Goal: Task Accomplishment & Management: Use online tool/utility

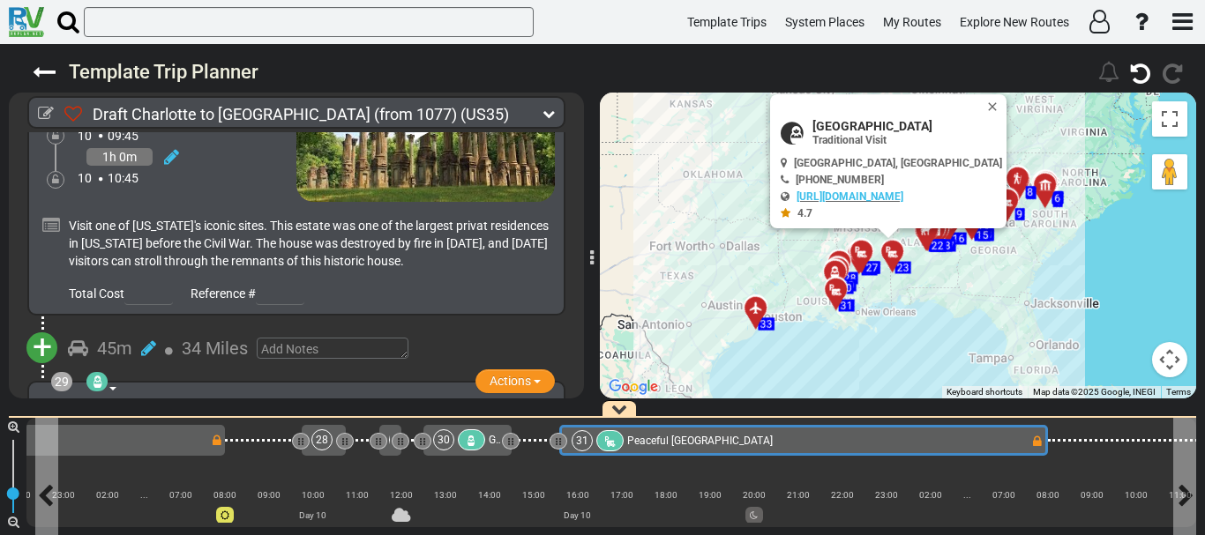
click at [872, 437] on div "31 [GEOGRAPHIC_DATA]" at bounding box center [800, 440] width 459 height 21
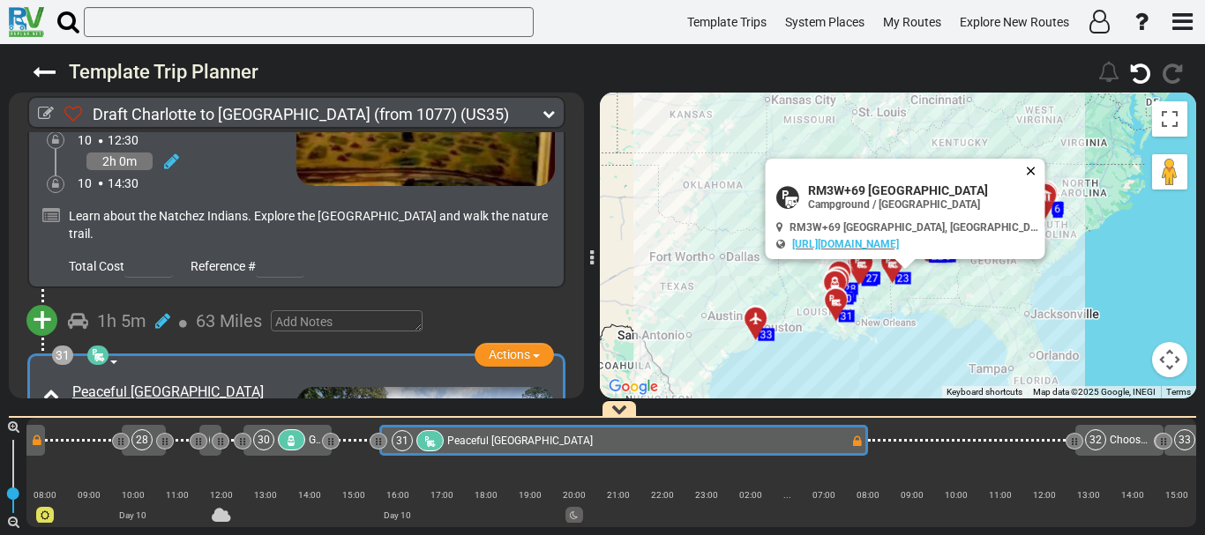
click at [1024, 171] on button "Close" at bounding box center [1034, 171] width 21 height 25
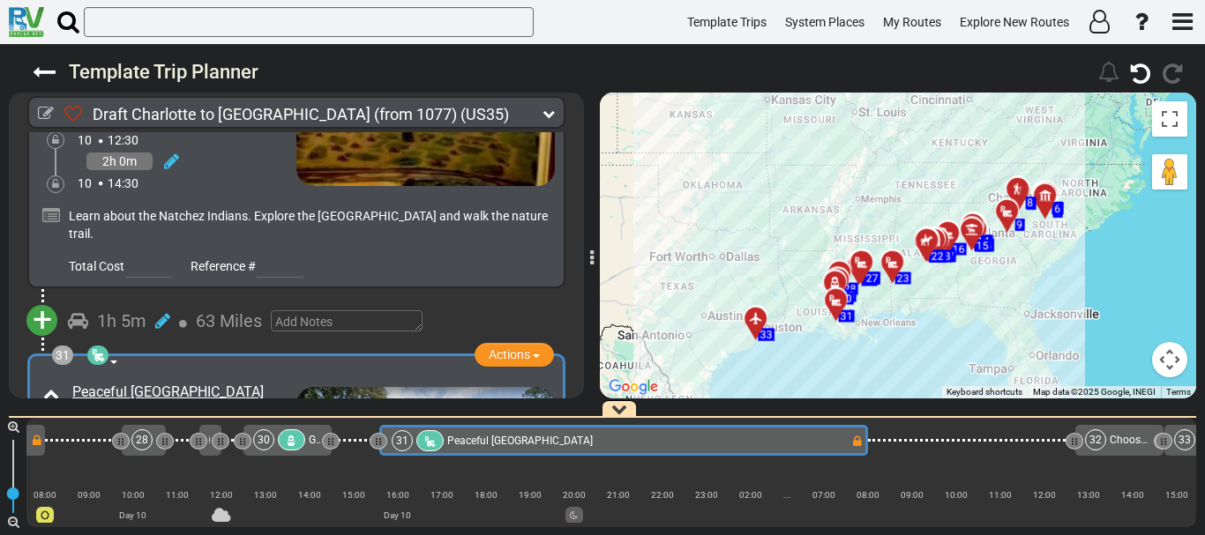
click at [916, 323] on div "To activate drag with keyboard, press Alt + Enter. Once in keyboard drag state,…" at bounding box center [898, 246] width 596 height 306
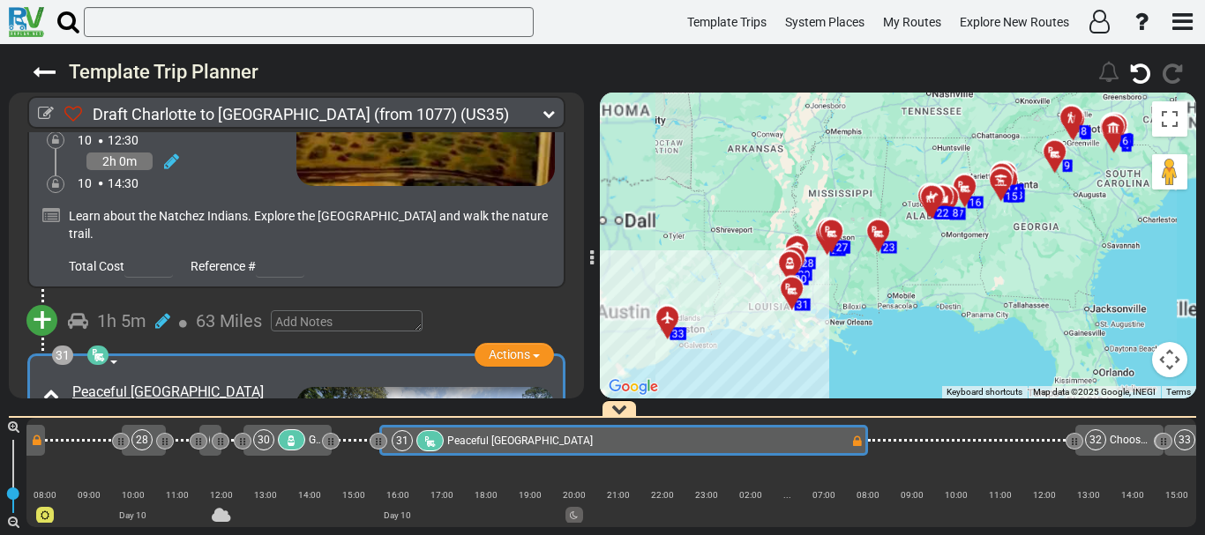
click at [916, 323] on div "To activate drag with keyboard, press Alt + Enter. Once in keyboard drag state,…" at bounding box center [898, 246] width 596 height 306
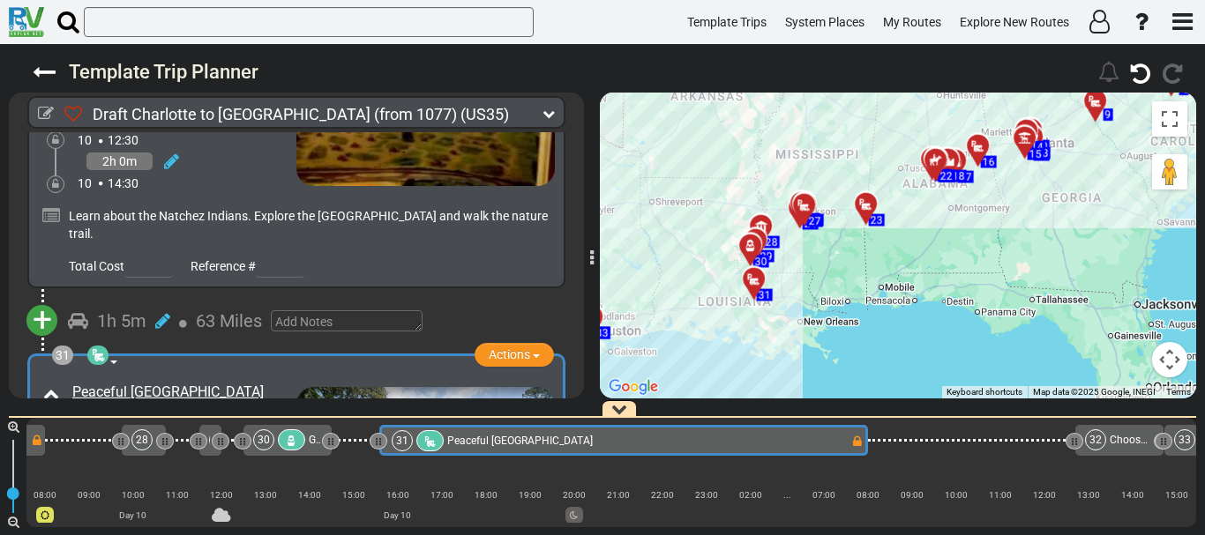
click at [804, 263] on div "To activate drag with keyboard, press Alt + Enter. Once in keyboard drag state,…" at bounding box center [898, 246] width 596 height 306
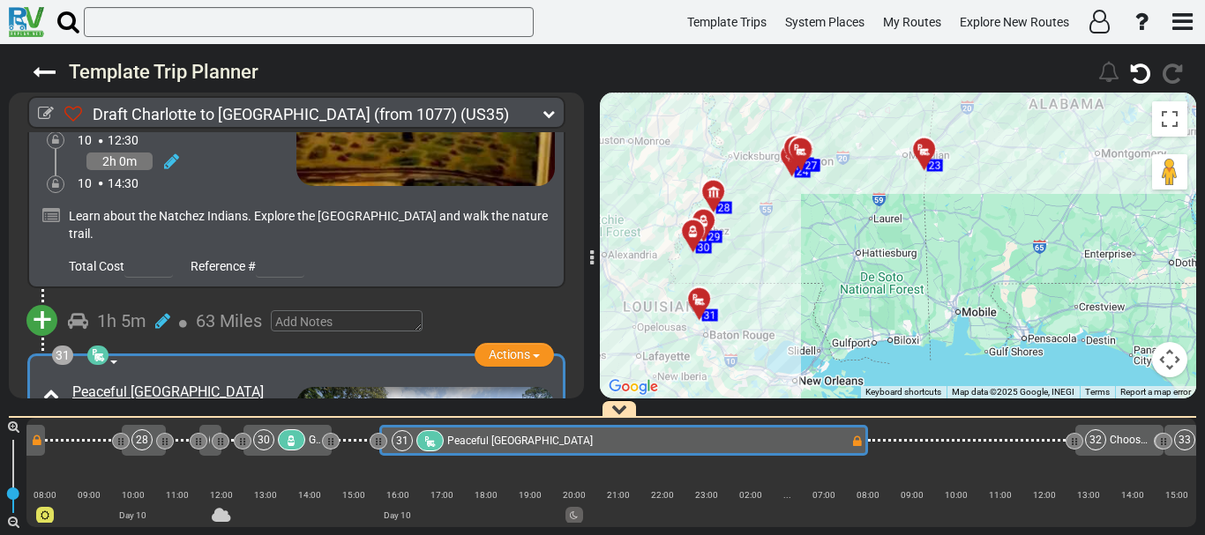
click at [776, 309] on div "To activate drag with keyboard, press Alt + Enter. Once in keyboard drag state,…" at bounding box center [898, 246] width 596 height 306
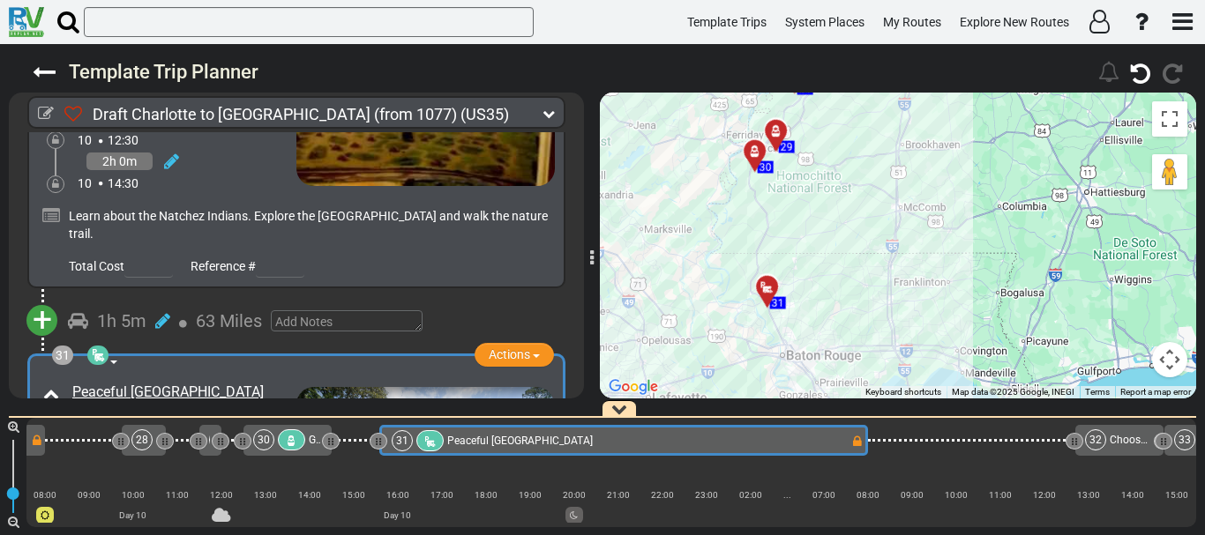
drag, startPoint x: 696, startPoint y: 260, endPoint x: 852, endPoint y: 254, distance: 156.2
click at [852, 254] on div "To activate drag with keyboard, press Alt + Enter. Once in keyboard drag state,…" at bounding box center [898, 246] width 596 height 306
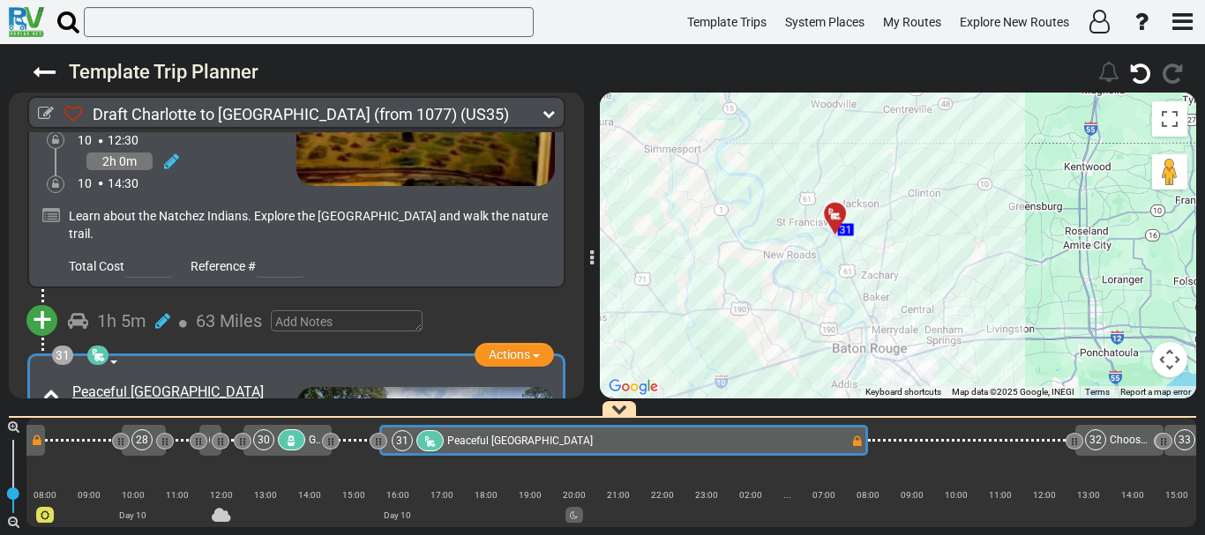
drag, startPoint x: 724, startPoint y: 259, endPoint x: 932, endPoint y: 128, distance: 246.1
click at [932, 128] on div "To activate drag with keyboard, press Alt + Enter. Once in keyboard drag state,…" at bounding box center [898, 246] width 596 height 306
click at [915, 149] on div "To activate drag with keyboard, press Alt + Enter. Once in keyboard drag state,…" at bounding box center [898, 246] width 596 height 306
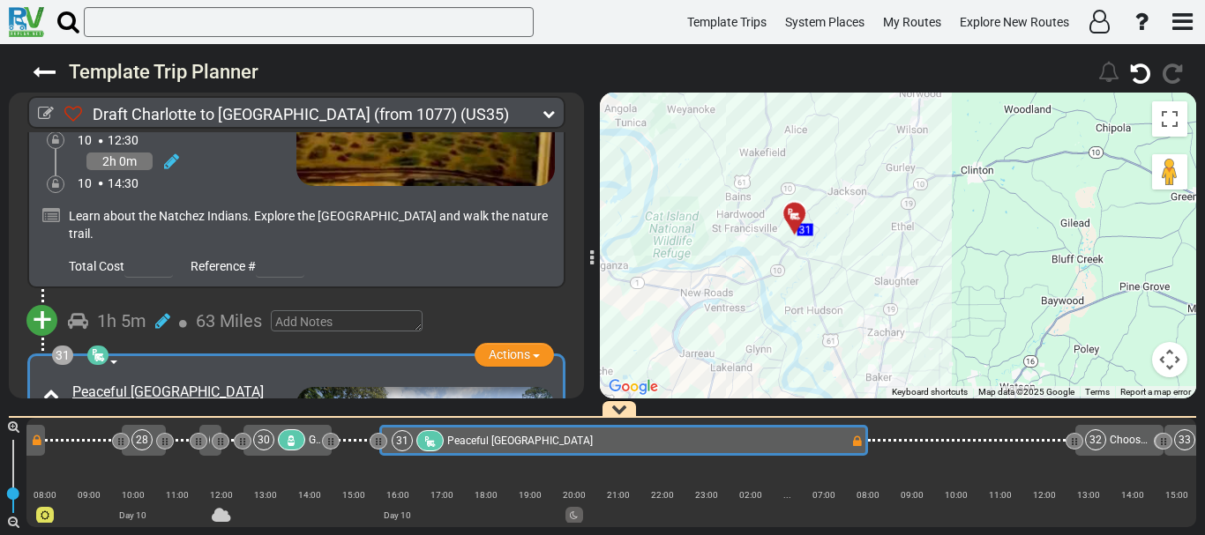
drag, startPoint x: 880, startPoint y: 263, endPoint x: 979, endPoint y: 117, distance: 175.9
click at [979, 117] on div "To activate drag with keyboard, press Alt + Enter. Once in keyboard drag state,…" at bounding box center [898, 246] width 596 height 306
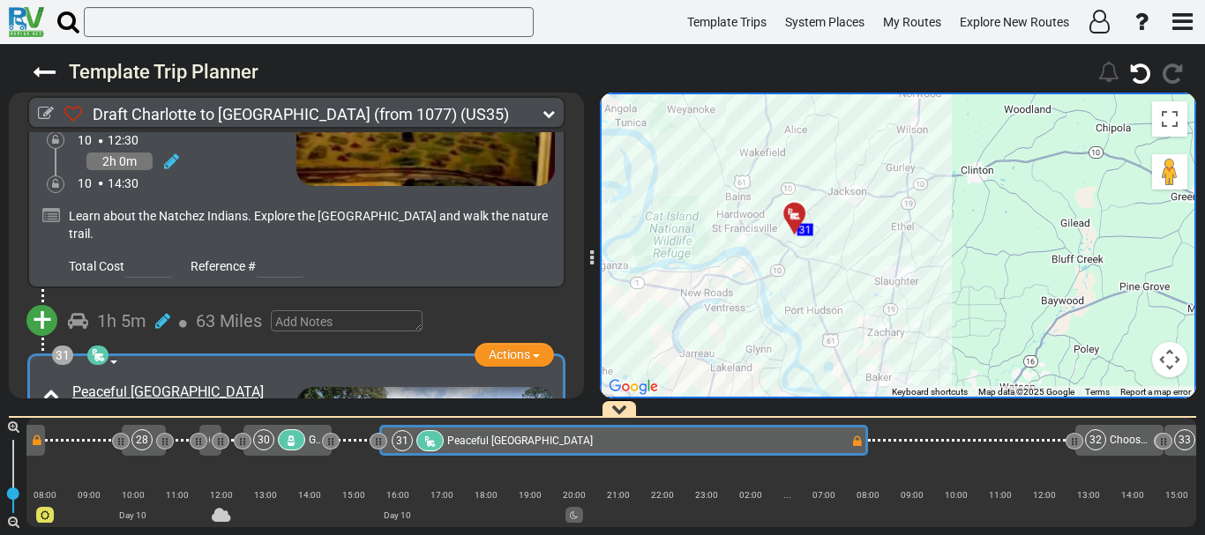
click at [244, 383] on div "Peaceful [GEOGRAPHIC_DATA]" at bounding box center [182, 393] width 220 height 20
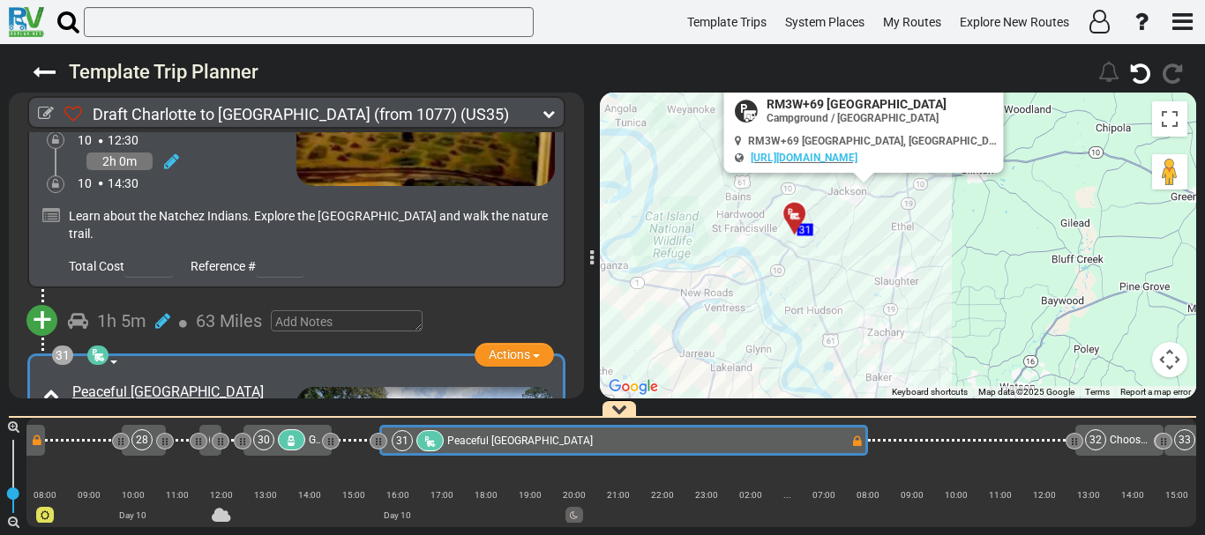
click at [244, 383] on div "Peaceful [GEOGRAPHIC_DATA]" at bounding box center [182, 393] width 220 height 20
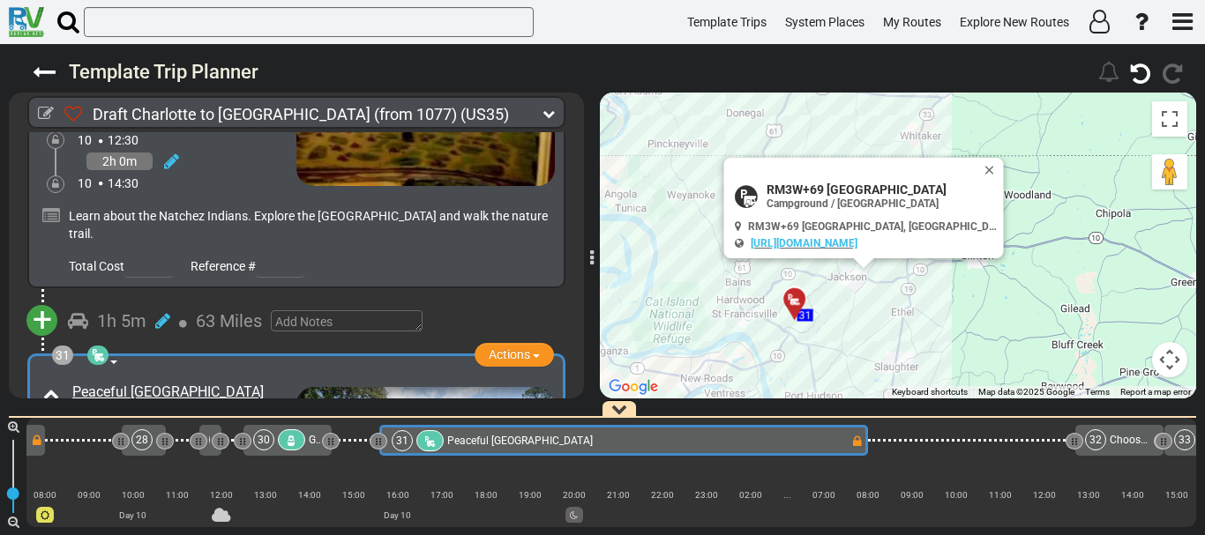
copy div "Peaceful [GEOGRAPHIC_DATA]"
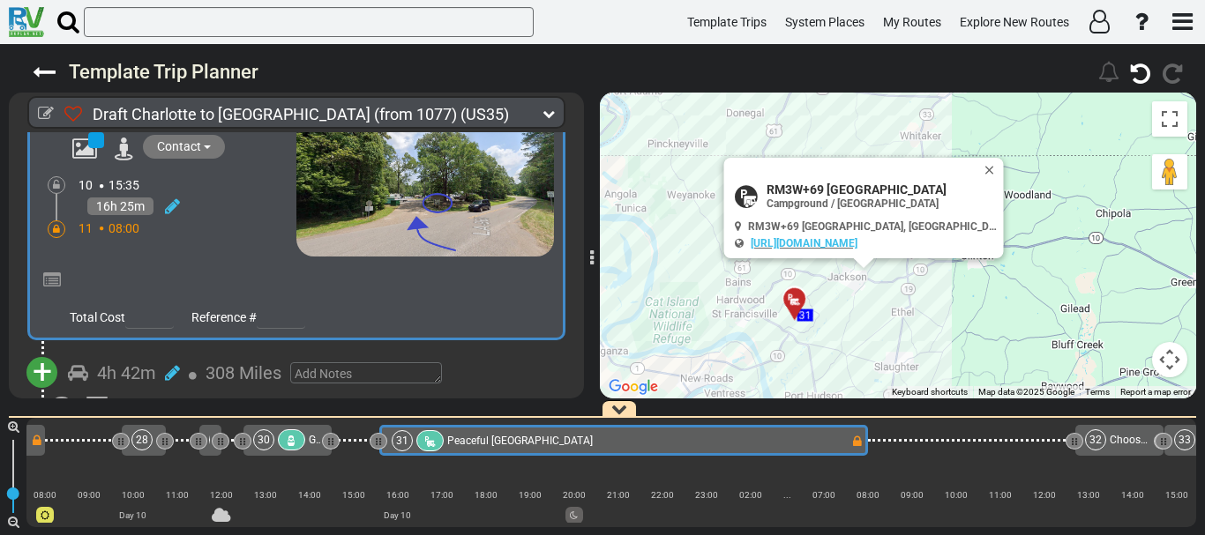
click at [44, 352] on span "+" at bounding box center [42, 372] width 19 height 41
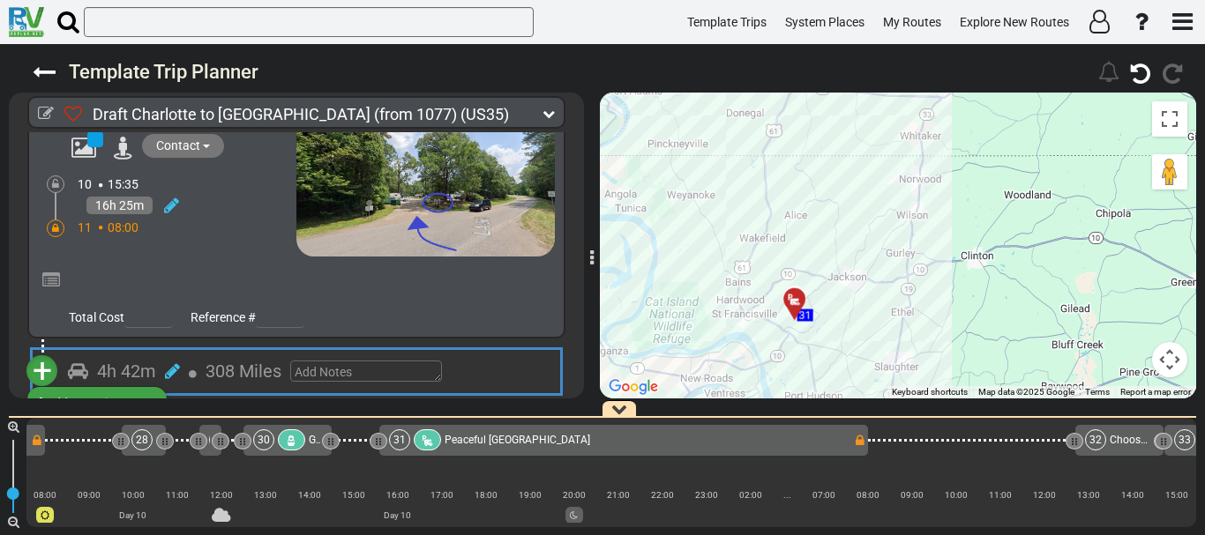
scroll to position [10570, 0]
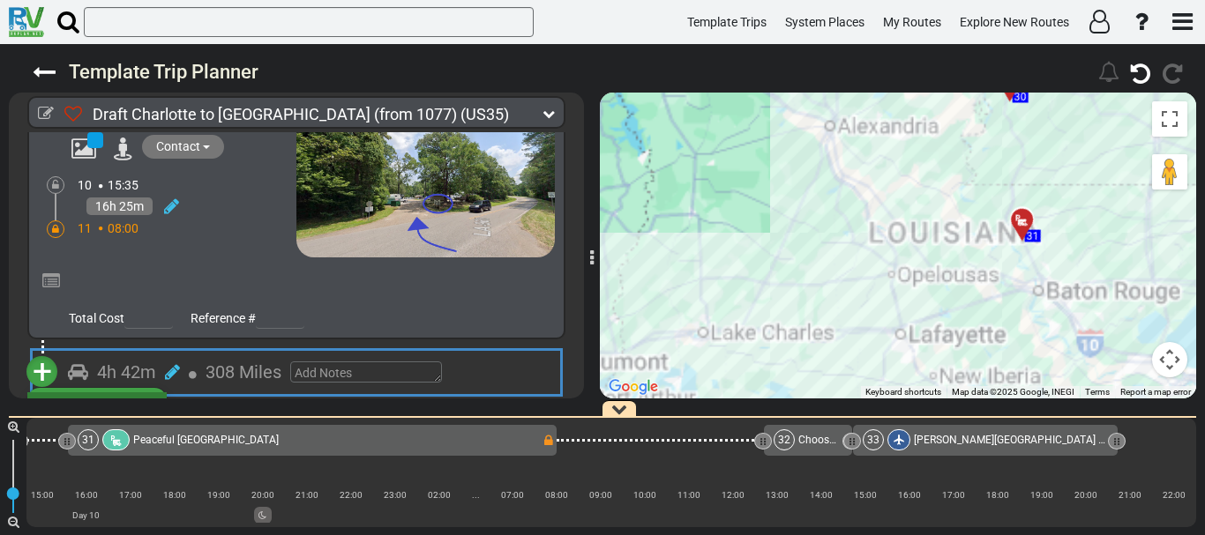
click at [68, 392] on li "Add Atraction" at bounding box center [96, 403] width 139 height 23
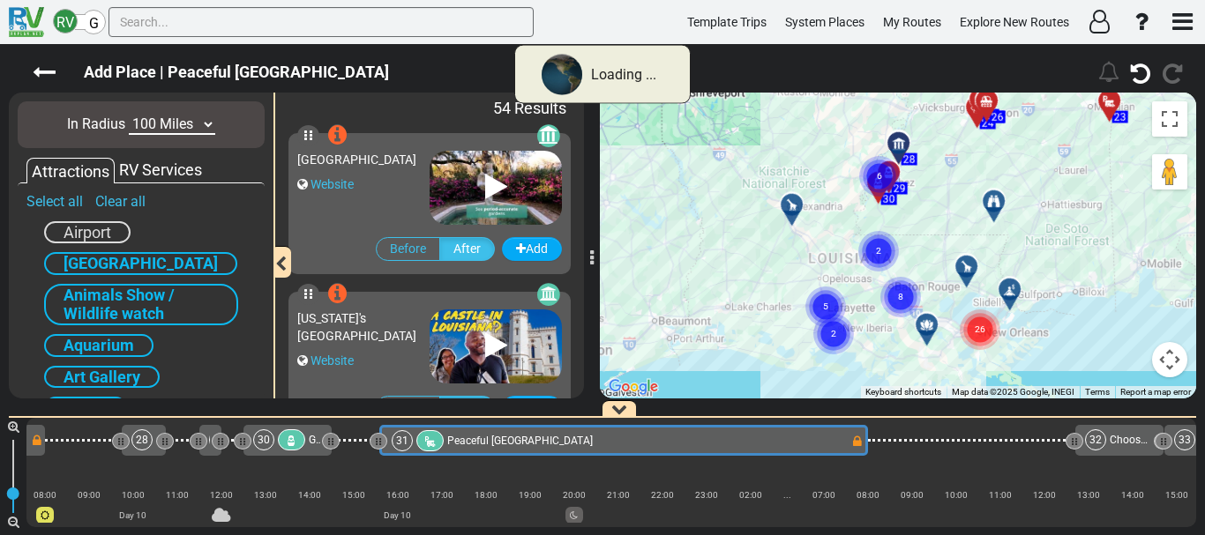
scroll to position [0, 7456]
click at [235, 26] on input "text" at bounding box center [320, 22] width 425 height 30
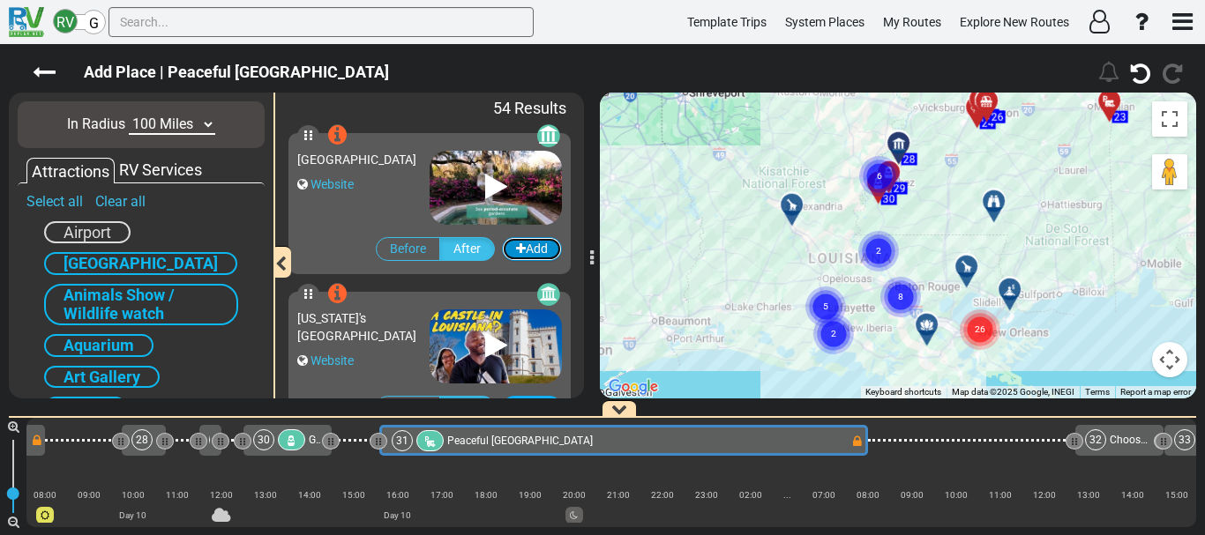
click at [537, 240] on button "Add" at bounding box center [532, 249] width 60 height 24
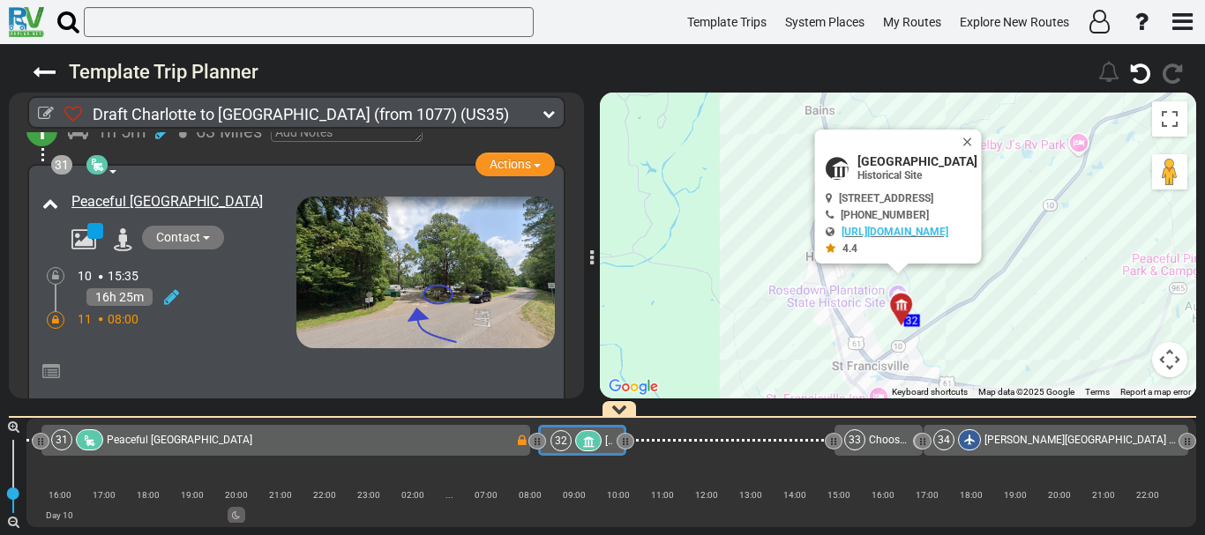
scroll to position [10434, 0]
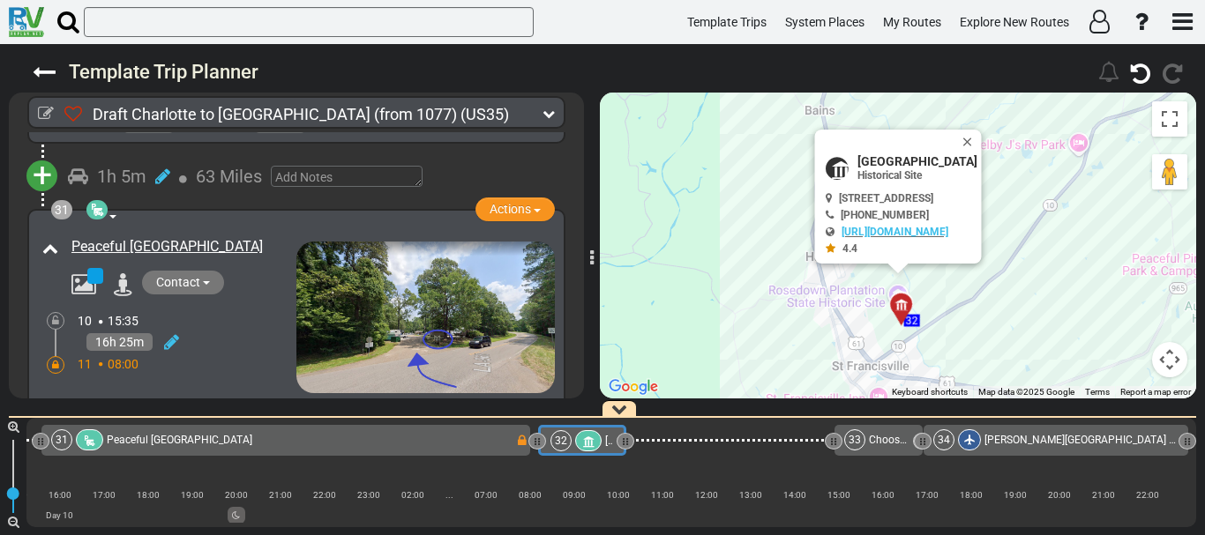
click at [62, 356] on div at bounding box center [56, 365] width 18 height 18
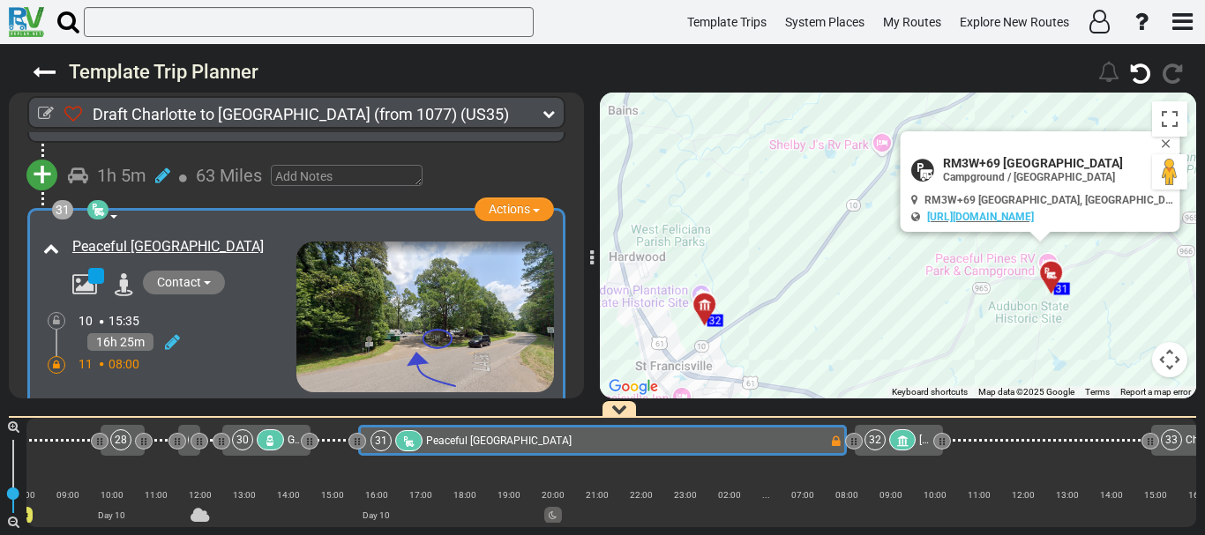
scroll to position [0, 7456]
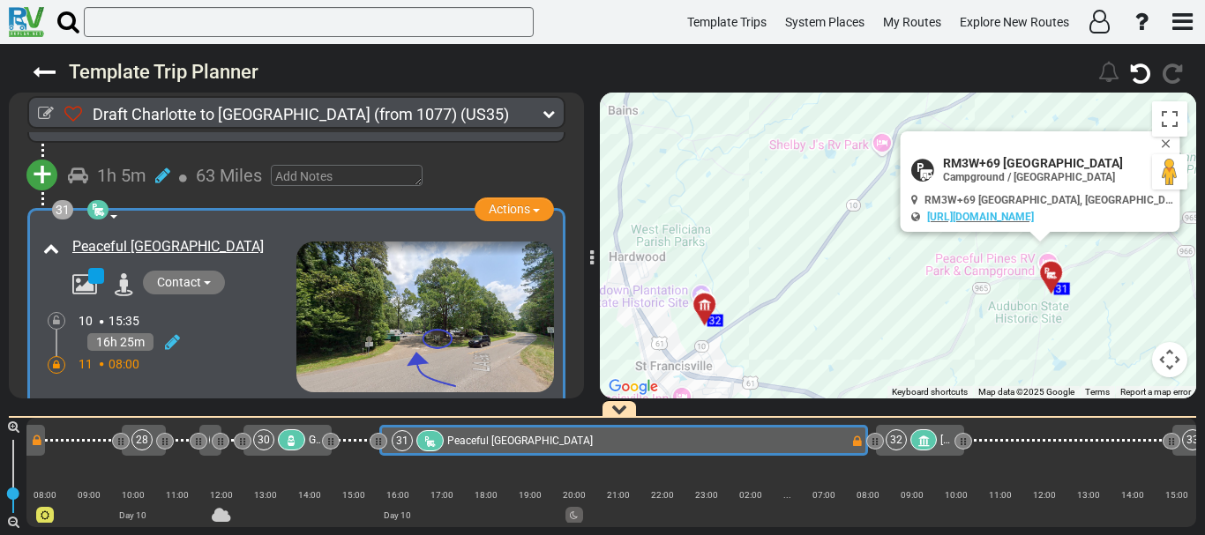
click at [59, 360] on icon at bounding box center [56, 365] width 7 height 11
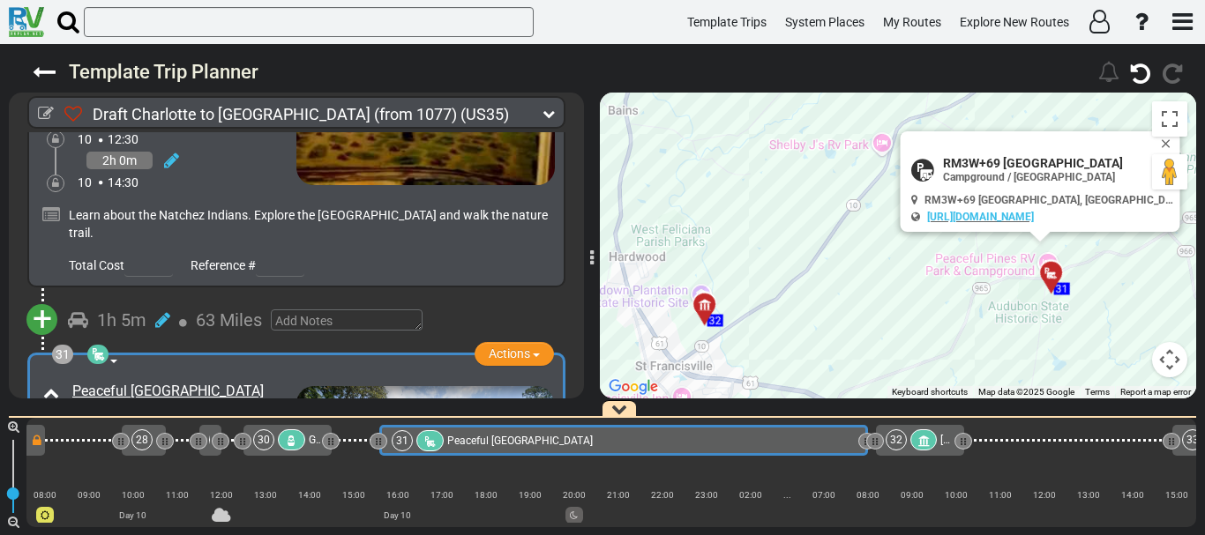
scroll to position [10289, 0]
click at [177, 479] on icon at bounding box center [172, 488] width 15 height 18
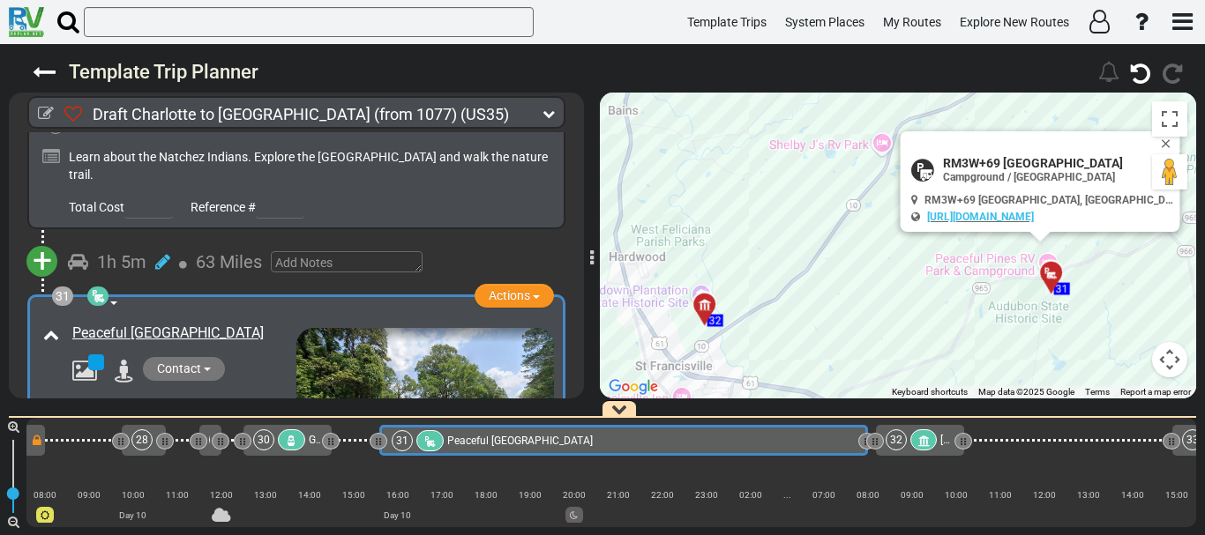
scroll to position [10373, 0]
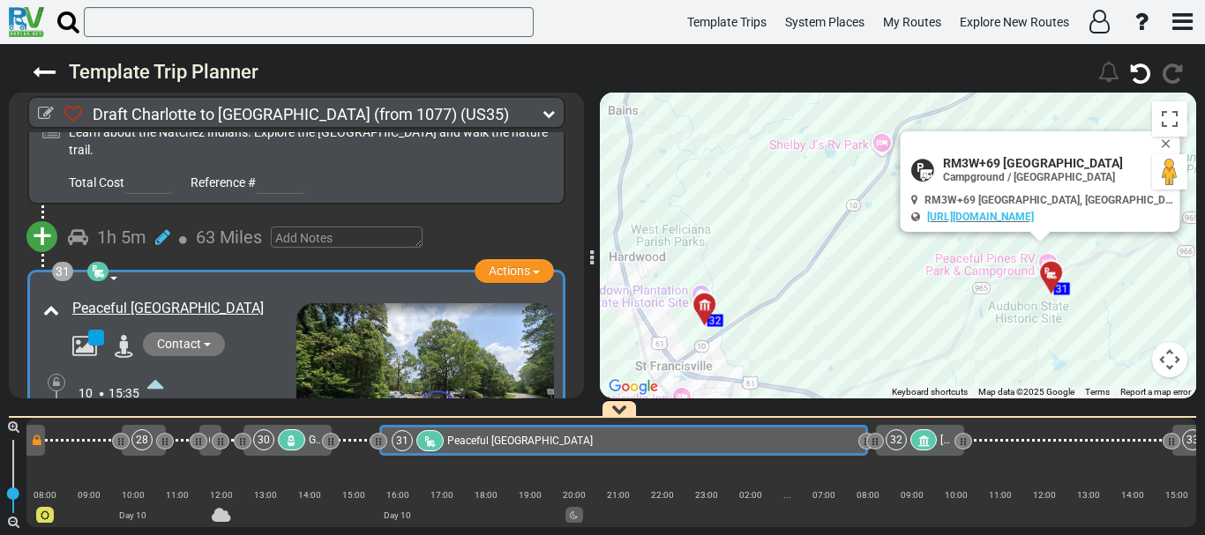
click at [153, 447] on icon at bounding box center [155, 461] width 16 height 28
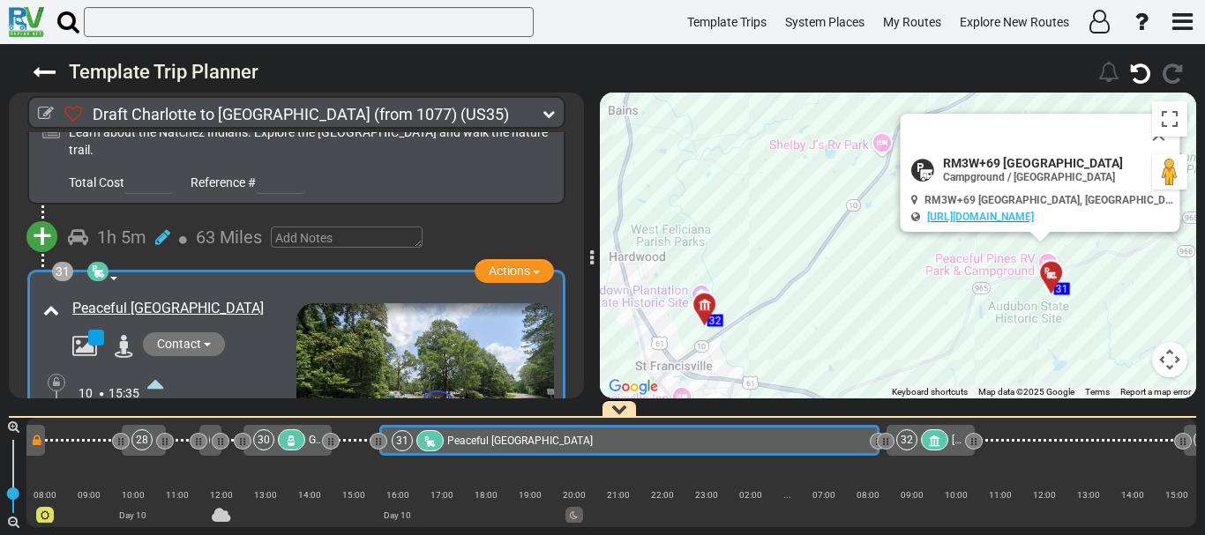
click at [153, 447] on icon at bounding box center [155, 461] width 16 height 28
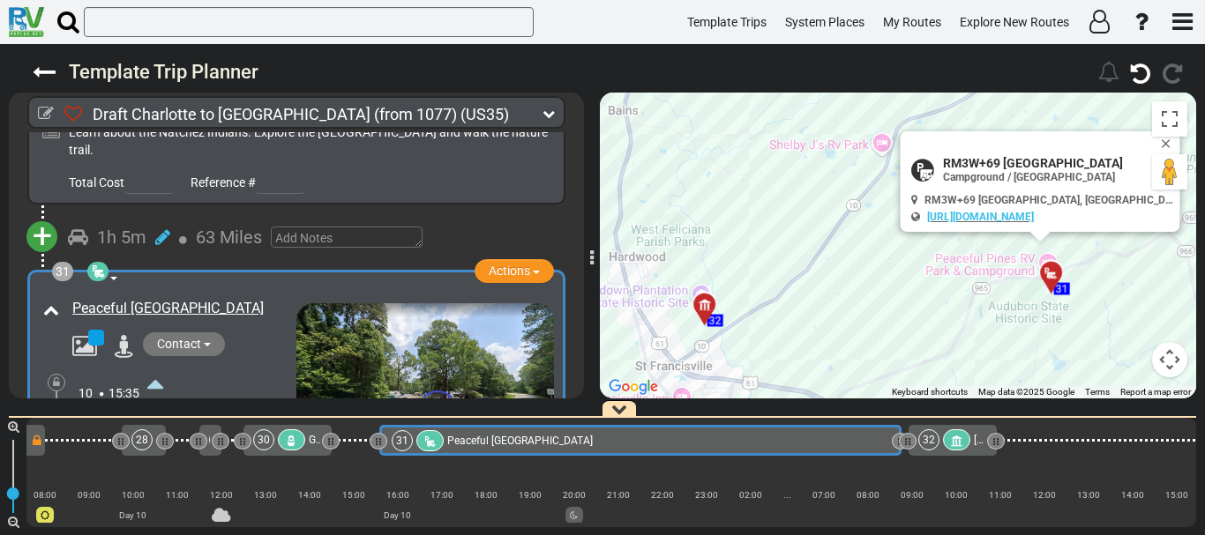
click at [153, 447] on icon at bounding box center [155, 461] width 16 height 28
click at [192, 423] on icon at bounding box center [190, 432] width 18 height 18
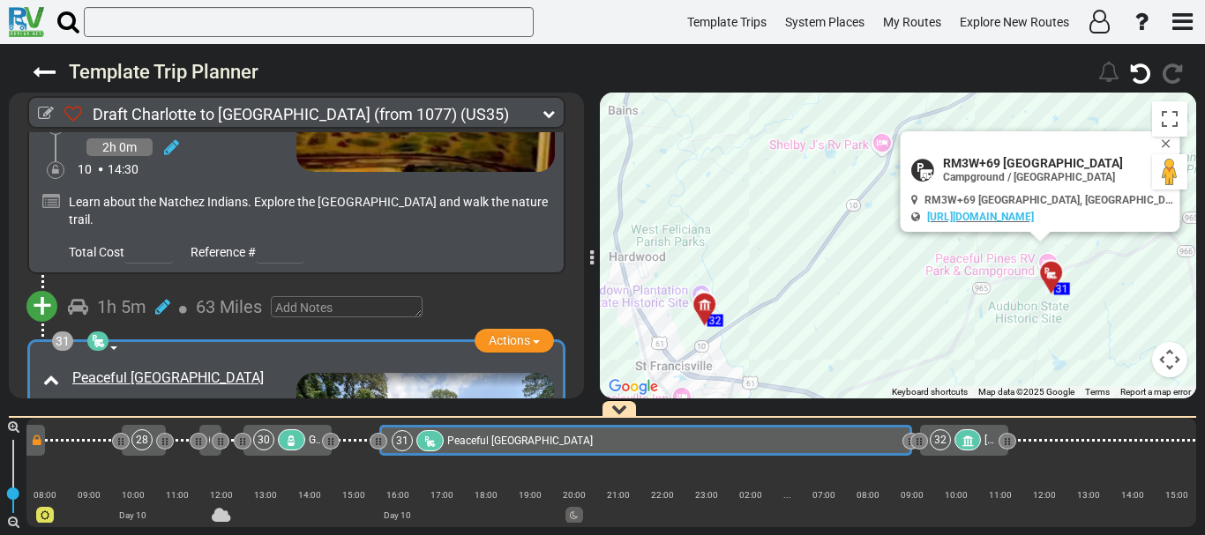
scroll to position [10289, 0]
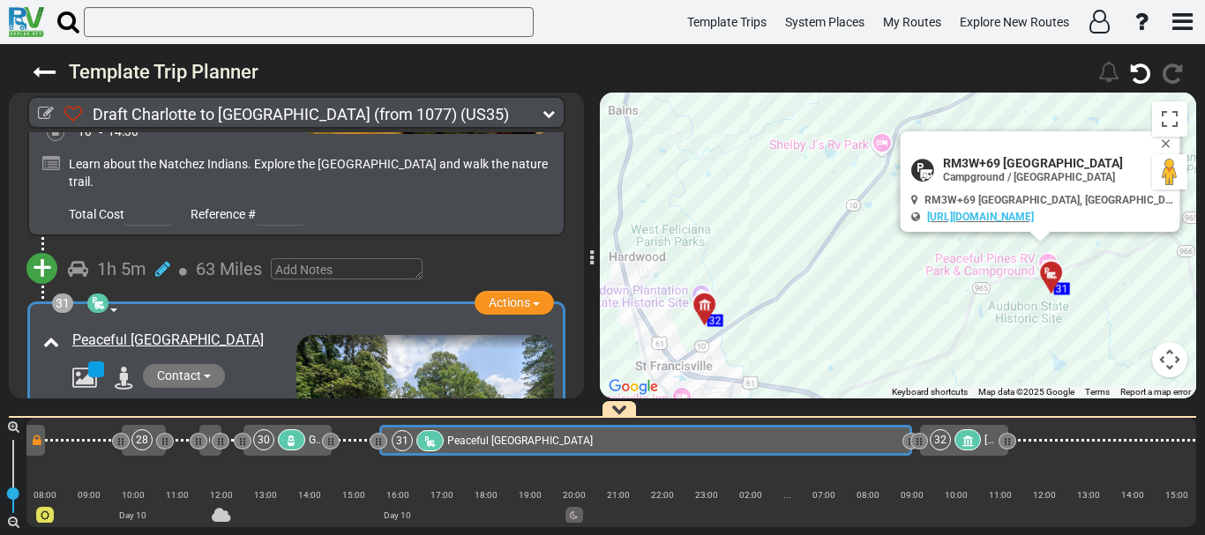
click at [59, 453] on icon at bounding box center [56, 458] width 7 height 11
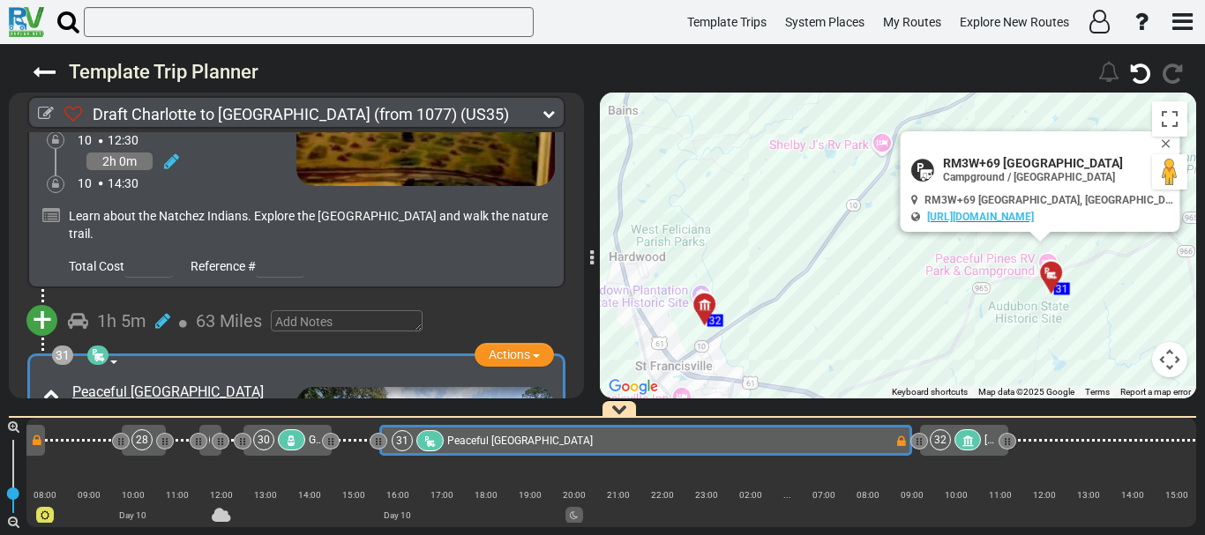
click at [967, 435] on div at bounding box center [967, 439] width 27 height 21
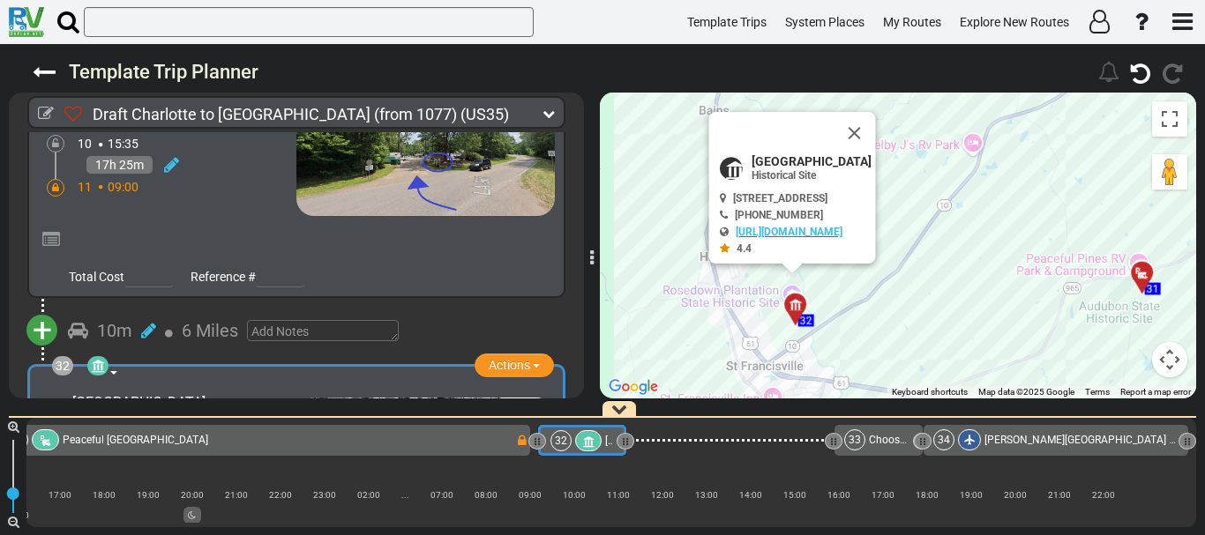
scroll to position [10621, 0]
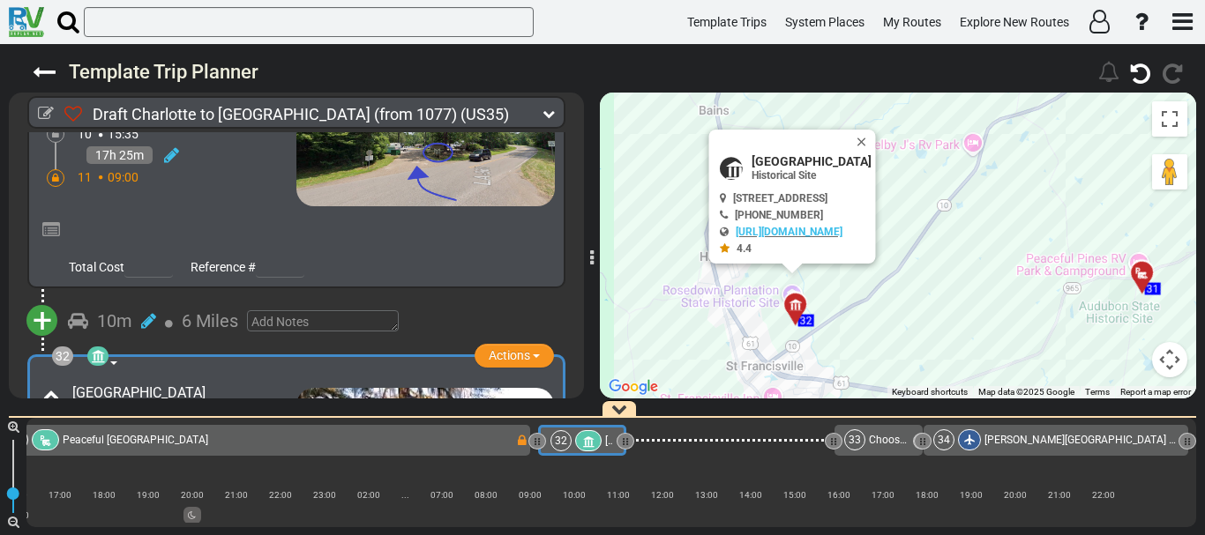
click at [180, 480] on icon at bounding box center [172, 489] width 15 height 18
click at [161, 454] on icon at bounding box center [155, 468] width 16 height 28
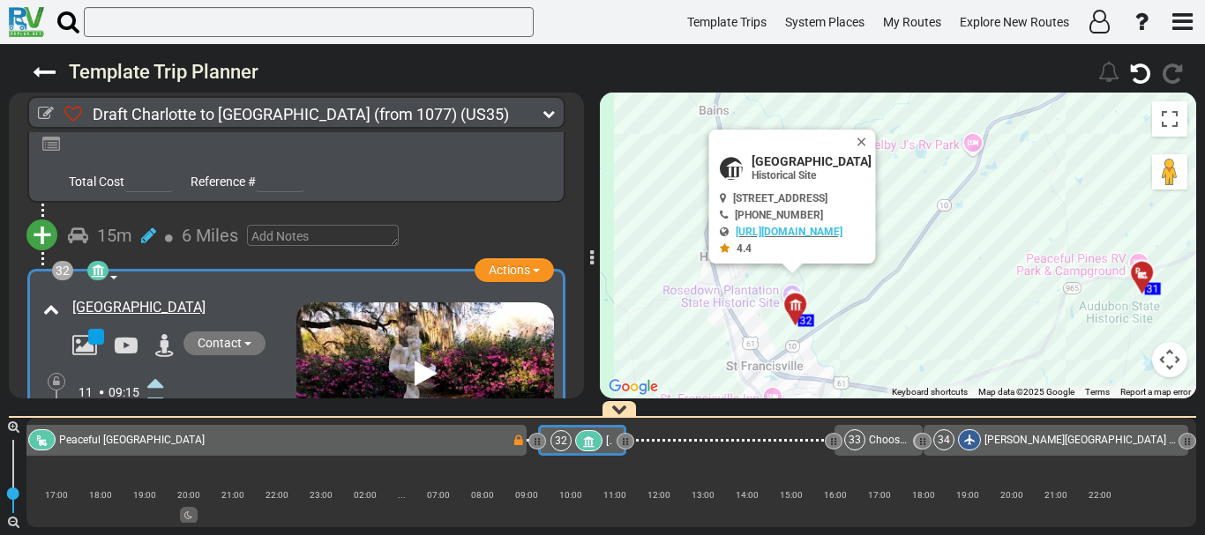
scroll to position [10712, 0]
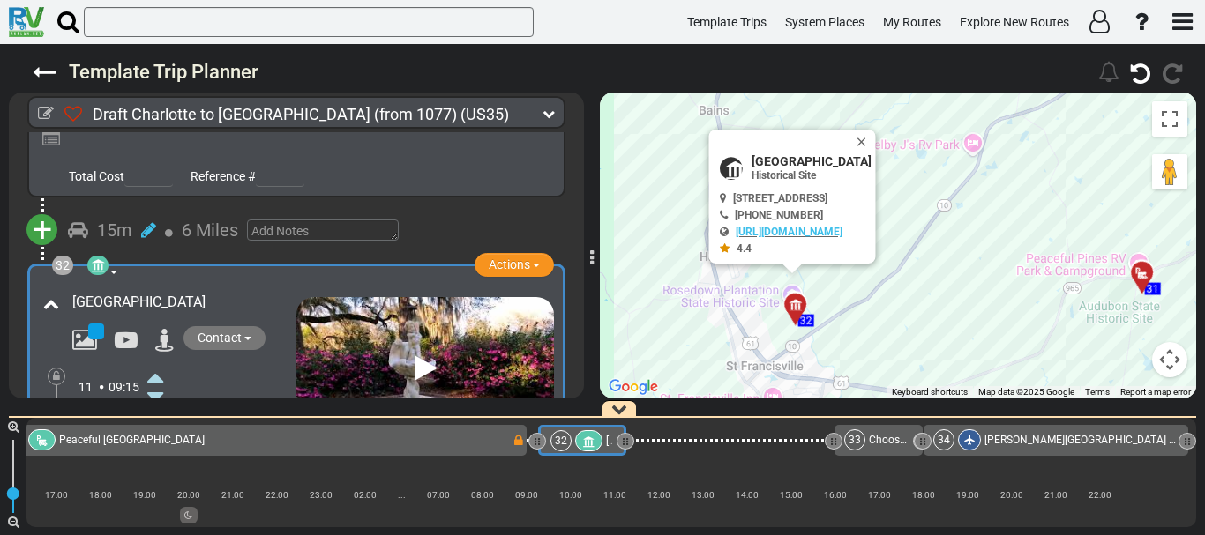
click at [190, 416] on icon at bounding box center [190, 425] width 18 height 18
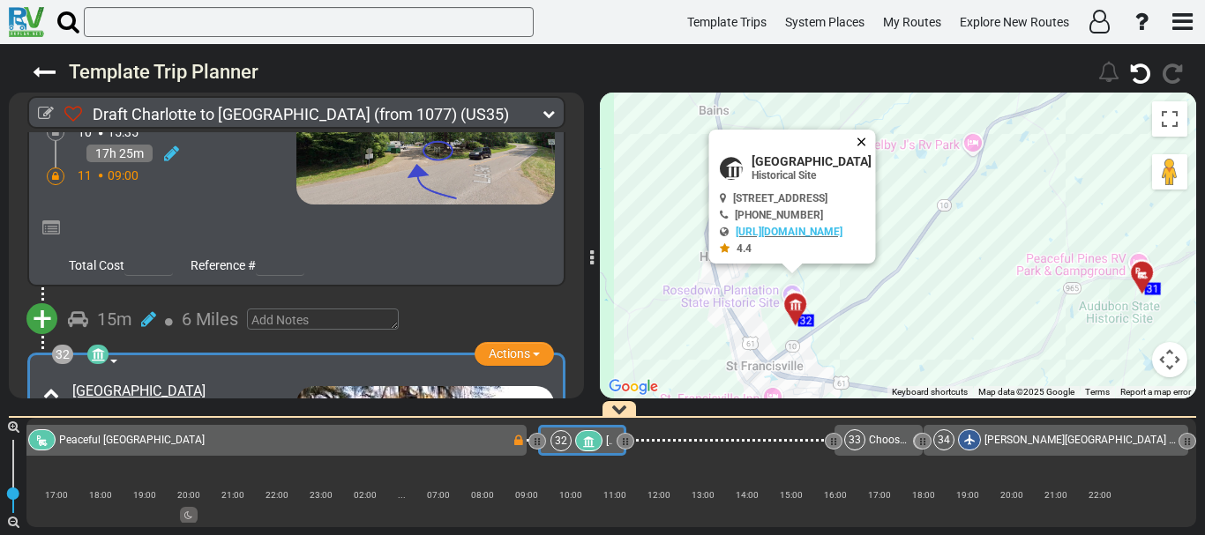
click at [876, 137] on button "Close" at bounding box center [865, 142] width 21 height 25
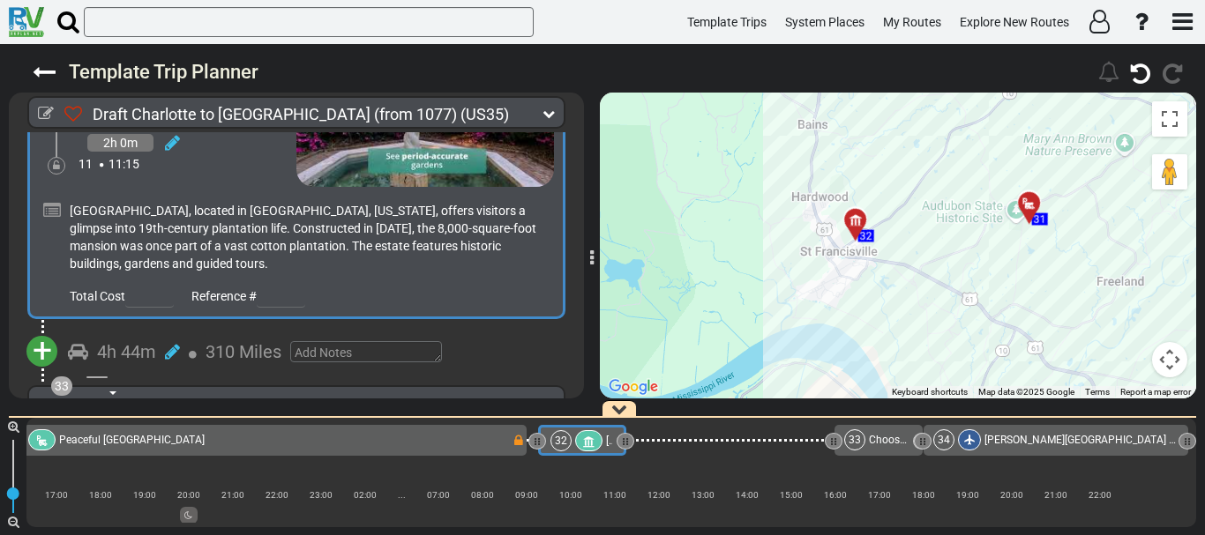
click at [43, 331] on span "+" at bounding box center [42, 351] width 19 height 41
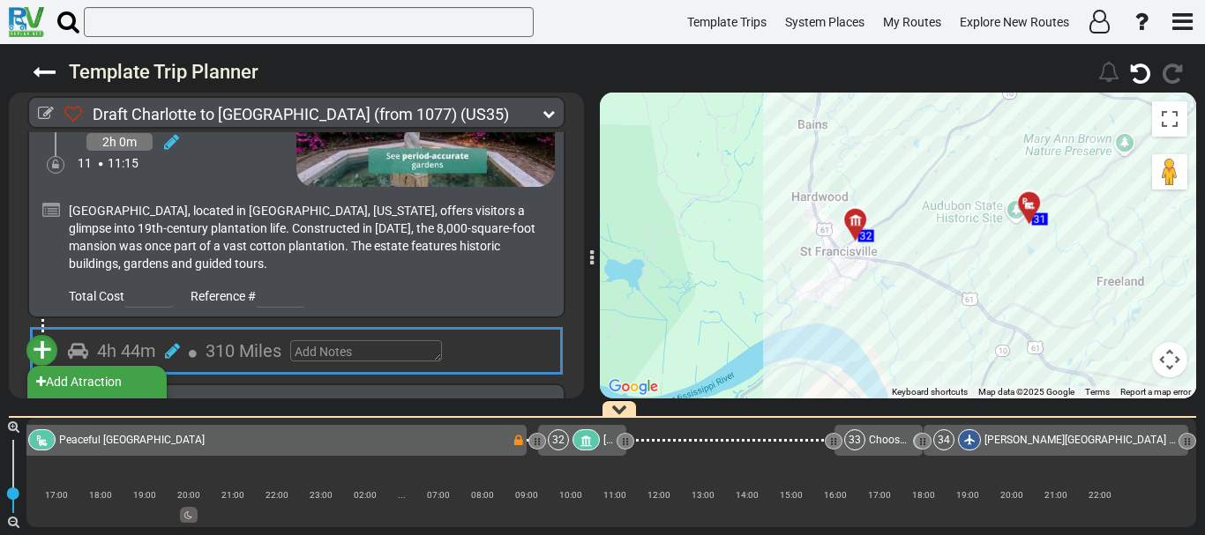
scroll to position [10966, 0]
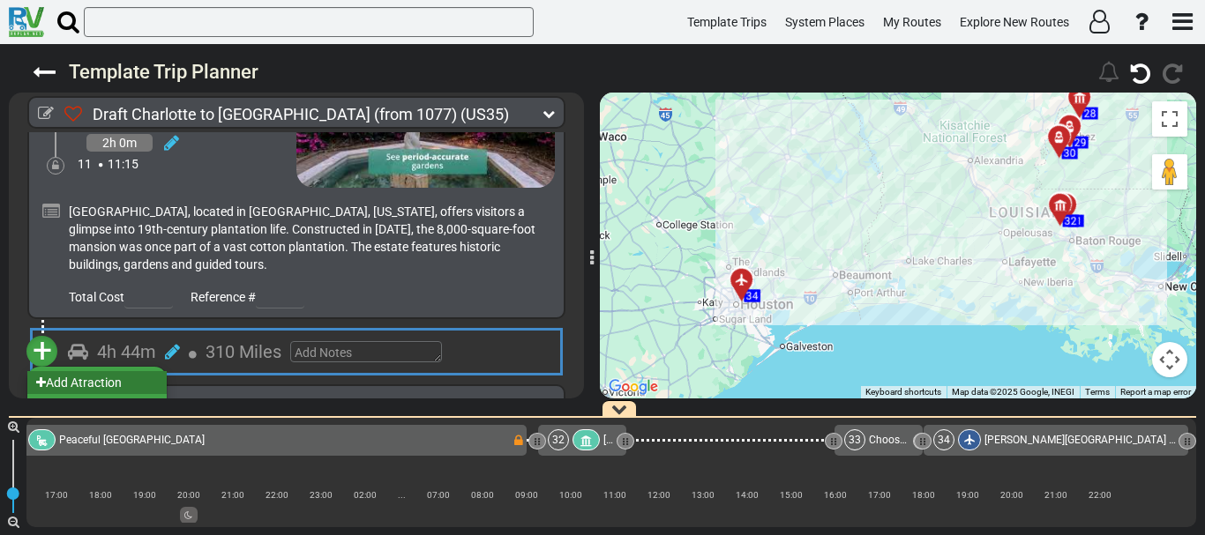
click at [102, 371] on li "Add Atraction" at bounding box center [96, 382] width 139 height 23
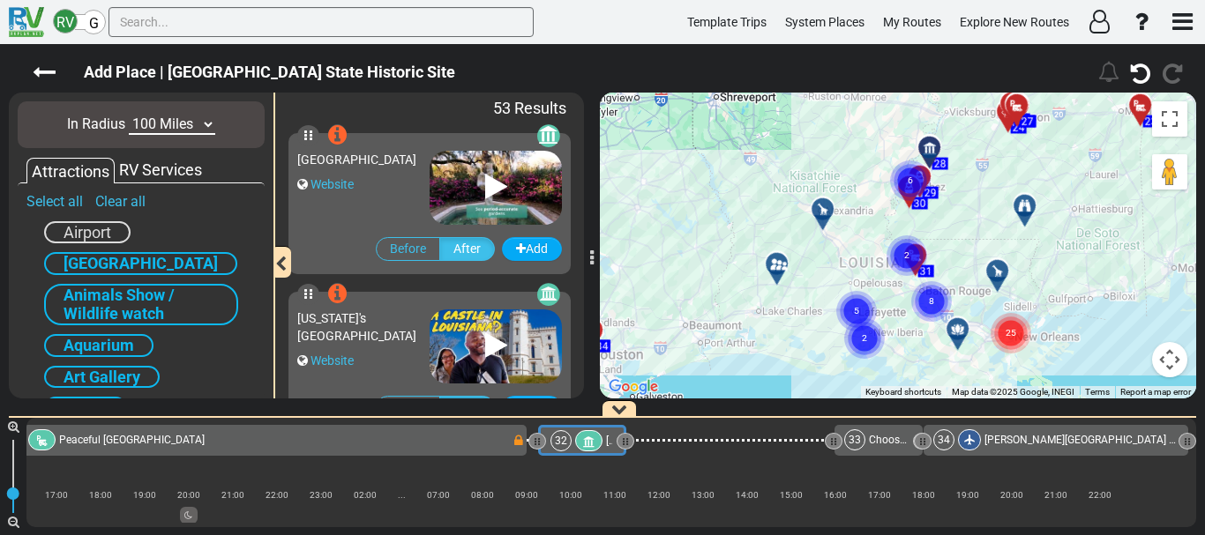
click at [953, 243] on div "To activate drag with keyboard, press Alt + Enter. Once in keyboard drag state,…" at bounding box center [898, 246] width 596 height 306
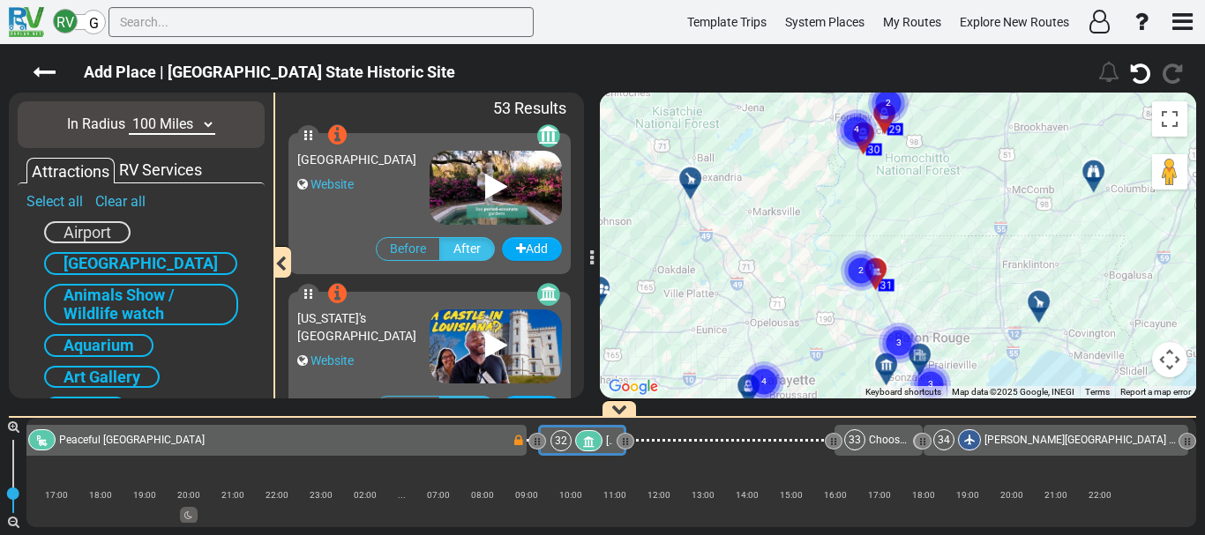
click at [953, 243] on div "To activate drag with keyboard, press Alt + Enter. Once in keyboard drag state,…" at bounding box center [898, 246] width 596 height 306
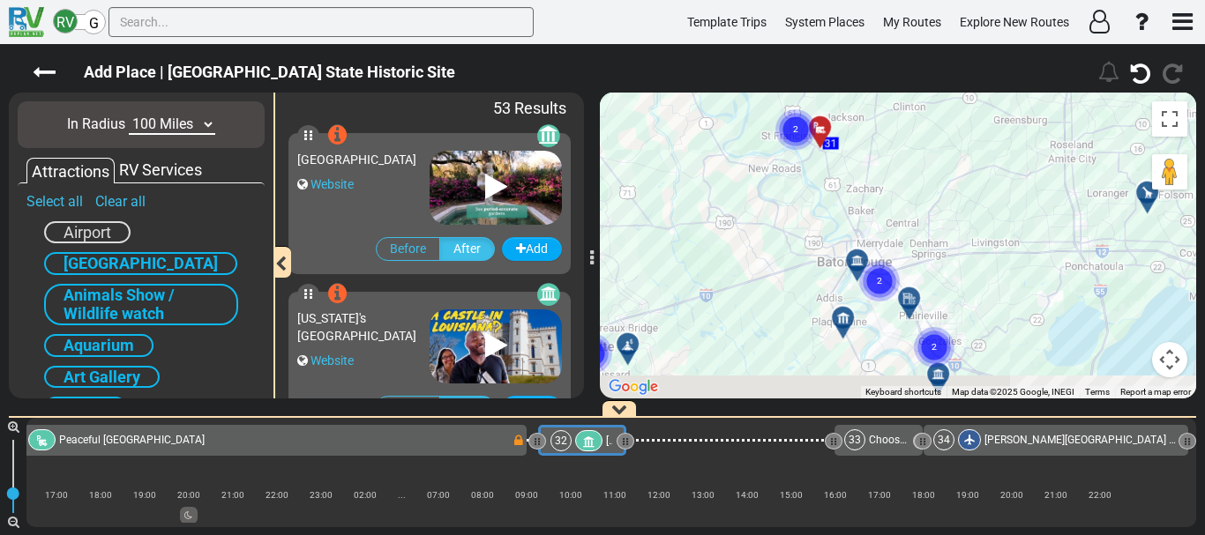
drag, startPoint x: 864, startPoint y: 366, endPoint x: 893, endPoint y: 184, distance: 183.9
click at [893, 184] on div "To activate drag with keyboard, press Alt + Enter. Once in keyboard drag state,…" at bounding box center [898, 246] width 596 height 306
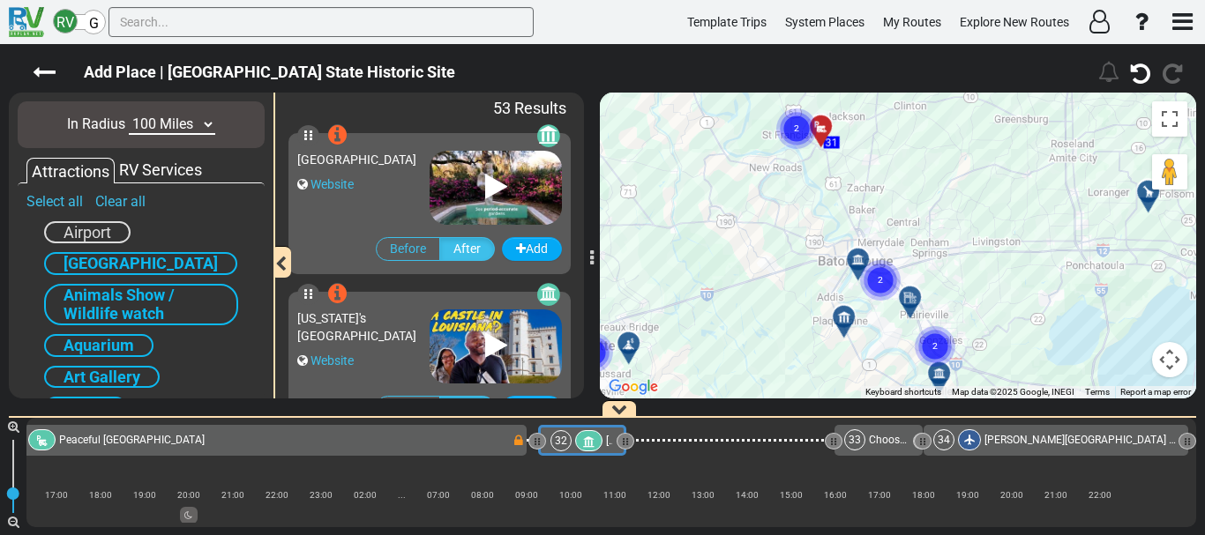
click at [923, 243] on div "To activate drag with keyboard, press Alt + Enter. Once in keyboard drag state,…" at bounding box center [898, 246] width 596 height 306
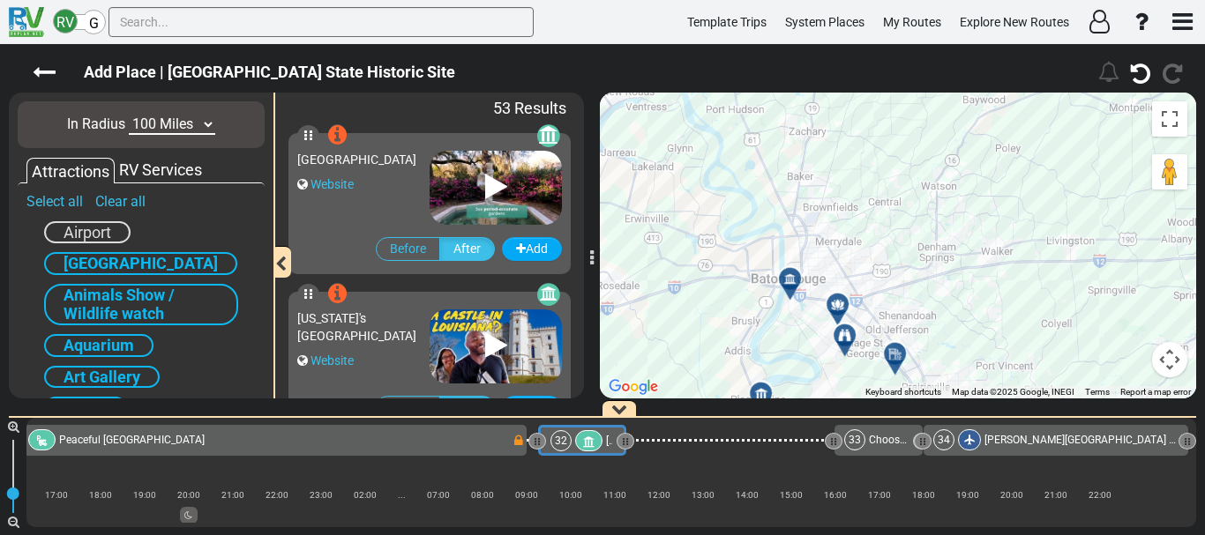
click at [837, 313] on div at bounding box center [843, 311] width 29 height 27
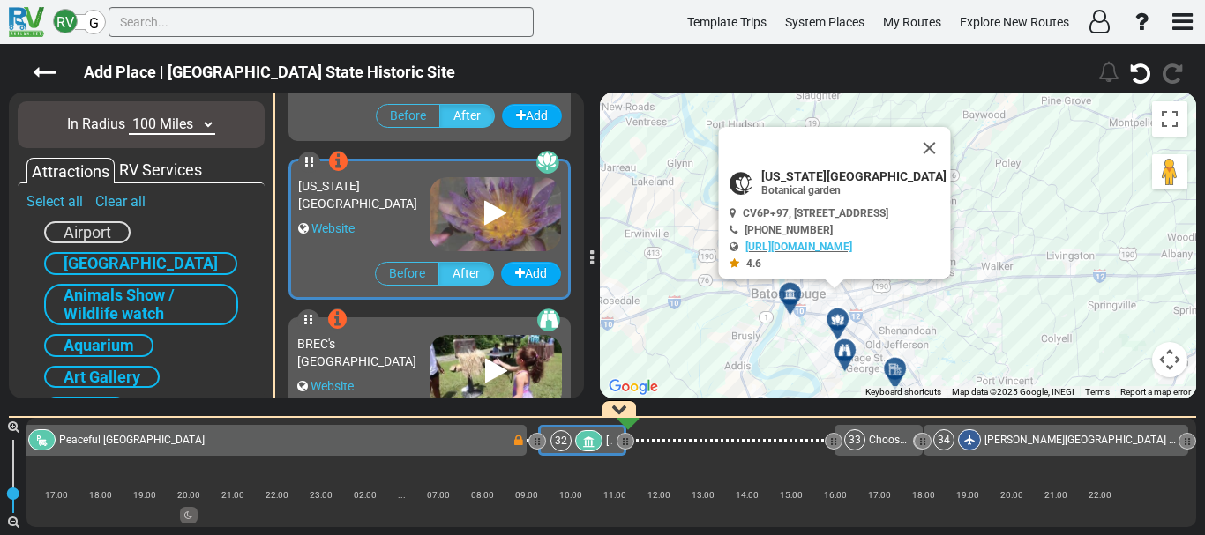
scroll to position [314, 0]
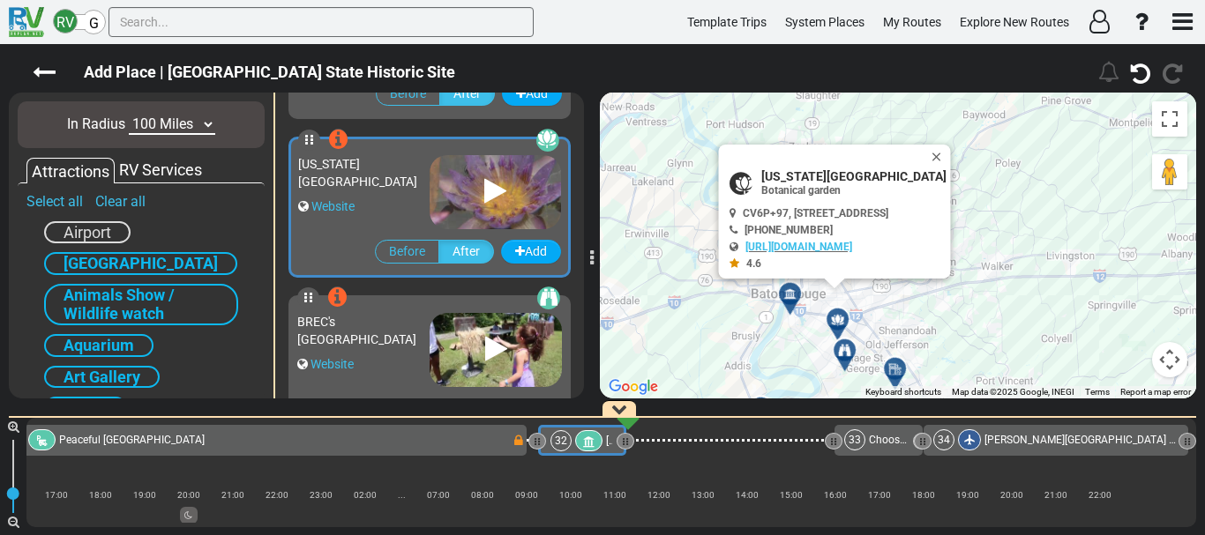
click at [851, 355] on div at bounding box center [850, 357] width 29 height 27
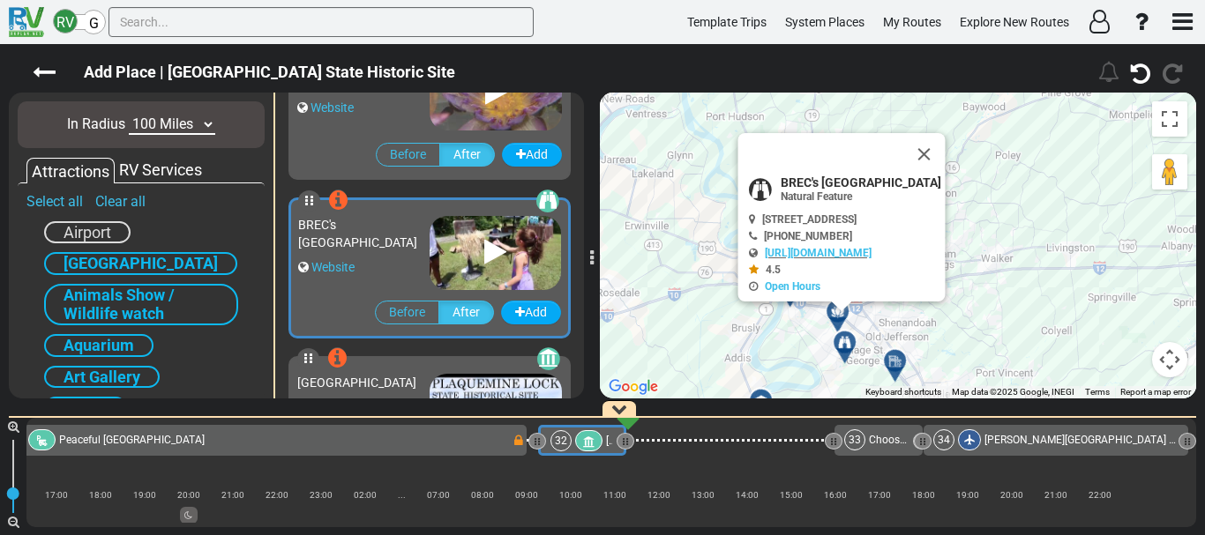
scroll to position [473, 0]
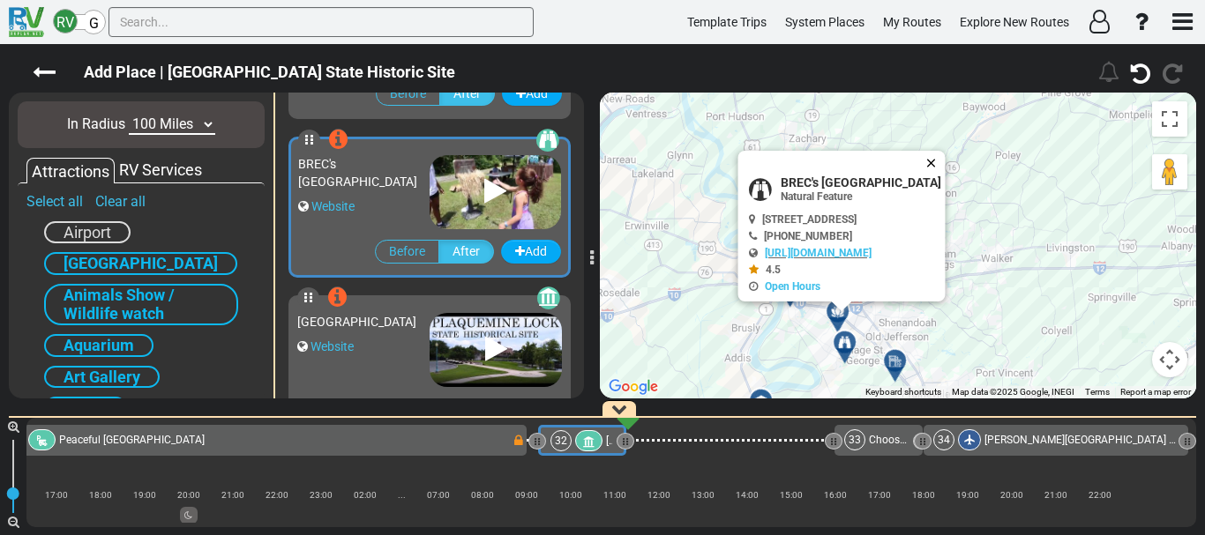
click at [945, 151] on button "Close" at bounding box center [934, 163] width 21 height 25
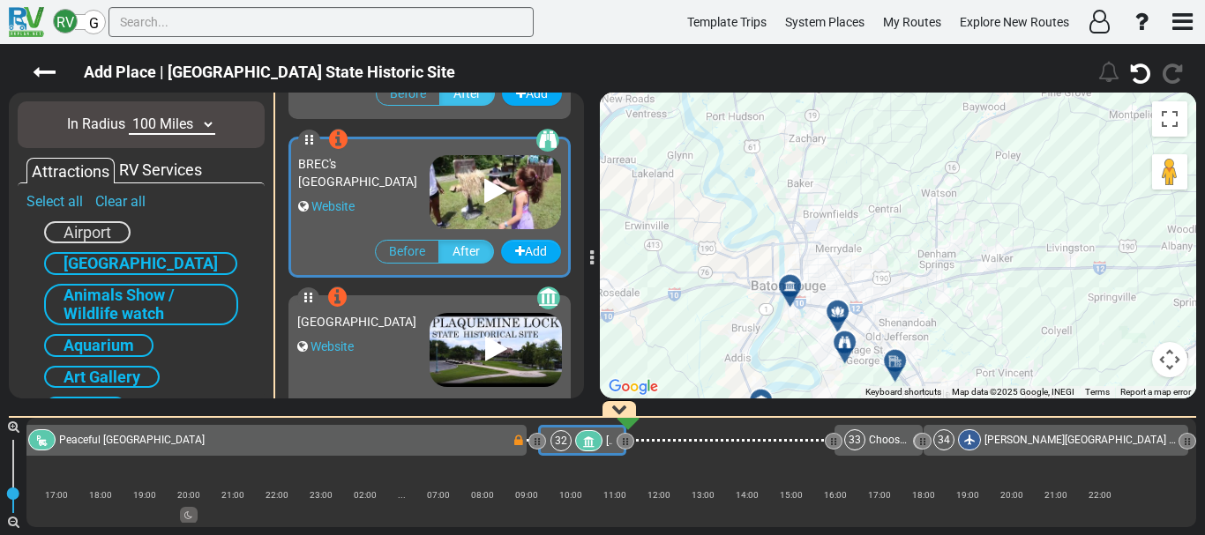
click at [786, 278] on div at bounding box center [789, 285] width 31 height 31
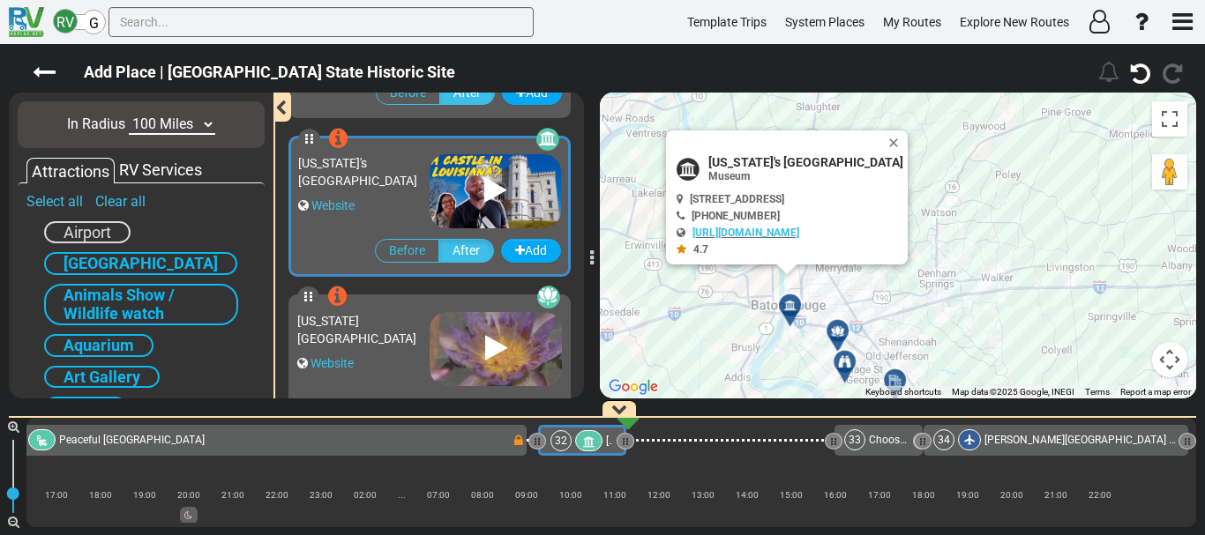
scroll to position [155, 0]
click at [887, 147] on button "Close" at bounding box center [896, 143] width 21 height 25
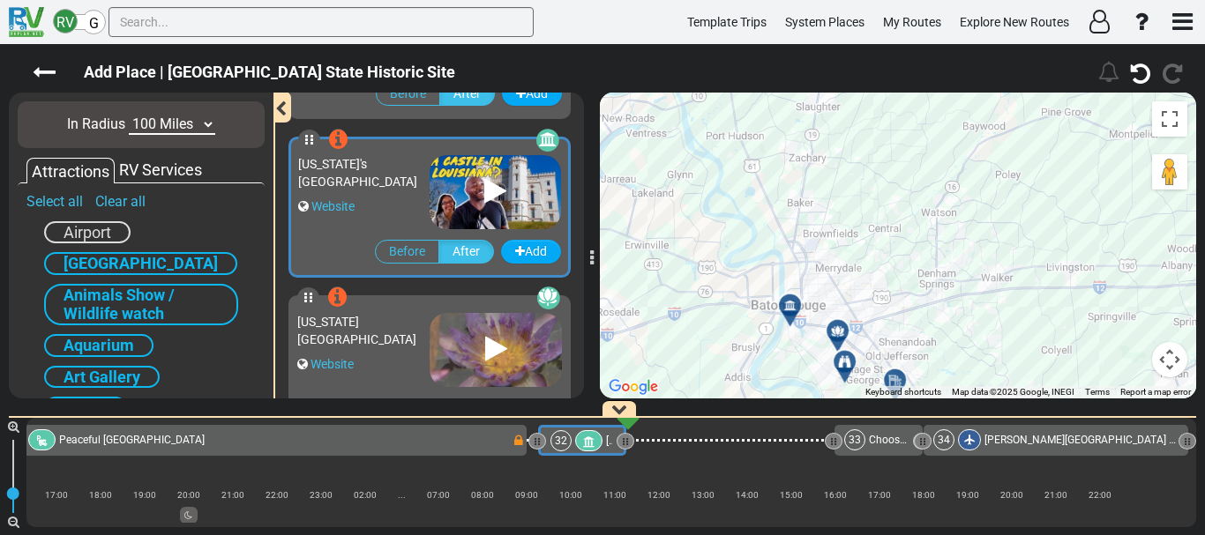
drag, startPoint x: 879, startPoint y: 246, endPoint x: 1079, endPoint y: 100, distance: 248.0
click at [1079, 100] on div "To navigate, press the arrow keys. To activate drag with keyboard, press Alt + …" at bounding box center [898, 246] width 596 height 306
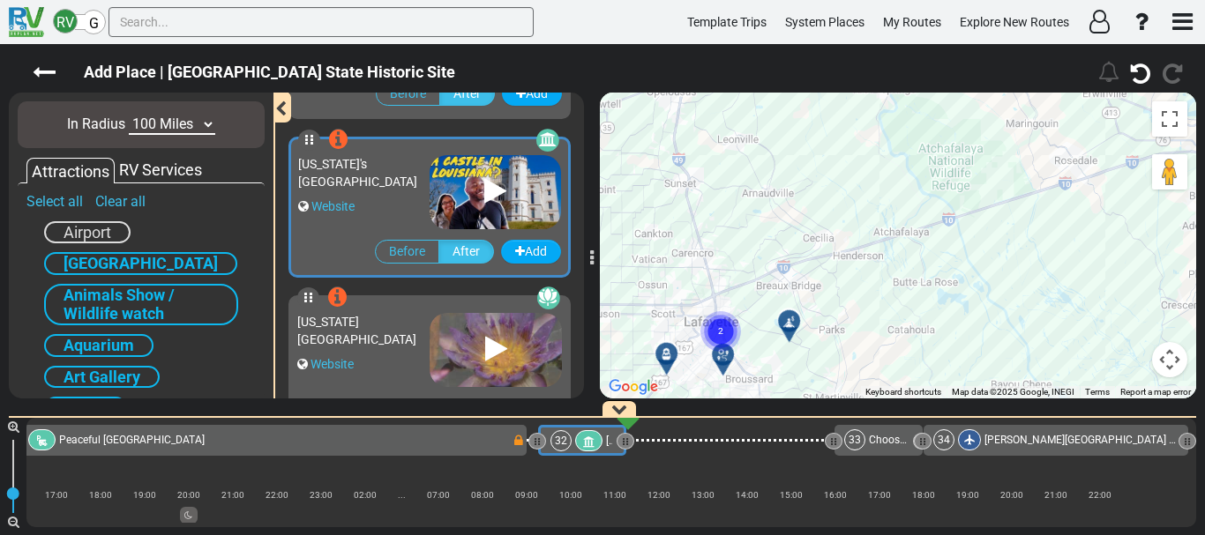
drag, startPoint x: 758, startPoint y: 259, endPoint x: 1027, endPoint y: 251, distance: 270.0
click at [1027, 251] on div "To activate drag with keyboard, press Alt + Enter. Once in keyboard drag state,…" at bounding box center [898, 246] width 596 height 306
click at [722, 355] on icon at bounding box center [723, 355] width 18 height 14
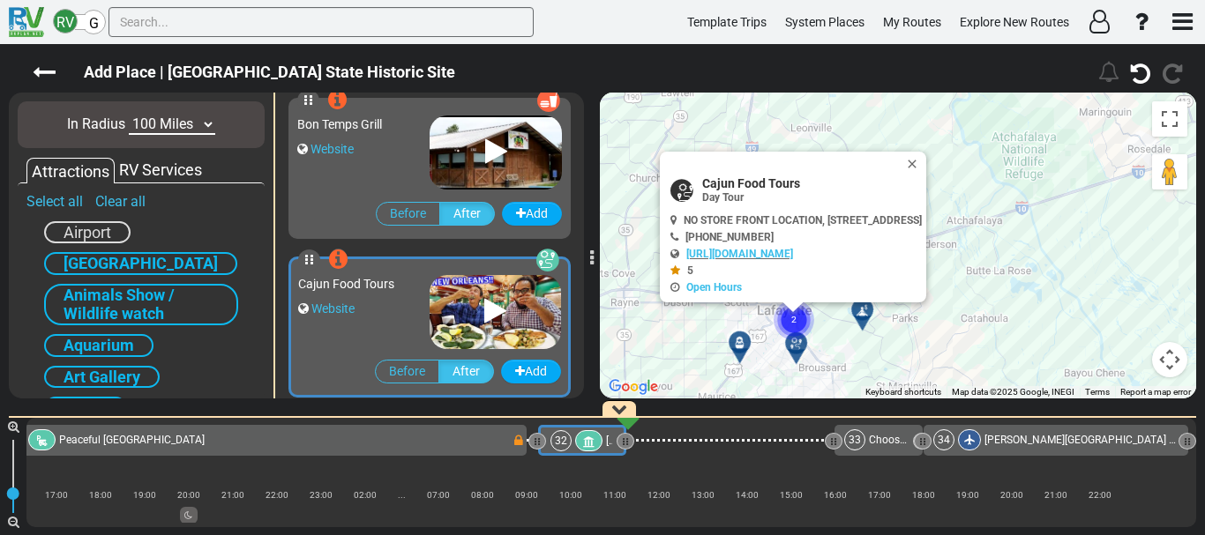
scroll to position [2536, 0]
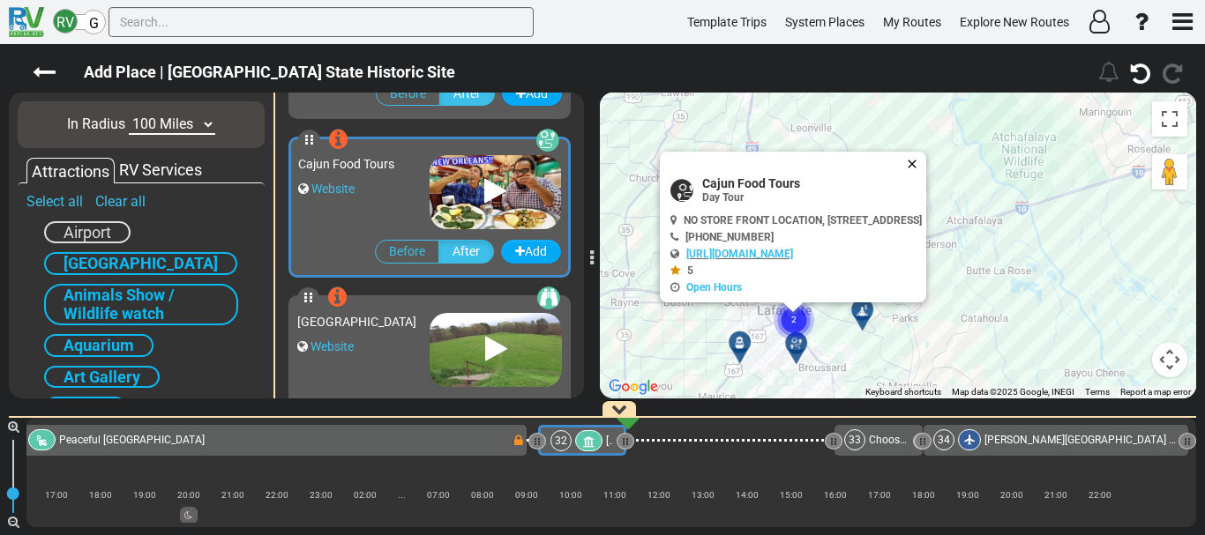
click at [921, 165] on button "Close" at bounding box center [915, 164] width 21 height 25
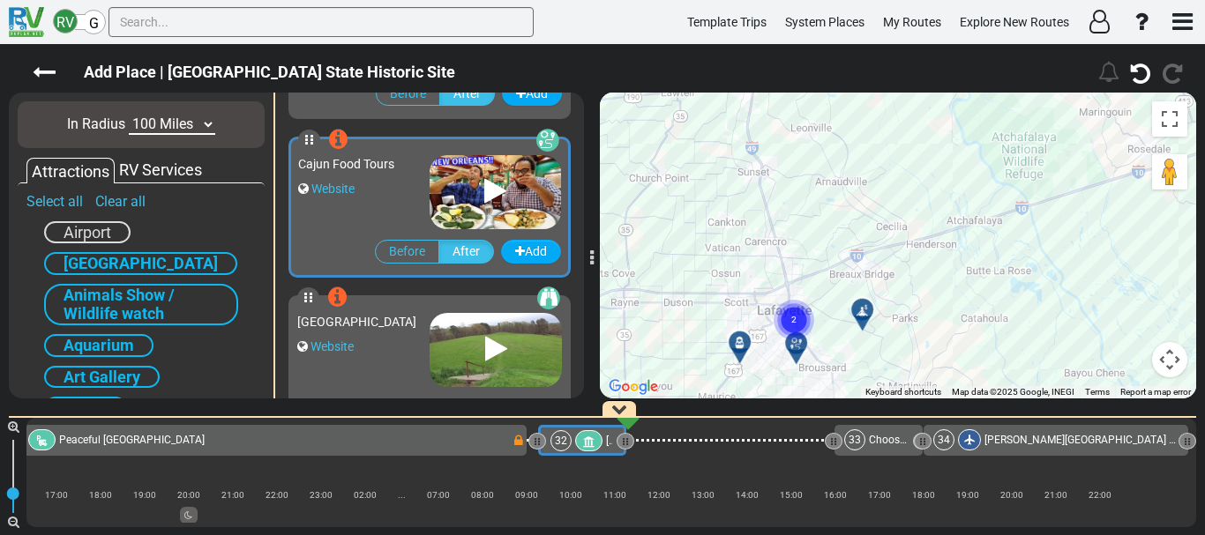
click at [803, 307] on circle "Cluster of 2 markers" at bounding box center [793, 320] width 41 height 41
click at [793, 326] on div at bounding box center [796, 330] width 29 height 27
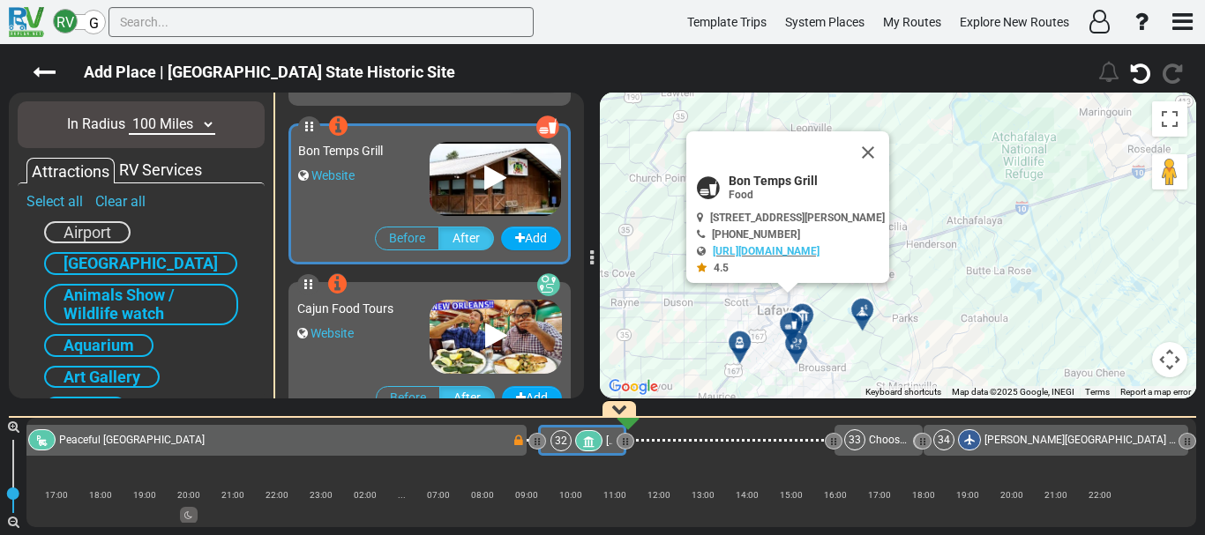
scroll to position [2378, 0]
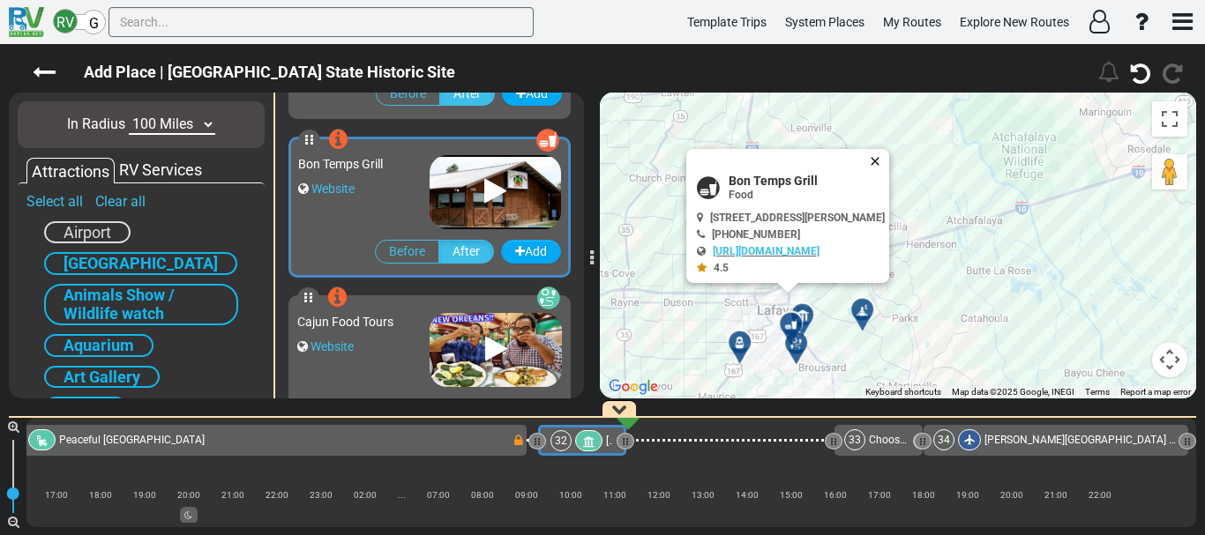
click at [889, 162] on button "Close" at bounding box center [878, 161] width 21 height 25
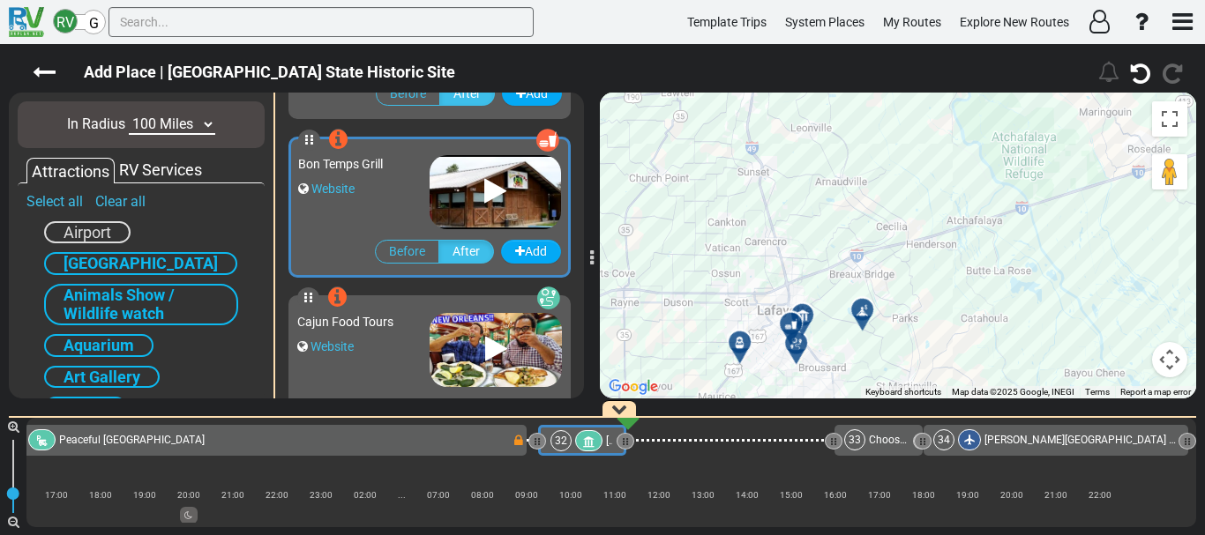
click at [865, 309] on div at bounding box center [868, 316] width 29 height 27
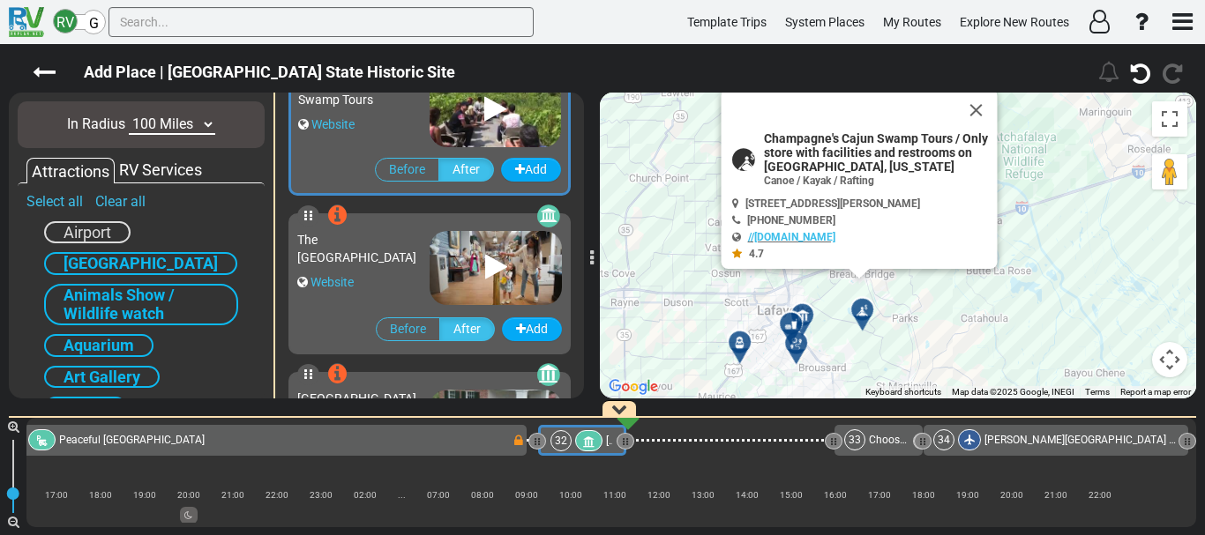
scroll to position [1425, 0]
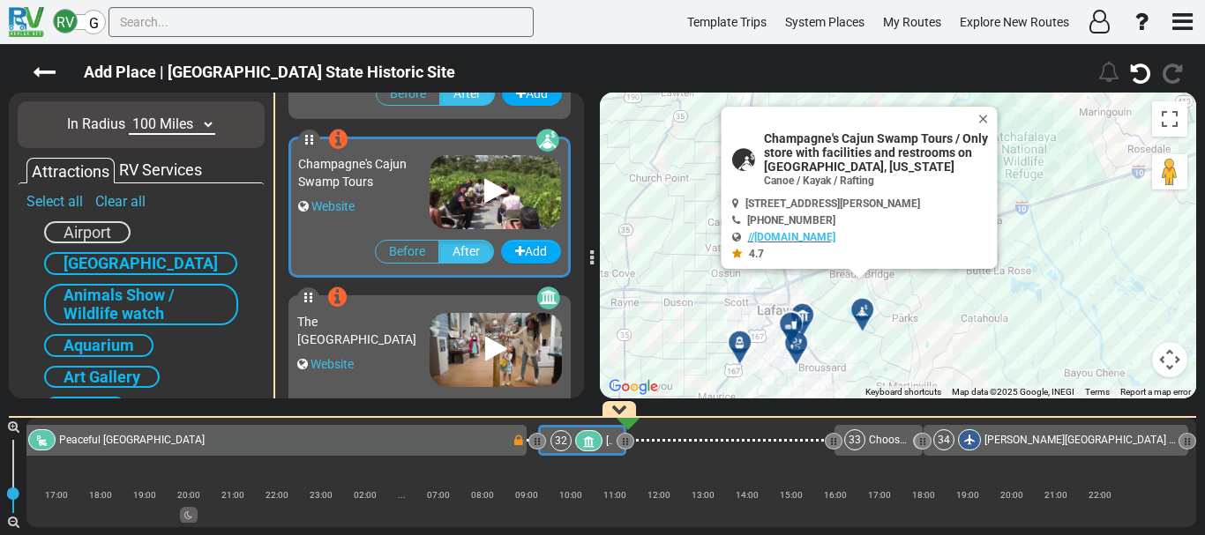
click at [885, 149] on span "Champagne's Cajun Swamp Tours / Only store with facilities and restrooms on [GE…" at bounding box center [878, 152] width 229 height 42
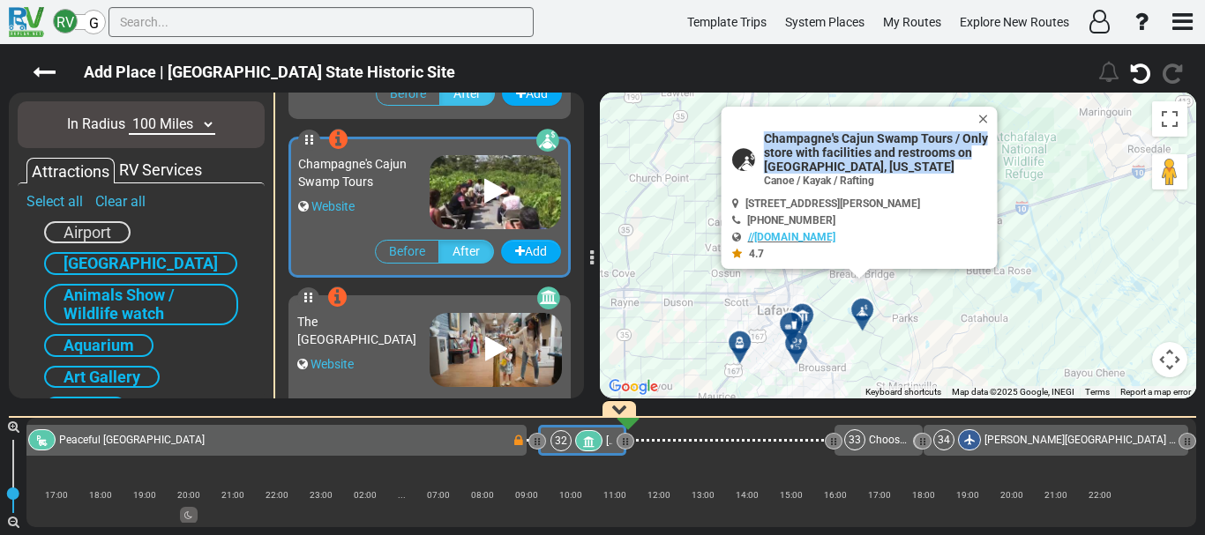
click at [885, 149] on span "Champagne's Cajun Swamp Tours / Only store with facilities and restrooms on [GE…" at bounding box center [878, 152] width 229 height 42
copy div "Champagne's Cajun Swamp Tours / Only store with facilities and restrooms on [GE…"
click at [820, 240] on link "//[DOMAIN_NAME]" at bounding box center [791, 237] width 87 height 12
click at [531, 243] on button "Add" at bounding box center [531, 252] width 60 height 24
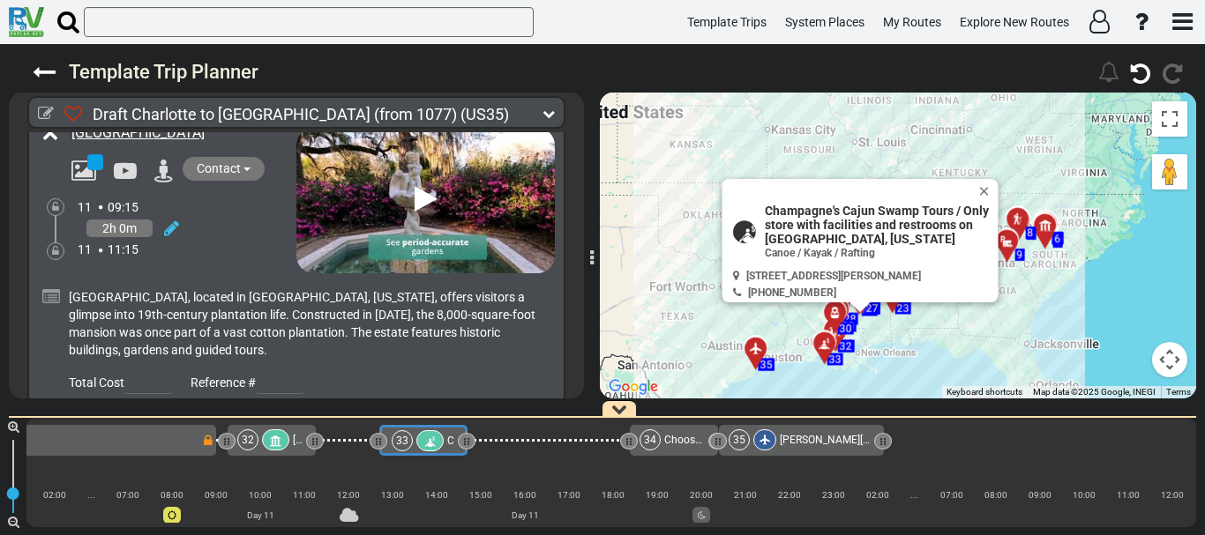
scroll to position [11002, 0]
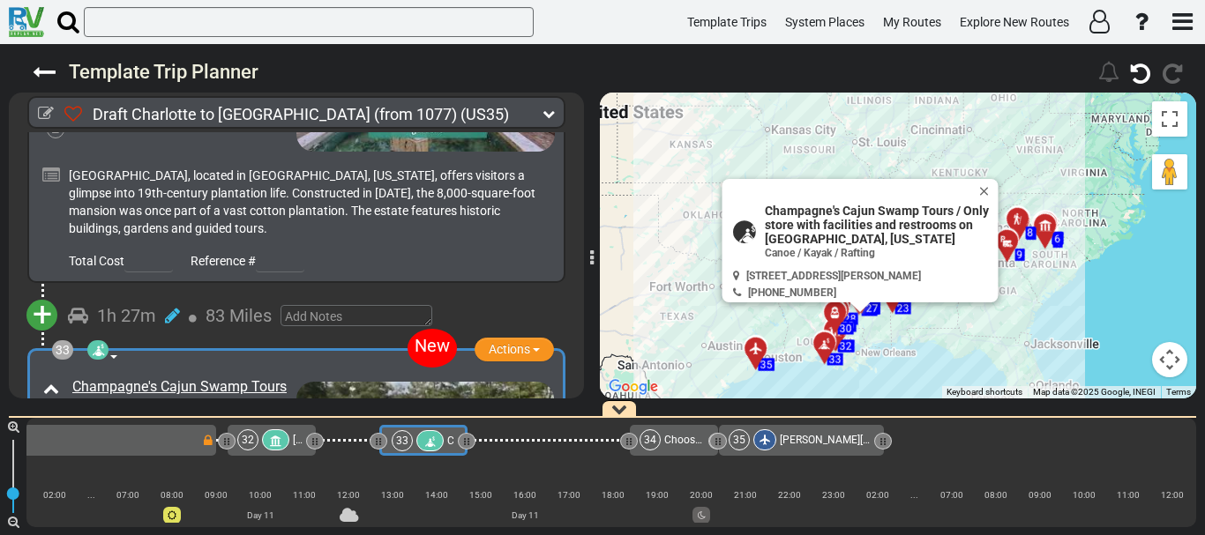
click at [172, 474] on icon at bounding box center [172, 483] width 15 height 18
click at [159, 448] on icon at bounding box center [155, 462] width 16 height 28
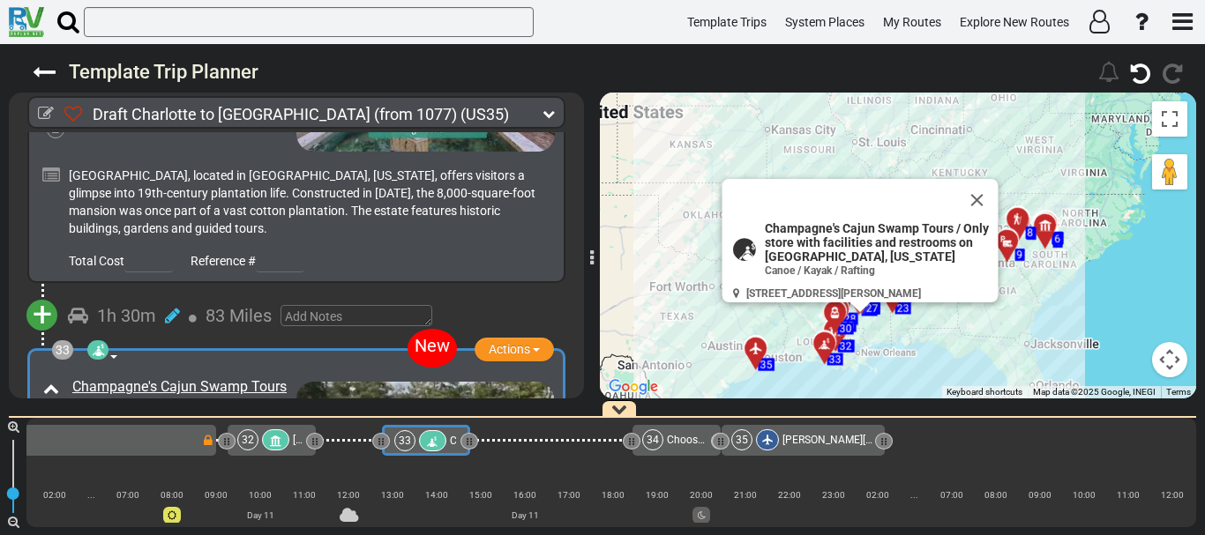
click at [159, 448] on icon at bounding box center [155, 462] width 16 height 28
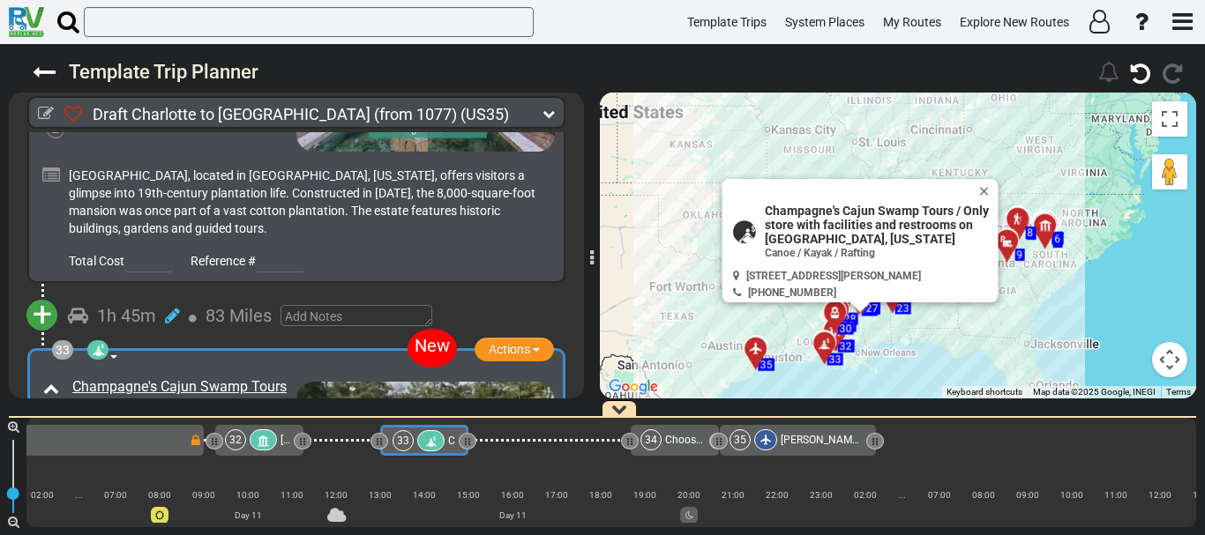
scroll to position [0, 8165]
click at [190, 502] on icon at bounding box center [190, 511] width 18 height 18
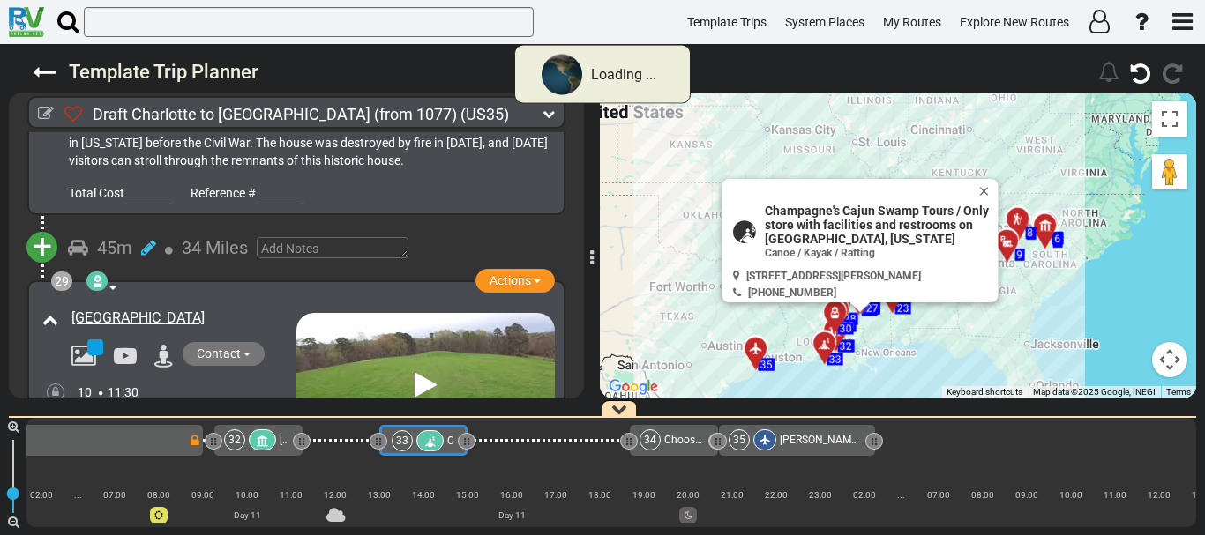
scroll to position [11002, 0]
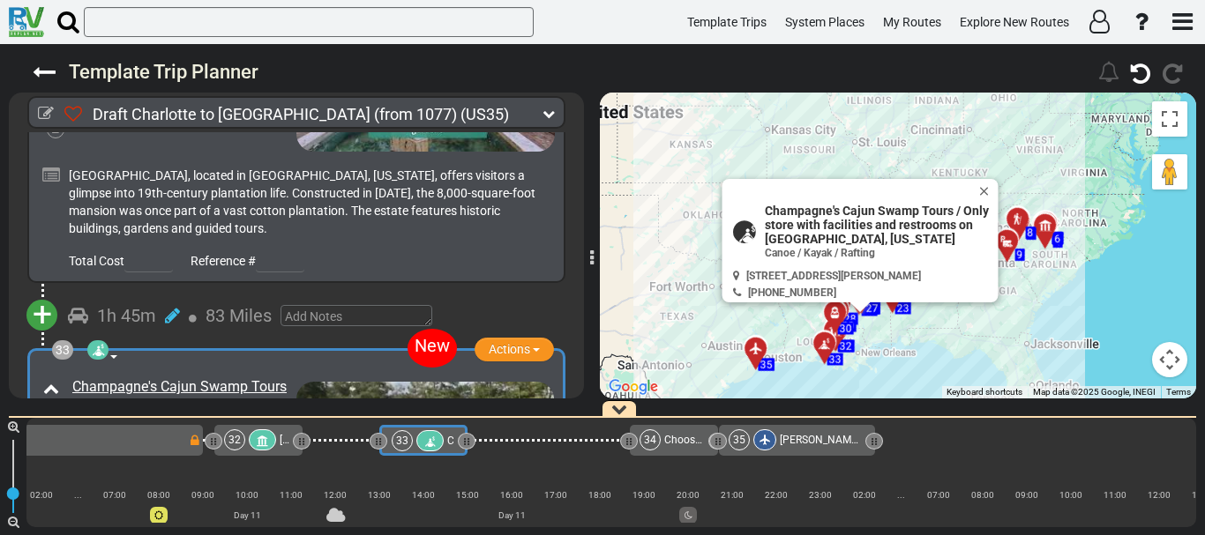
click at [103, 343] on icon at bounding box center [98, 350] width 18 height 14
click at [204, 415] on span "Cruise Terminal / Sailing" at bounding box center [186, 422] width 131 height 14
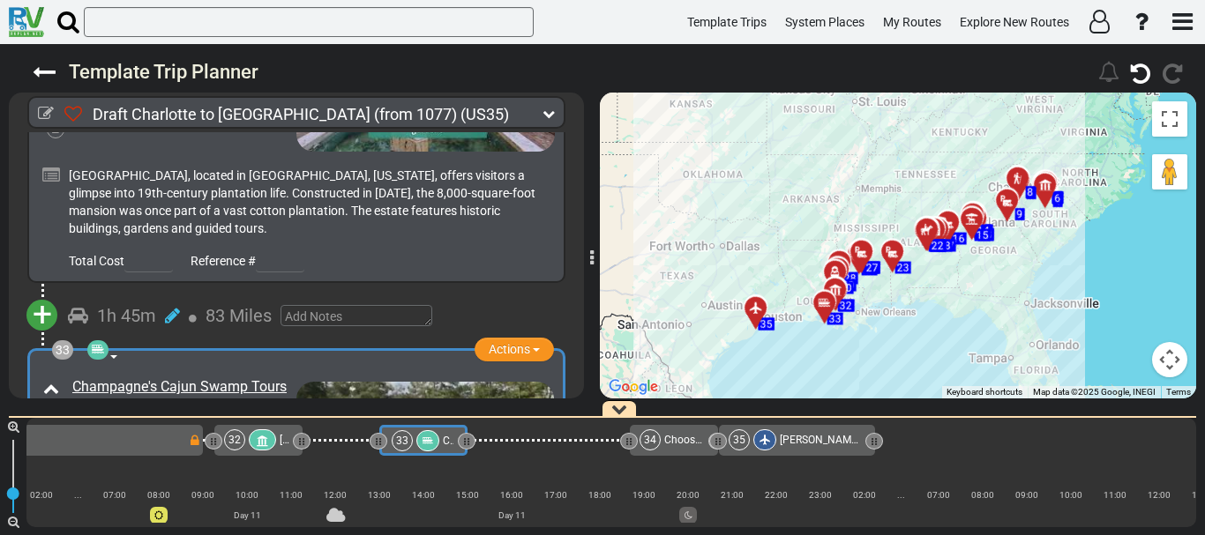
click at [43, 295] on span "+" at bounding box center [42, 315] width 19 height 41
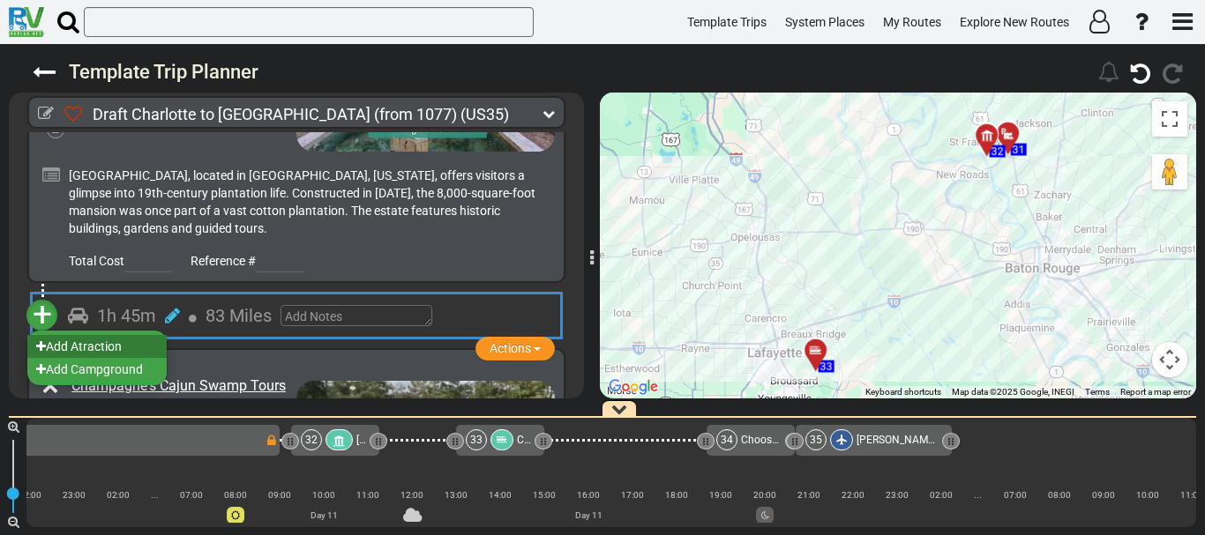
click at [139, 335] on li "Add Atraction" at bounding box center [96, 346] width 139 height 23
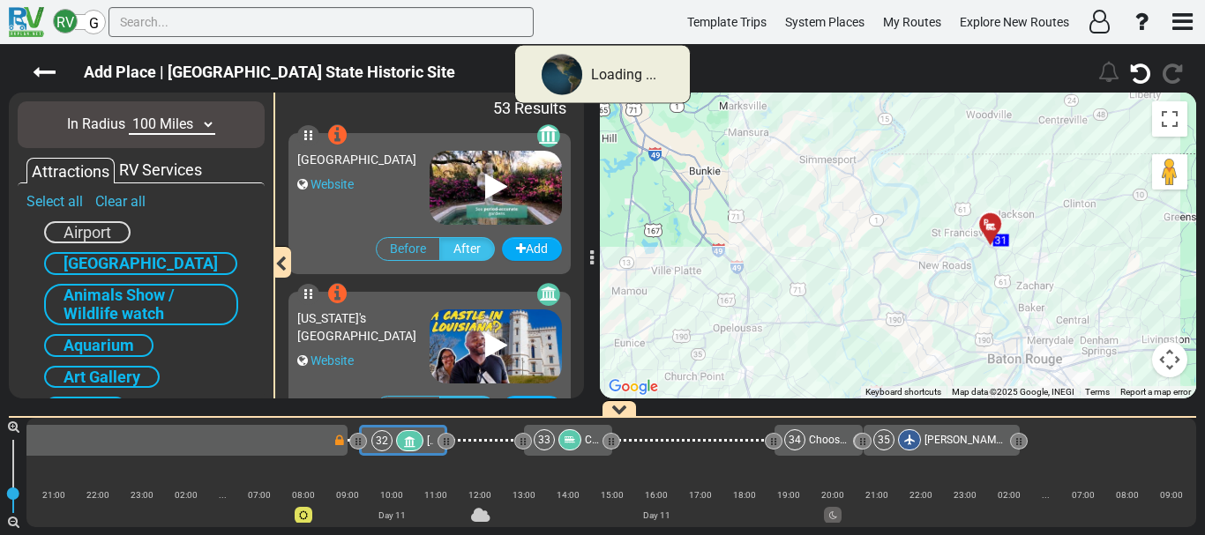
scroll to position [0, 8000]
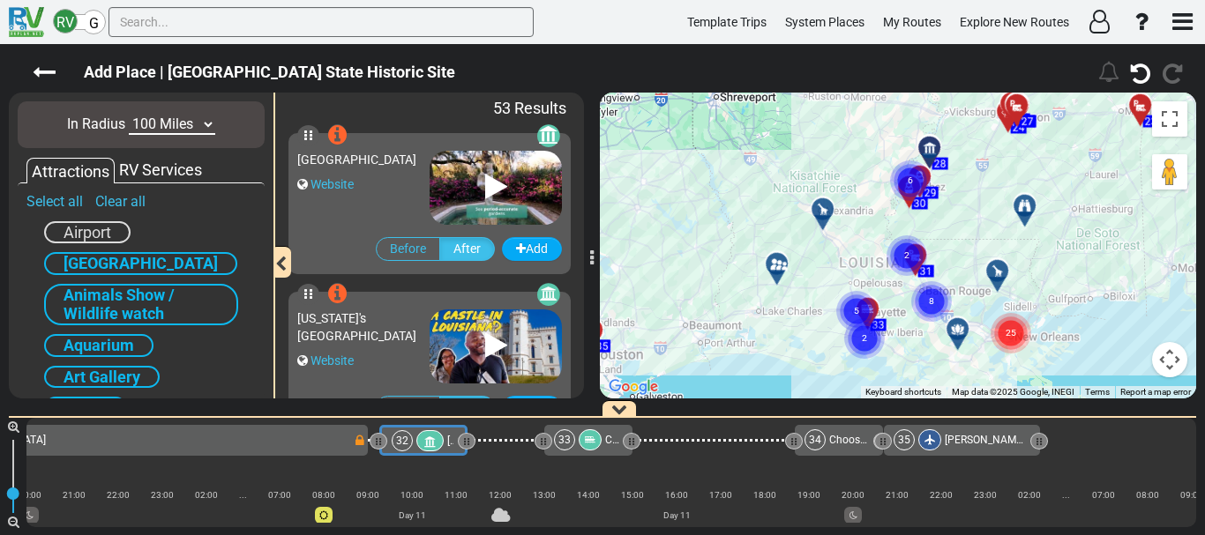
click at [828, 275] on div "To activate drag with keyboard, press Alt + Enter. Once in keyboard drag state,…" at bounding box center [898, 246] width 596 height 306
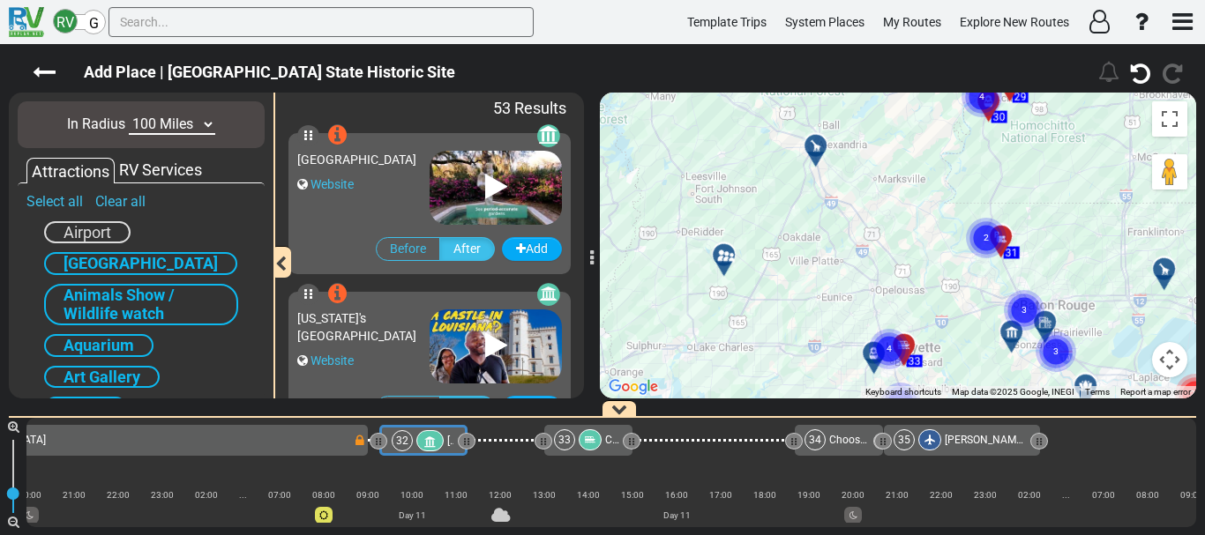
click at [828, 275] on div "To activate drag with keyboard, press Alt + Enter. Once in keyboard drag state,…" at bounding box center [898, 246] width 596 height 306
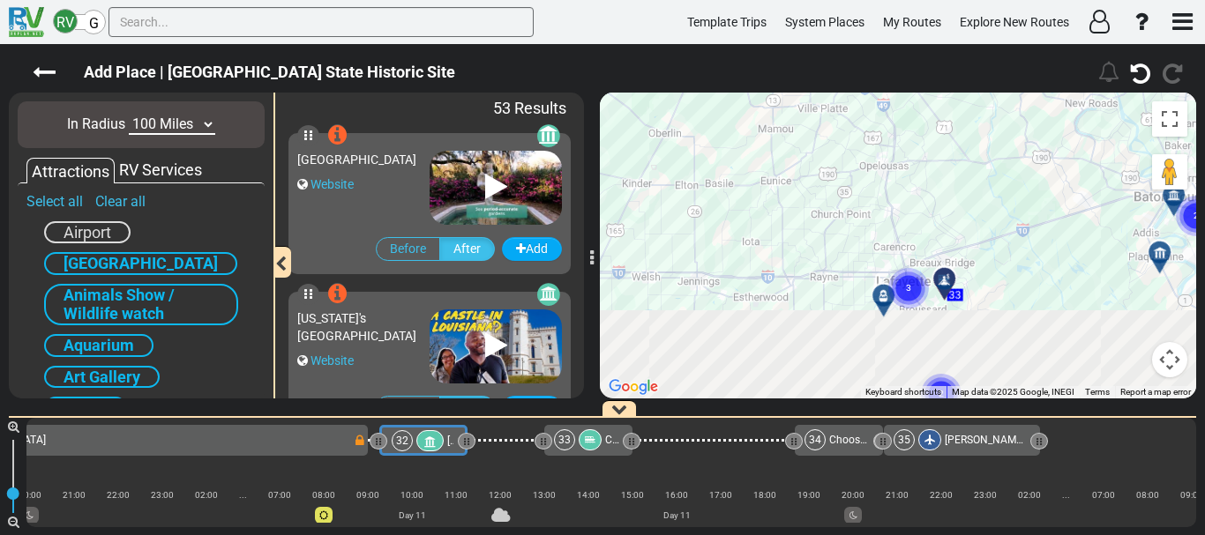
drag, startPoint x: 985, startPoint y: 319, endPoint x: 950, endPoint y: 168, distance: 154.9
click at [950, 168] on div "To activate drag with keyboard, press Alt + Enter. Once in keyboard drag state,…" at bounding box center [898, 246] width 596 height 306
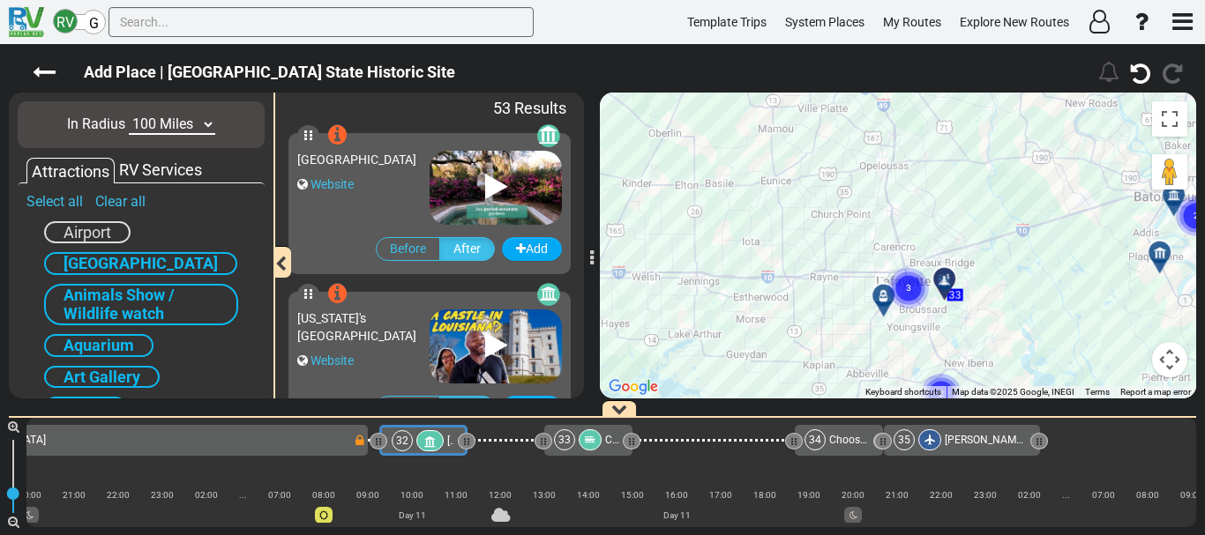
click at [931, 295] on div "To activate drag with keyboard, press Alt + Enter. Once in keyboard drag state,…" at bounding box center [898, 246] width 596 height 306
click at [958, 336] on div "To activate drag with keyboard, press Alt + Enter. Once in keyboard drag state,…" at bounding box center [898, 246] width 596 height 306
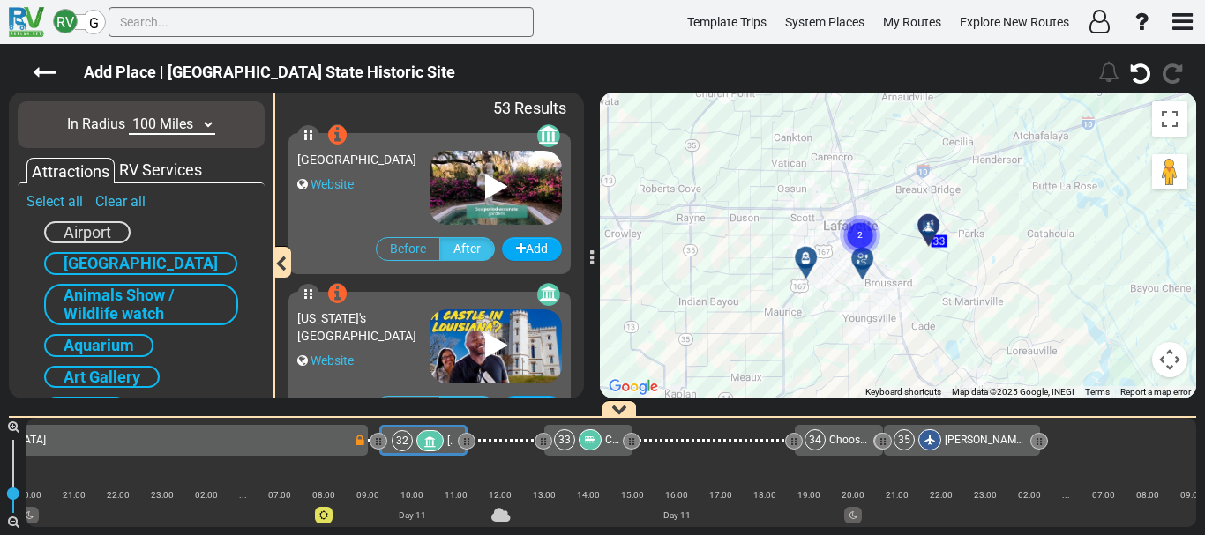
click at [958, 336] on div "To activate drag with keyboard, press Alt + Enter. Once in keyboard drag state,…" at bounding box center [898, 246] width 596 height 306
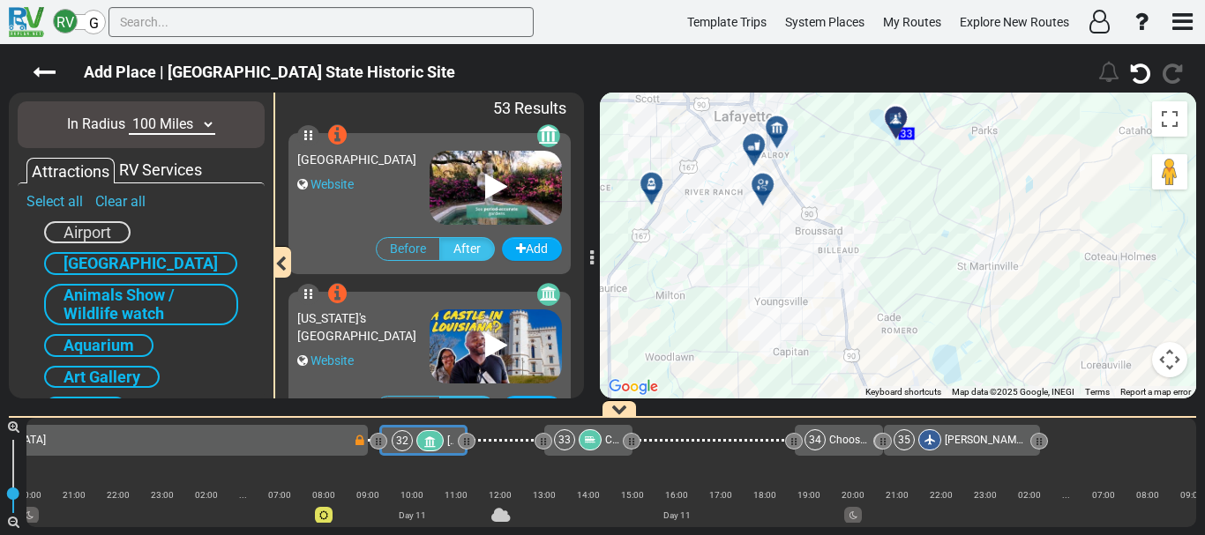
click at [776, 125] on icon at bounding box center [777, 128] width 18 height 14
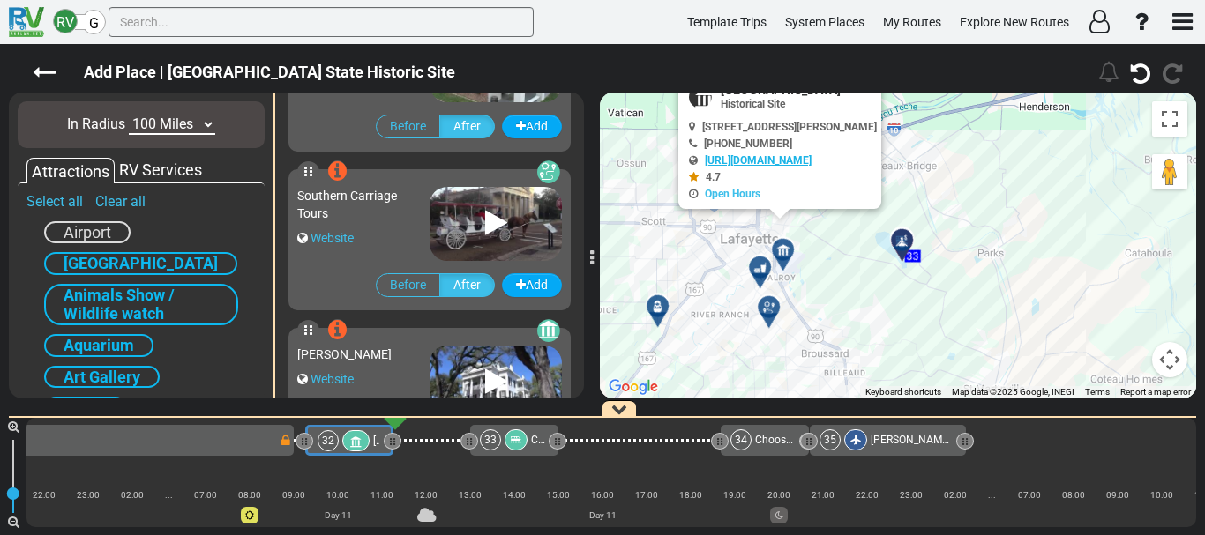
scroll to position [2219, 0]
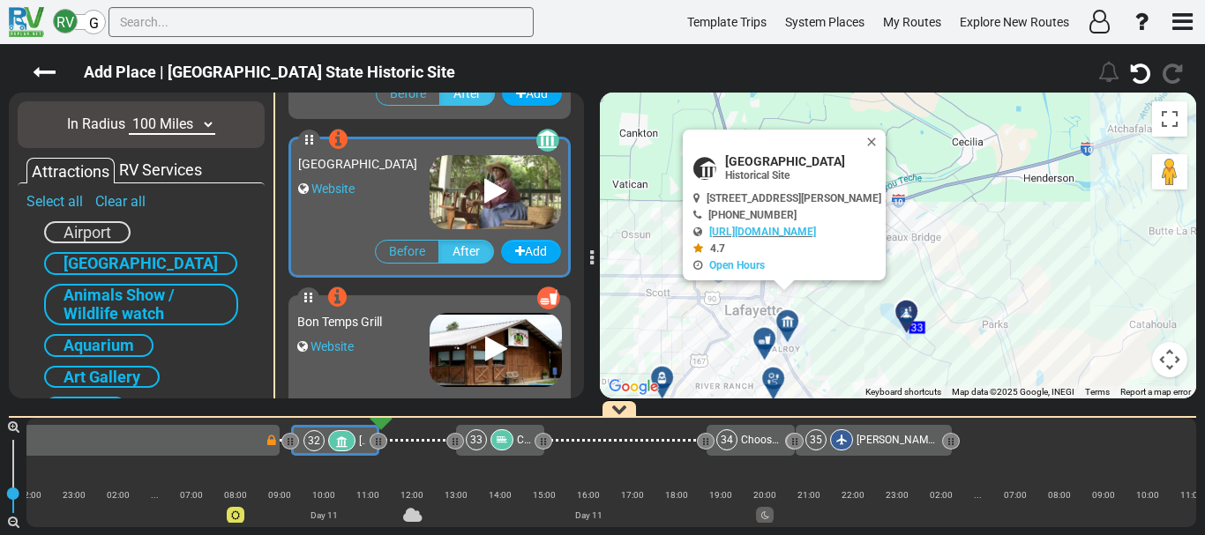
click at [766, 340] on div at bounding box center [770, 345] width 29 height 27
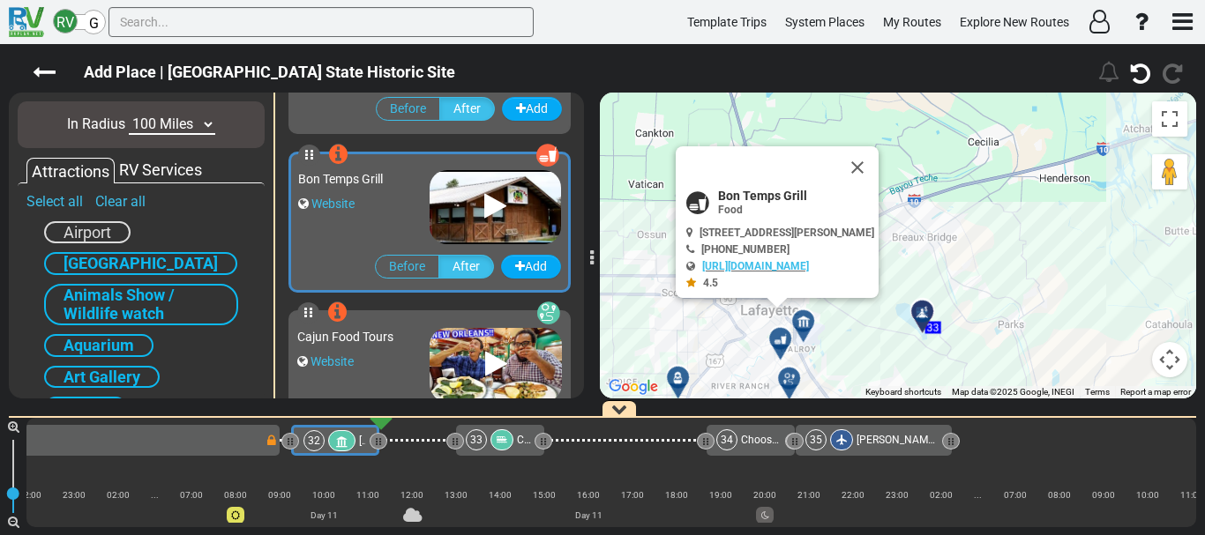
scroll to position [2378, 0]
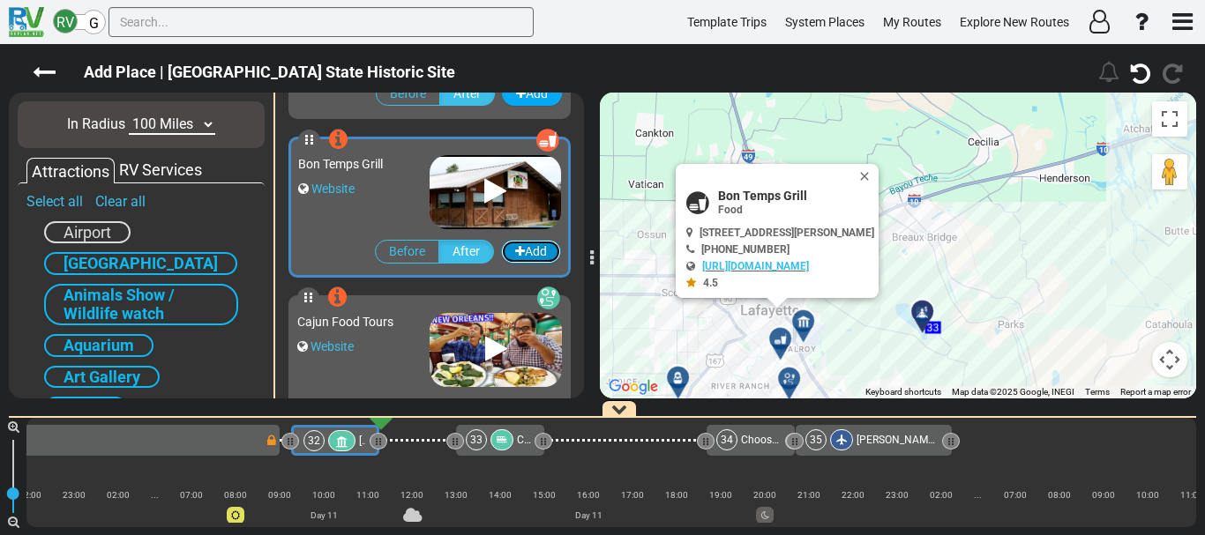
click at [534, 251] on button "Add" at bounding box center [531, 252] width 60 height 24
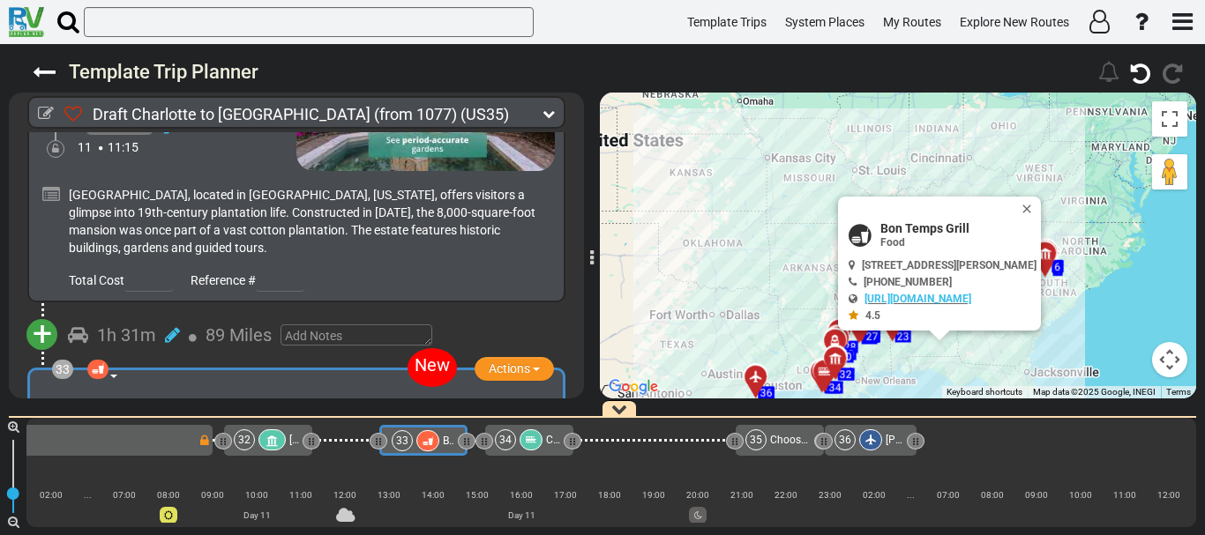
scroll to position [11002, 0]
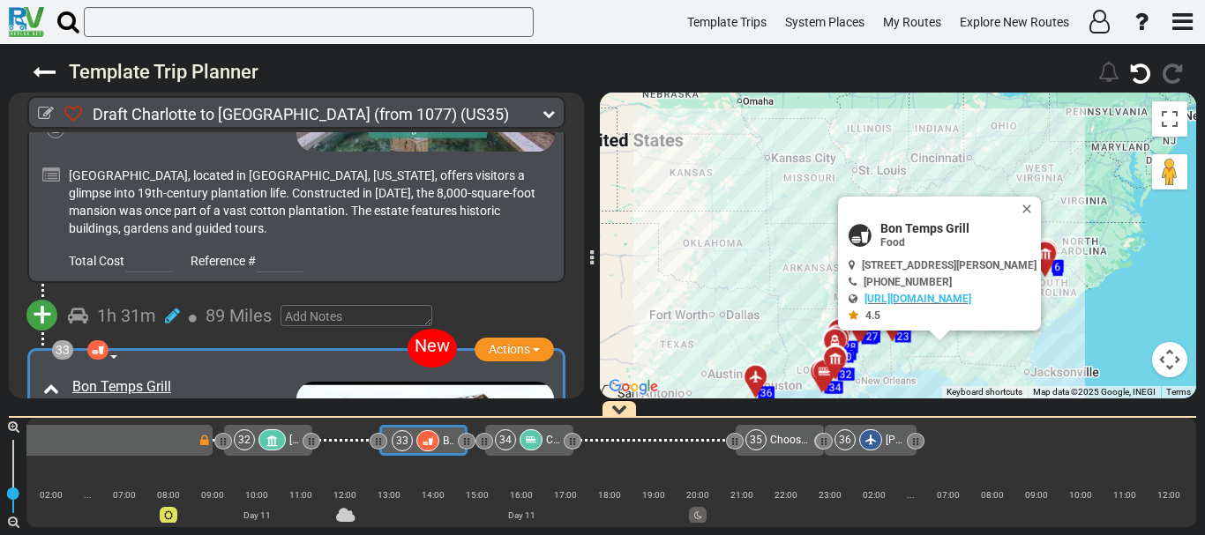
click at [168, 474] on icon at bounding box center [172, 483] width 15 height 18
click at [161, 448] on icon at bounding box center [155, 462] width 16 height 28
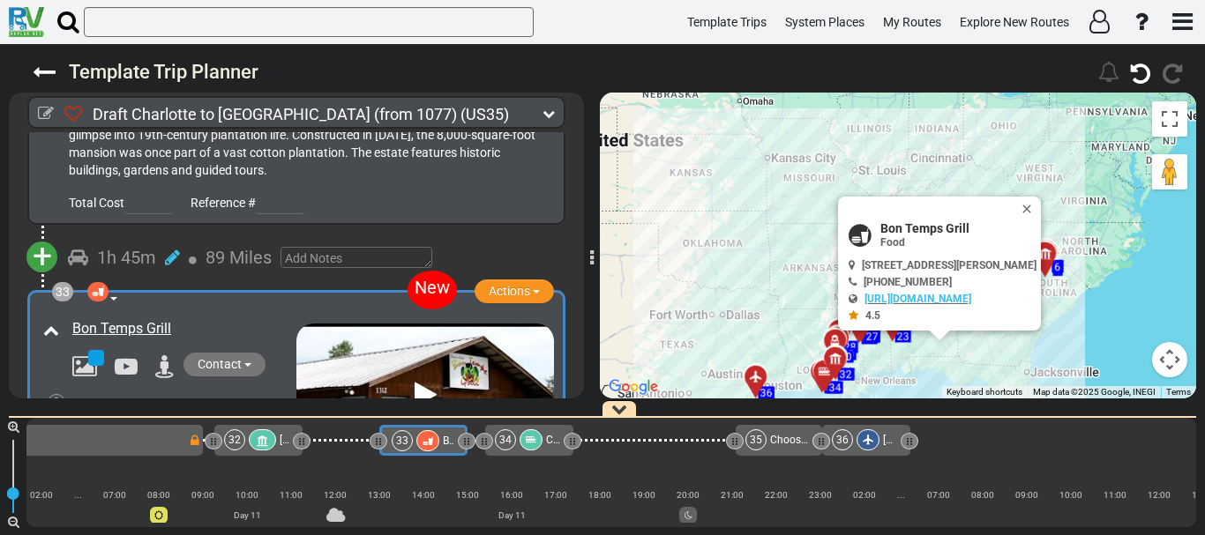
scroll to position [11062, 0]
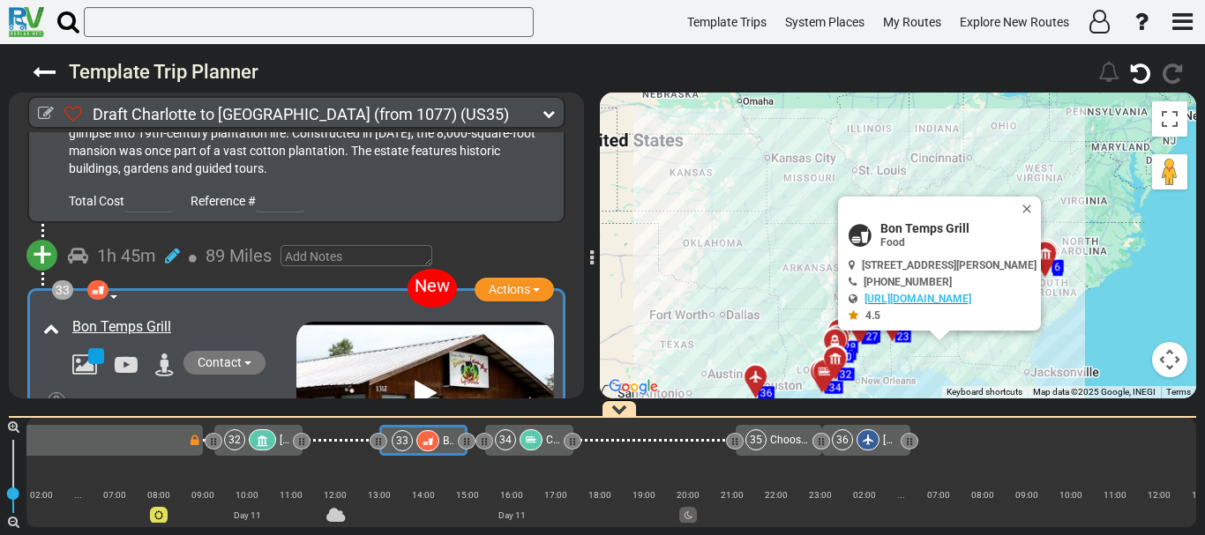
click at [157, 485] on icon at bounding box center [155, 499] width 16 height 28
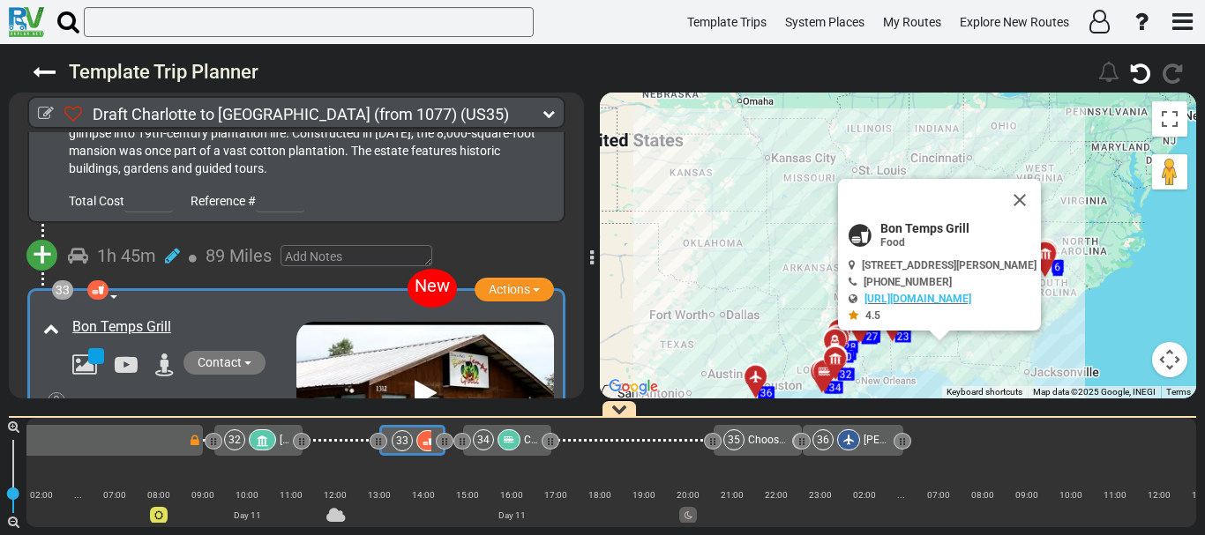
click at [157, 485] on icon at bounding box center [155, 499] width 16 height 28
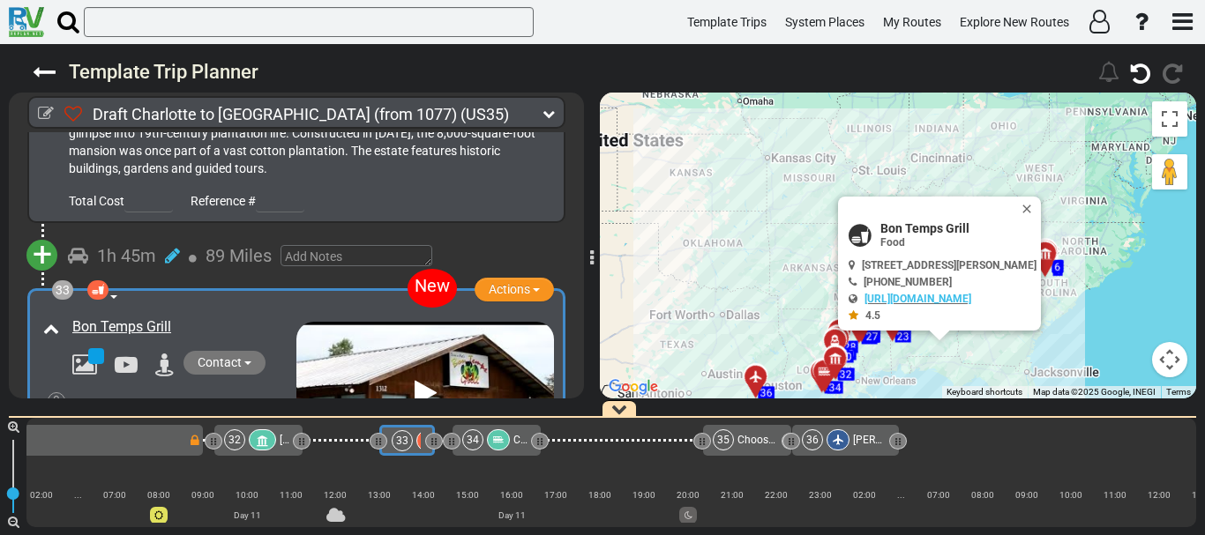
click at [156, 466] on icon at bounding box center [155, 480] width 16 height 28
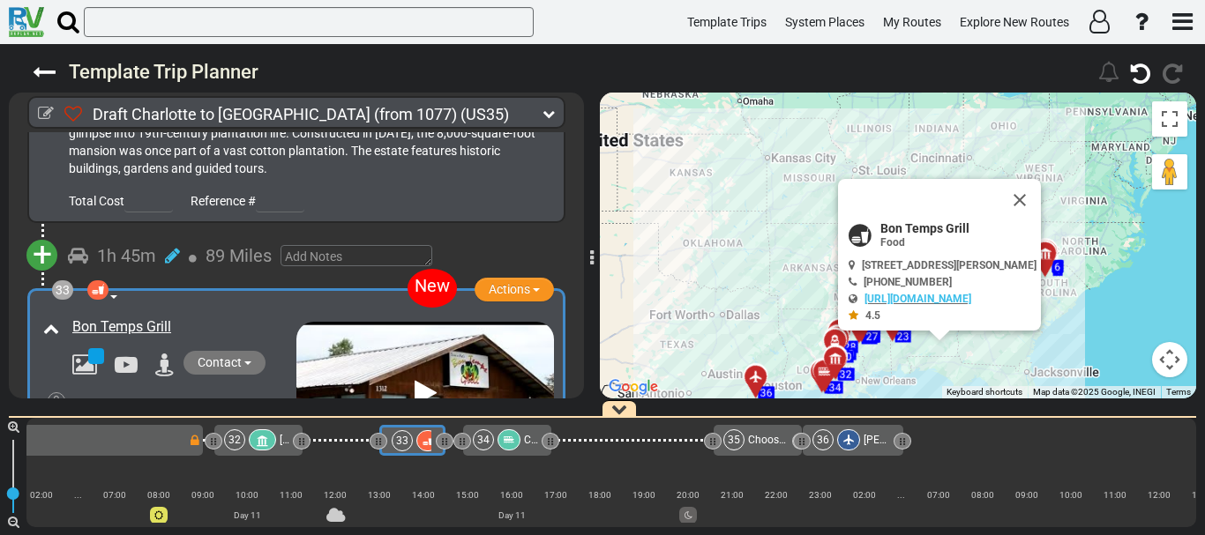
click at [192, 442] on icon at bounding box center [190, 451] width 18 height 18
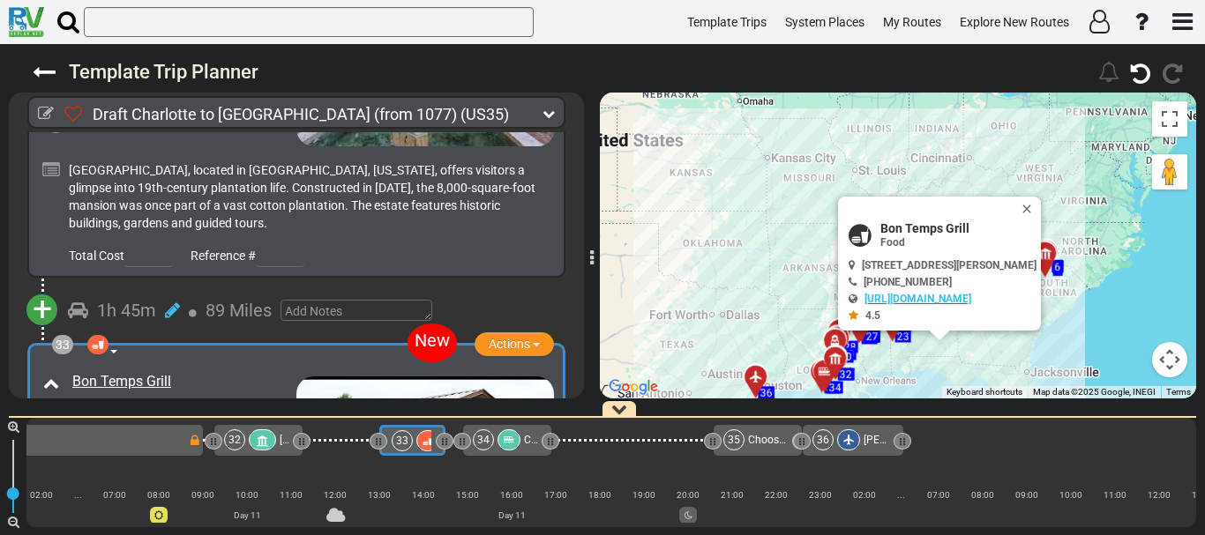
scroll to position [11002, 0]
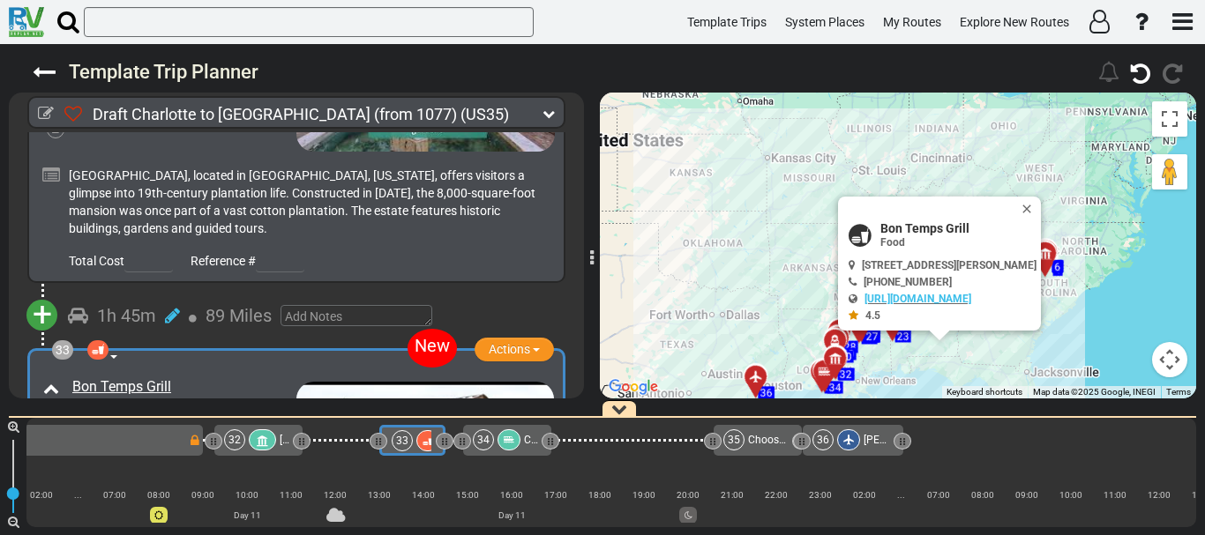
click at [109, 348] on div "New 33 Food Restaurant Traditional Restaurant / Fine Dining Actions Add Activity" at bounding box center [296, 479] width 538 height 262
click at [103, 360] on div "New 33 Food Restaurant Traditional Restaurant / Fine Dining Actions Add Activit…" at bounding box center [296, 479] width 515 height 239
click at [101, 340] on div at bounding box center [97, 349] width 21 height 19
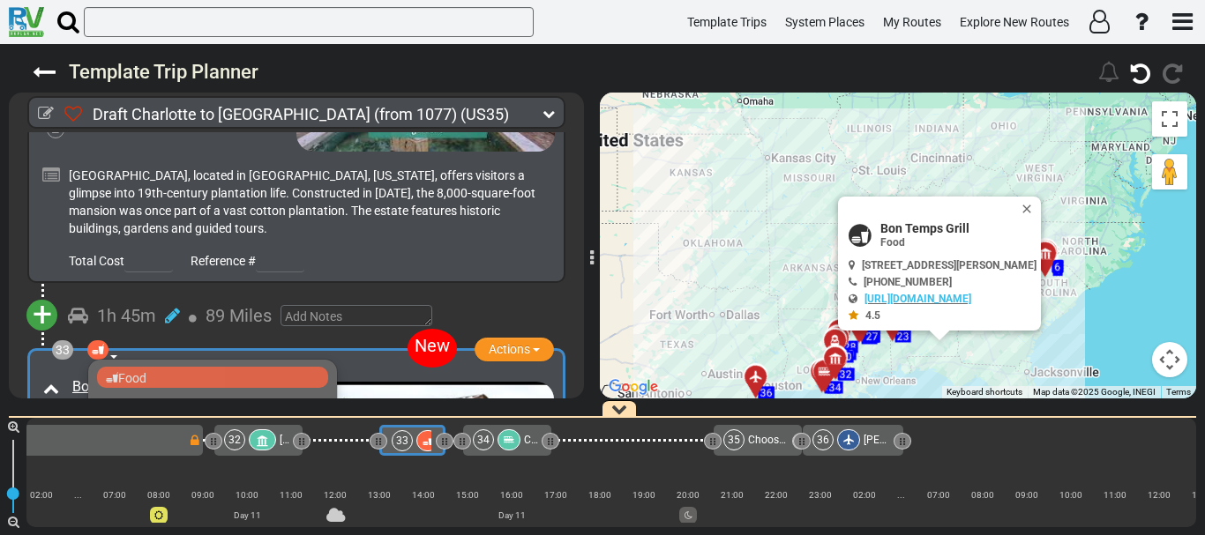
click at [134, 441] on span "Traditional Restaurant / Fine Dining" at bounding box center [222, 448] width 193 height 14
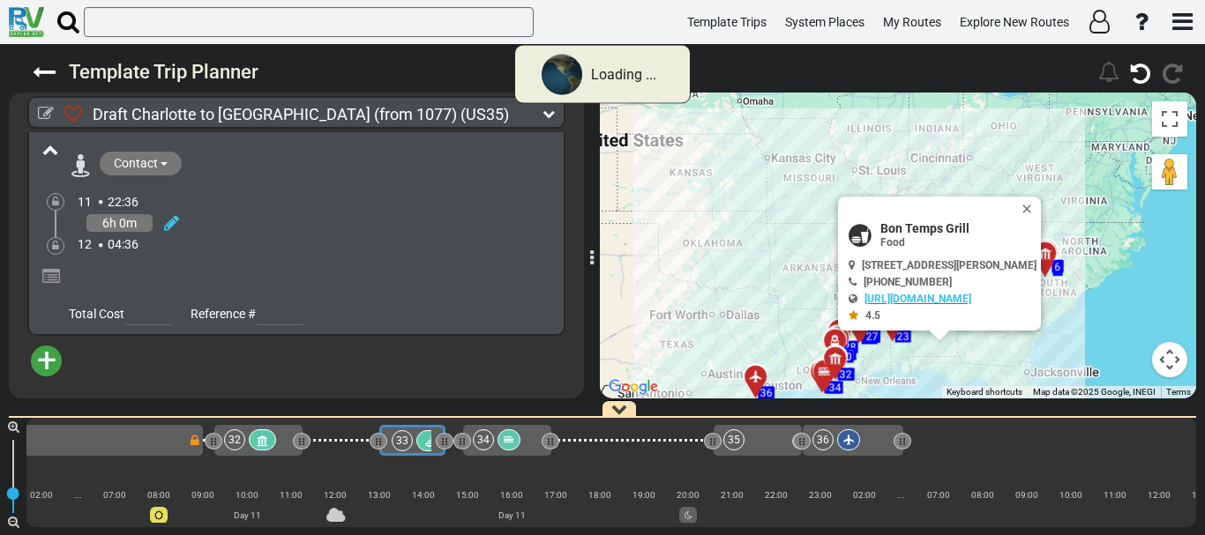
scroll to position [9660, 0]
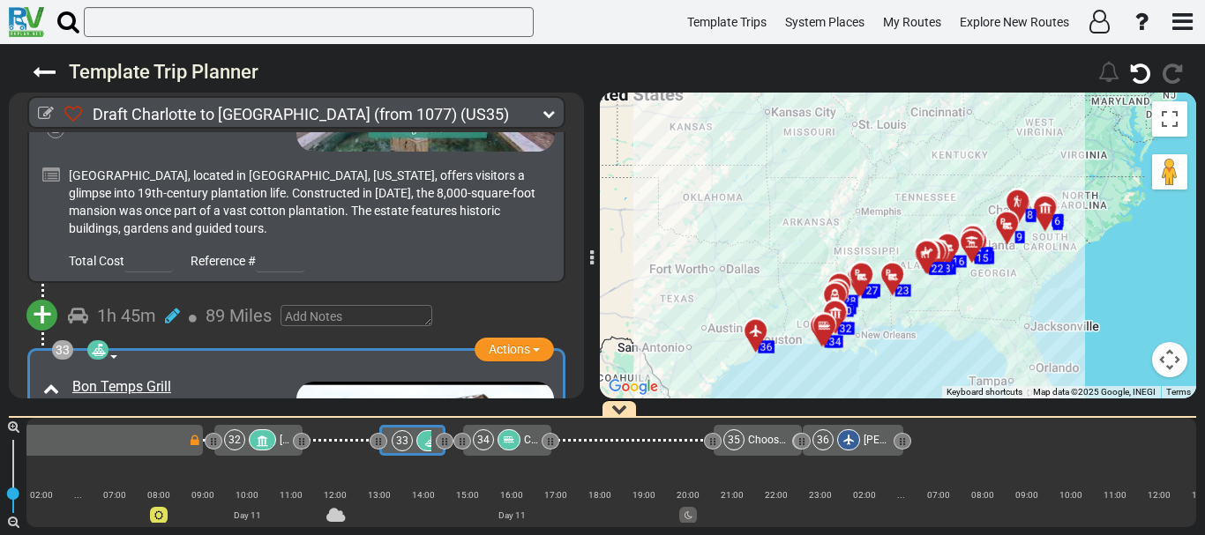
click at [511, 442] on icon at bounding box center [509, 440] width 11 height 11
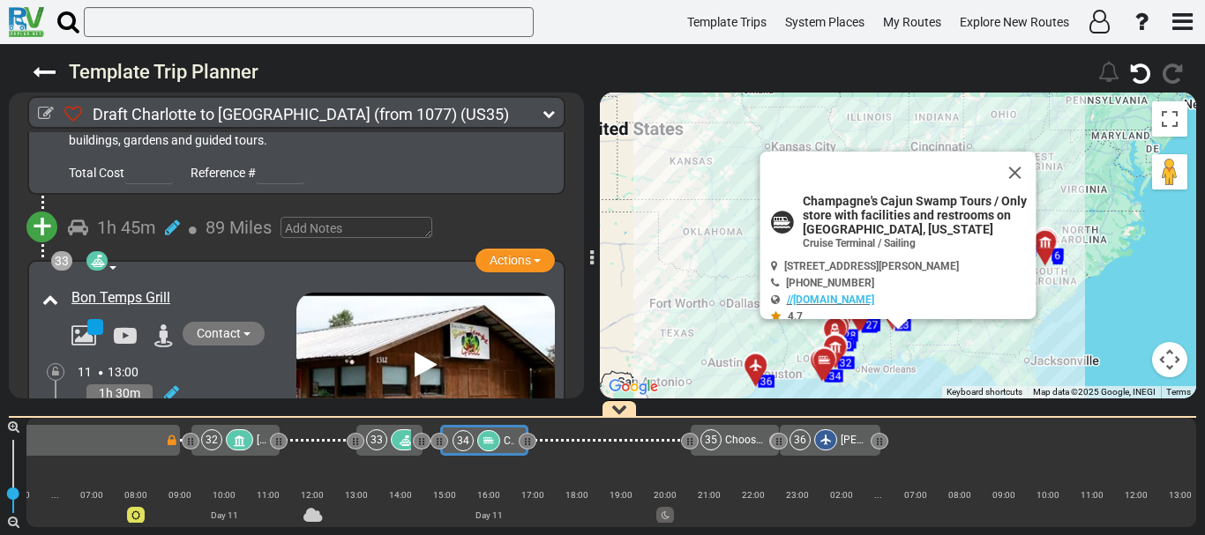
scroll to position [11216, 0]
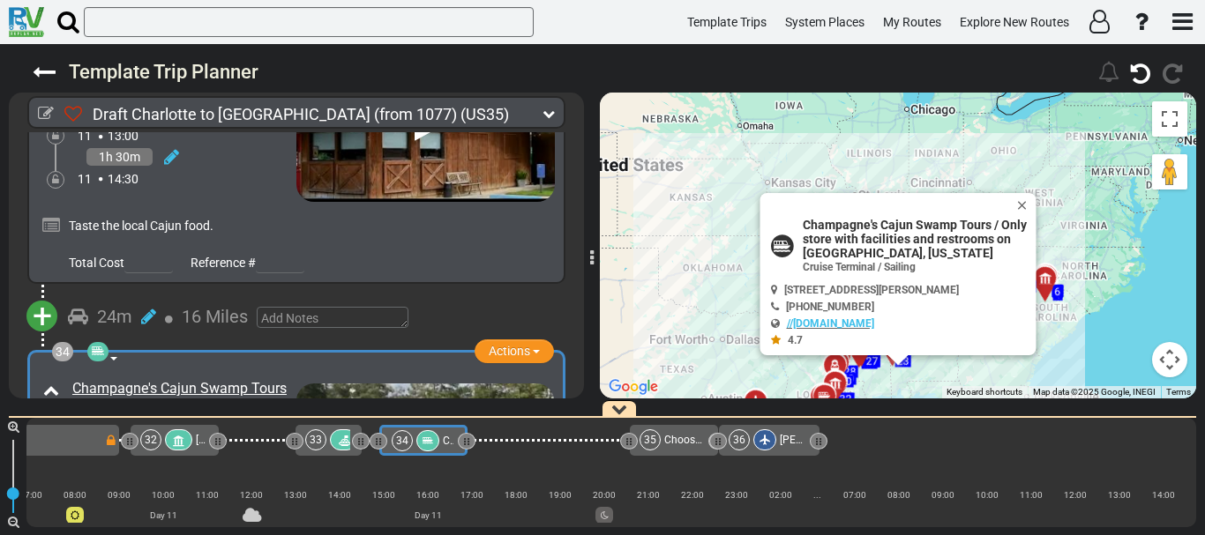
click at [170, 475] on icon at bounding box center [172, 484] width 15 height 18
click at [155, 450] on icon at bounding box center [155, 464] width 16 height 28
click at [194, 504] on icon at bounding box center [190, 513] width 18 height 18
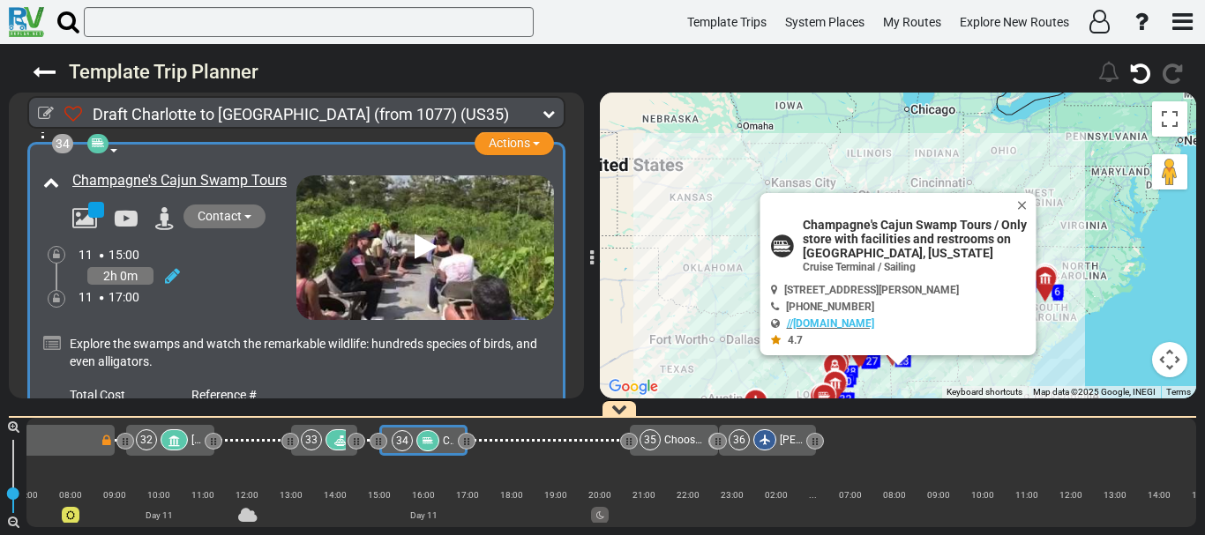
click at [54, 434] on button "+" at bounding box center [41, 449] width 31 height 31
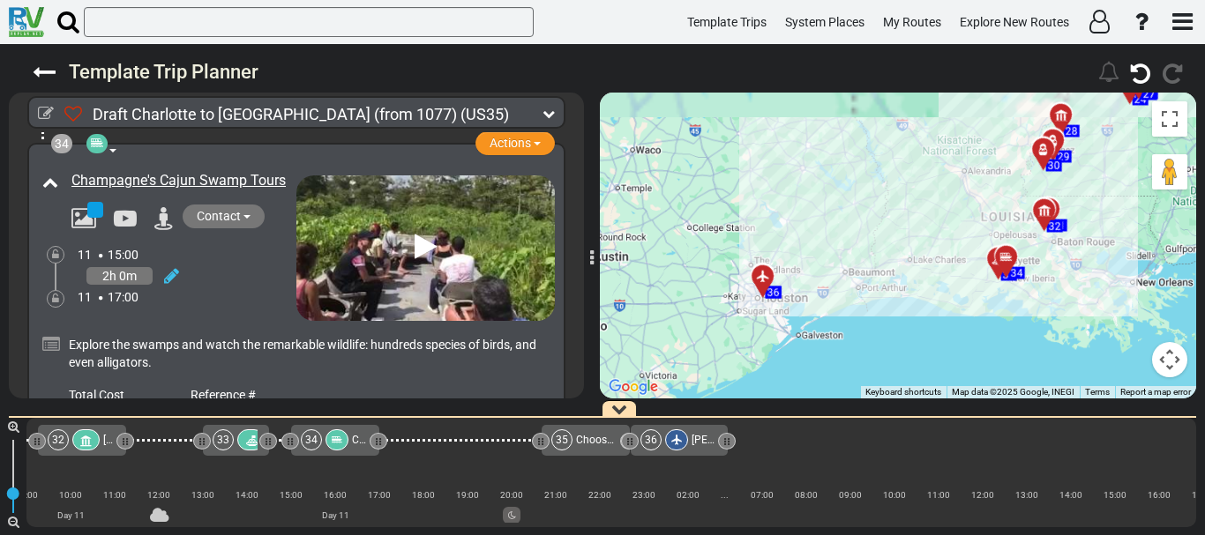
click at [108, 492] on li "Add Campground" at bounding box center [96, 503] width 139 height 23
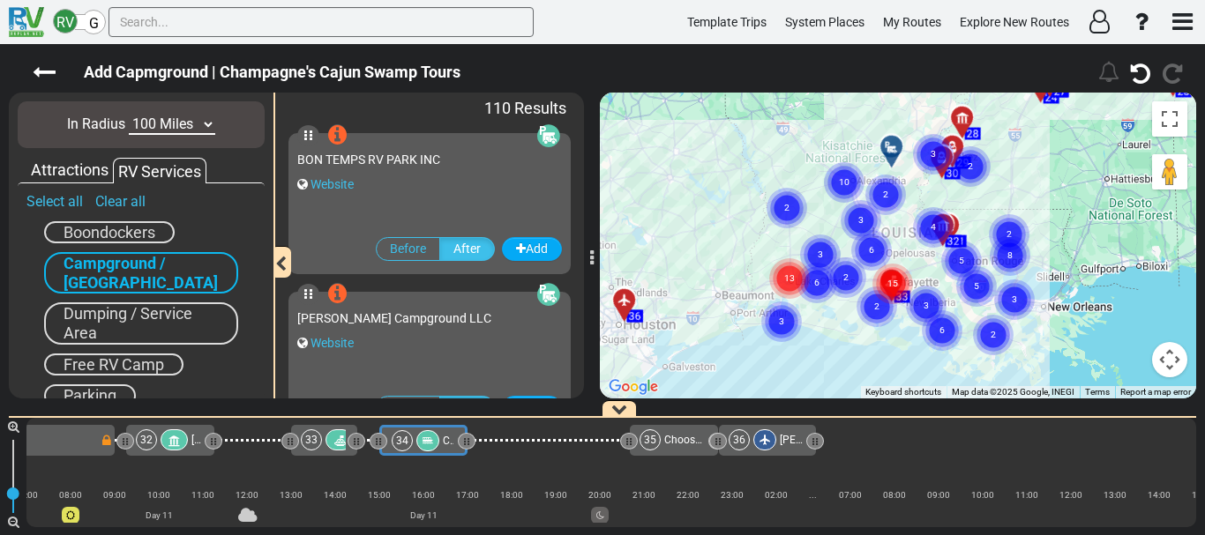
click at [823, 319] on div "To activate drag with keyboard, press Alt + Enter. Once in keyboard drag state,…" at bounding box center [898, 246] width 596 height 306
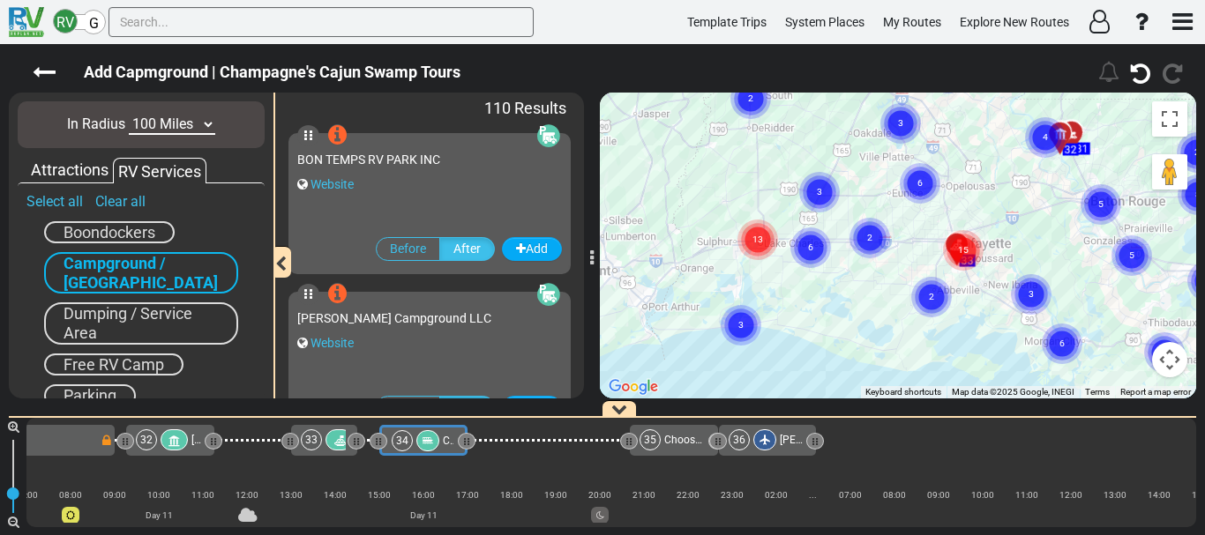
click at [823, 319] on div "To activate drag with keyboard, press Alt + Enter. Once in keyboard drag state,…" at bounding box center [898, 246] width 596 height 306
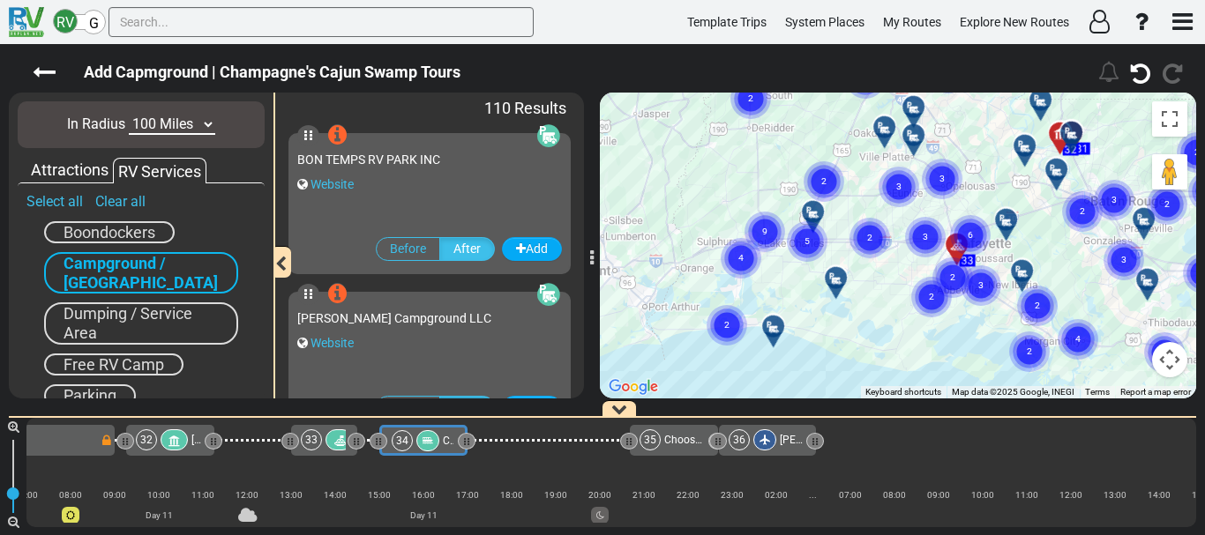
click at [791, 266] on div "To activate drag with keyboard, press Alt + Enter. Once in keyboard drag state,…" at bounding box center [898, 246] width 596 height 306
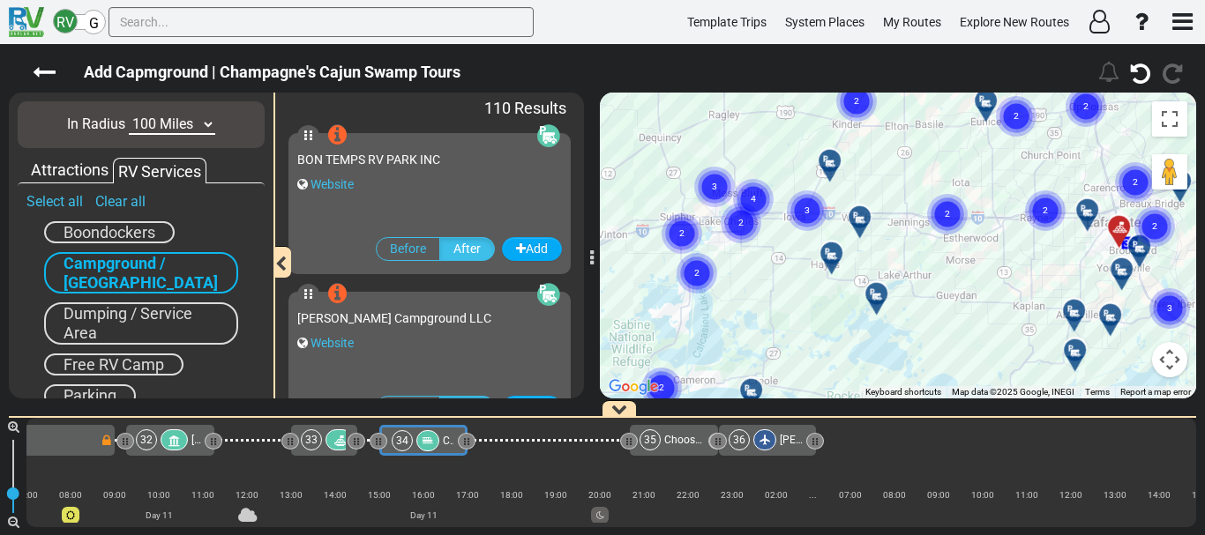
click at [791, 266] on div "To activate drag with keyboard, press Alt + Enter. Once in keyboard drag state,…" at bounding box center [898, 246] width 596 height 306
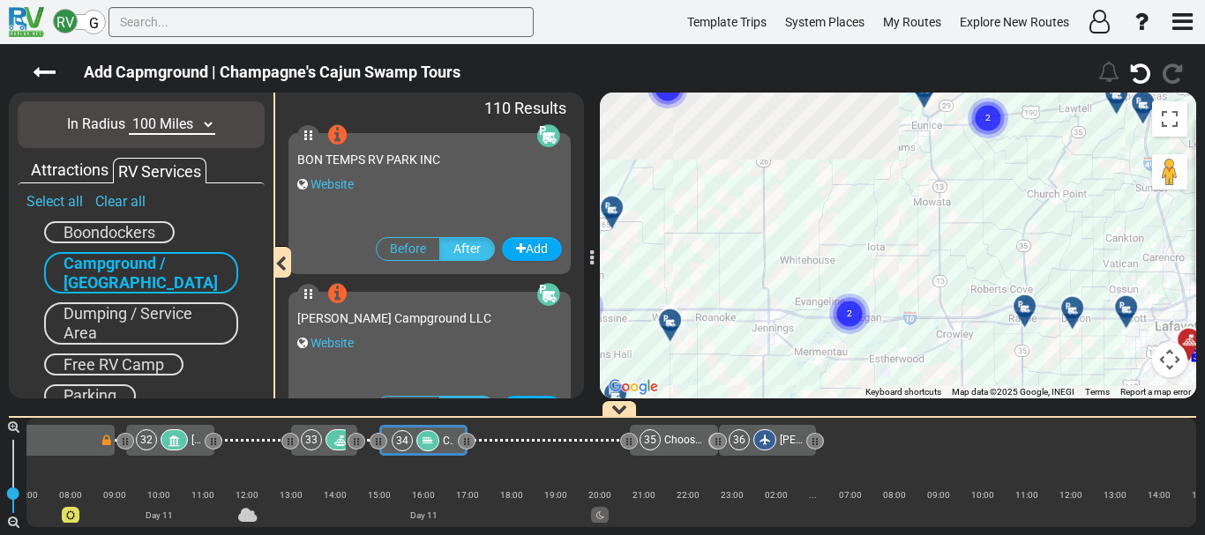
drag, startPoint x: 646, startPoint y: 279, endPoint x: 993, endPoint y: 207, distance: 353.9
click at [993, 207] on div "To activate drag with keyboard, press Alt + Enter. Once in keyboard drag state,…" at bounding box center [898, 246] width 596 height 306
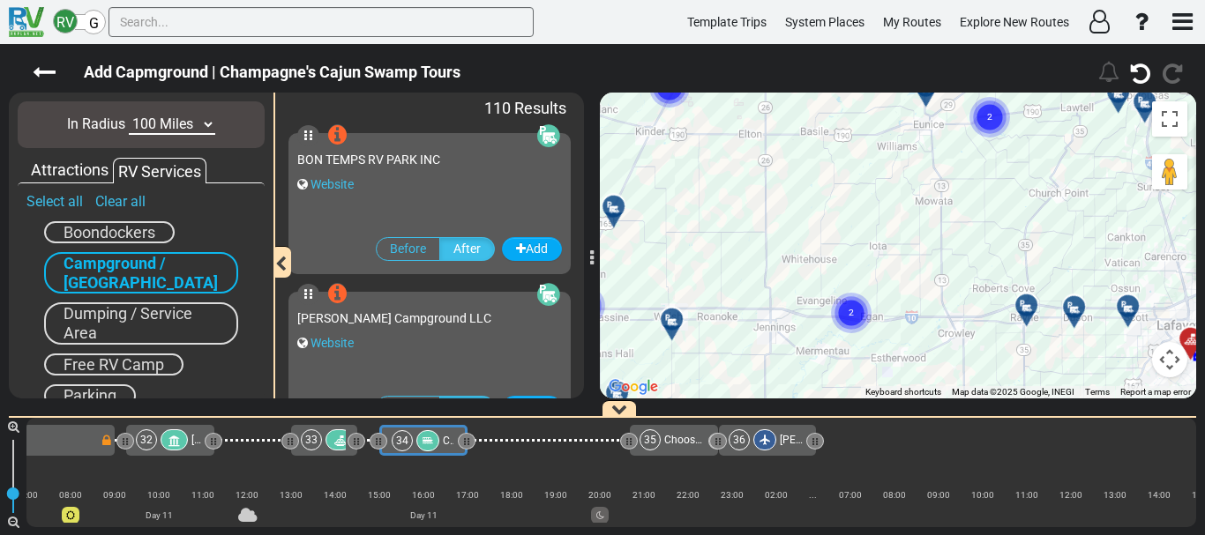
click at [671, 323] on div at bounding box center [677, 326] width 29 height 27
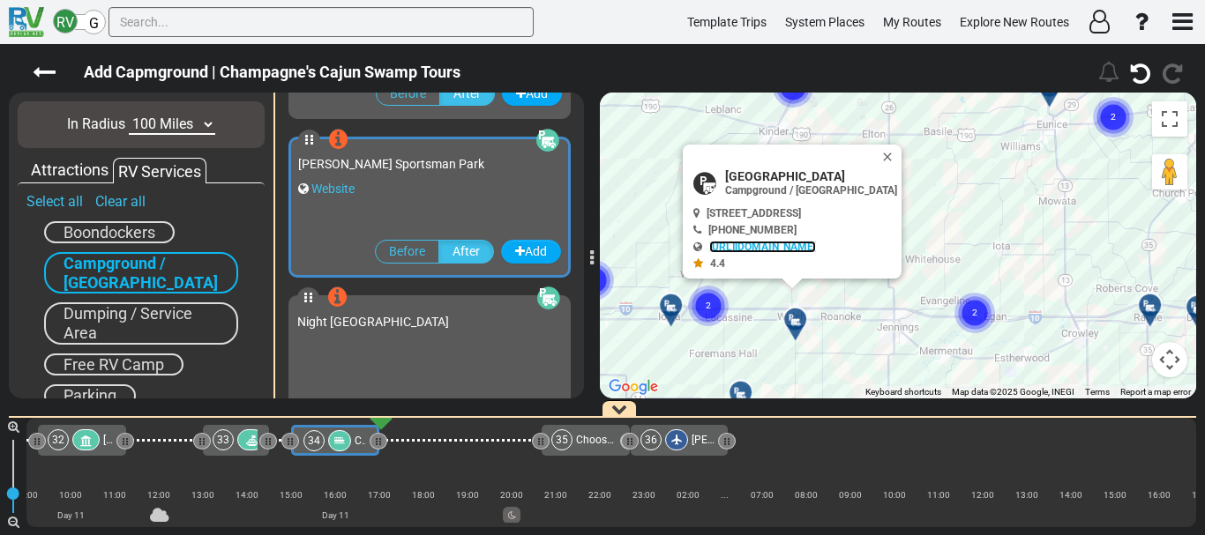
click at [767, 243] on link "http://www.hikercentral.com/campgrounds/137892.html" at bounding box center [762, 247] width 107 height 12
click at [993, 268] on div "To activate drag with keyboard, press Alt + Enter. Once in keyboard drag state,…" at bounding box center [898, 246] width 596 height 306
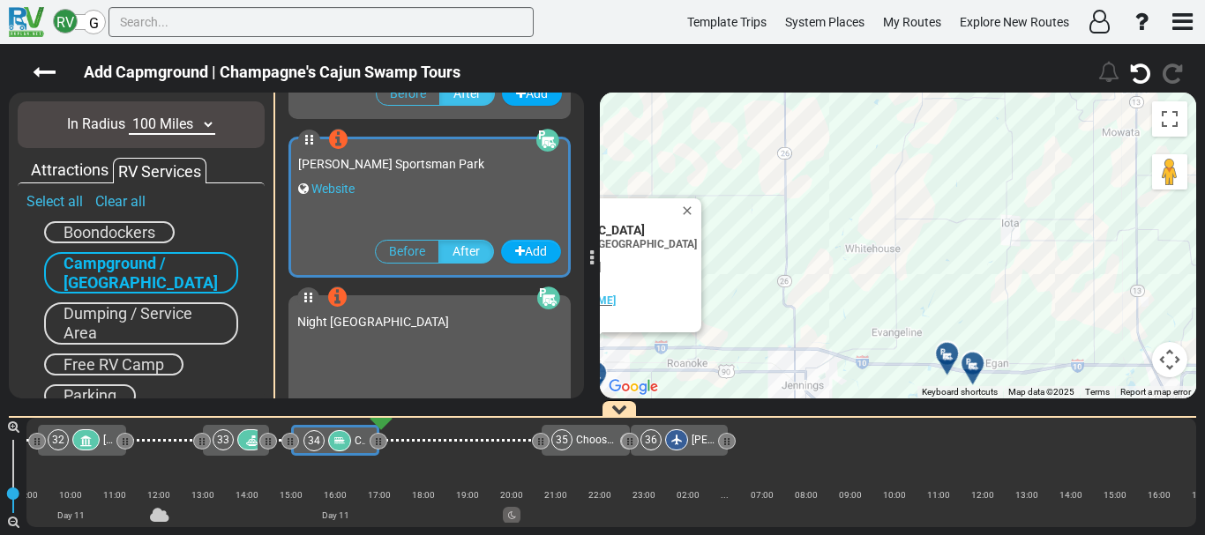
click at [945, 353] on icon at bounding box center [947, 354] width 18 height 14
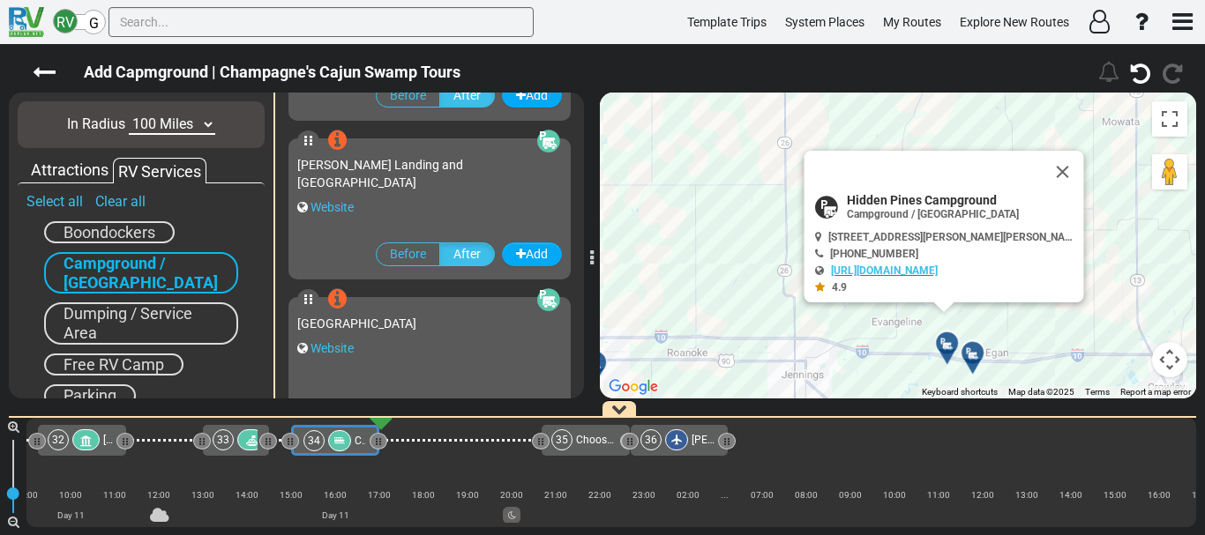
scroll to position [4124, 0]
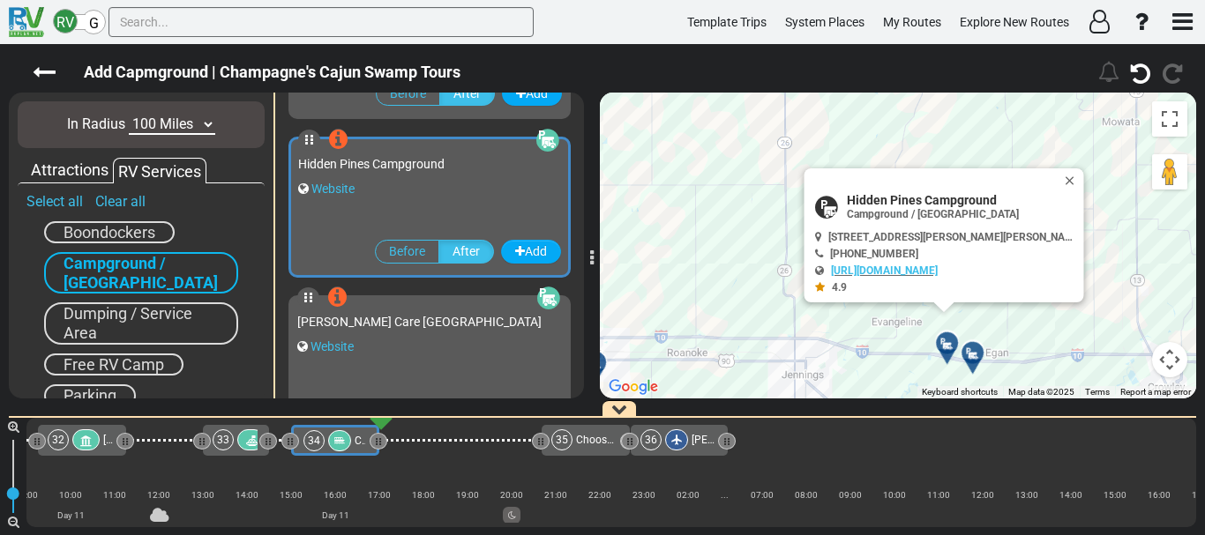
drag, startPoint x: 1042, startPoint y: 317, endPoint x: 990, endPoint y: 256, distance: 80.2
click at [990, 256] on div "To activate drag with keyboard, press Alt + Enter. Once in keyboard drag state,…" at bounding box center [898, 246] width 596 height 306
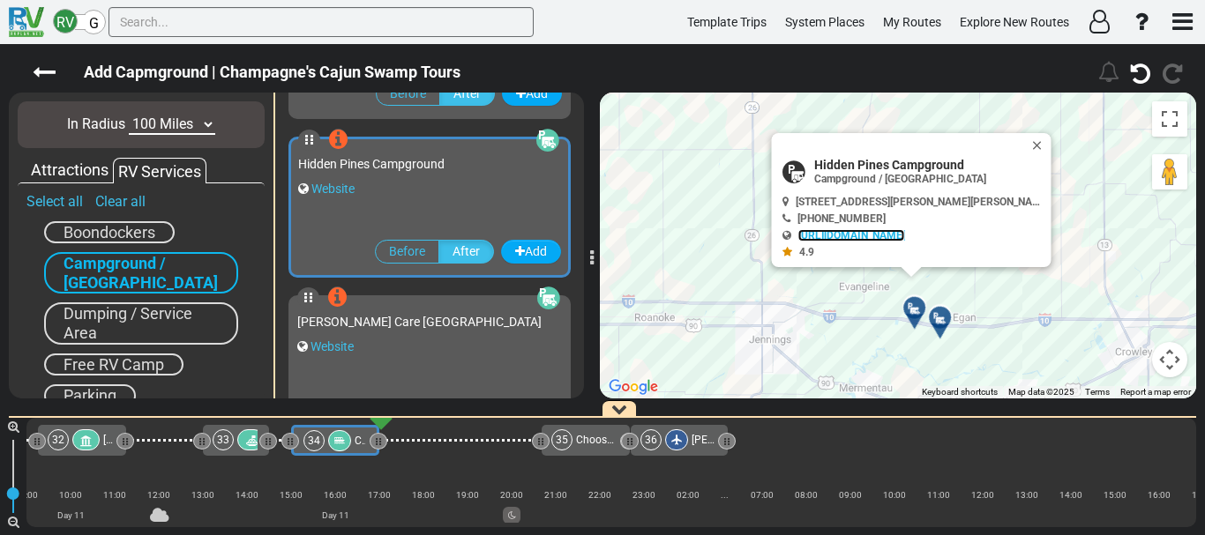
click at [905, 234] on link "http://www.hiddenpinesllc.com" at bounding box center [851, 235] width 107 height 12
click at [516, 250] on button "Add" at bounding box center [531, 252] width 60 height 24
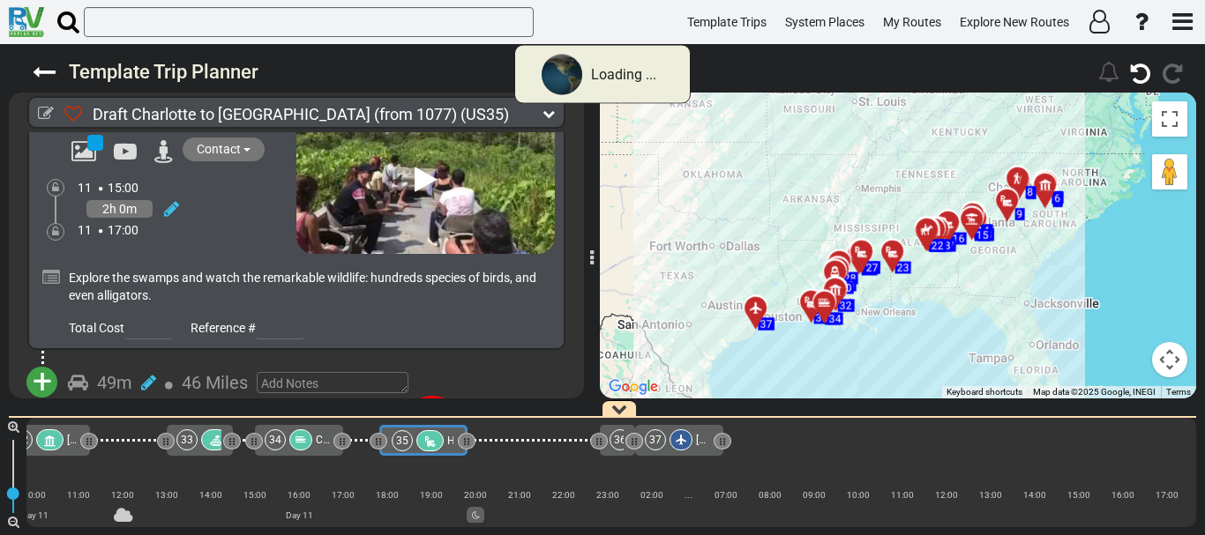
scroll to position [11664, 0]
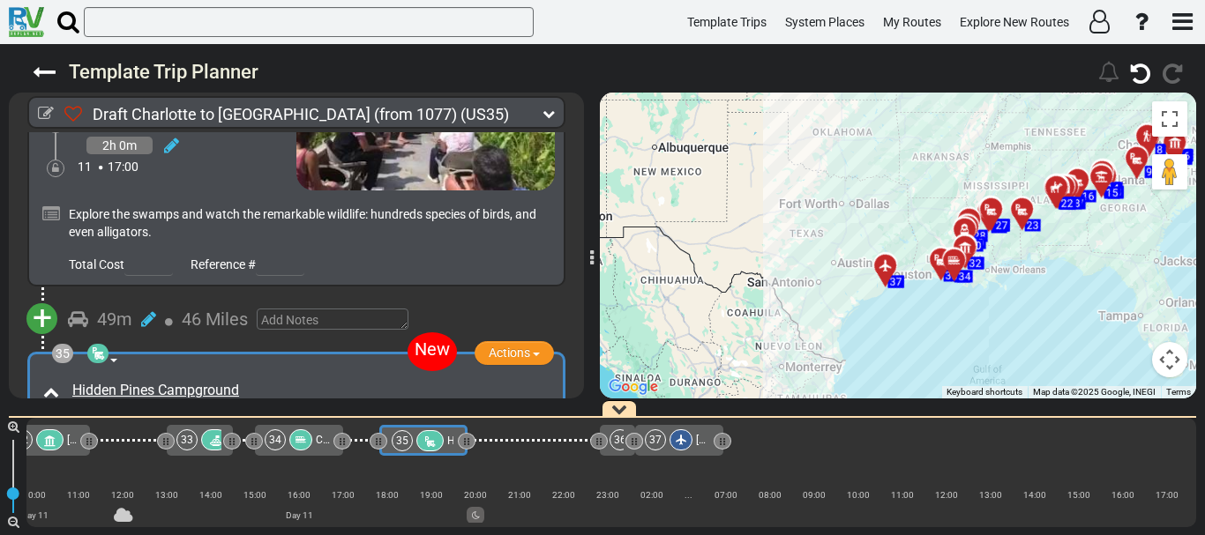
drag, startPoint x: 695, startPoint y: 290, endPoint x: 860, endPoint y: 238, distance: 172.9
click at [860, 238] on div "To activate drag with keyboard, press Alt + Enter. Once in keyboard drag state,…" at bounding box center [898, 246] width 596 height 306
click at [958, 289] on div "To activate drag with keyboard, press Alt + Enter. Once in keyboard drag state,…" at bounding box center [898, 246] width 596 height 306
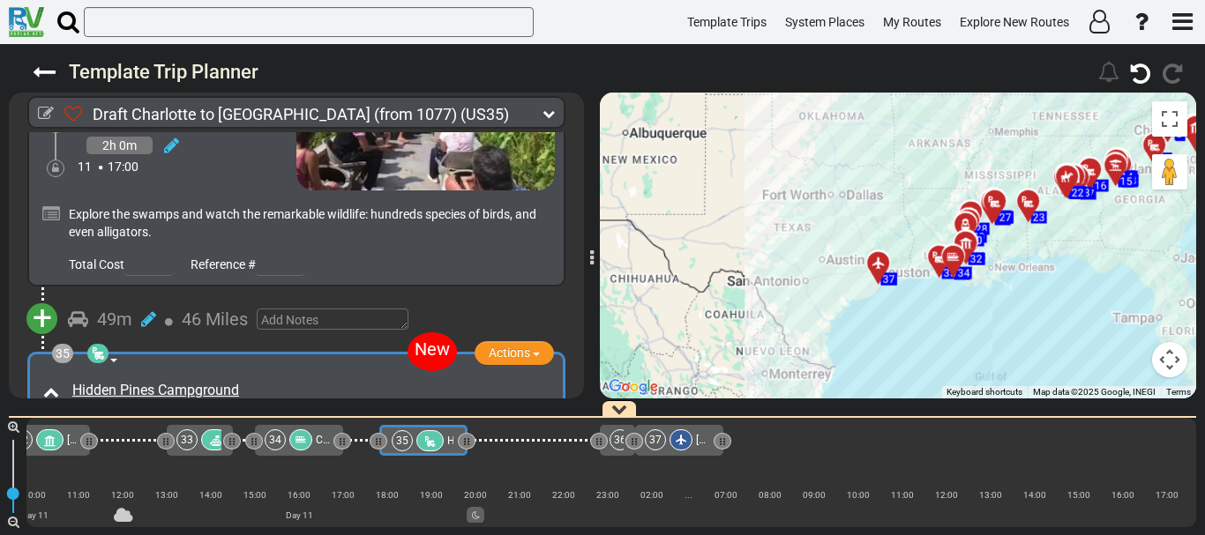
click at [958, 289] on div "To activate drag with keyboard, press Alt + Enter. Once in keyboard drag state,…" at bounding box center [898, 246] width 596 height 306
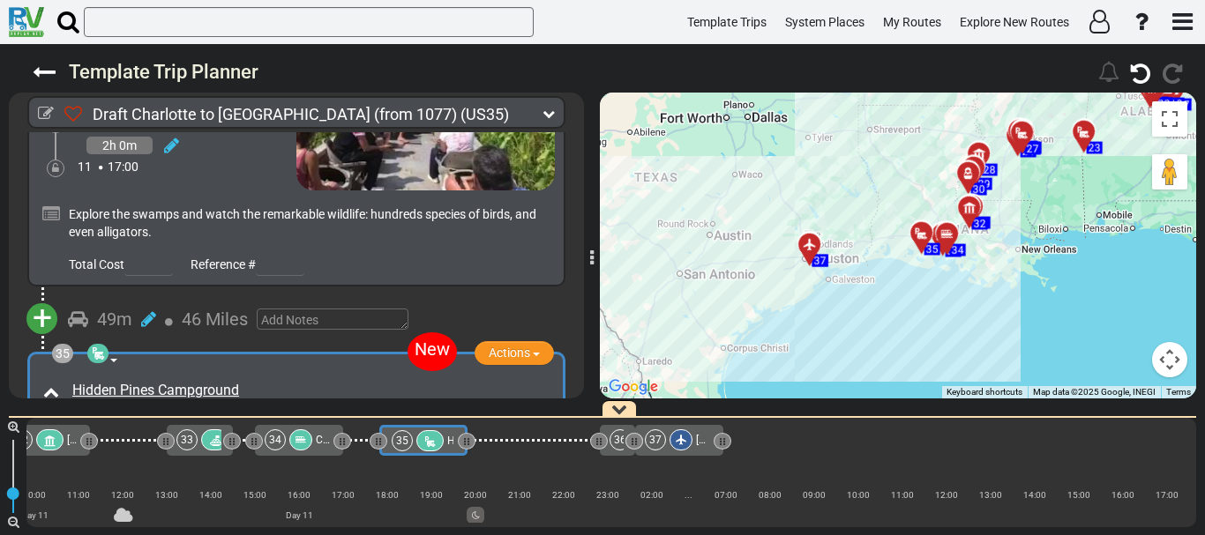
click at [958, 289] on div "To activate drag with keyboard, press Alt + Enter. Once in keyboard drag state,…" at bounding box center [898, 246] width 596 height 306
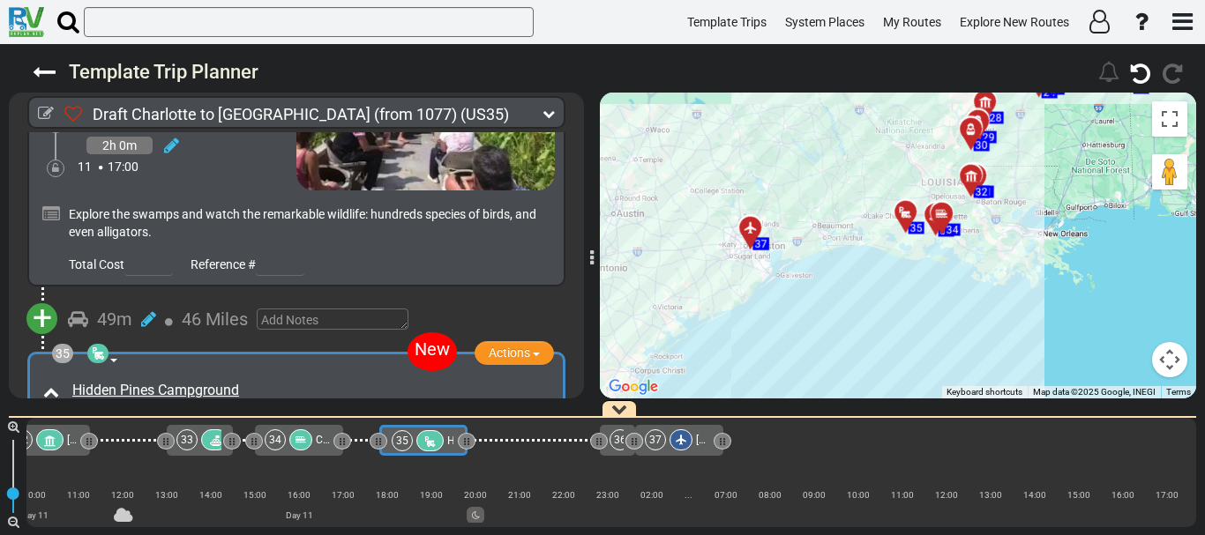
click at [958, 289] on div "To activate drag with keyboard, press Alt + Enter. Once in keyboard drag state,…" at bounding box center [898, 246] width 596 height 306
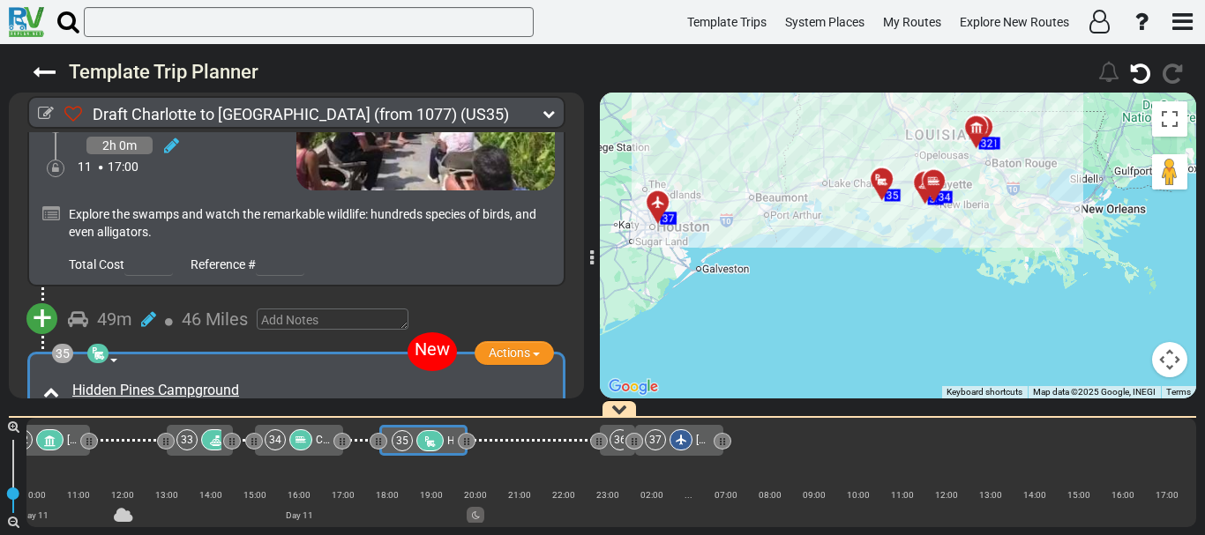
click at [958, 289] on div "To activate drag with keyboard, press Alt + Enter. Once in keyboard drag state,…" at bounding box center [898, 246] width 596 height 306
click at [513, 451] on div at bounding box center [533, 440] width 132 height 31
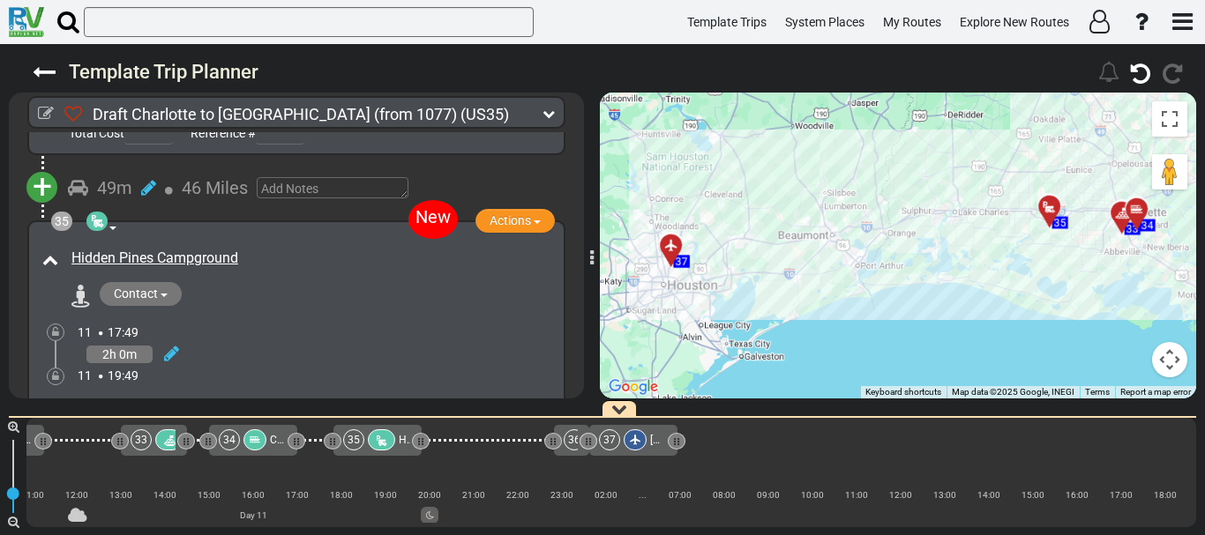
scroll to position [0, 8466]
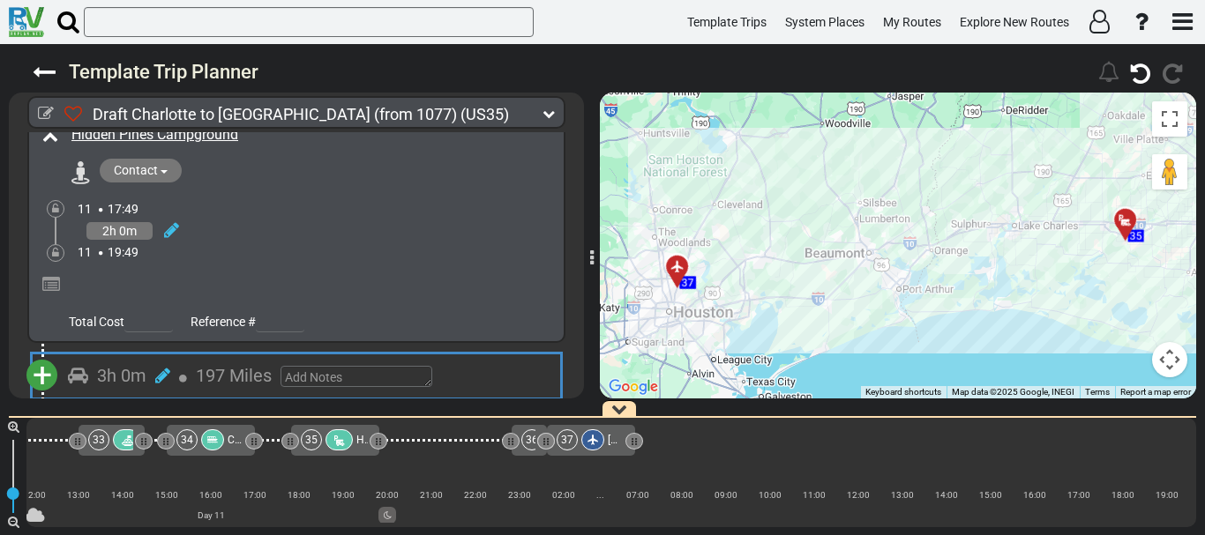
click at [49, 355] on span "+" at bounding box center [42, 375] width 19 height 41
click at [80, 396] on li "Add Atraction" at bounding box center [96, 407] width 139 height 23
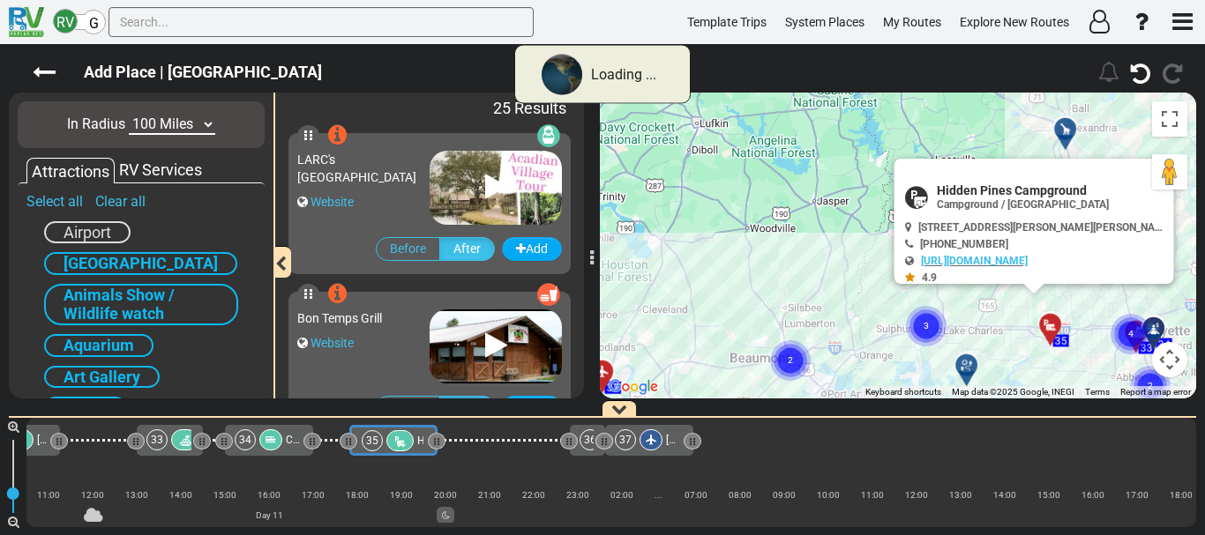
scroll to position [0, 8377]
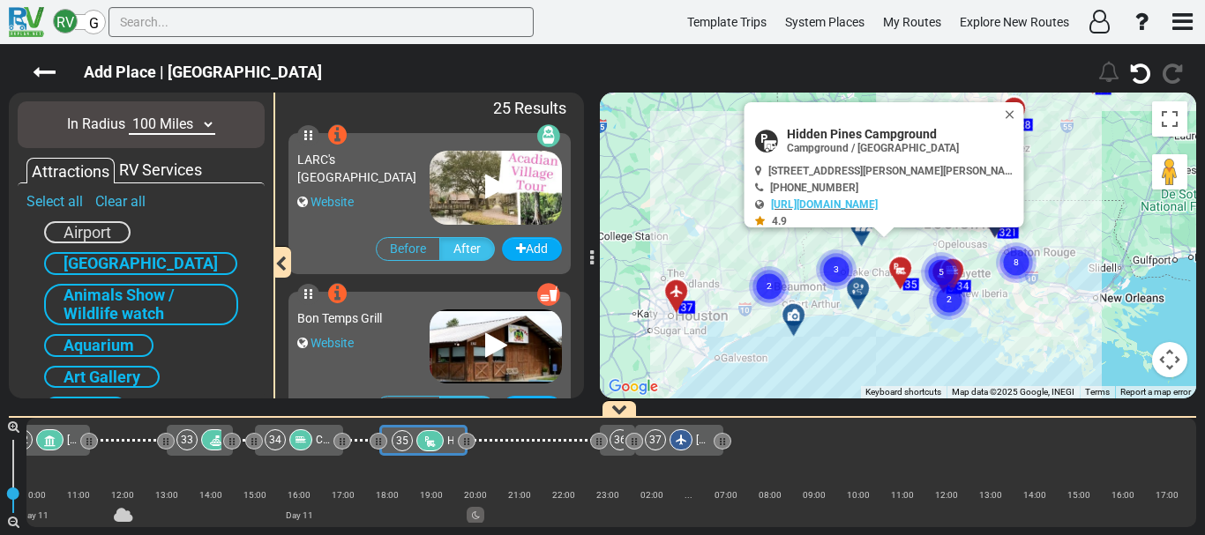
click at [166, 123] on select "10 Miles 50 Miles 100 Miles 250 Miles 500 Miles 1000 Miles" at bounding box center [172, 125] width 86 height 20
select select "number:250"
click at [129, 115] on select "10 Miles 50 Miles 100 Miles 250 Miles 500 Miles 1000 Miles" at bounding box center [172, 125] width 86 height 20
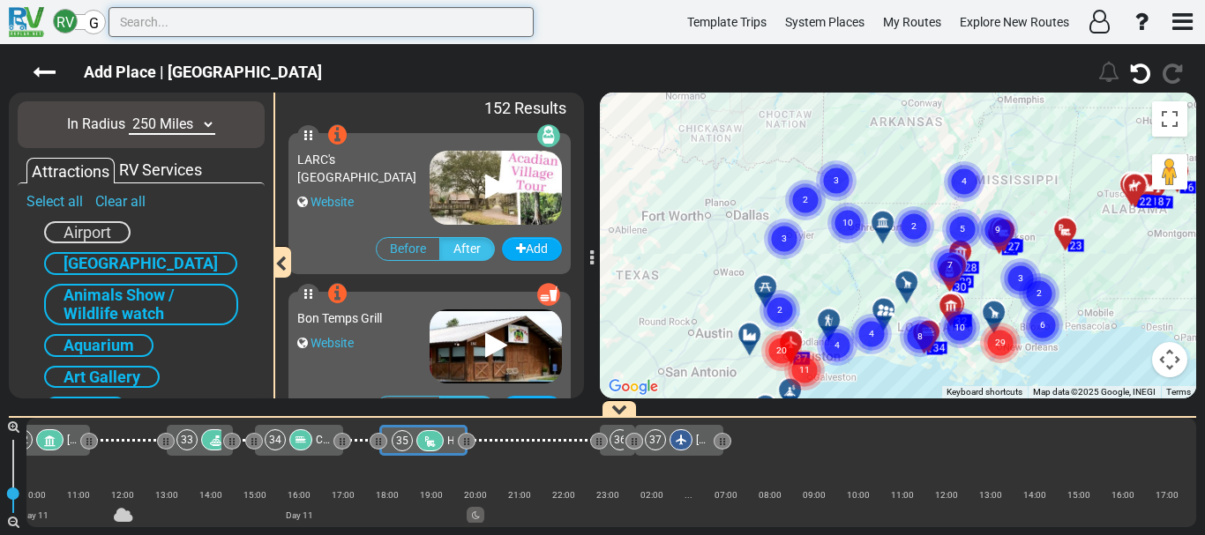
click at [291, 20] on input "text" at bounding box center [320, 22] width 425 height 30
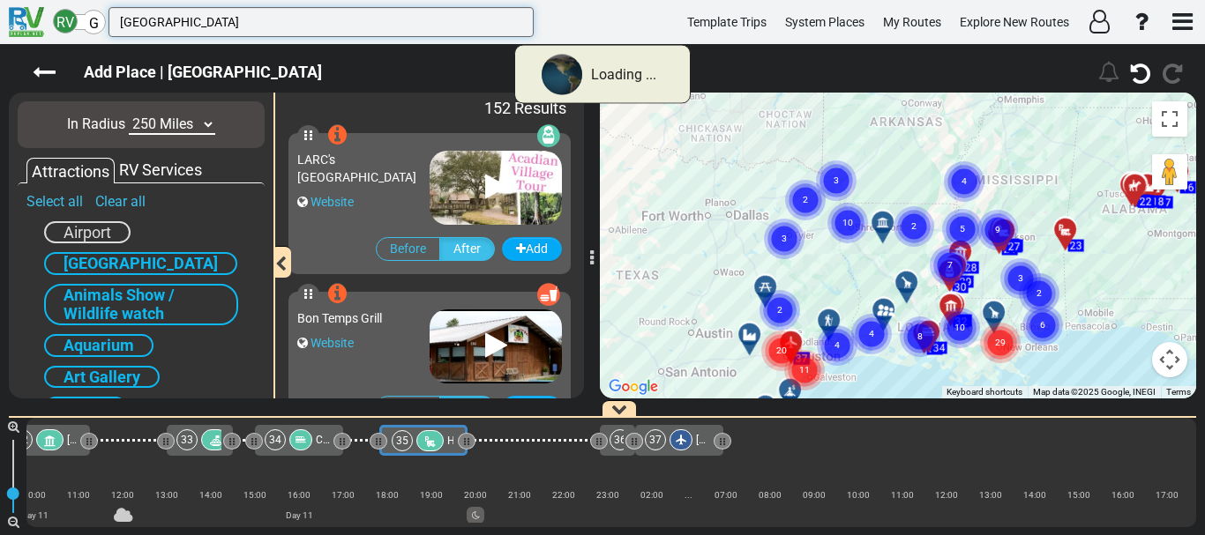
type input "houston"
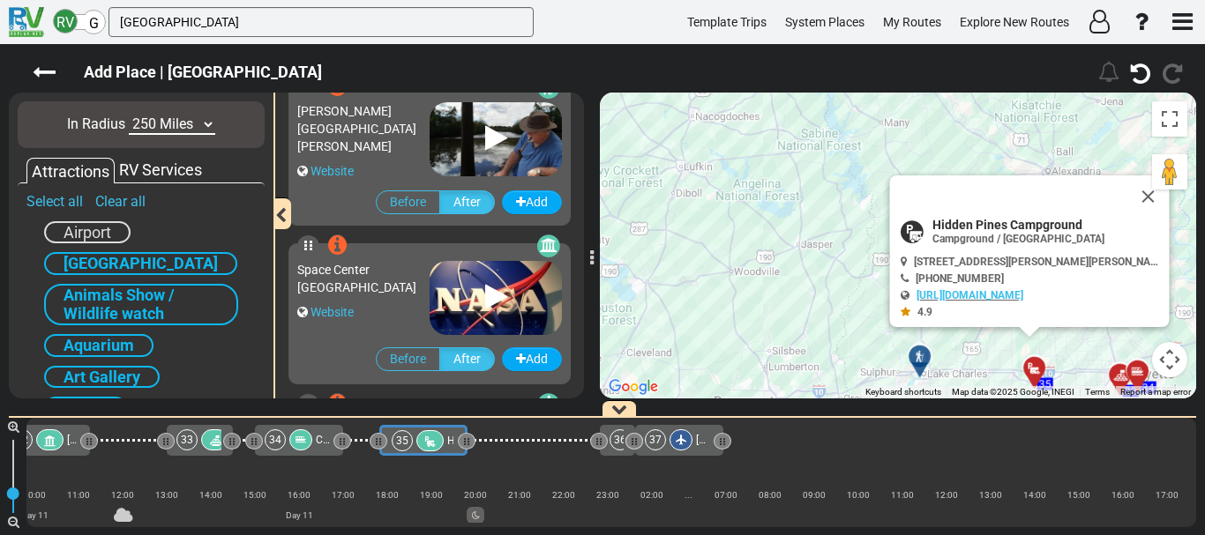
scroll to position [63, 0]
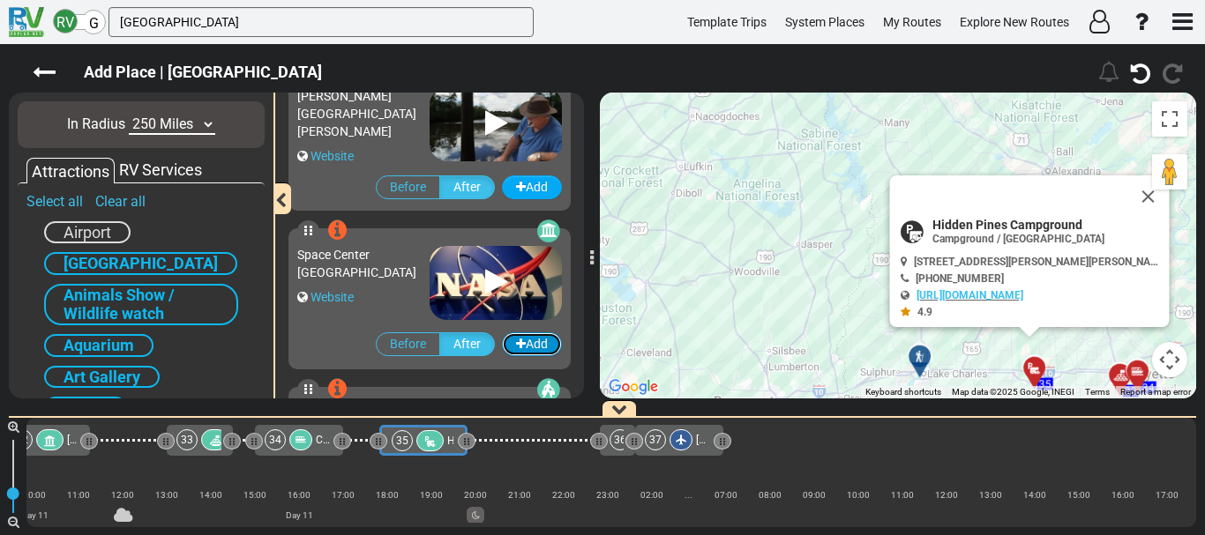
click at [516, 347] on icon "button" at bounding box center [521, 344] width 10 height 12
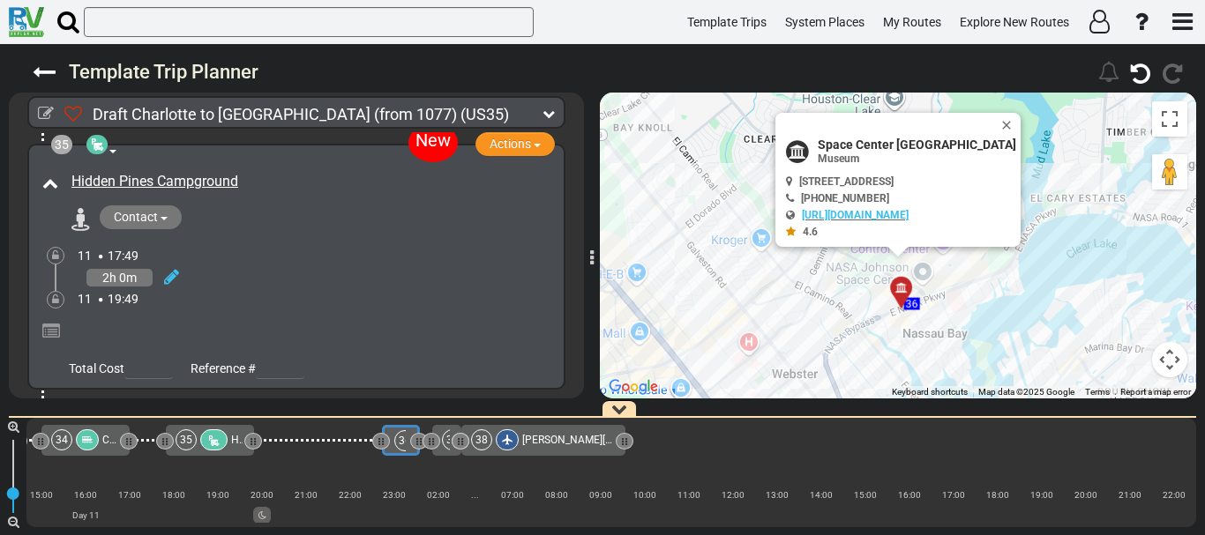
scroll to position [11977, 0]
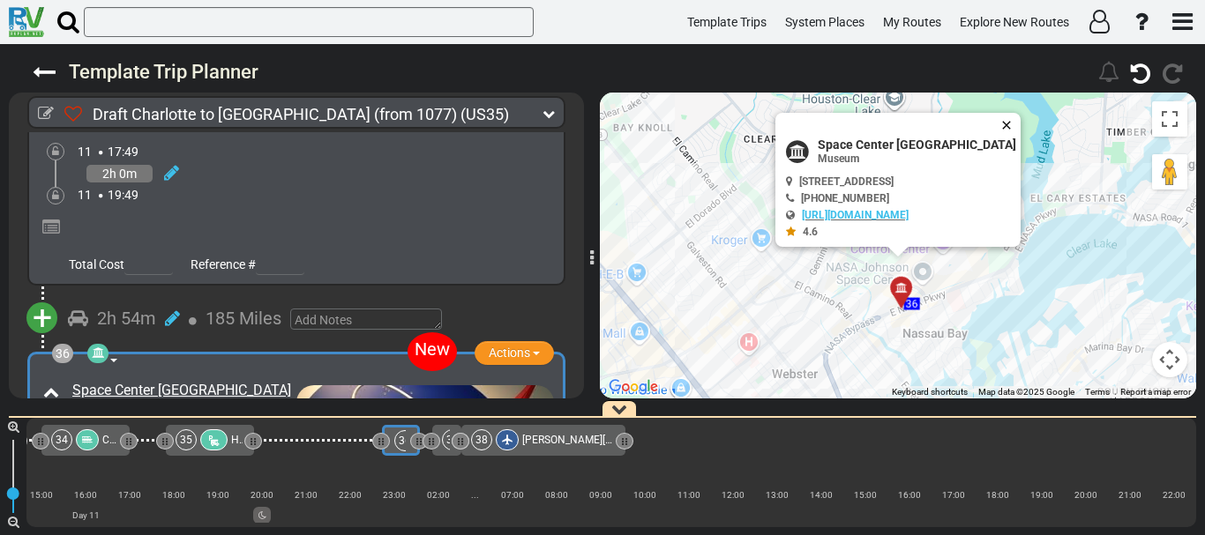
click at [999, 128] on button "Close" at bounding box center [1009, 125] width 21 height 25
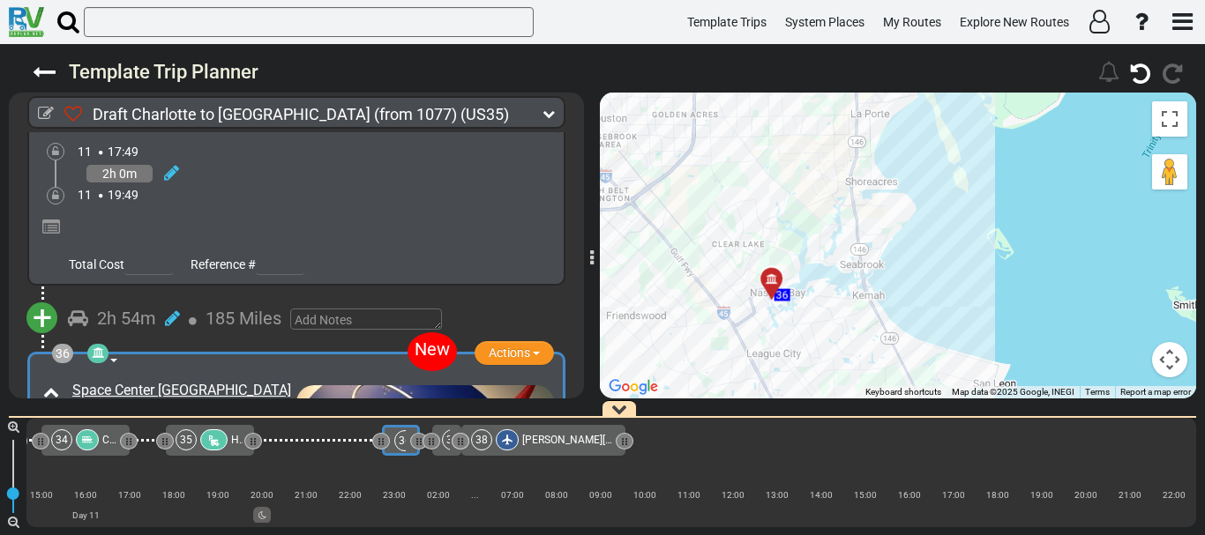
click at [213, 437] on icon at bounding box center [213, 441] width 15 height 12
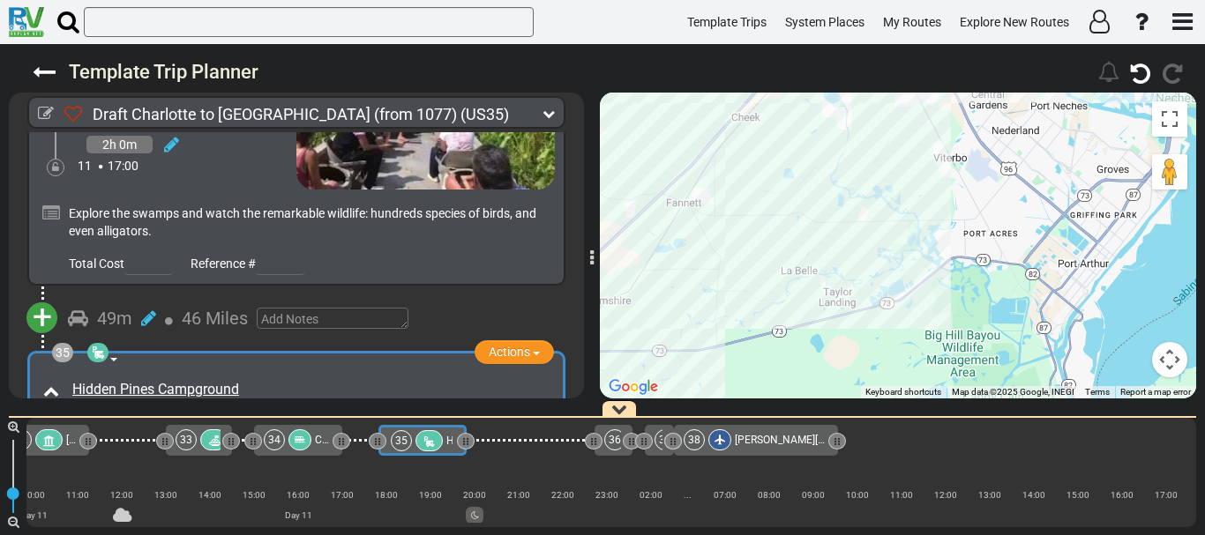
scroll to position [0, 8377]
click at [504, 346] on span "Actions" at bounding box center [509, 353] width 41 height 14
click at [496, 374] on li "Add Activity" at bounding box center [487, 385] width 139 height 23
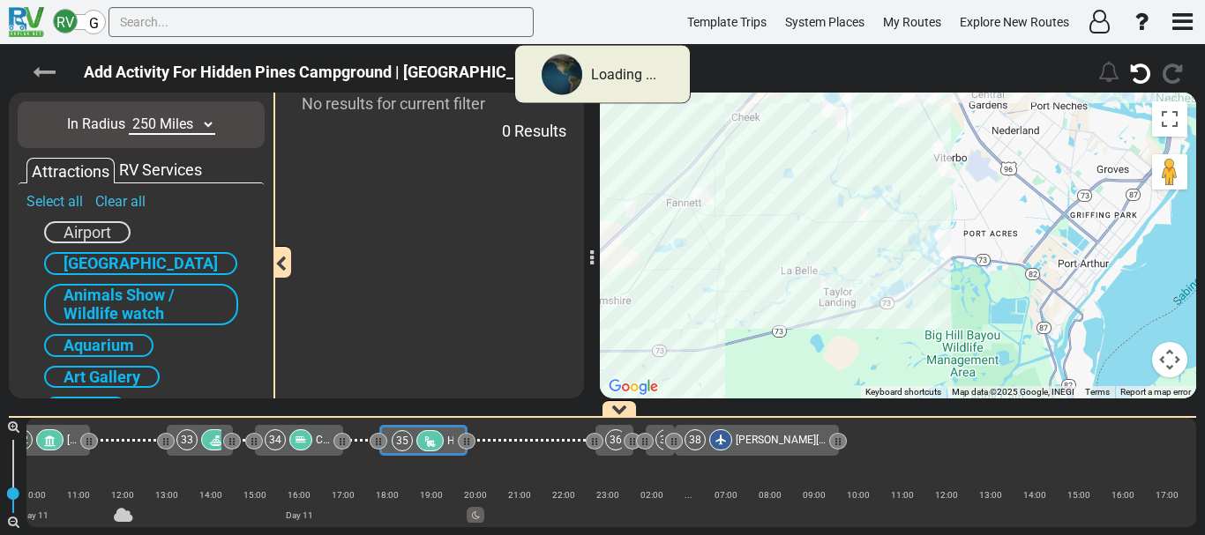
click at [49, 68] on icon at bounding box center [44, 72] width 23 height 23
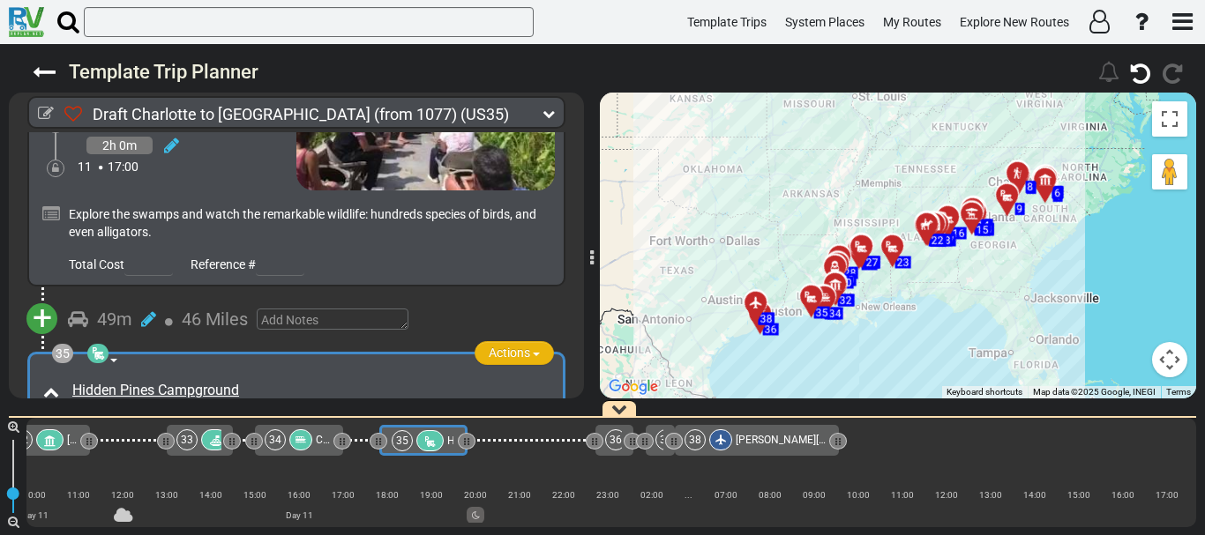
click at [504, 341] on button "Actions" at bounding box center [513, 353] width 79 height 24
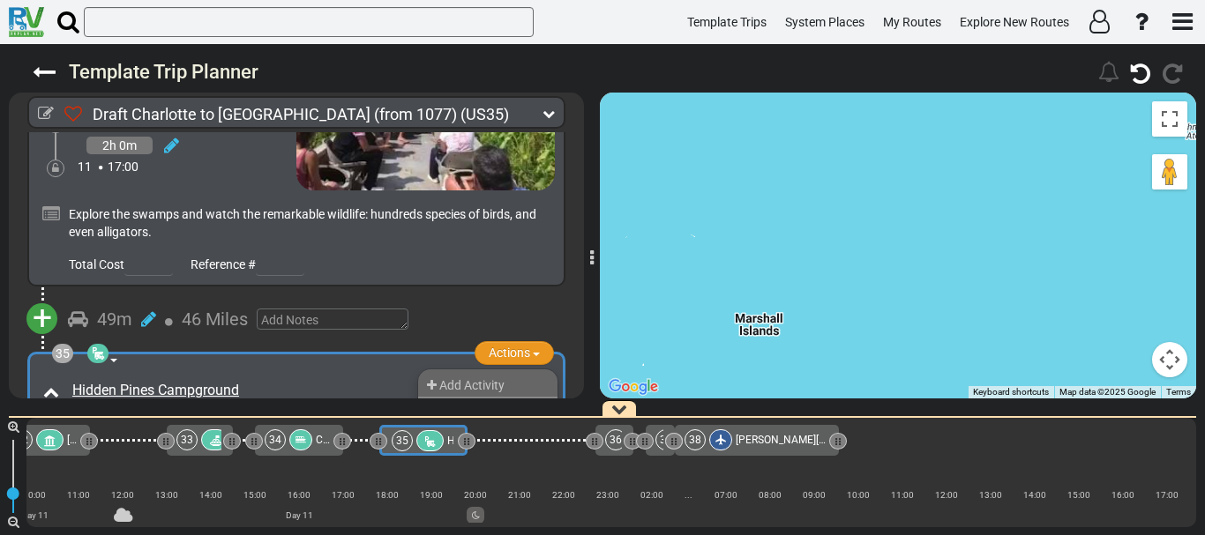
click at [481, 397] on li "Replace" at bounding box center [487, 408] width 139 height 23
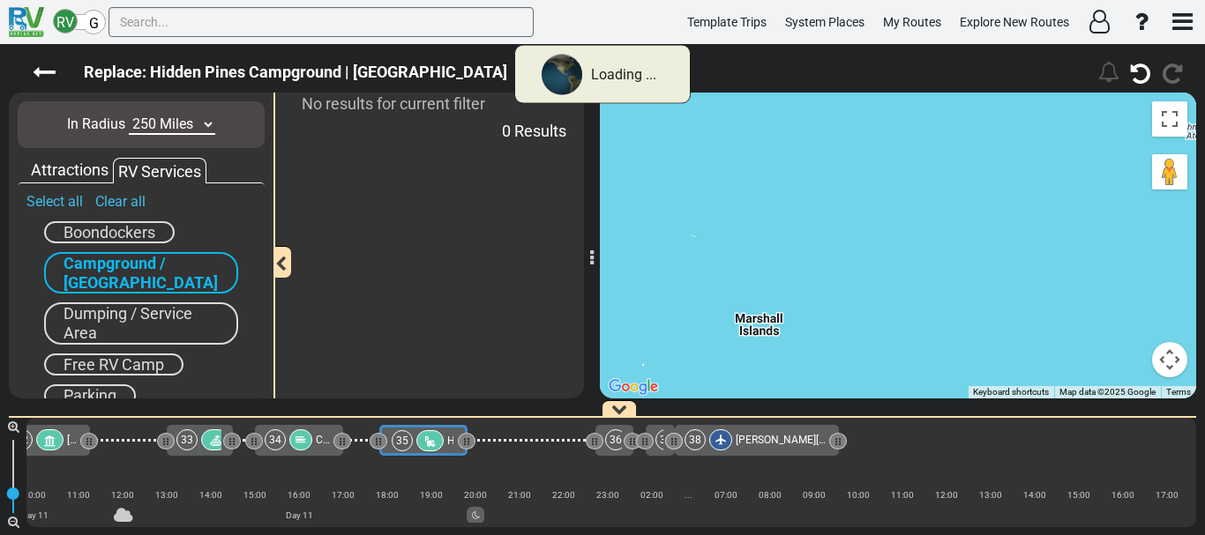
click at [153, 126] on select "10 Miles 50 Miles 100 Miles 250 Miles 500 Miles 1000 Miles" at bounding box center [172, 125] width 86 height 20
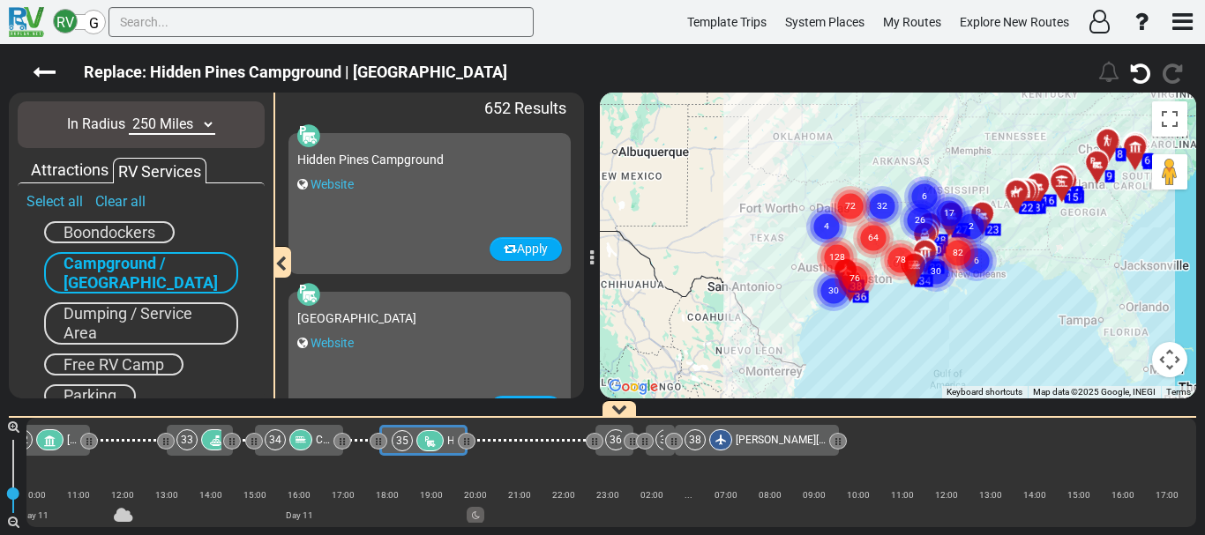
select select "number:50"
click at [129, 115] on select "10 Miles 50 Miles 100 Miles 250 Miles 500 Miles 1000 Miles" at bounding box center [172, 125] width 86 height 20
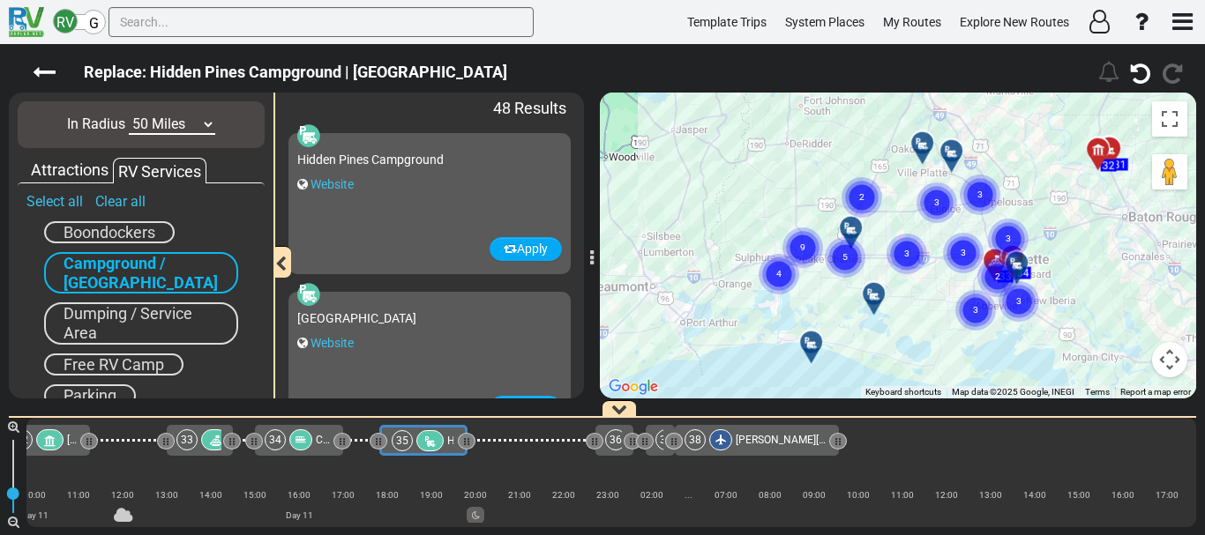
click at [900, 287] on div "To activate drag with keyboard, press Alt + Enter. Once in keyboard drag state,…" at bounding box center [898, 246] width 596 height 306
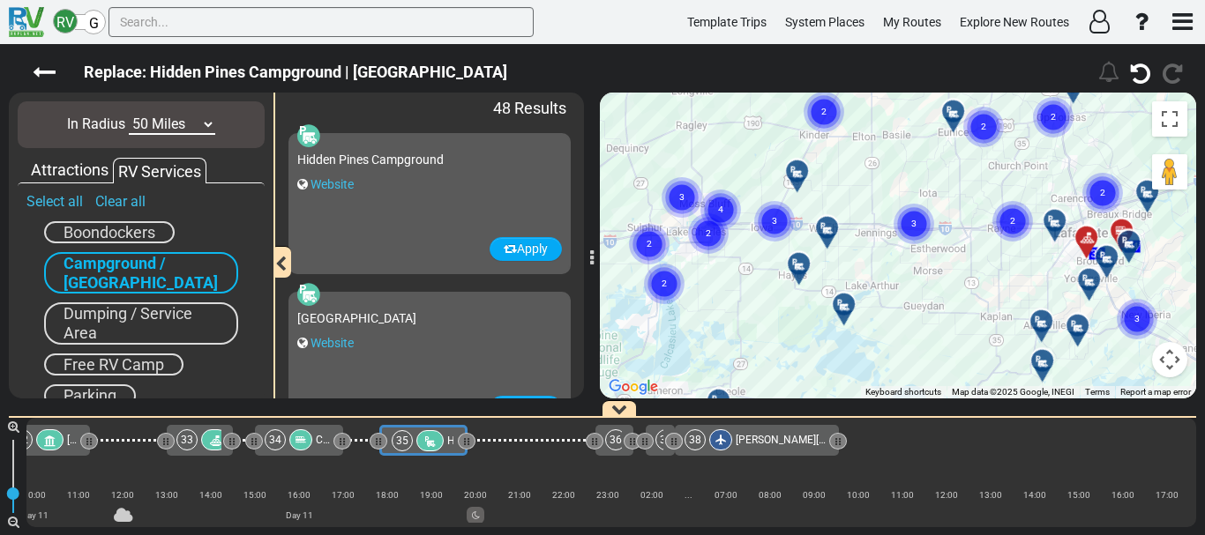
click at [900, 287] on div "To activate drag with keyboard, press Alt + Enter. Once in keyboard drag state,…" at bounding box center [898, 246] width 596 height 306
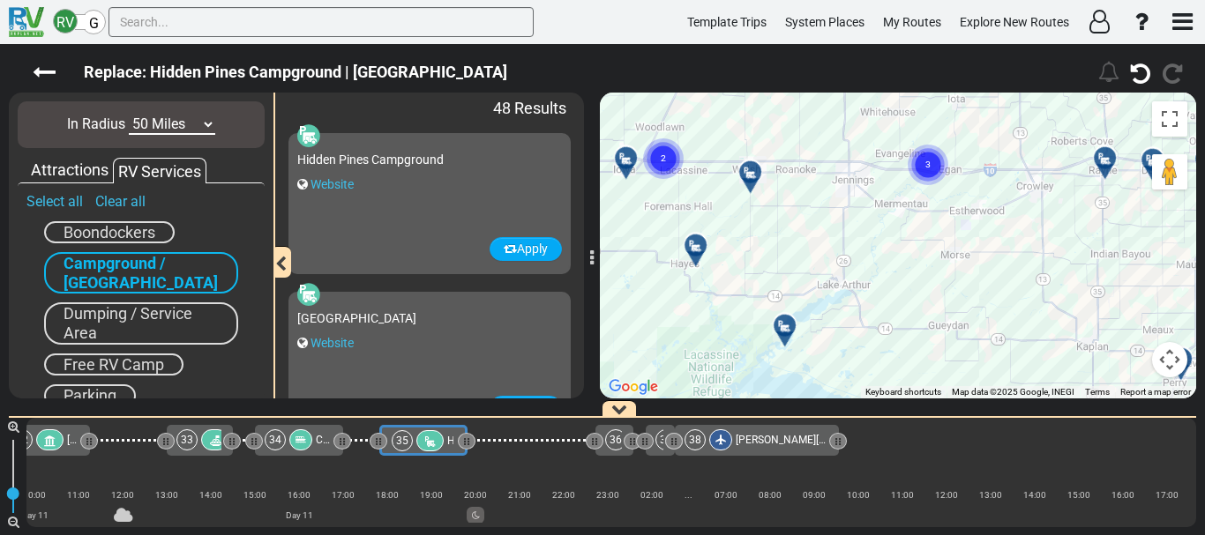
click at [748, 174] on div at bounding box center [756, 179] width 29 height 27
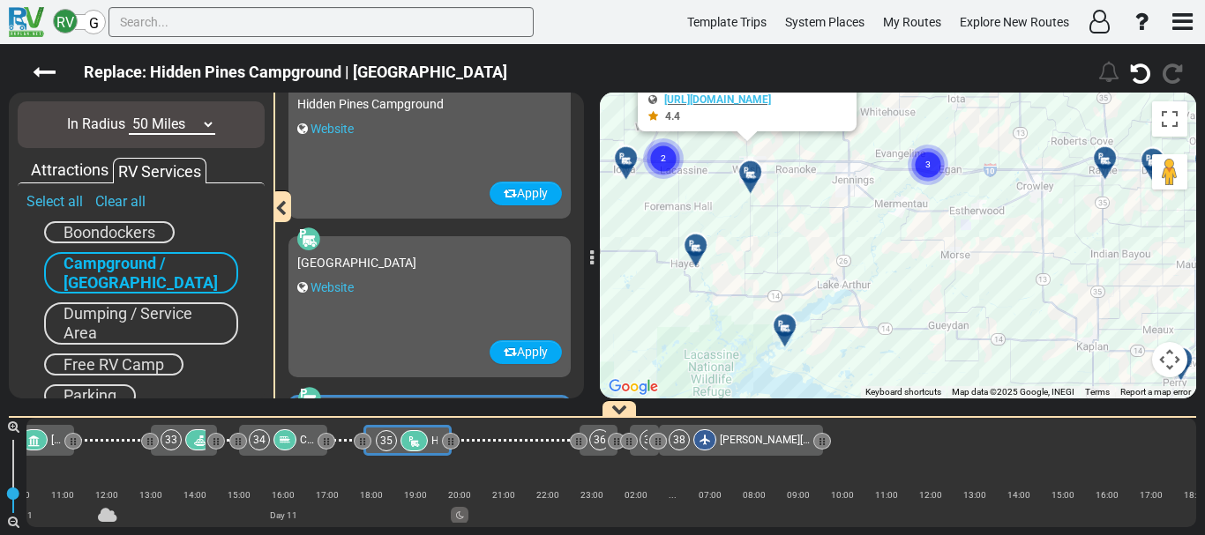
scroll to position [0, 8439]
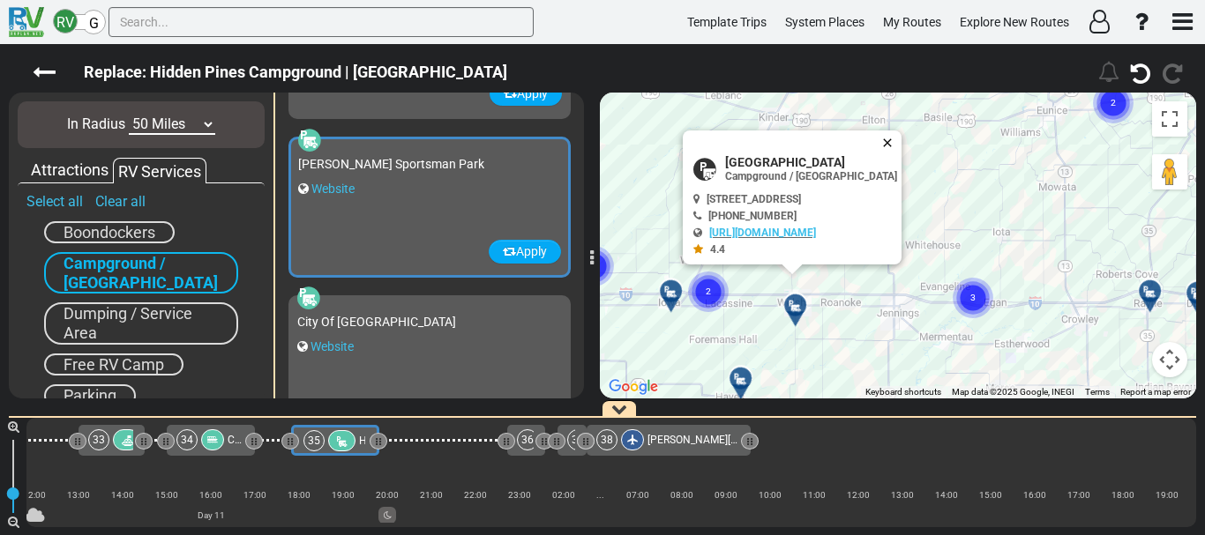
click at [901, 140] on button "Close" at bounding box center [890, 143] width 21 height 25
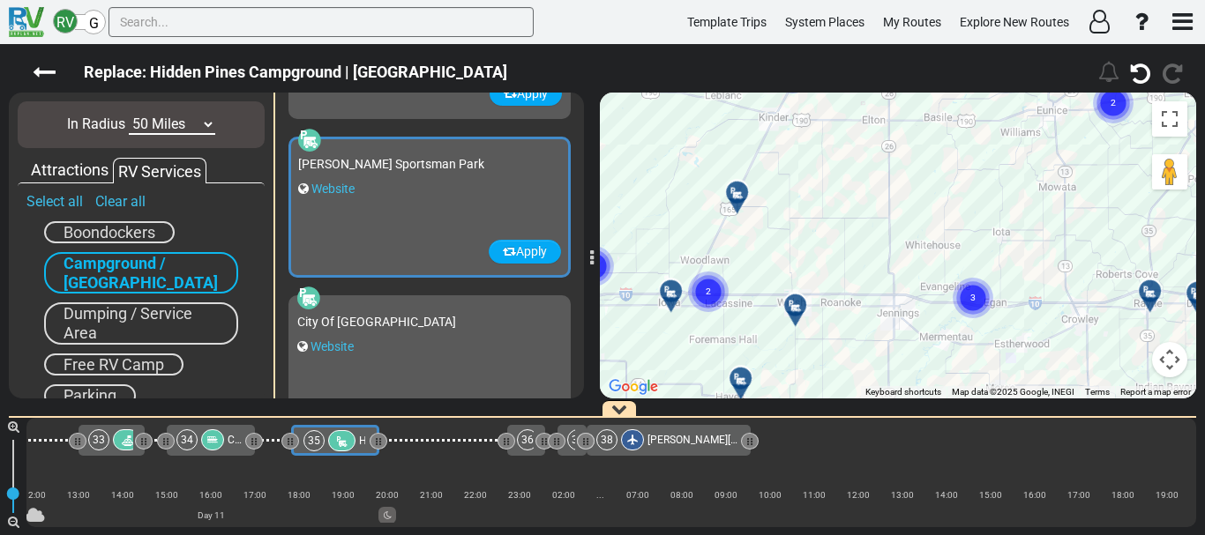
click at [781, 232] on div "To navigate, press the arrow keys. To activate drag with keyboard, press Alt + …" at bounding box center [898, 246] width 596 height 306
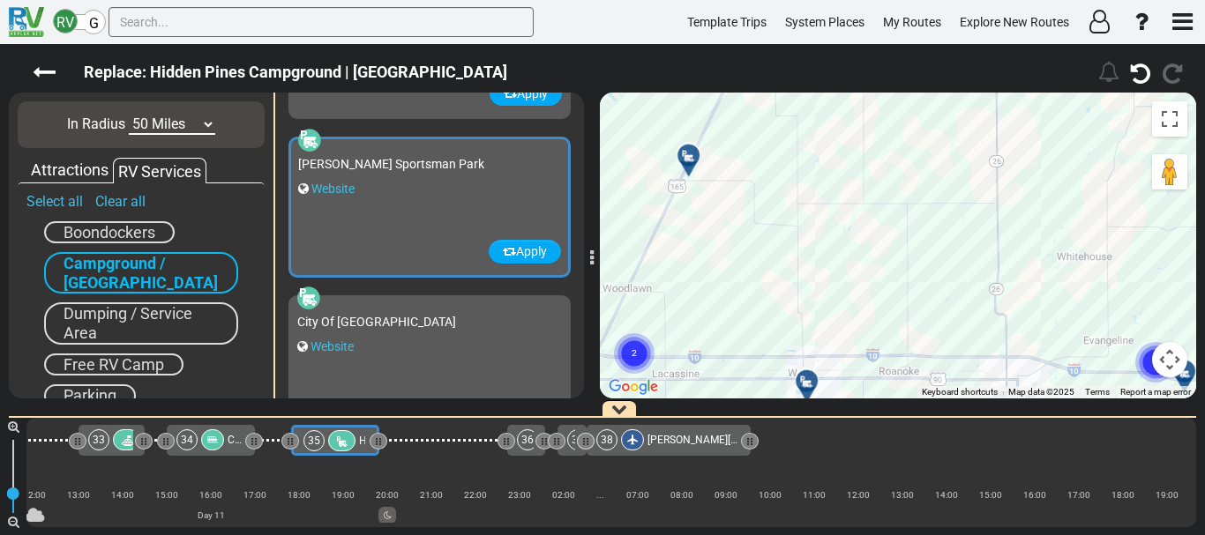
drag, startPoint x: 660, startPoint y: 285, endPoint x: 922, endPoint y: 199, distance: 275.5
click at [922, 199] on div "To activate drag with keyboard, press Alt + Enter. Once in keyboard drag state,…" at bounding box center [898, 246] width 596 height 306
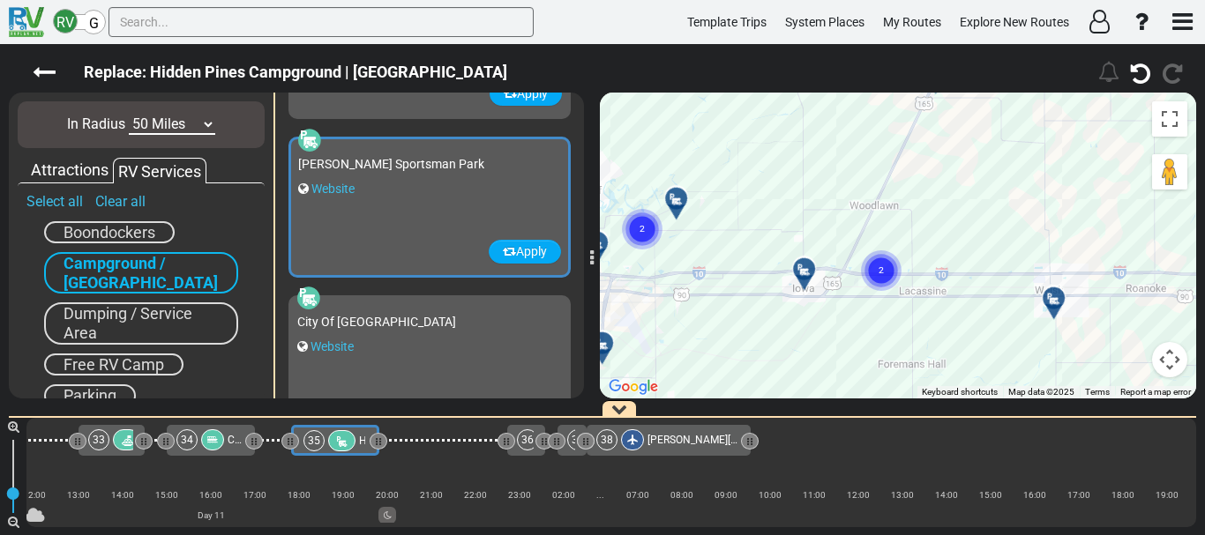
click at [802, 281] on div at bounding box center [810, 276] width 29 height 27
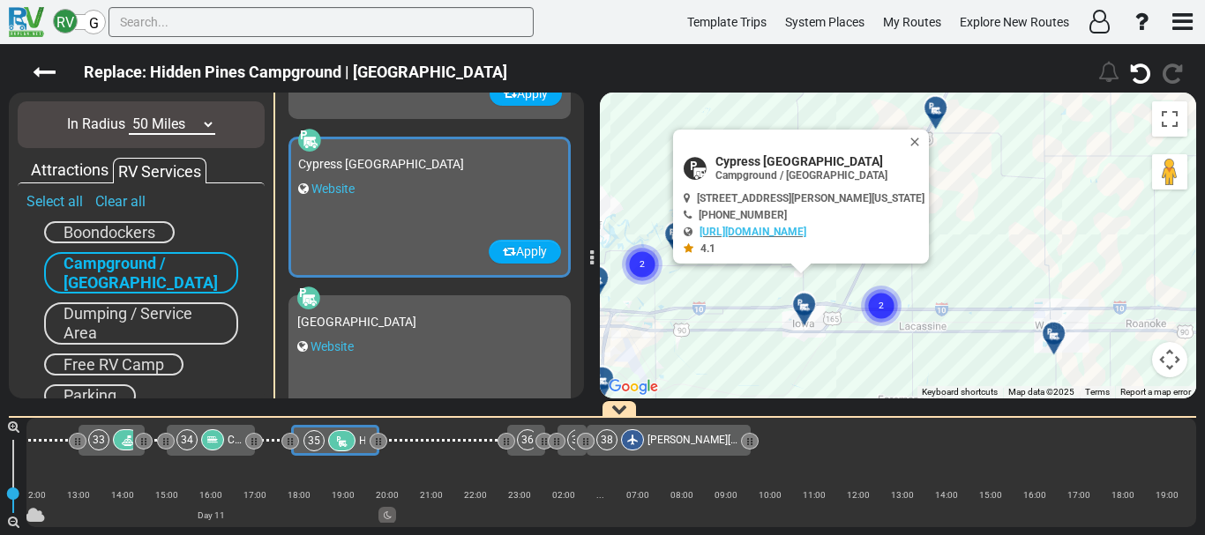
click at [873, 349] on div "To activate drag with keyboard, press Alt + Enter. Once in keyboard drag state,…" at bounding box center [898, 246] width 596 height 306
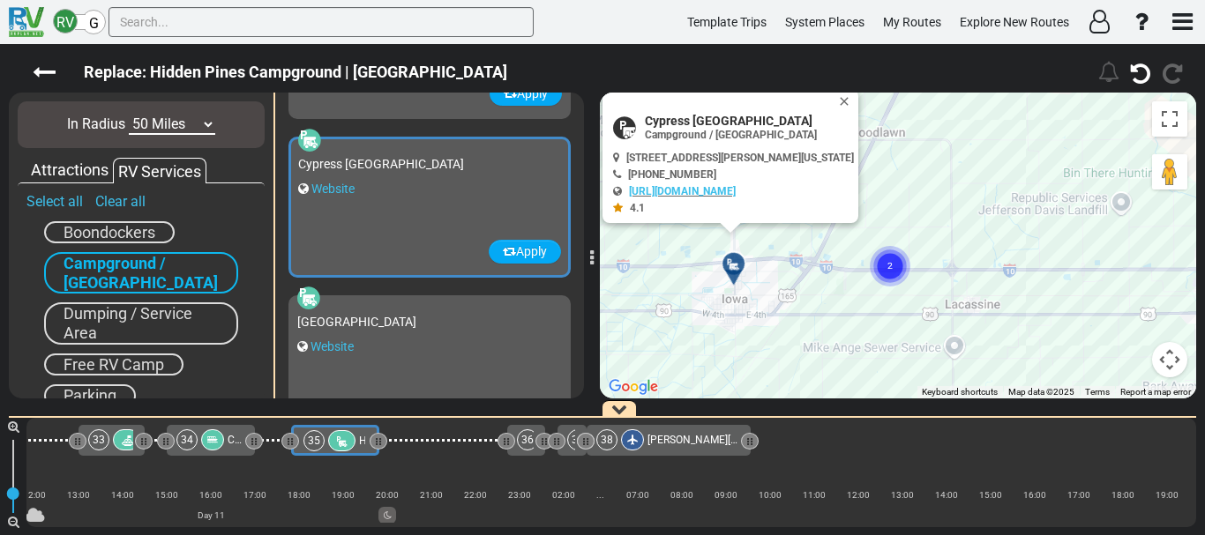
click at [888, 231] on gmp-advanced-marker "2" at bounding box center [890, 245] width 44 height 47
click at [888, 231] on div "To activate drag with keyboard, press Alt + Enter. Once in keyboard drag state,…" at bounding box center [898, 246] width 596 height 306
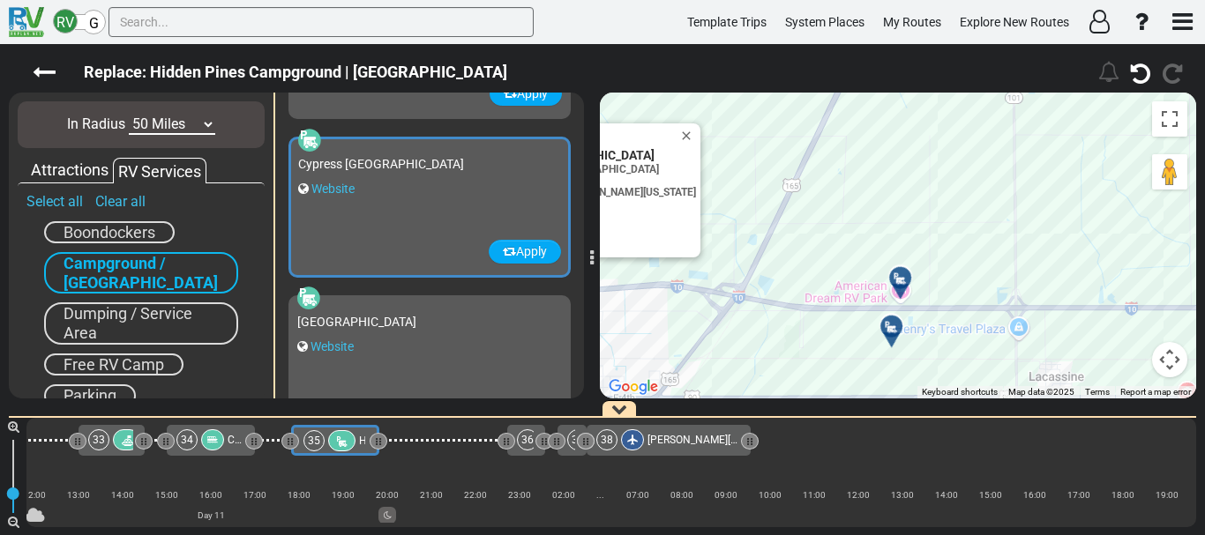
click at [898, 278] on icon at bounding box center [901, 279] width 18 height 14
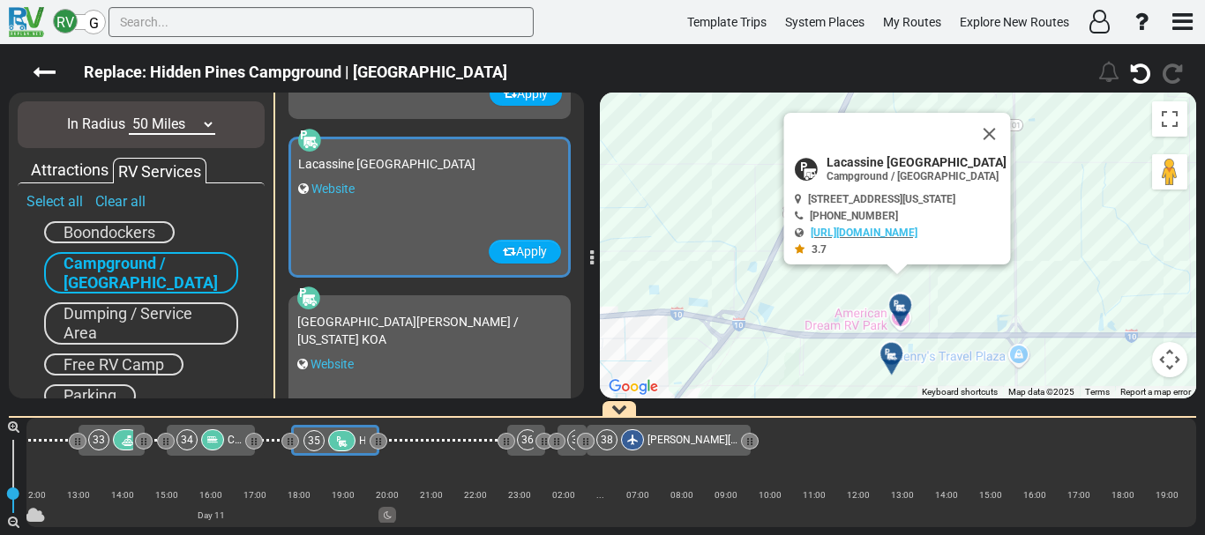
scroll to position [1743, 0]
click at [890, 359] on div at bounding box center [897, 360] width 29 height 27
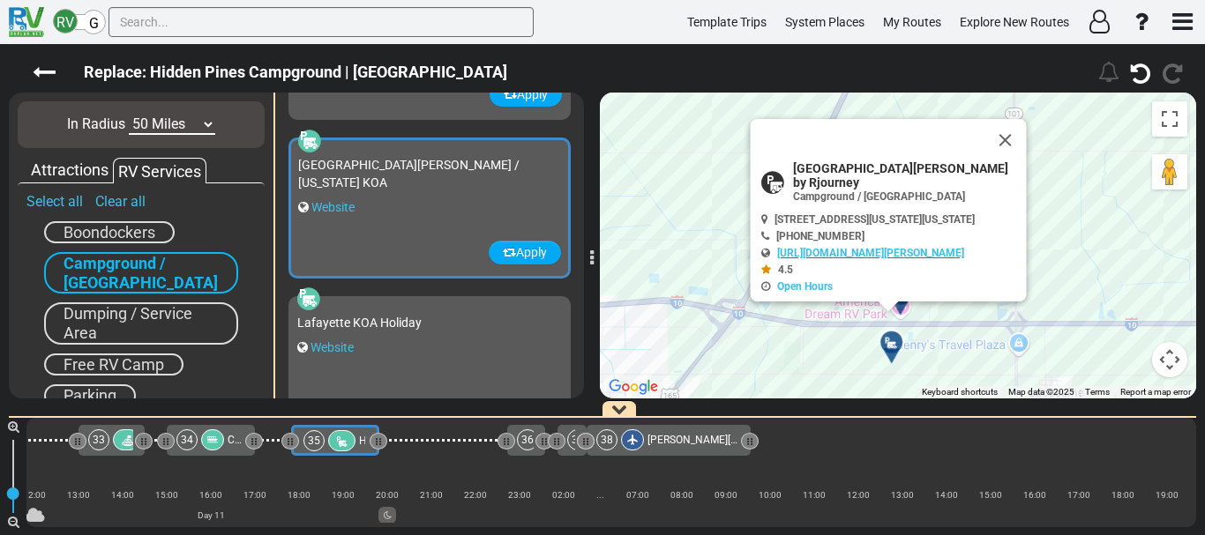
scroll to position [1901, 0]
click at [863, 255] on link "https://koa.com/campgrounds/lake-charles-east" at bounding box center [870, 253] width 187 height 12
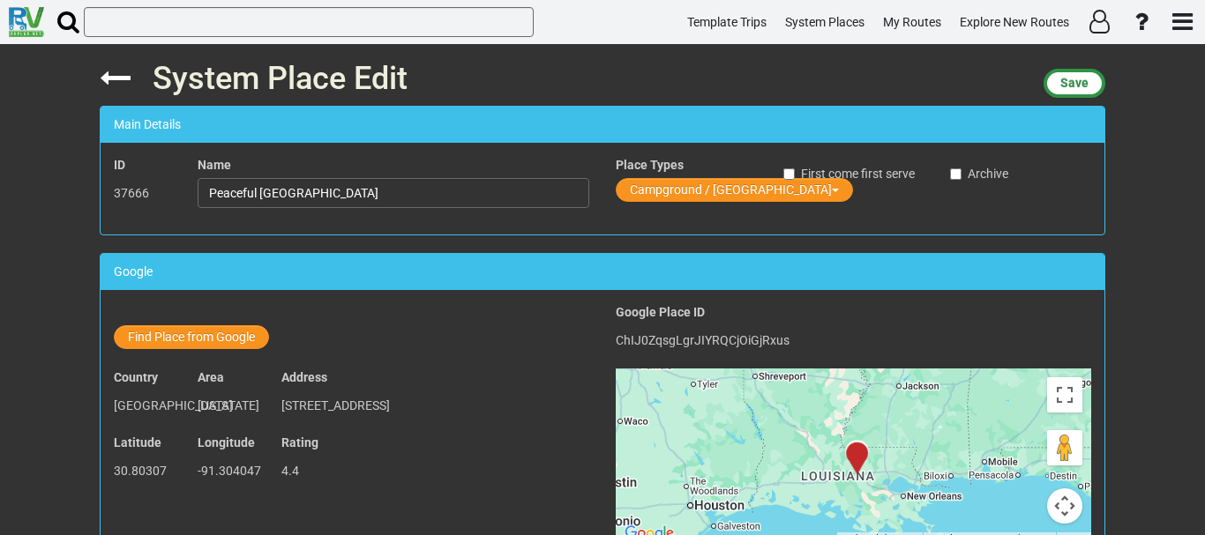
click at [806, 17] on span "System Places" at bounding box center [824, 22] width 79 height 14
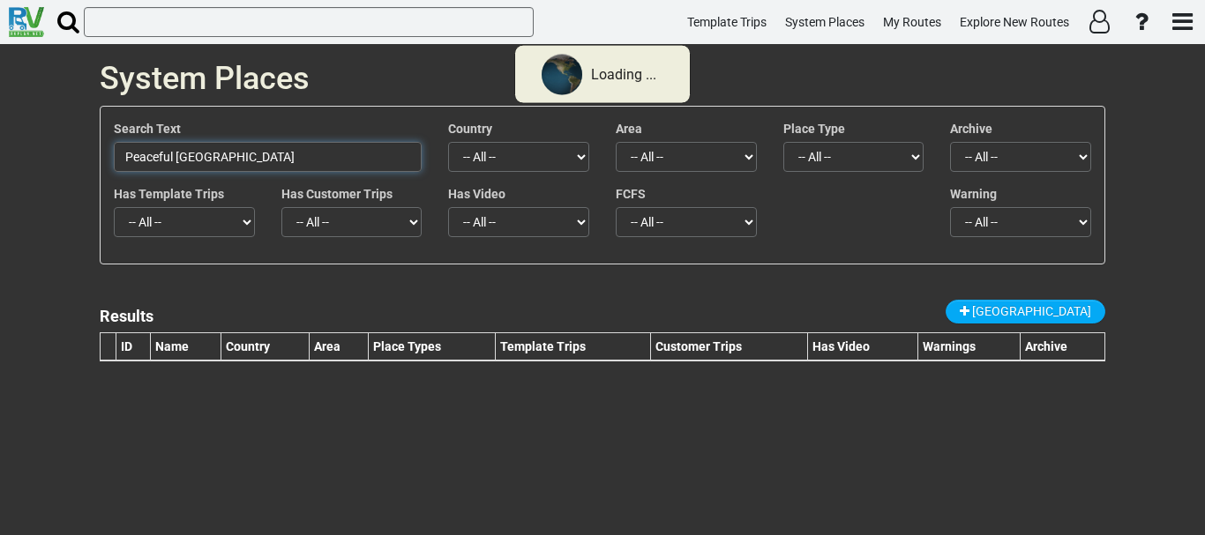
click at [269, 149] on input "Peaceful [GEOGRAPHIC_DATA]" at bounding box center [268, 157] width 308 height 30
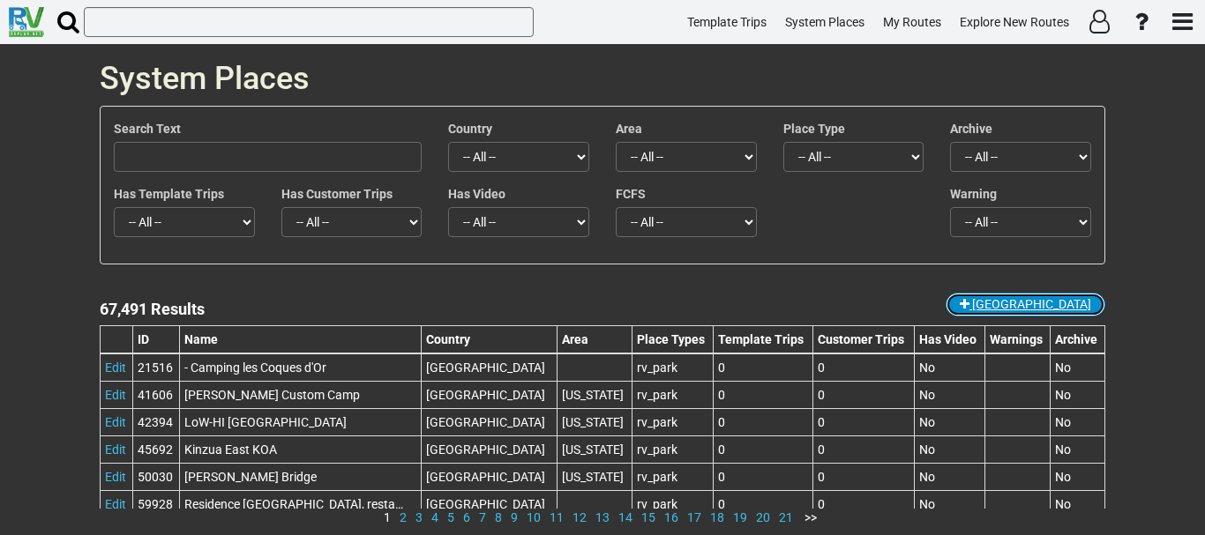
click at [1046, 306] on span "New Place" at bounding box center [1031, 304] width 119 height 14
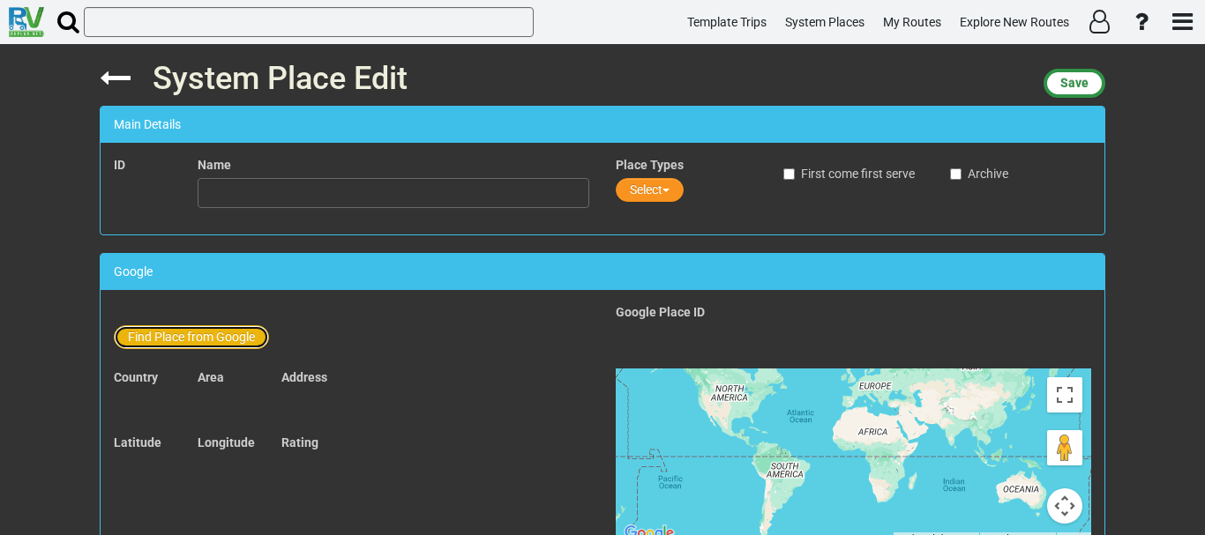
click at [146, 332] on button "Find Place from Google" at bounding box center [191, 337] width 155 height 24
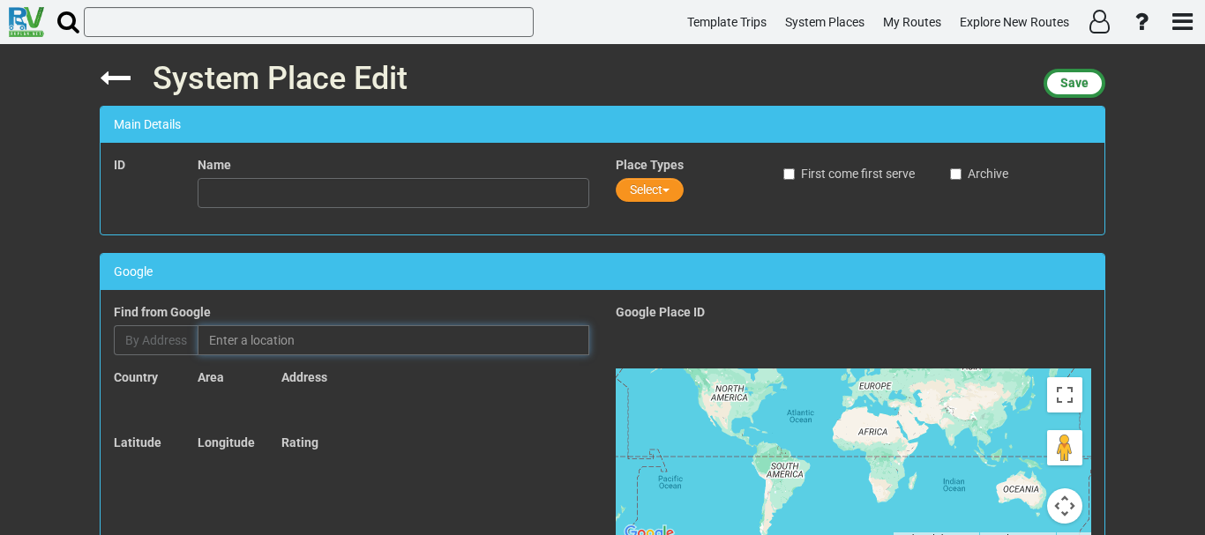
click at [235, 343] on input "text" at bounding box center [394, 340] width 392 height 30
paste input "[GEOGRAPHIC_DATA]"
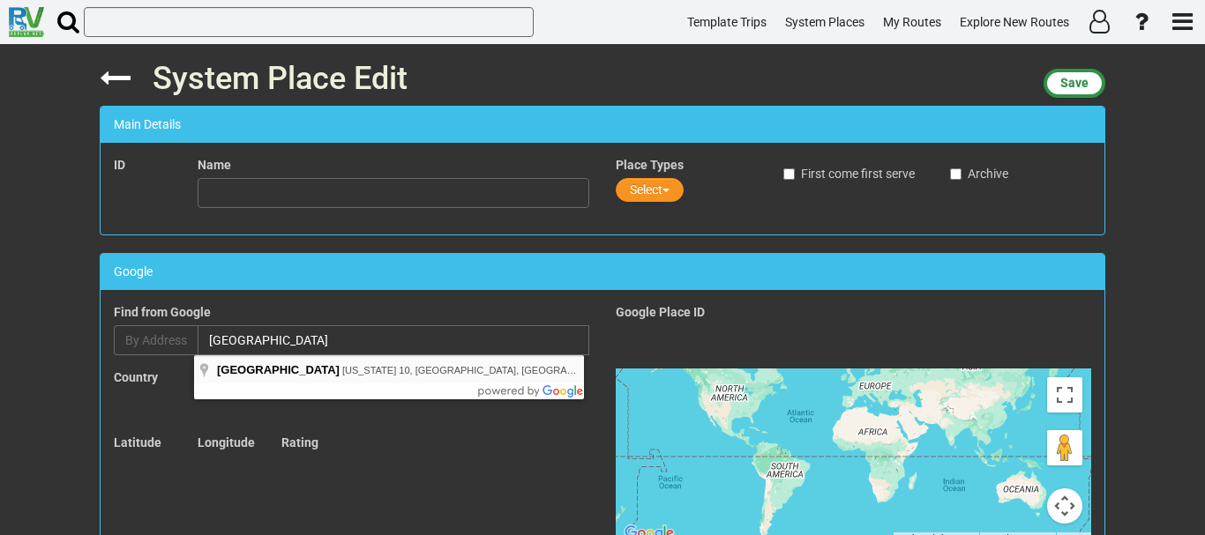
type input "Rosedown Plantation State Historic Site, Louisiana 10, Saint Francisville, LA, …"
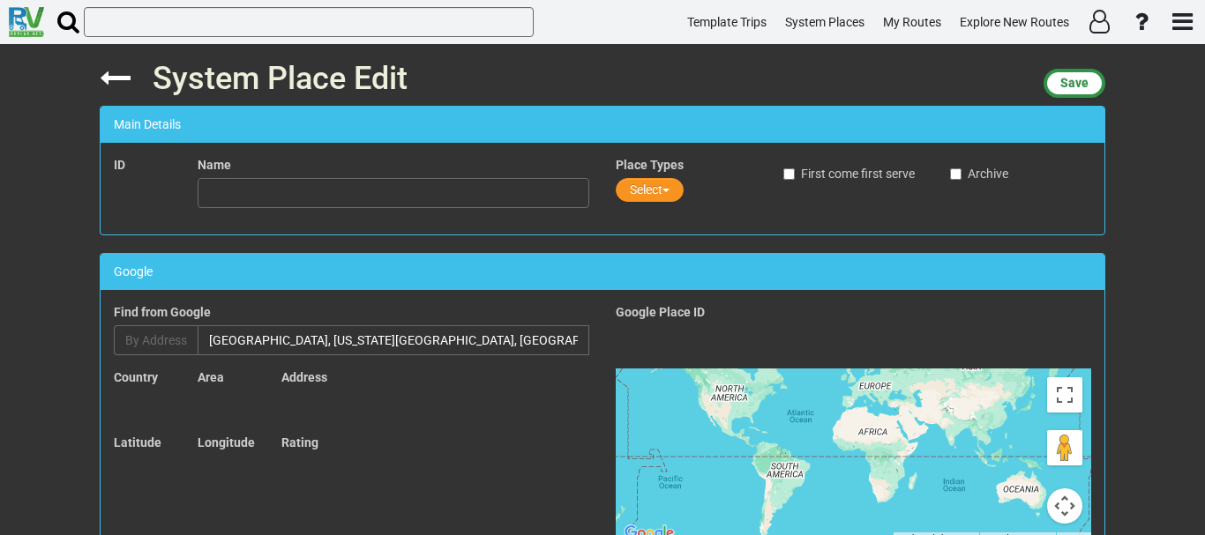
type input "[GEOGRAPHIC_DATA]"
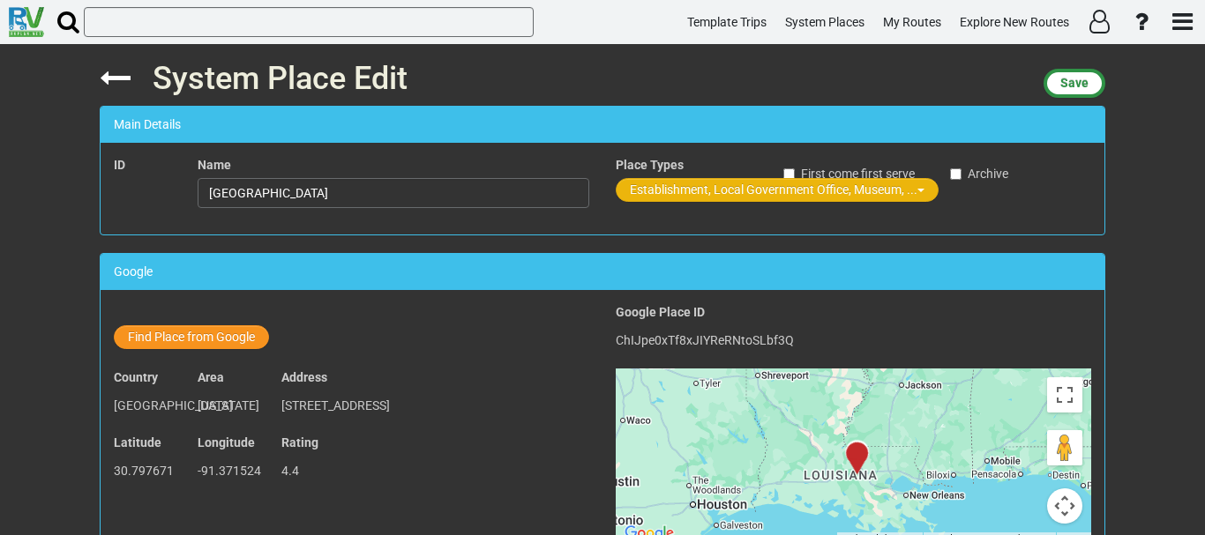
click at [735, 180] on button "Establishment, Local Government Office, Museum, ..." at bounding box center [777, 190] width 323 height 24
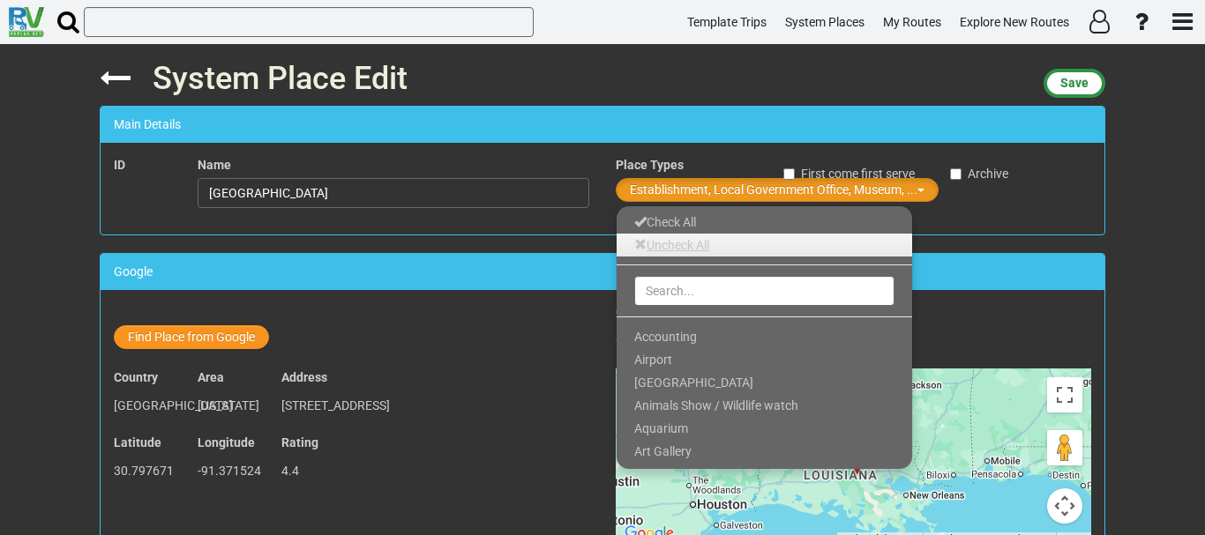
click at [675, 244] on link "Uncheck All" at bounding box center [763, 245] width 295 height 23
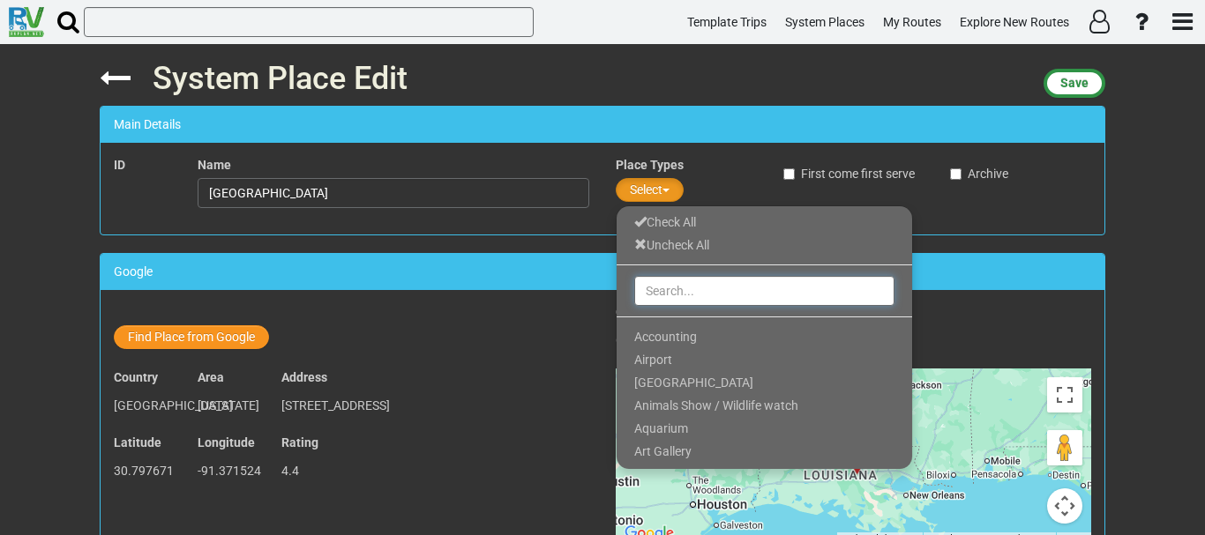
click at [671, 304] on input "text" at bounding box center [764, 291] width 260 height 30
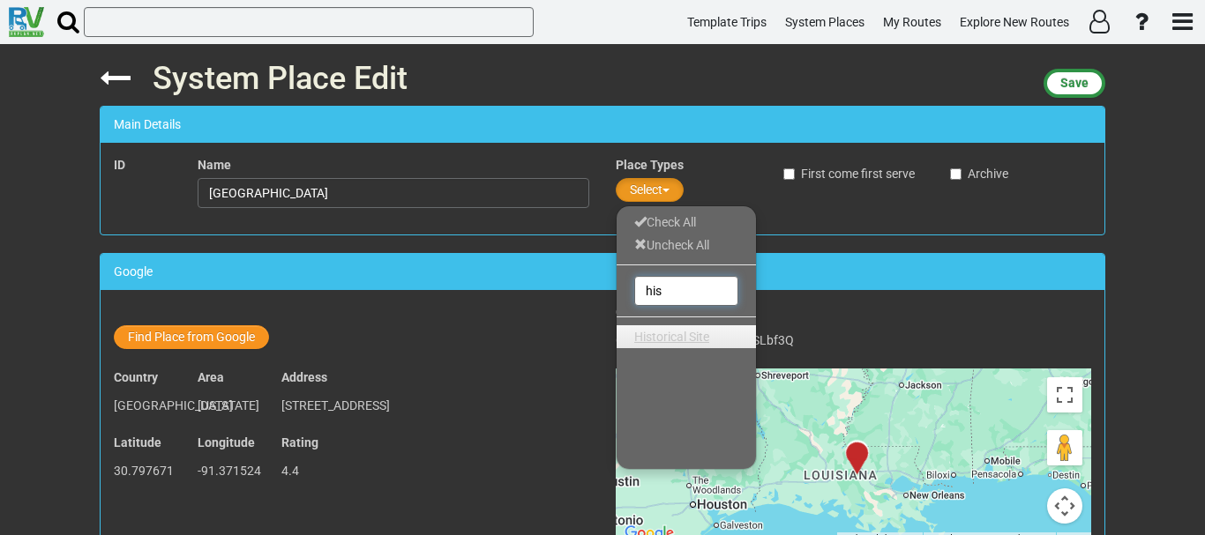
type input "his"
click at [679, 332] on span "Historical Site" at bounding box center [671, 337] width 75 height 14
click at [992, 176] on label "Archive" at bounding box center [979, 174] width 58 height 18
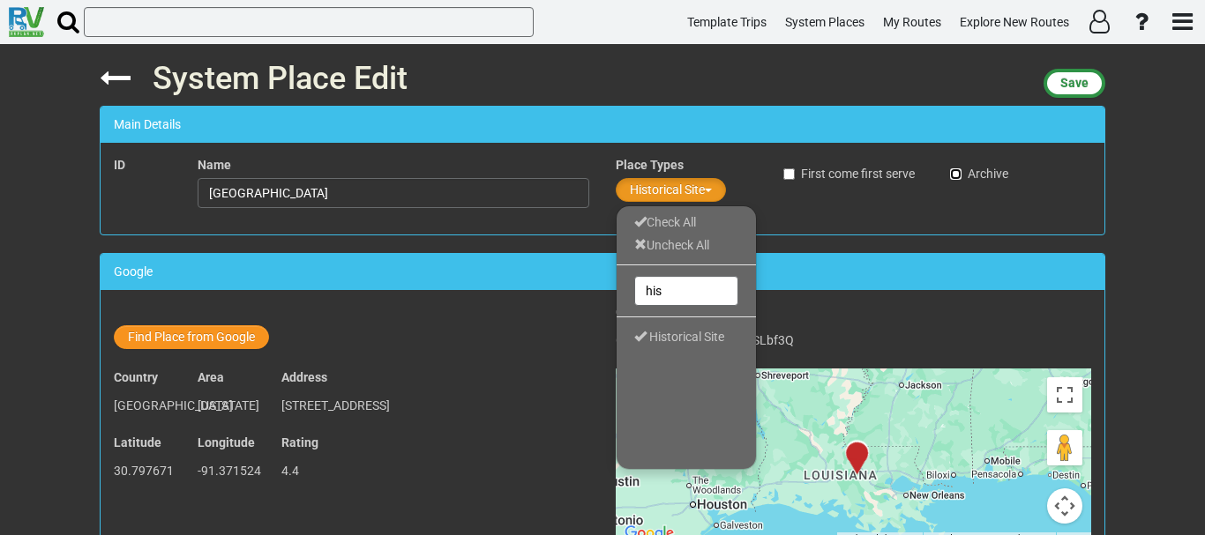
click at [961, 176] on input "Archive" at bounding box center [955, 173] width 11 height 11
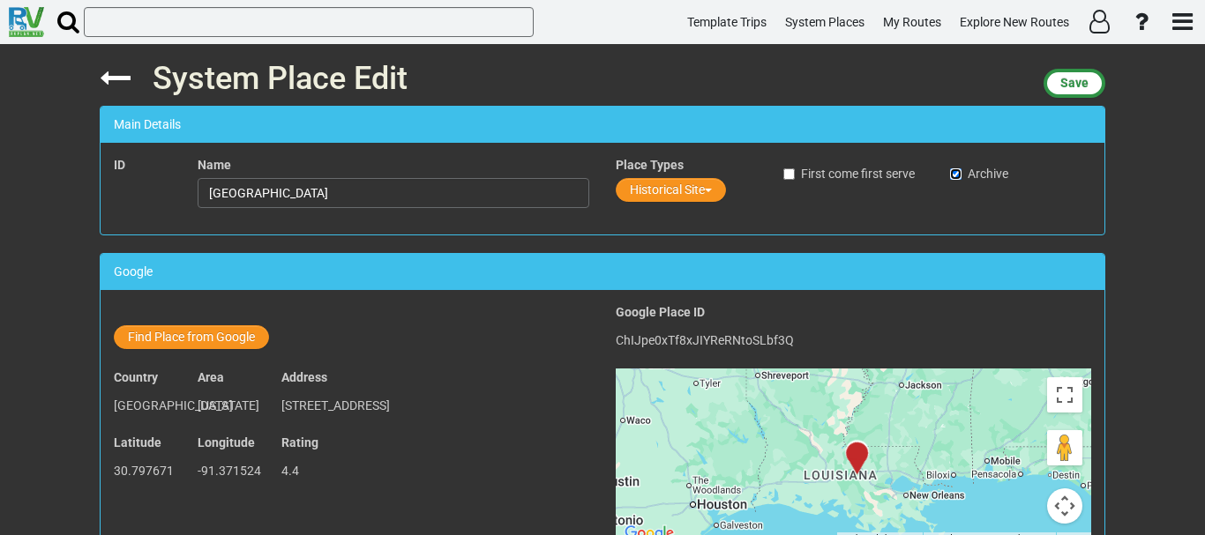
click at [953, 172] on input "Archive" at bounding box center [955, 173] width 11 height 11
checkbox input "false"
click at [1087, 84] on button "Save" at bounding box center [1074, 83] width 62 height 29
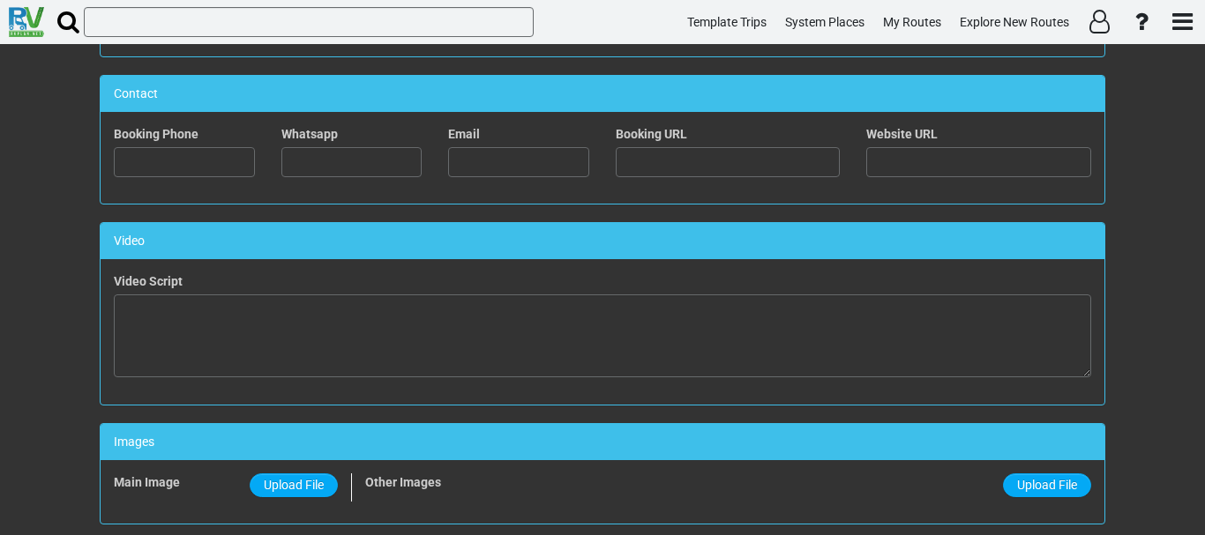
scroll to position [867, 0]
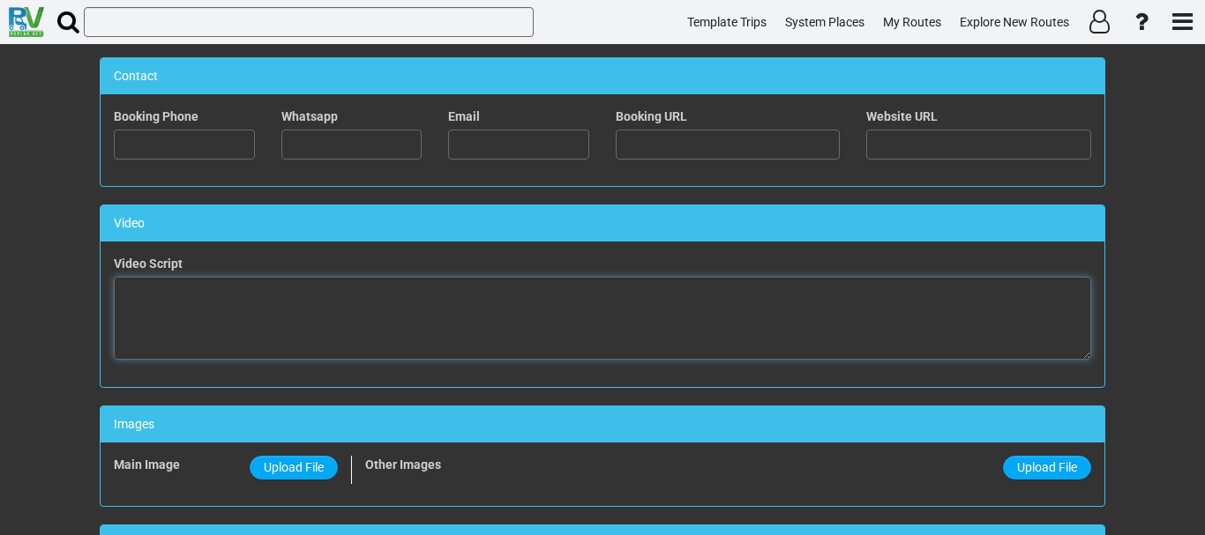
click at [454, 352] on textarea at bounding box center [602, 318] width 977 height 83
paste textarea "<iframe width="560" height="315" src="https://www.youtube.com/embed/7anH4aUgEUk…"
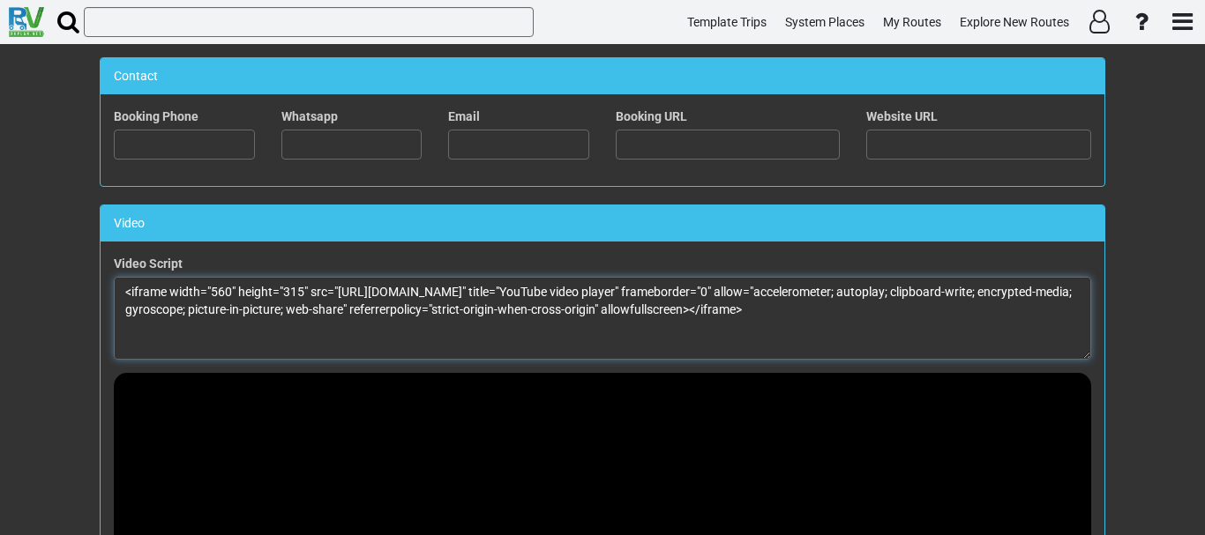
click at [216, 290] on textarea "<iframe width="560" height="315" src="https://www.youtube.com/embed/7anH4aUgEUk…" at bounding box center [602, 318] width 977 height 83
click at [304, 292] on textarea "<iframe width="100%" height="315" src="https://www.youtube.com/embed/7anH4aUgEU…" at bounding box center [602, 318] width 977 height 83
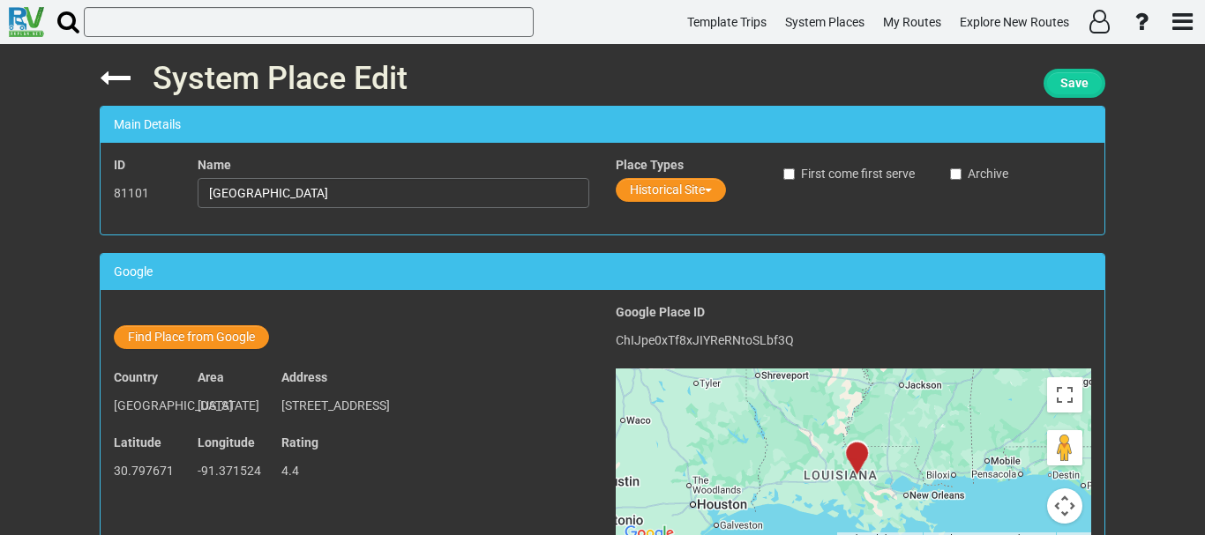
type textarea "<iframe width="100%" height="100%" src="https://www.youtube.com/embed/7anH4aUgE…"
click at [1067, 90] on span "Save" at bounding box center [1074, 83] width 28 height 14
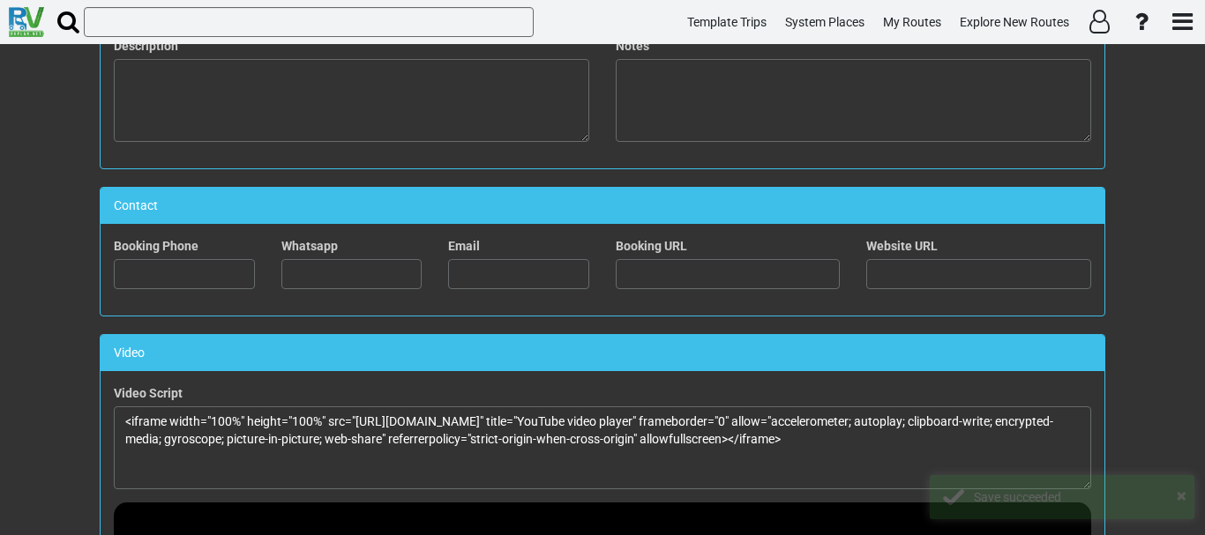
scroll to position [751, 0]
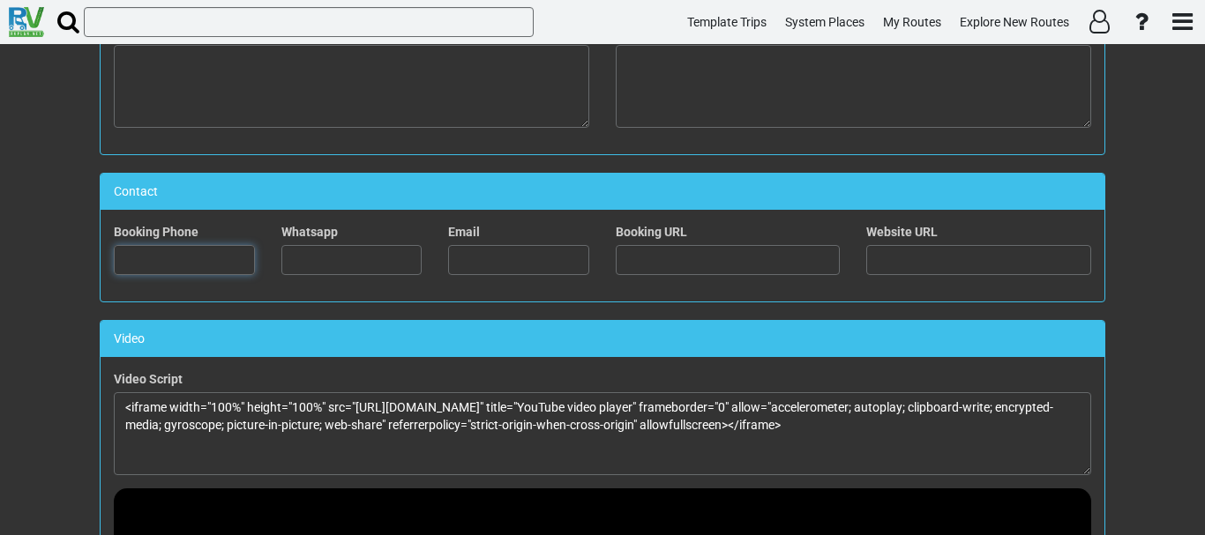
click at [202, 247] on input "text" at bounding box center [184, 260] width 141 height 30
paste input "[PHONE_NUMBER]"
type input "[PHONE_NUMBER]"
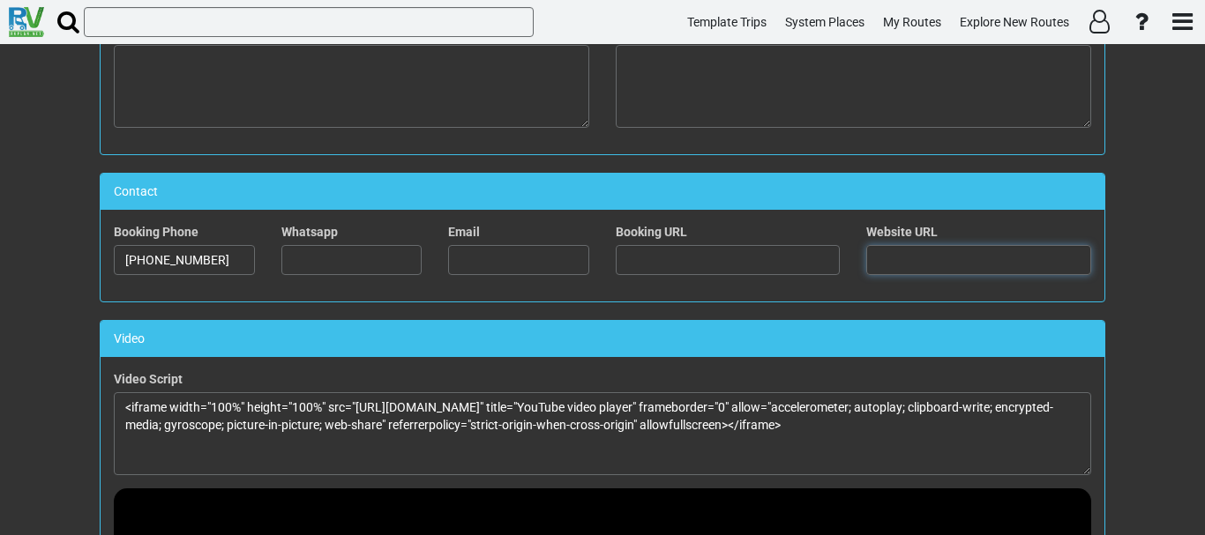
click at [932, 256] on input "text" at bounding box center [978, 260] width 225 height 30
paste input "[URL][DOMAIN_NAME]"
type input "[URL][DOMAIN_NAME]"
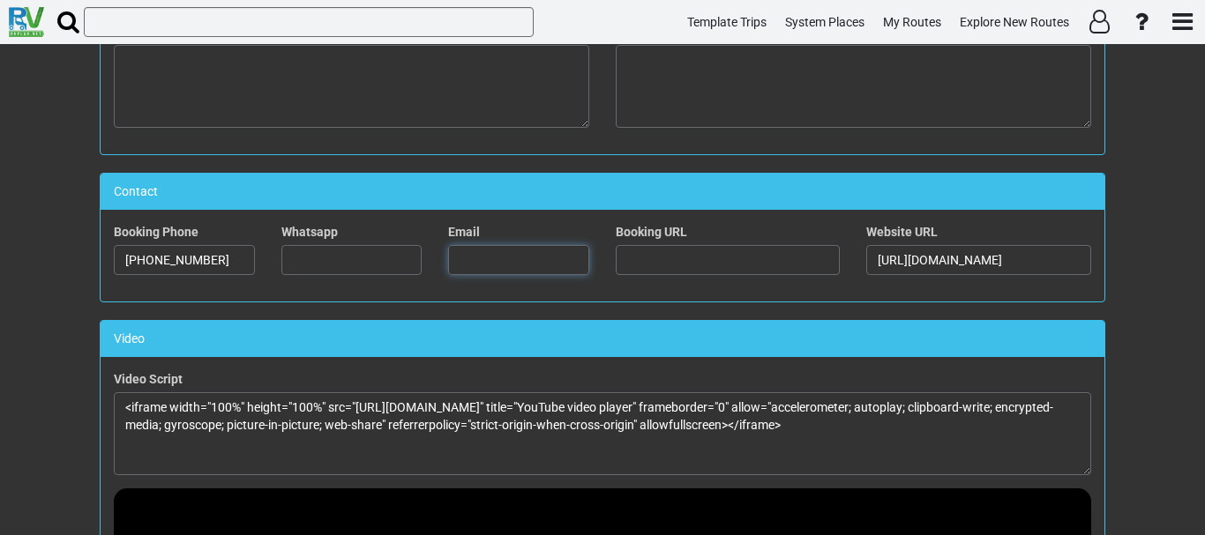
click at [502, 273] on input "text" at bounding box center [518, 260] width 141 height 30
paste input "[EMAIL_ADDRESS][DOMAIN_NAME]"
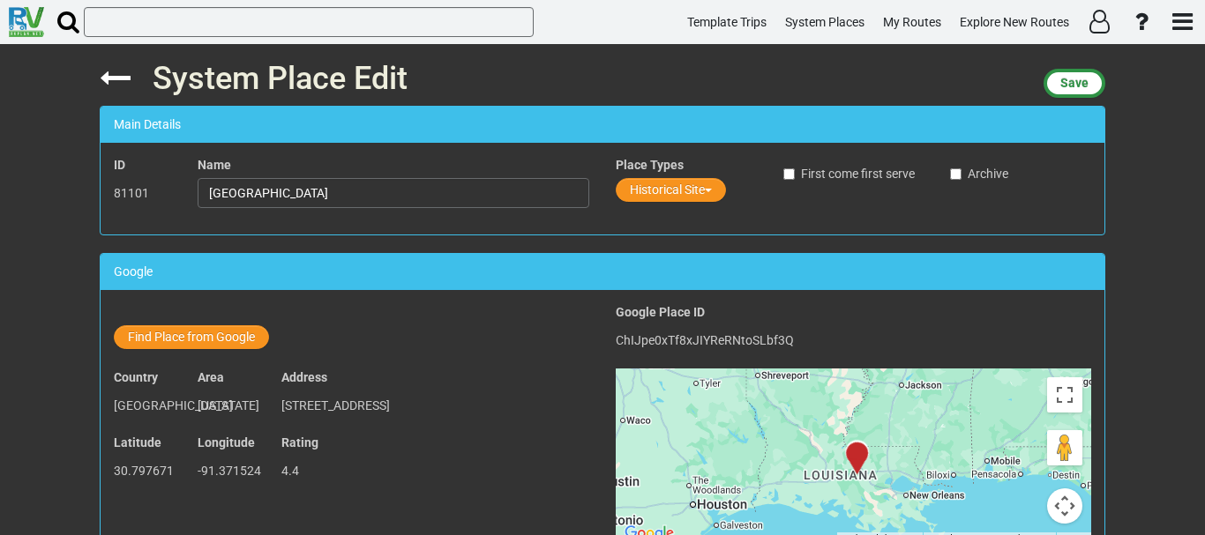
type input "[EMAIL_ADDRESS][DOMAIN_NAME]"
click at [435, 194] on input "[GEOGRAPHIC_DATA]" at bounding box center [394, 193] width 392 height 30
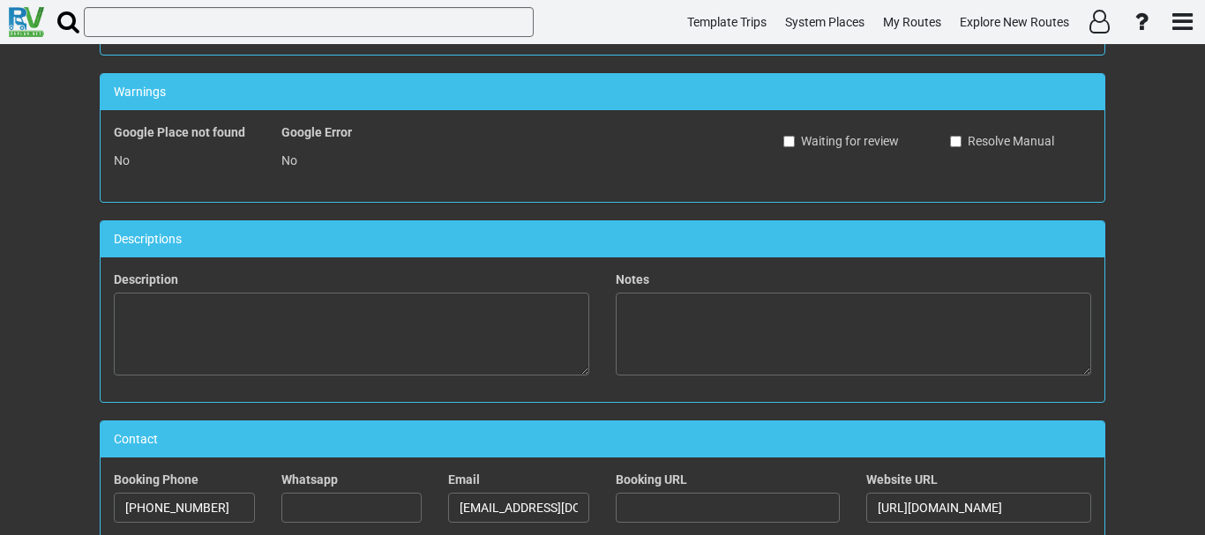
scroll to position [504, 0]
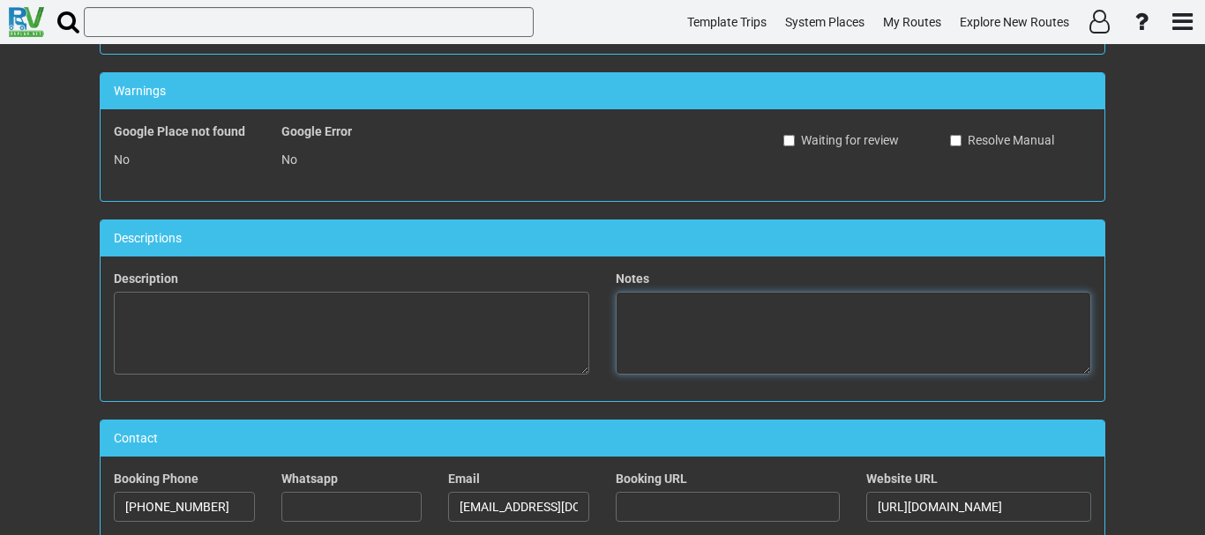
click at [706, 307] on textarea at bounding box center [853, 333] width 475 height 83
paste textarea "Rosedown Plantation State Historic Site, located in St. Francisville, Louisiana…"
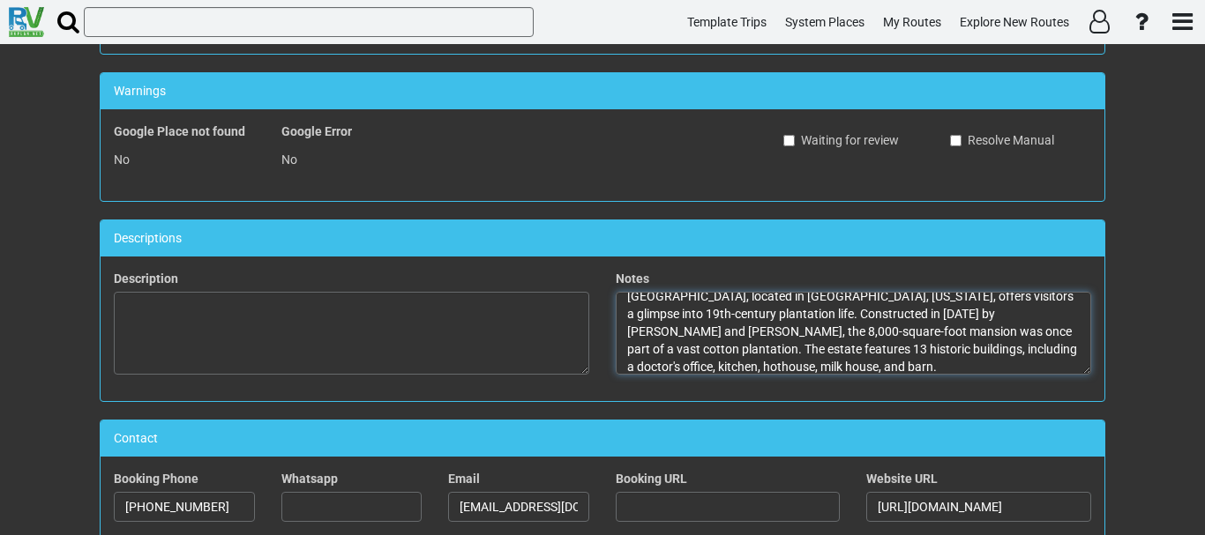
scroll to position [0, 0]
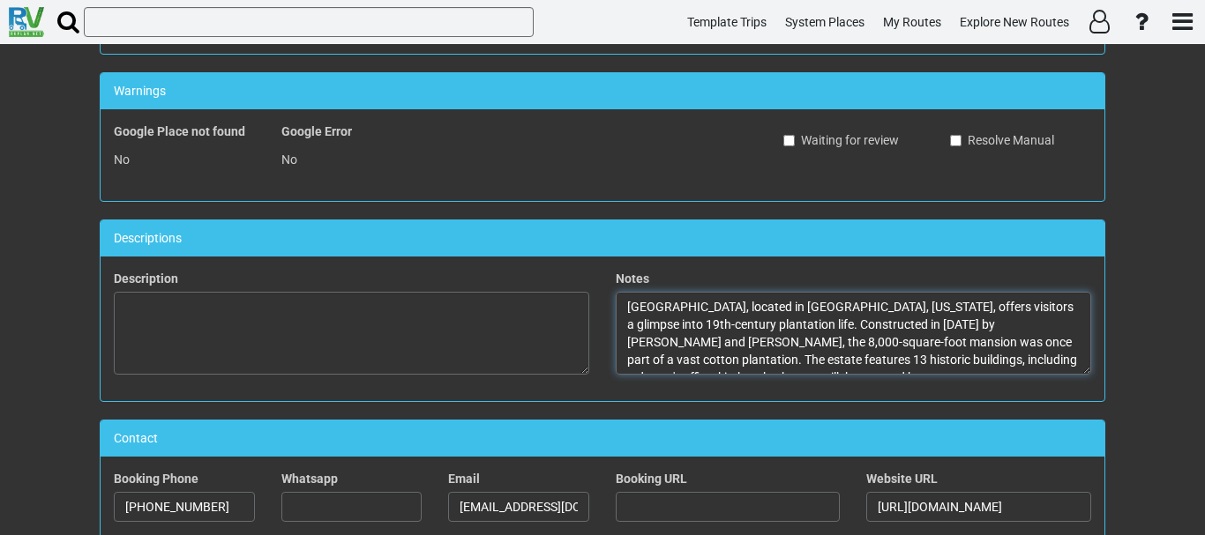
drag, startPoint x: 1050, startPoint y: 323, endPoint x: 773, endPoint y: 342, distance: 277.6
click at [773, 342] on textarea "Rosedown Plantation State Historic Site, located in St. Francisville, Louisiana…" at bounding box center [853, 333] width 475 height 83
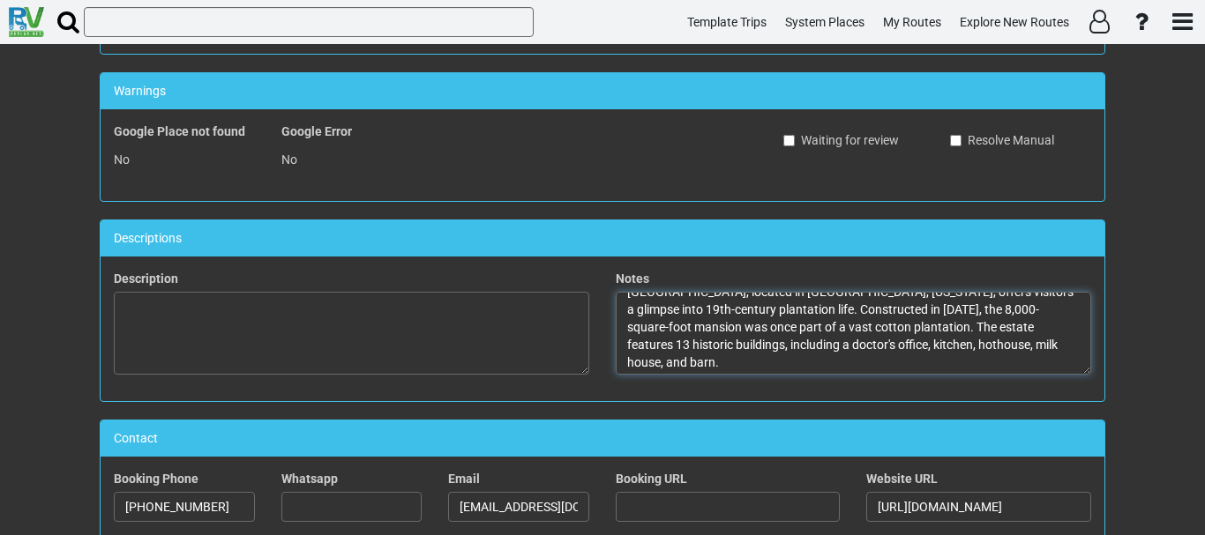
scroll to position [18, 0]
drag, startPoint x: 808, startPoint y: 362, endPoint x: 742, endPoint y: 364, distance: 66.2
click at [742, 364] on textarea "Rosedown Plantation State Historic Site, located in St. Francisville, Louisiana…" at bounding box center [853, 333] width 475 height 83
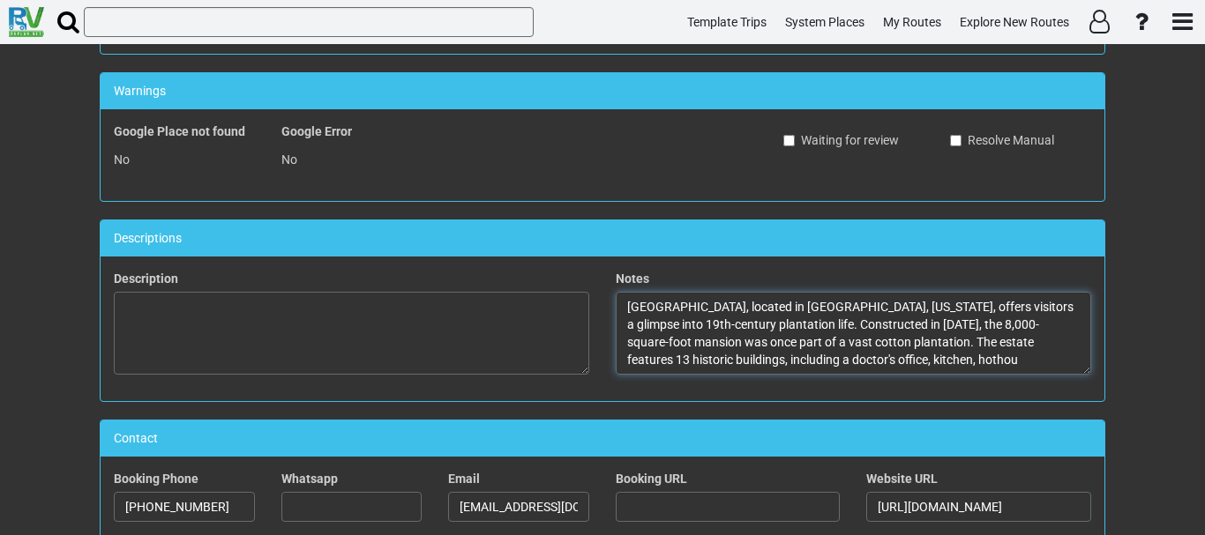
scroll to position [0, 0]
click at [683, 359] on textarea "Rosedown Plantation State Historic Site, located in St. Francisville, Louisiana…" at bounding box center [853, 333] width 475 height 83
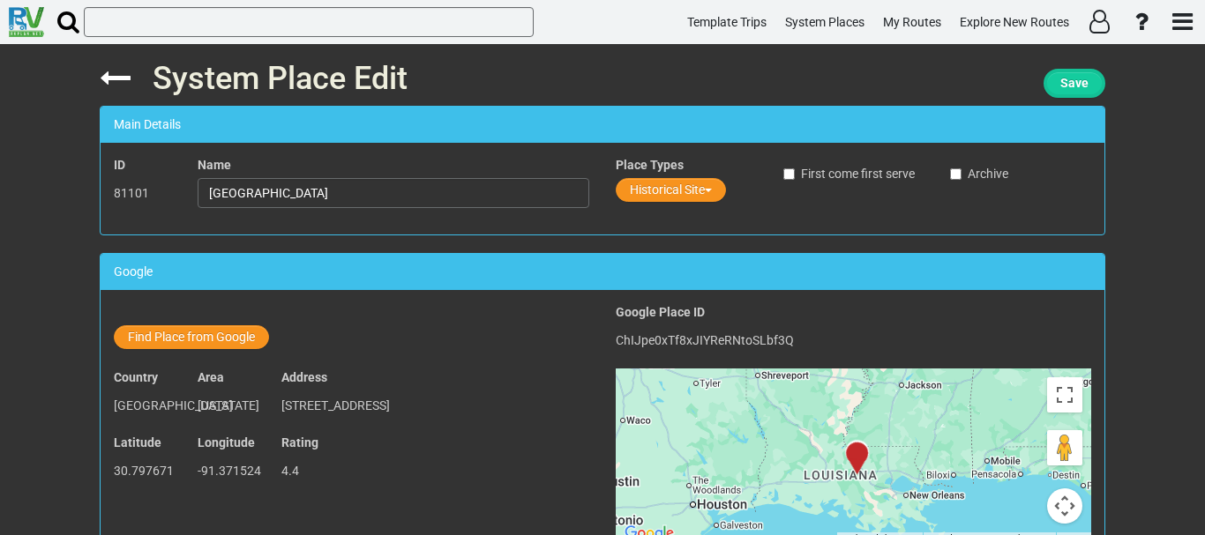
type textarea "[GEOGRAPHIC_DATA], located in [GEOGRAPHIC_DATA], [US_STATE], offers visitors a …"
click at [1060, 79] on span "Save" at bounding box center [1074, 83] width 28 height 14
drag, startPoint x: 1070, startPoint y: 146, endPoint x: 1064, endPoint y: 82, distance: 63.8
click at [1064, 82] on span "Save" at bounding box center [1074, 83] width 28 height 14
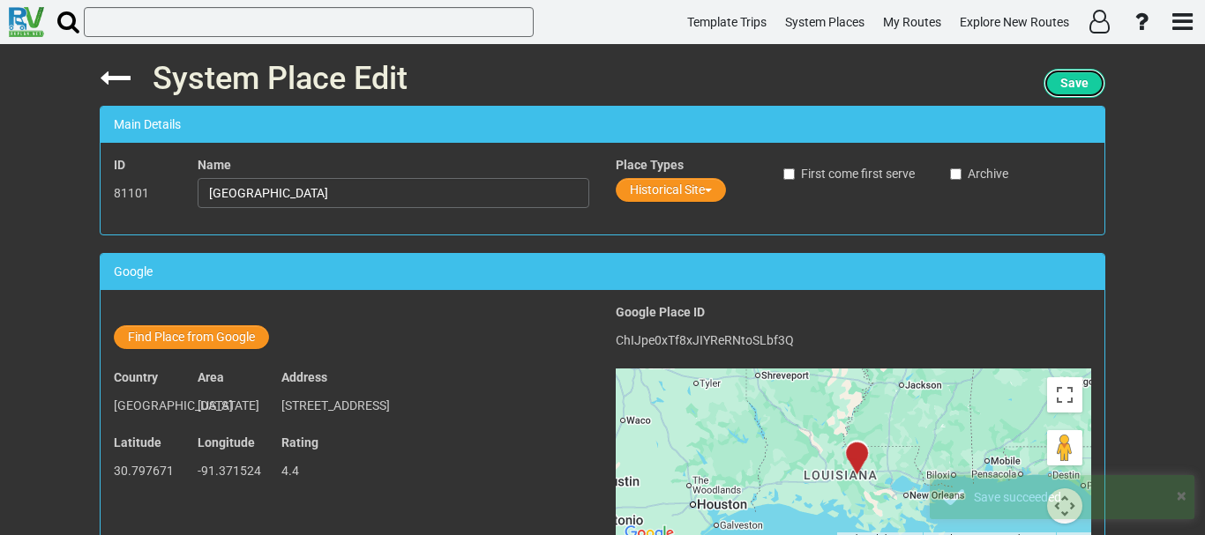
click at [1064, 82] on span "Save" at bounding box center [1074, 83] width 28 height 14
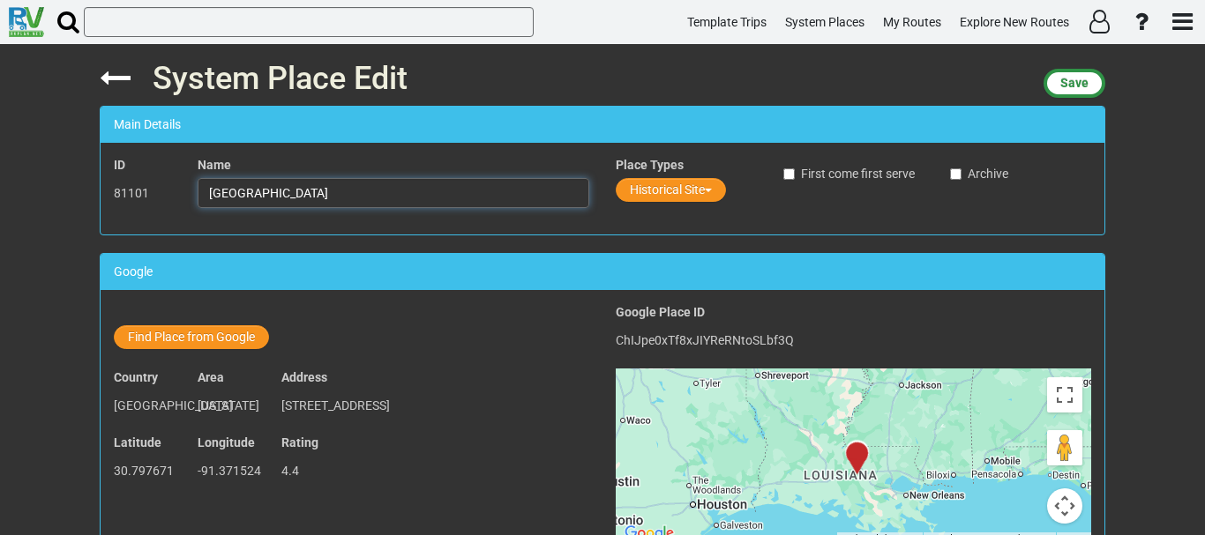
click at [373, 197] on input "[GEOGRAPHIC_DATA]" at bounding box center [394, 193] width 392 height 30
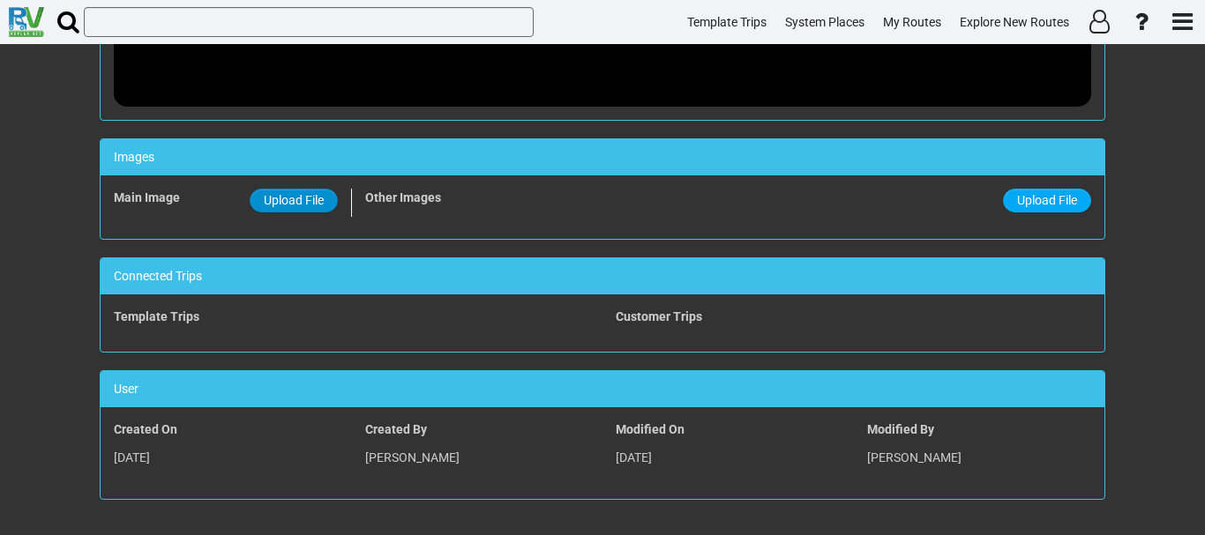
click at [256, 206] on label "Upload File" at bounding box center [294, 201] width 88 height 24
click at [0, 0] on input "Upload File" at bounding box center [0, 0] width 0 height 0
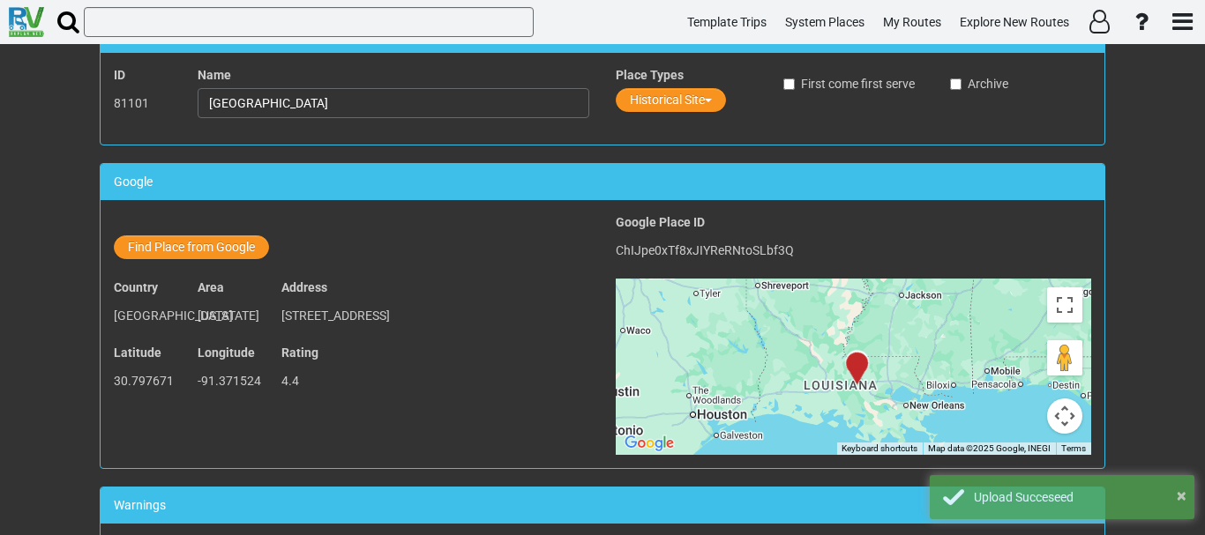
scroll to position [0, 0]
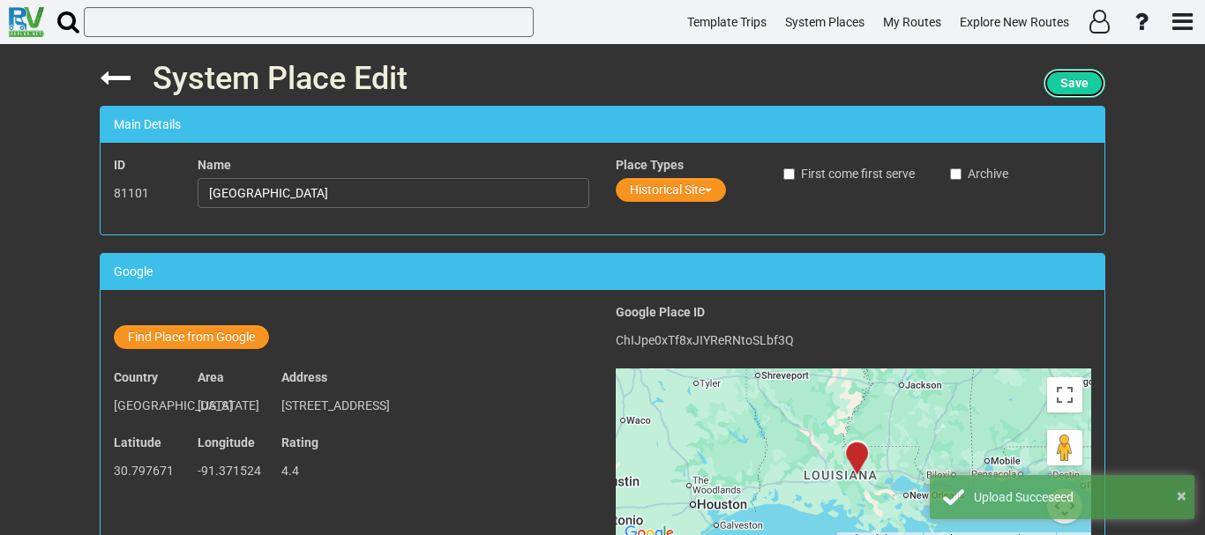
click at [1077, 85] on span "Save" at bounding box center [1074, 83] width 28 height 14
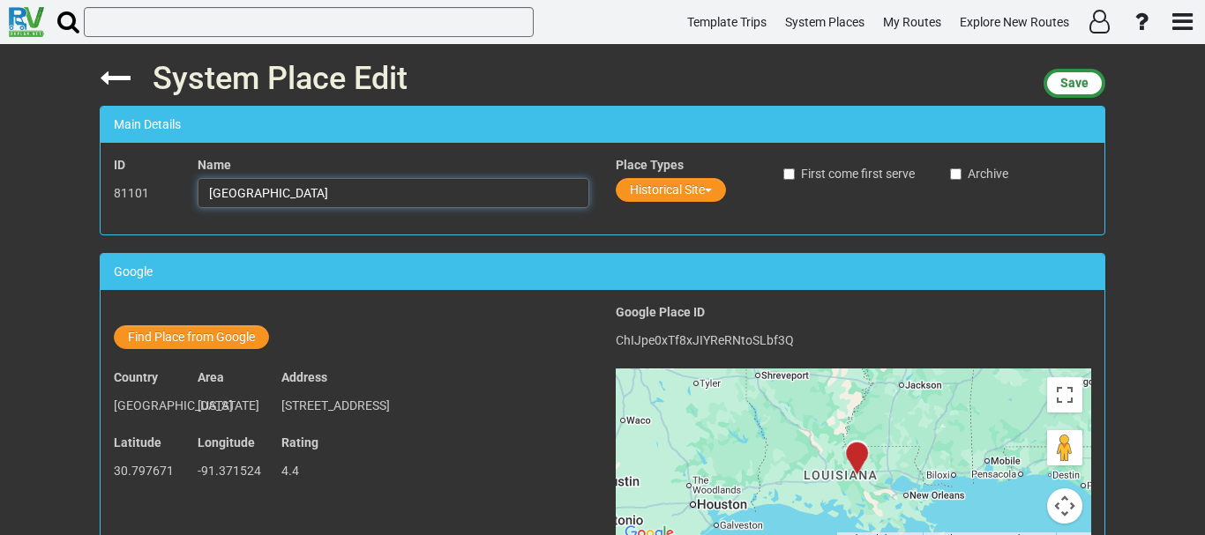
click at [368, 198] on input "[GEOGRAPHIC_DATA]" at bounding box center [394, 193] width 392 height 30
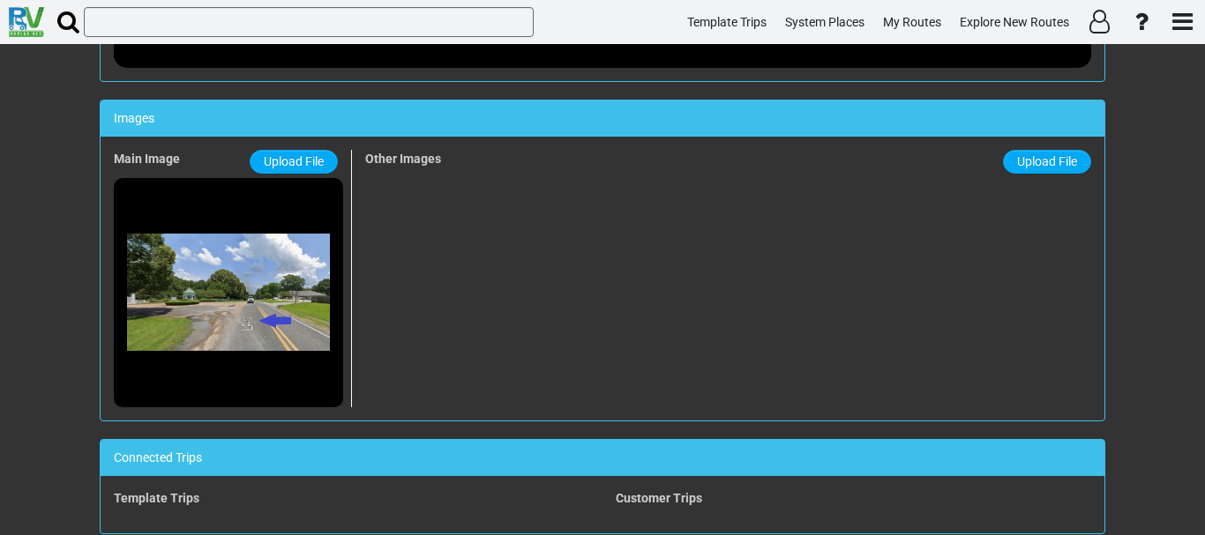
scroll to position [1480, 0]
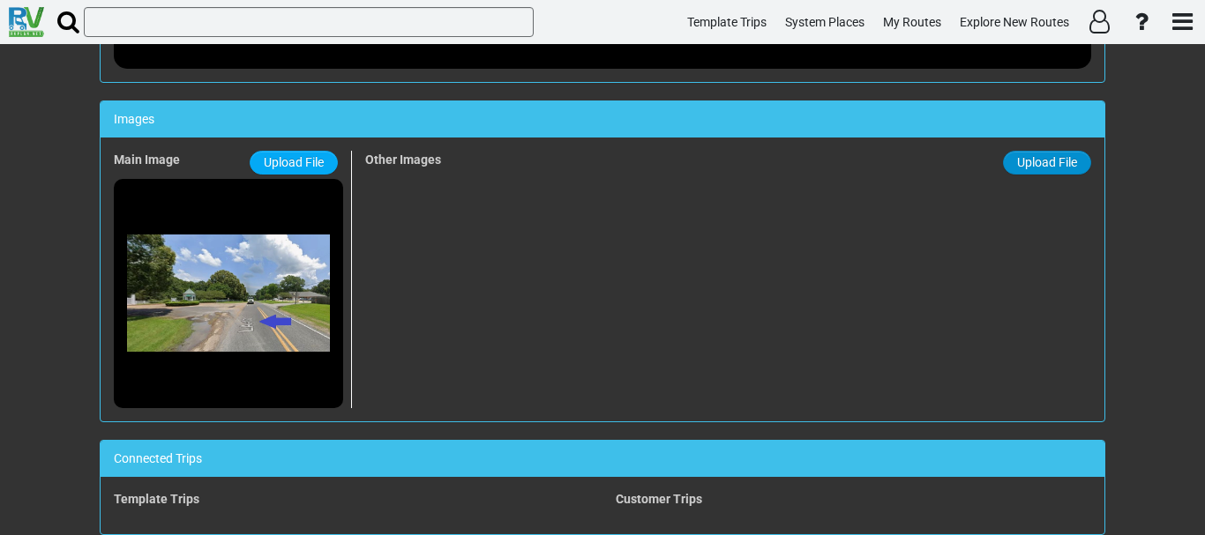
click at [1060, 169] on span "Upload File" at bounding box center [1047, 162] width 60 height 14
click at [0, 0] on input "Upload File" at bounding box center [0, 0] width 0 height 0
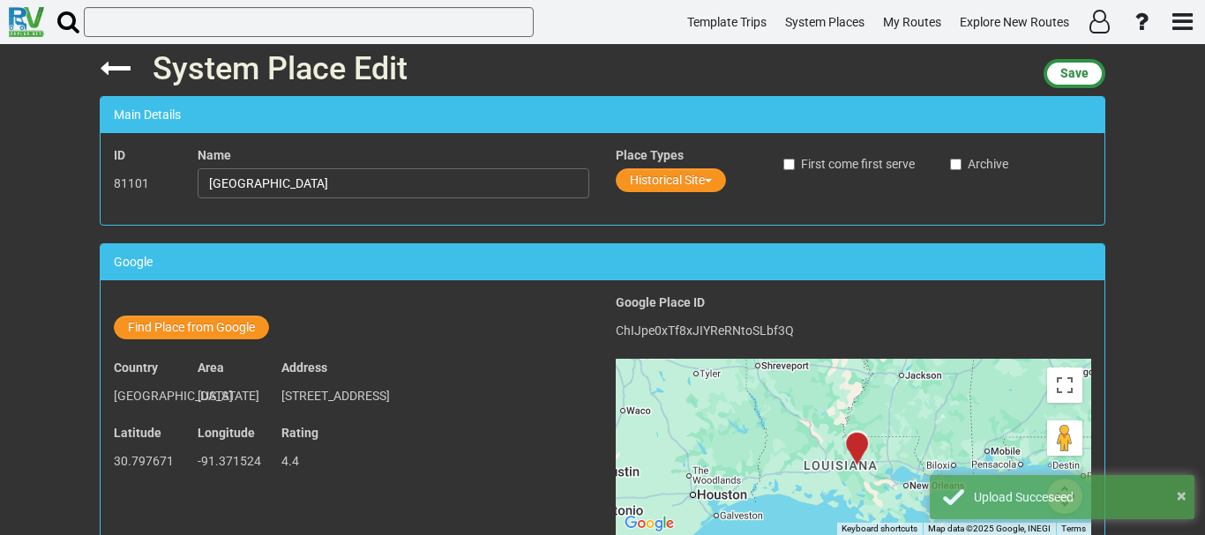
scroll to position [0, 0]
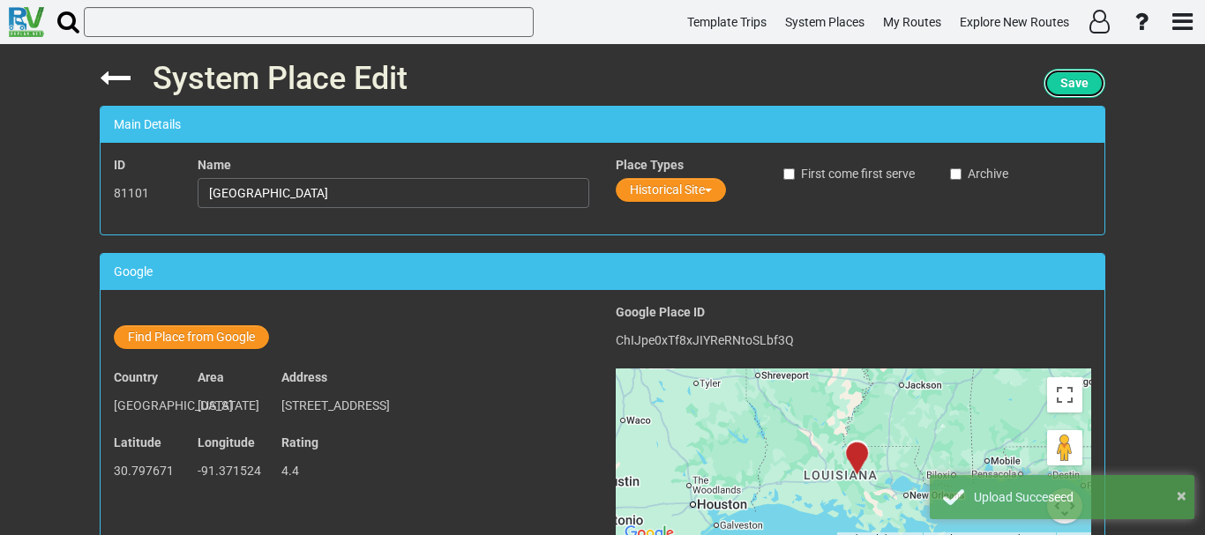
click at [1070, 93] on button "Save" at bounding box center [1074, 83] width 62 height 29
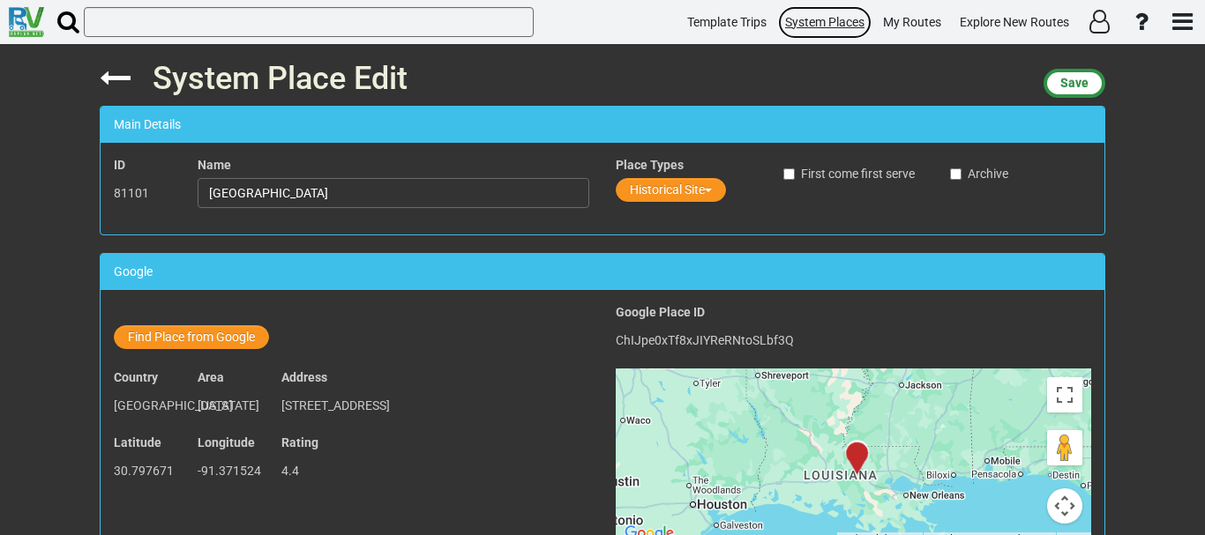
click at [814, 30] on link "System Places" at bounding box center [824, 22] width 95 height 34
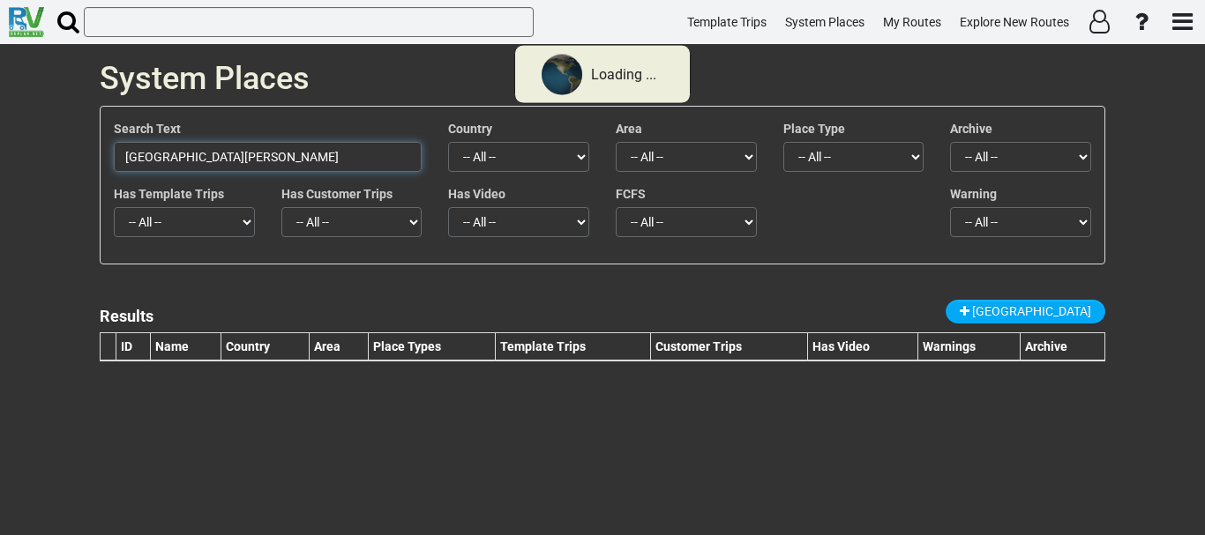
click at [255, 162] on input "[GEOGRAPHIC_DATA][PERSON_NAME]" at bounding box center [268, 157] width 308 height 30
paste input "Brickhouse"
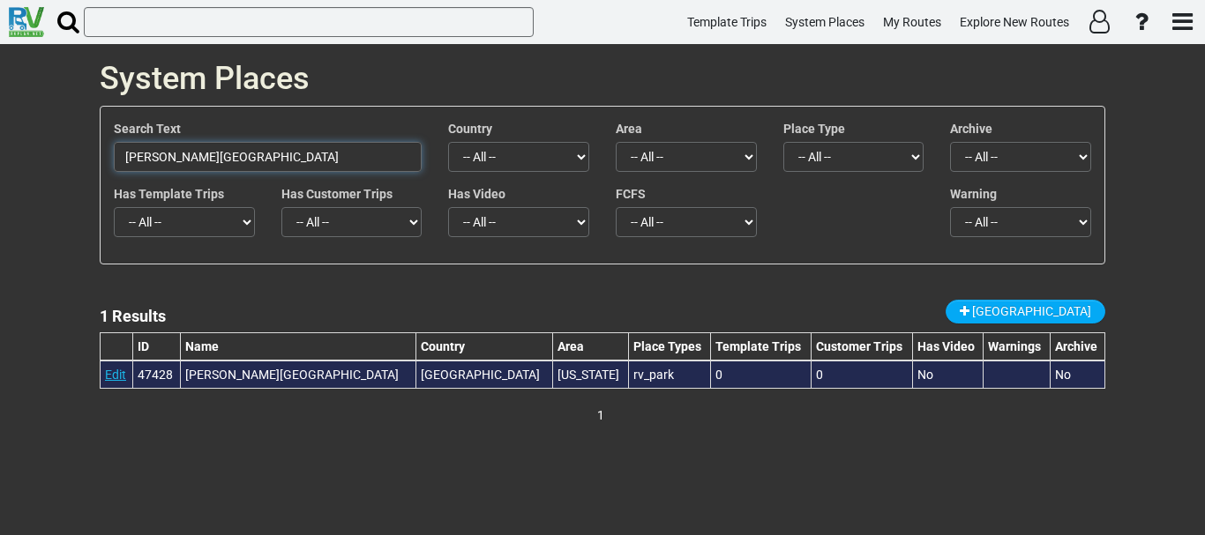
type input "[PERSON_NAME][GEOGRAPHIC_DATA]"
click at [107, 374] on link "Edit" at bounding box center [115, 375] width 21 height 14
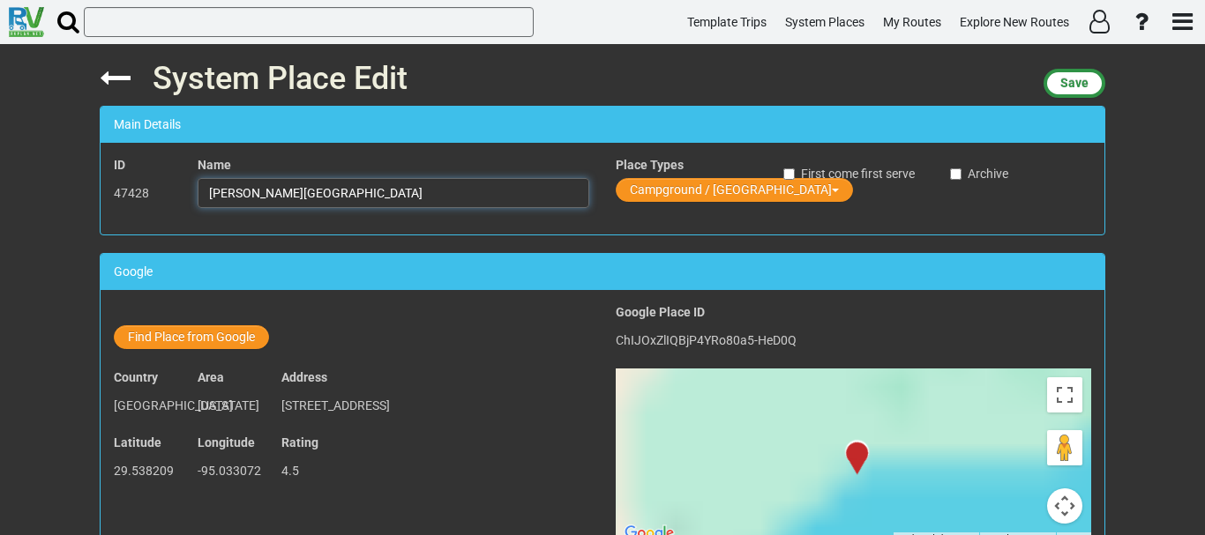
click at [390, 205] on input "[PERSON_NAME][GEOGRAPHIC_DATA]" at bounding box center [394, 193] width 392 height 30
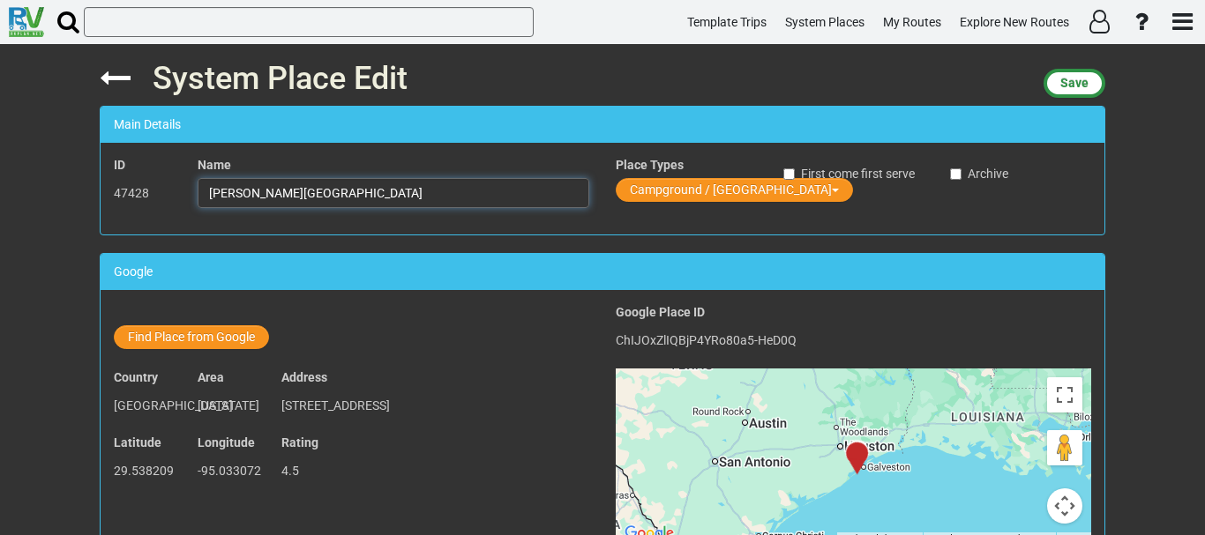
click at [390, 205] on input "[PERSON_NAME][GEOGRAPHIC_DATA]" at bounding box center [394, 193] width 392 height 30
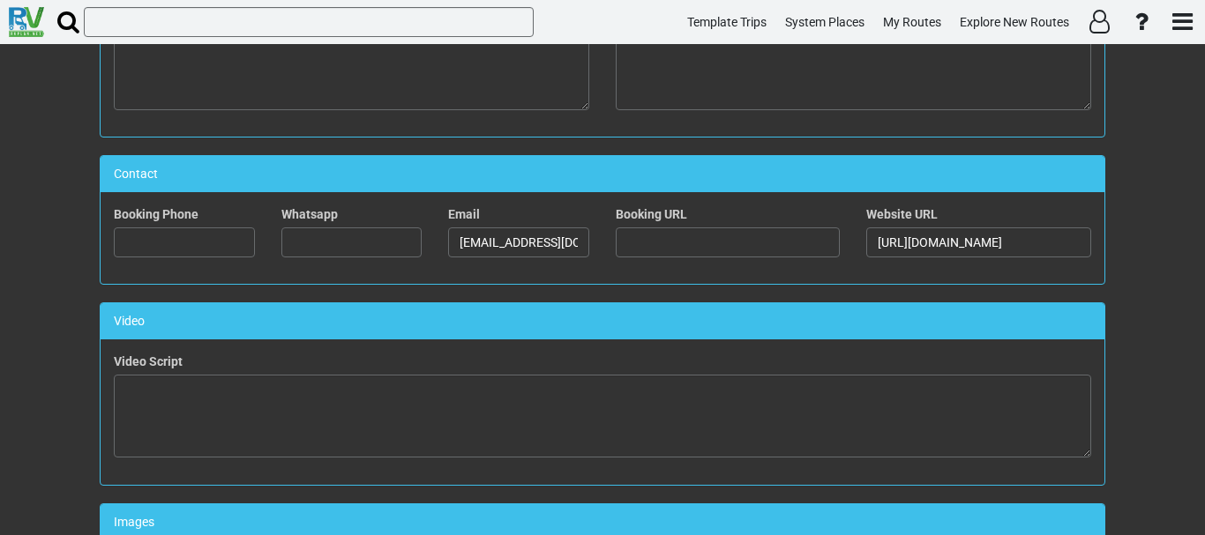
scroll to position [860, 0]
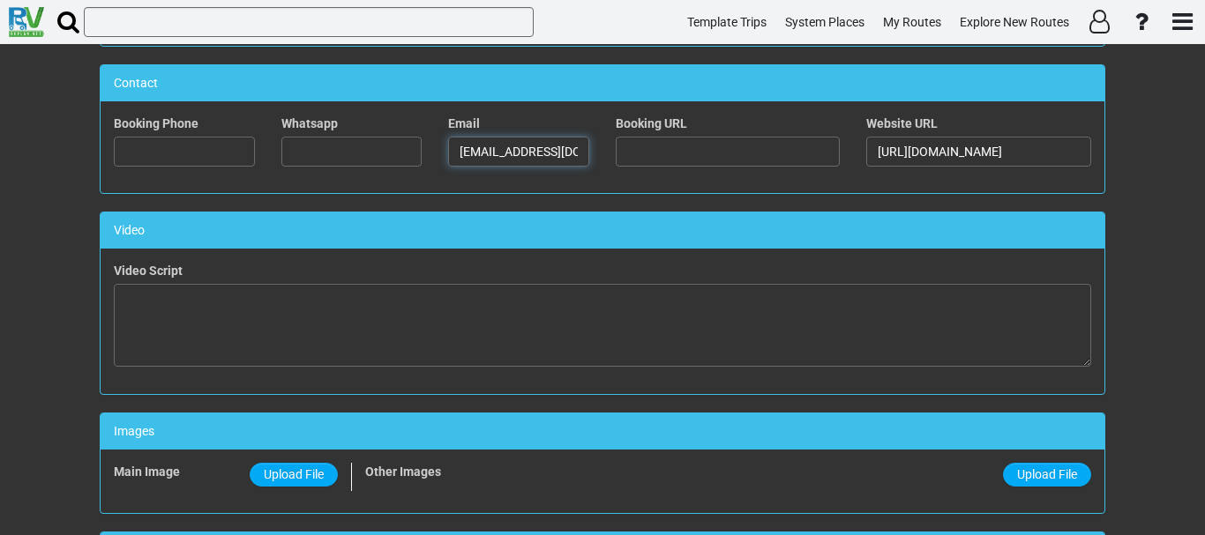
click at [476, 146] on input "admin@brickhouservresort.com" at bounding box center [518, 152] width 141 height 30
paste input "info@brickhouservresort.com"
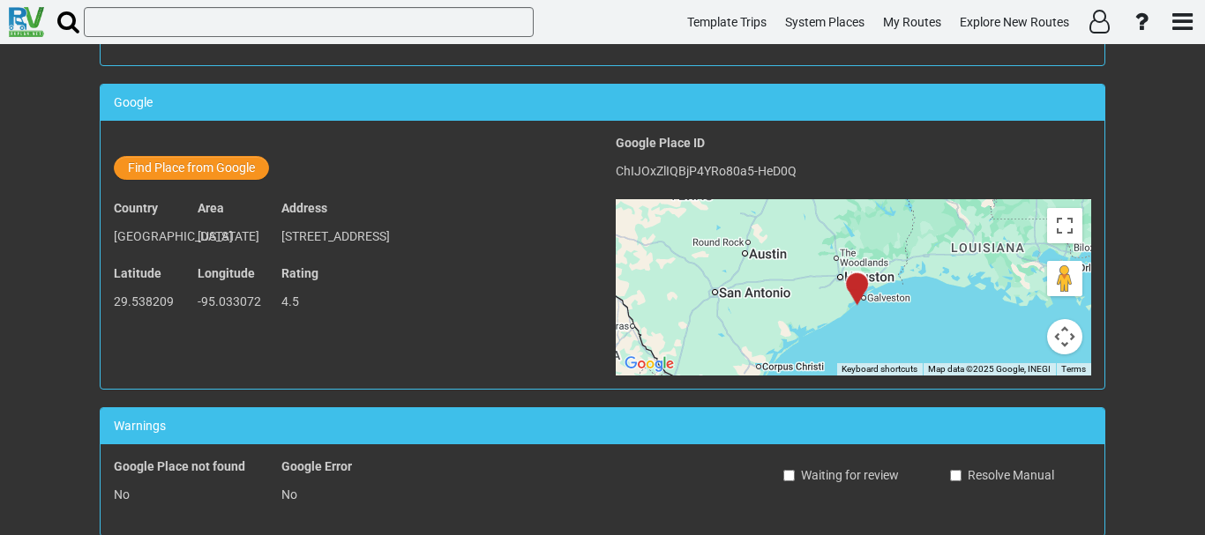
scroll to position [0, 0]
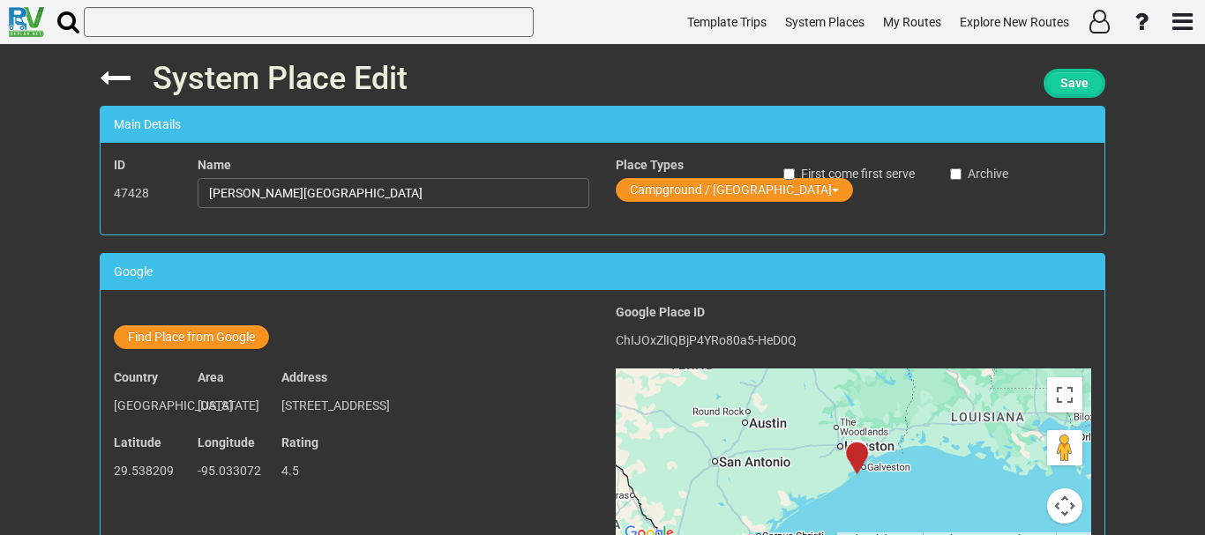
type input "info@brickhouservresort.com"
click at [1064, 81] on span "Save" at bounding box center [1074, 83] width 28 height 14
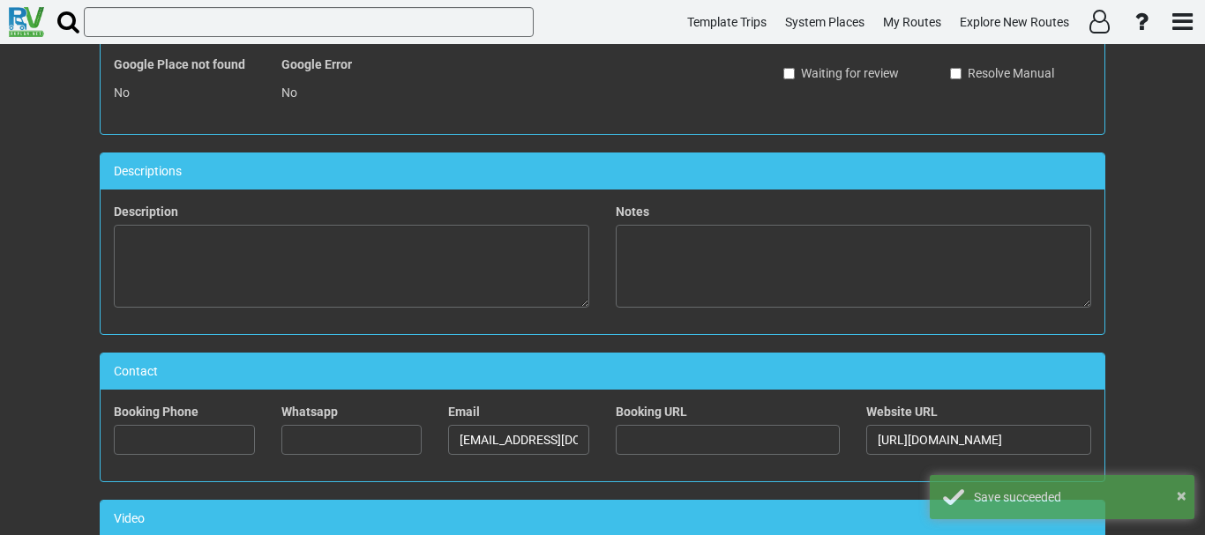
scroll to position [578, 0]
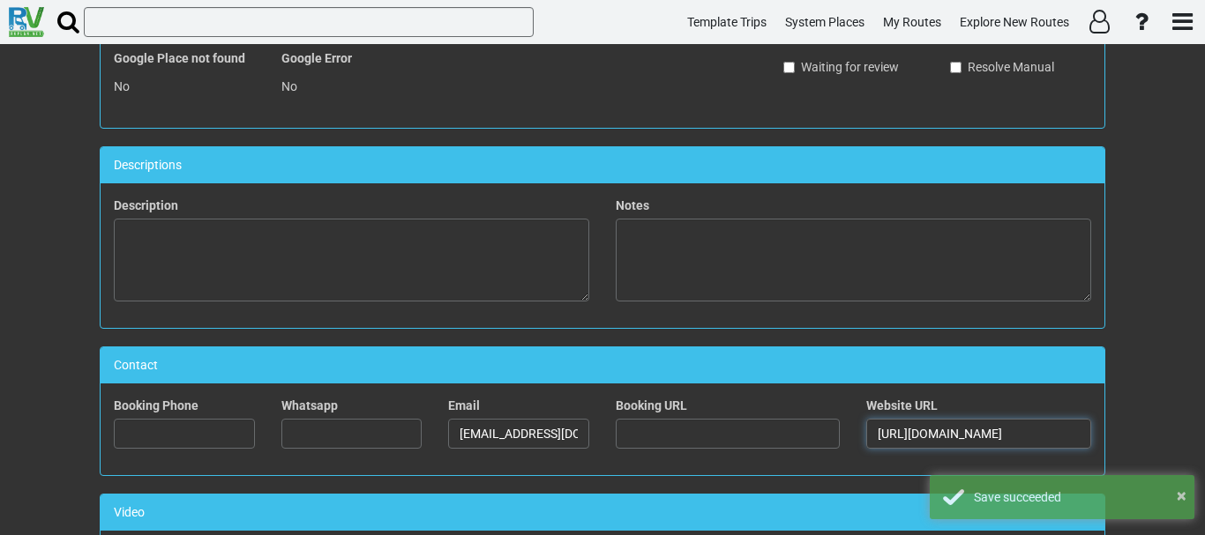
click at [909, 441] on input "http://brickhouservresort.com/" at bounding box center [978, 434] width 225 height 30
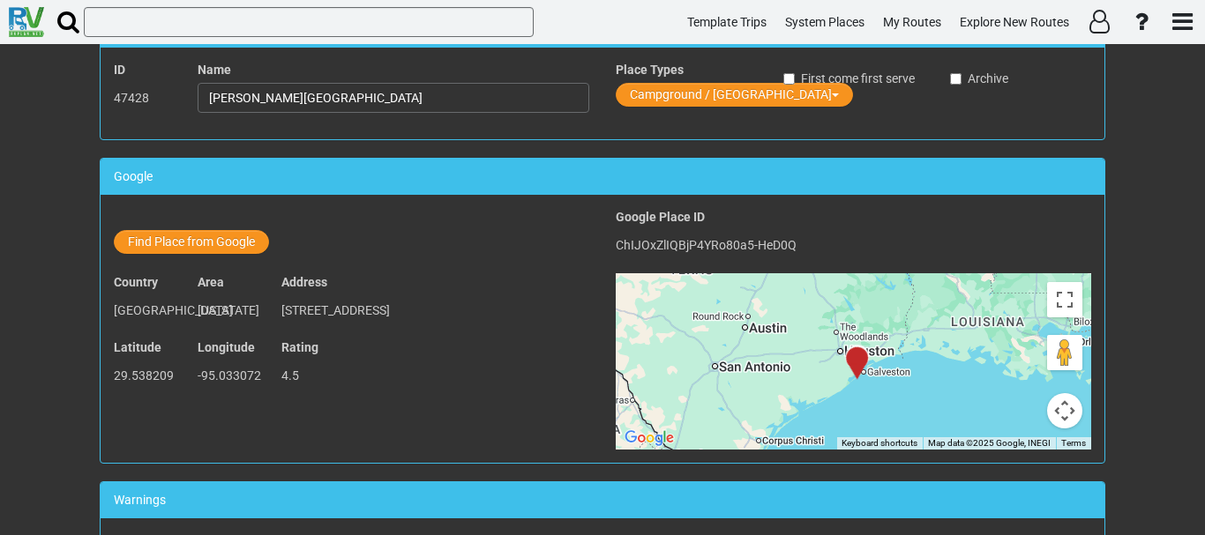
scroll to position [0, 0]
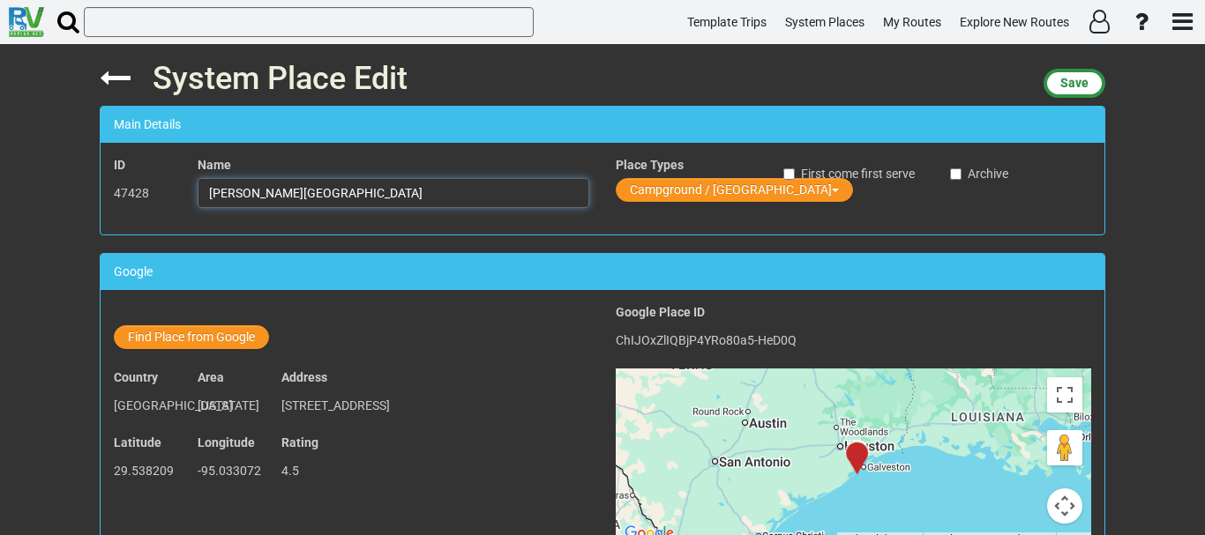
click at [314, 186] on input "[PERSON_NAME][GEOGRAPHIC_DATA]" at bounding box center [394, 193] width 392 height 30
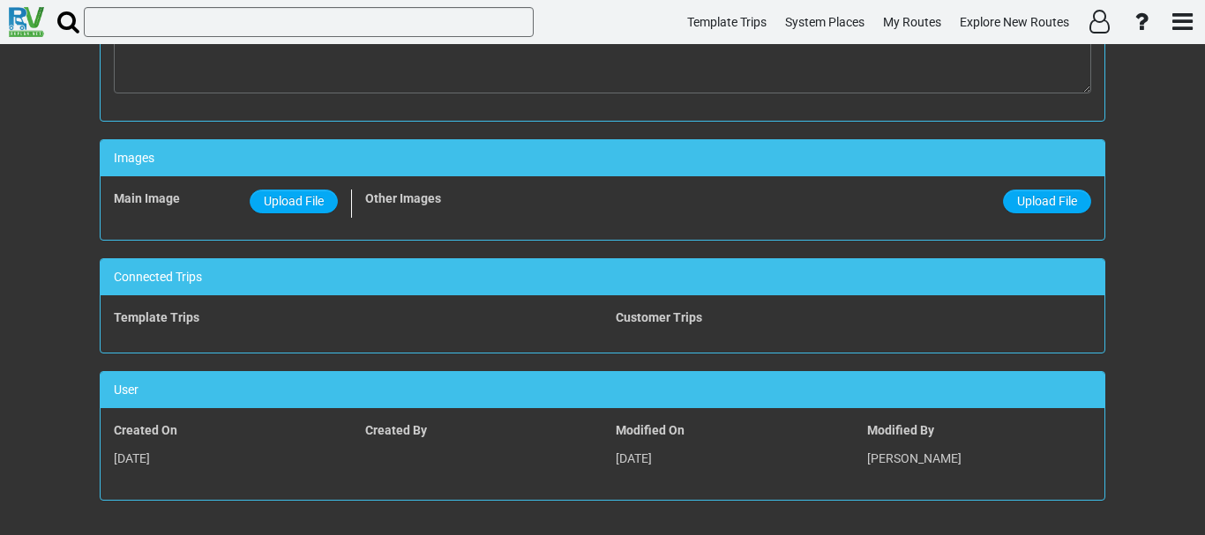
scroll to position [1134, 0]
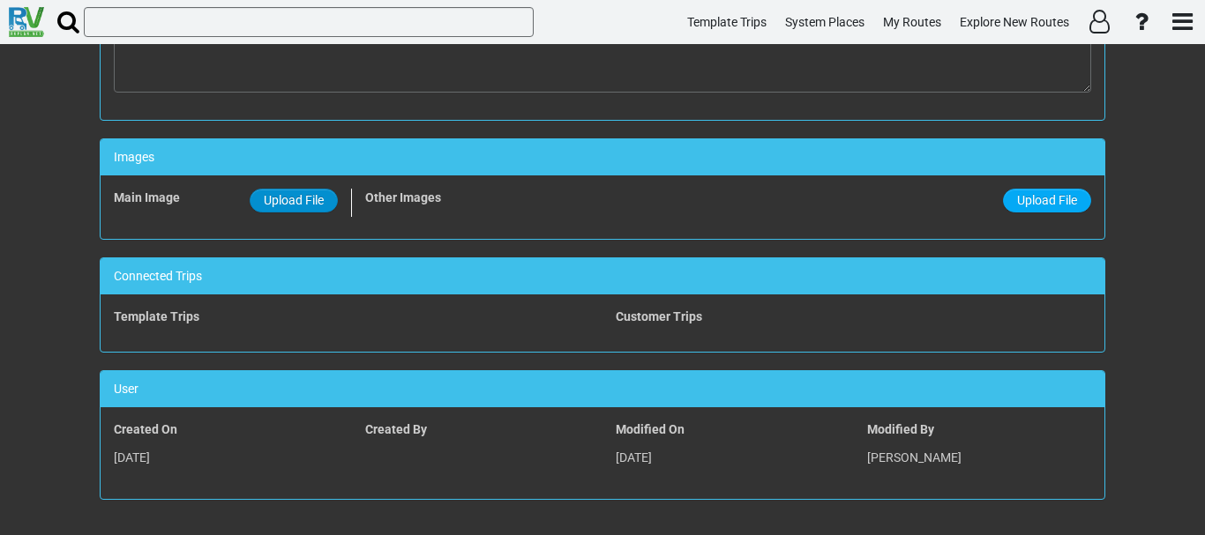
click at [291, 196] on span "Upload File" at bounding box center [294, 200] width 60 height 14
click at [0, 0] on input "Upload File" at bounding box center [0, 0] width 0 height 0
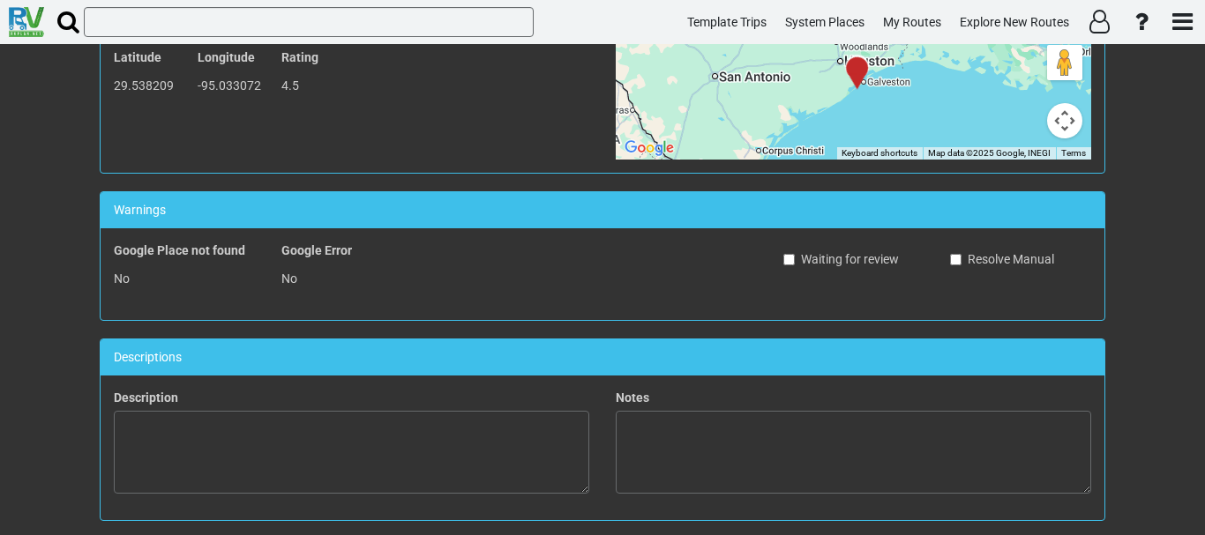
scroll to position [0, 0]
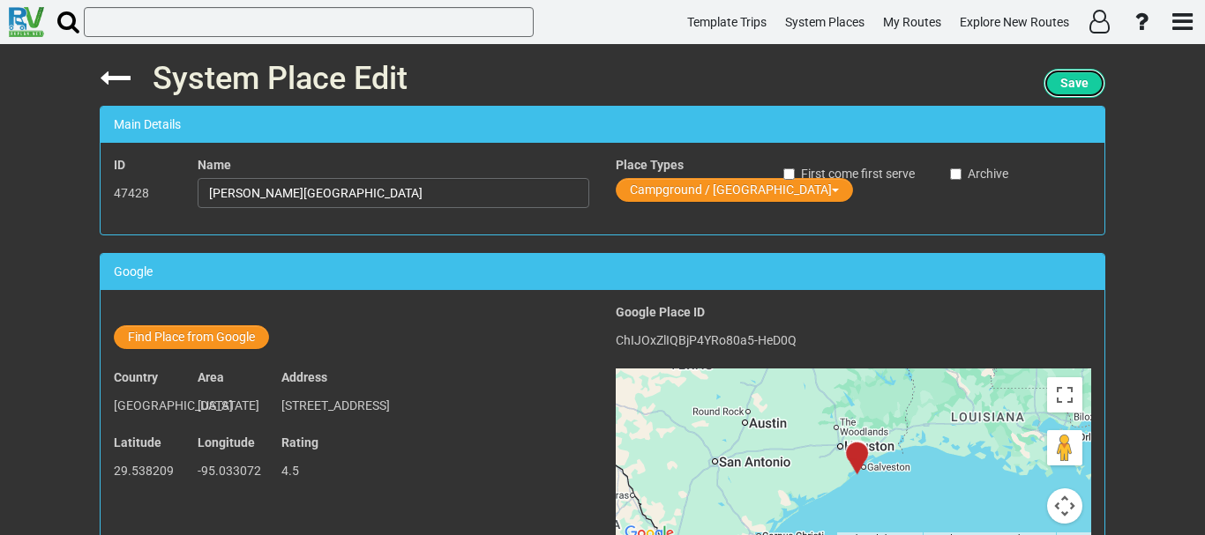
click at [1089, 82] on button "Save" at bounding box center [1074, 83] width 62 height 29
click at [1085, 85] on button "Save" at bounding box center [1074, 83] width 62 height 29
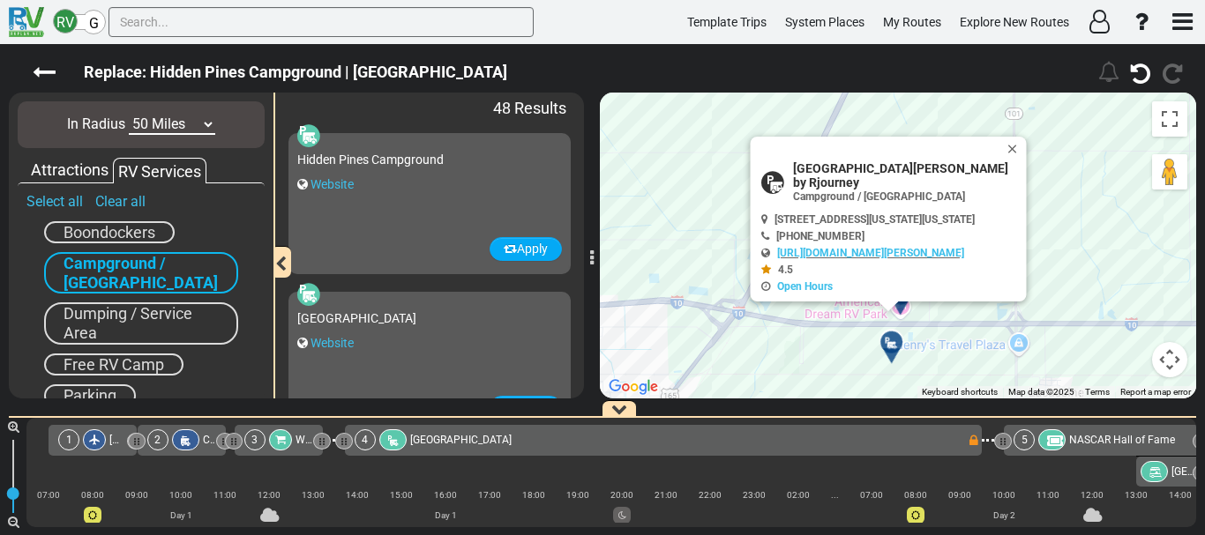
select select "number:50"
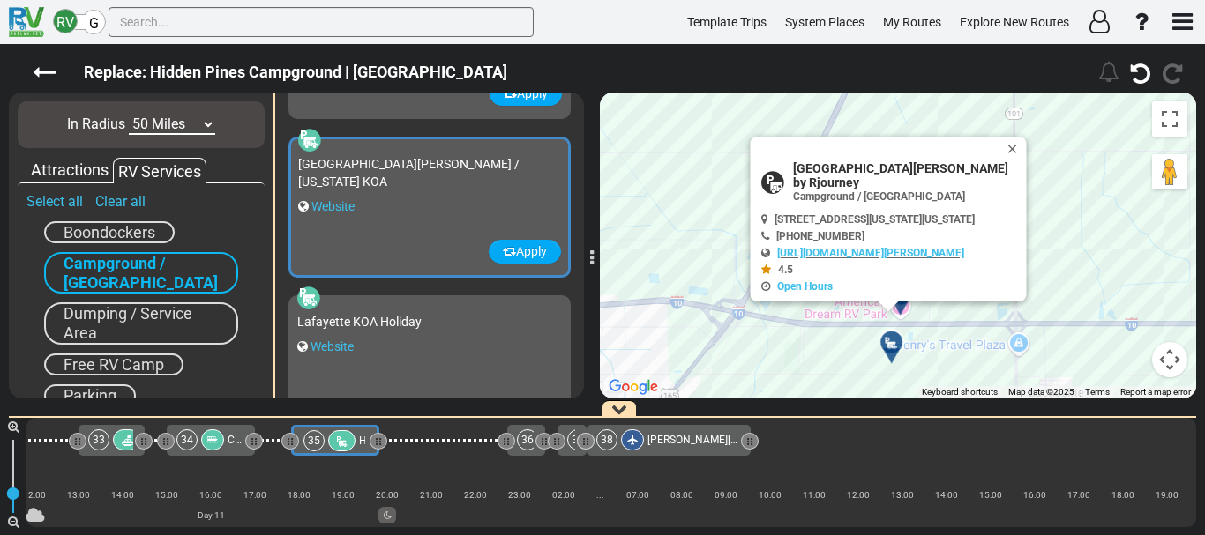
click at [826, 180] on span "[GEOGRAPHIC_DATA][PERSON_NAME] by Rjourney" at bounding box center [907, 175] width 229 height 28
copy div "[GEOGRAPHIC_DATA][PERSON_NAME] by Rjourney"
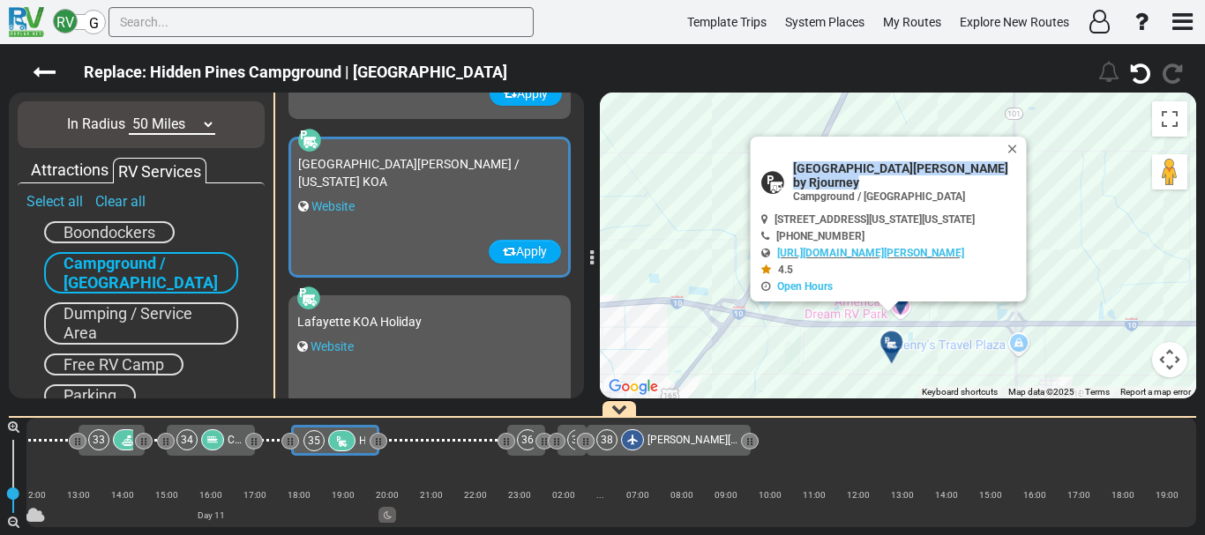
click at [828, 189] on span "[GEOGRAPHIC_DATA][PERSON_NAME] by Rjourney" at bounding box center [907, 175] width 229 height 28
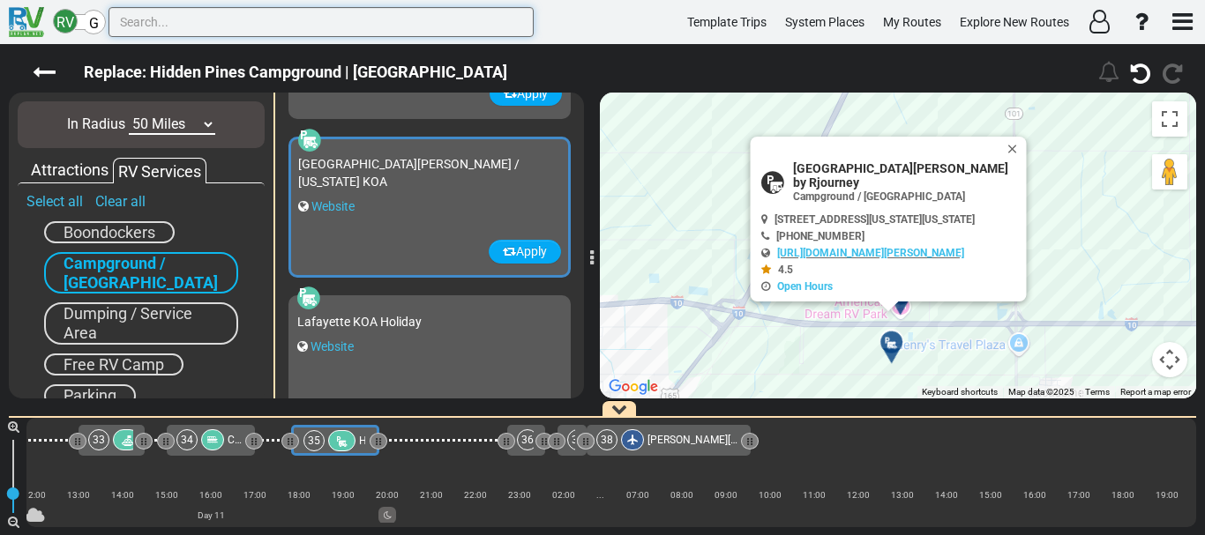
click at [370, 29] on input "text" at bounding box center [320, 22] width 425 height 30
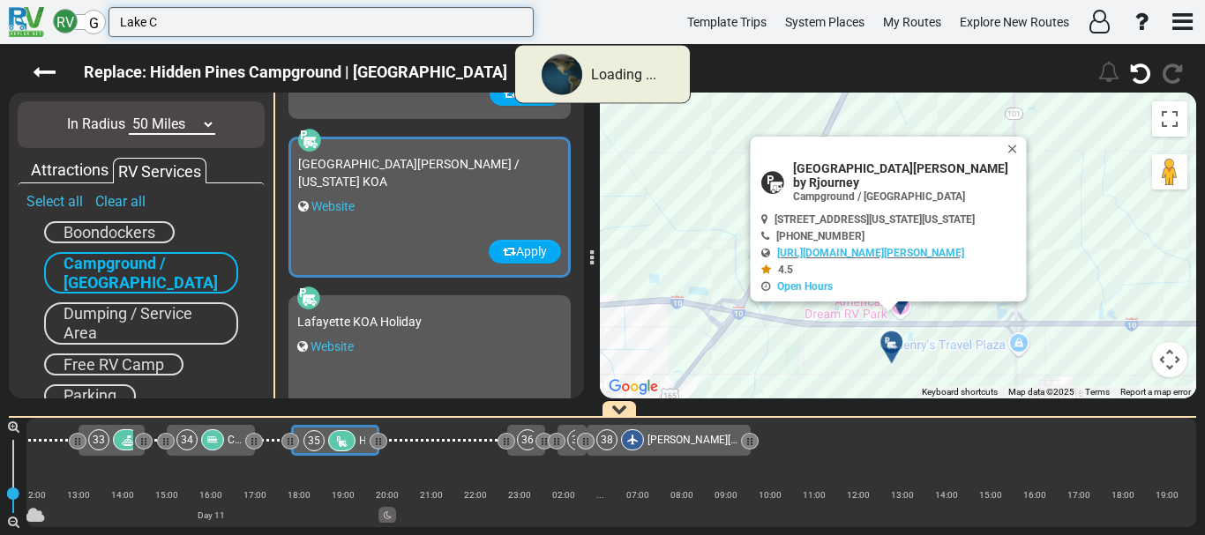
type input "Lake C"
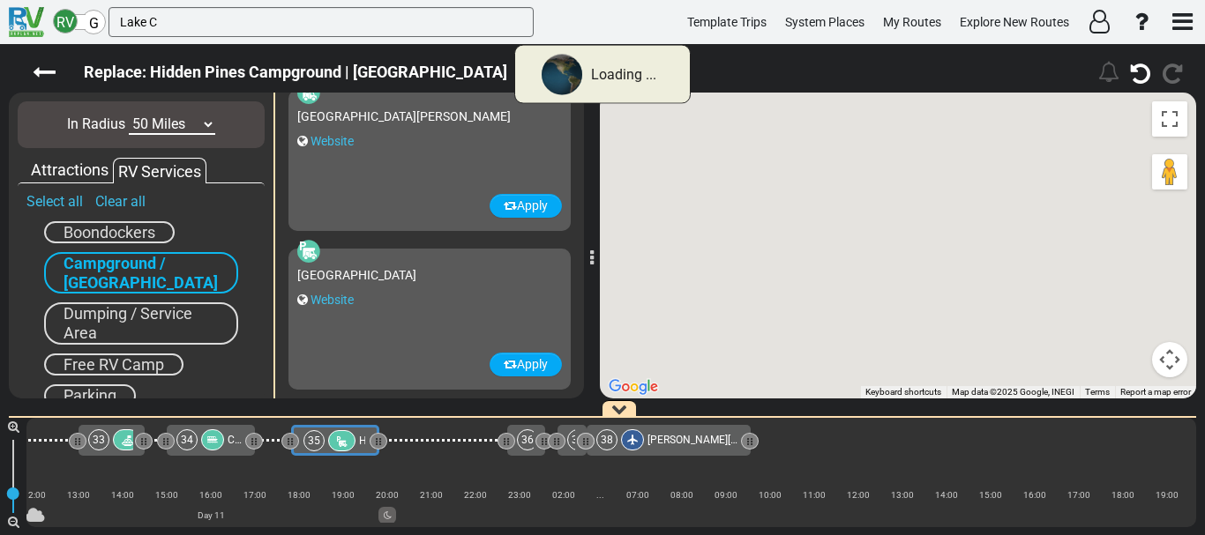
scroll to position [43, 0]
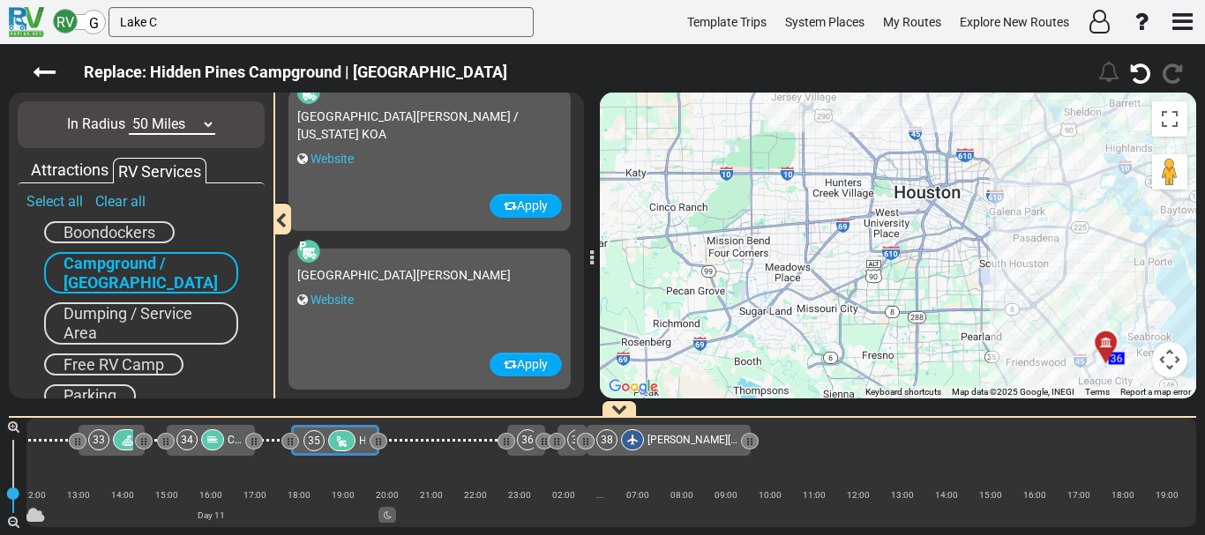
click at [446, 314] on div "Little Lake Charles RV Resort Website" at bounding box center [429, 305] width 265 height 95
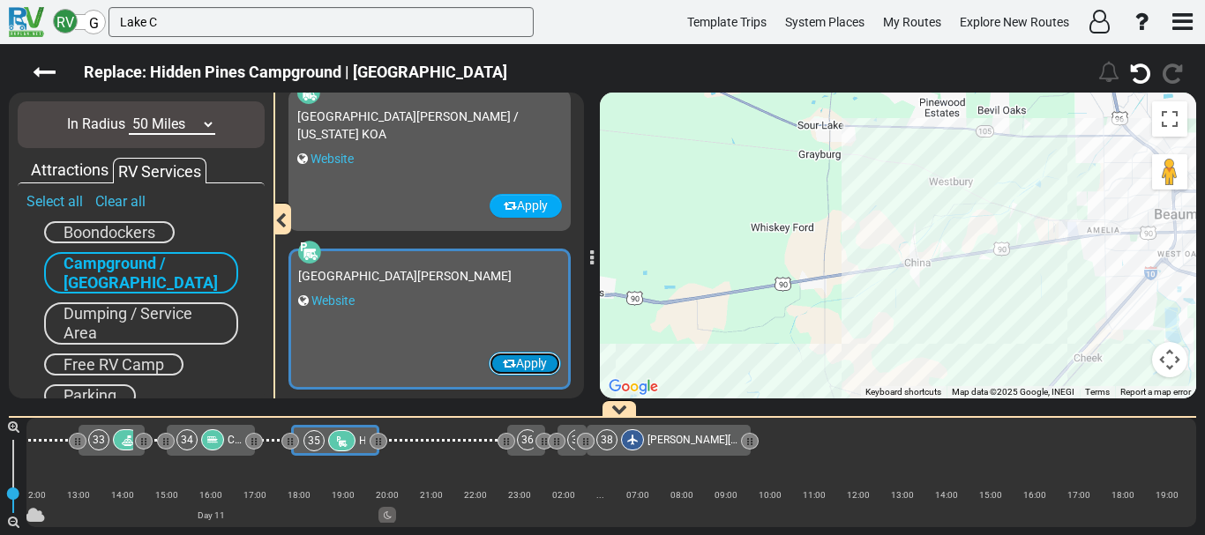
click at [529, 364] on button "Apply" at bounding box center [525, 364] width 72 height 24
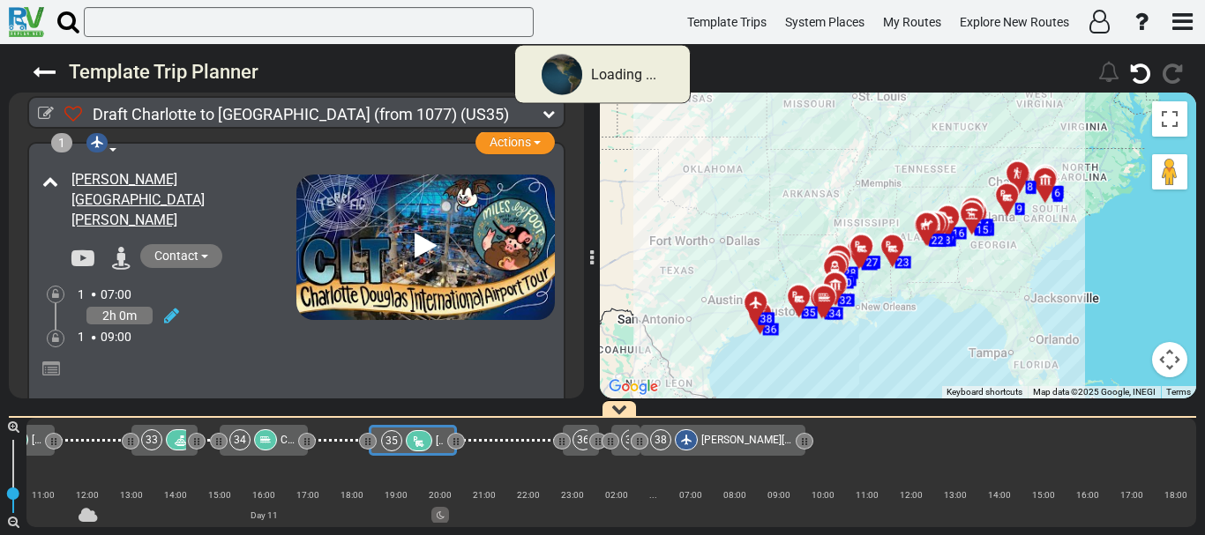
scroll to position [0, 8402]
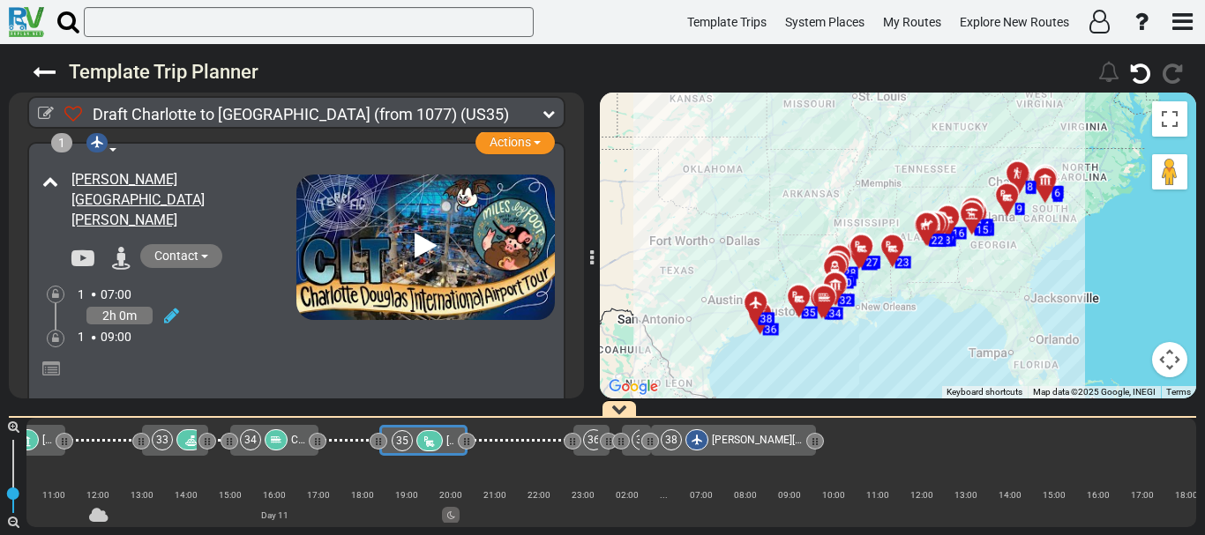
click at [94, 439] on div at bounding box center [104, 440] width 78 height 3
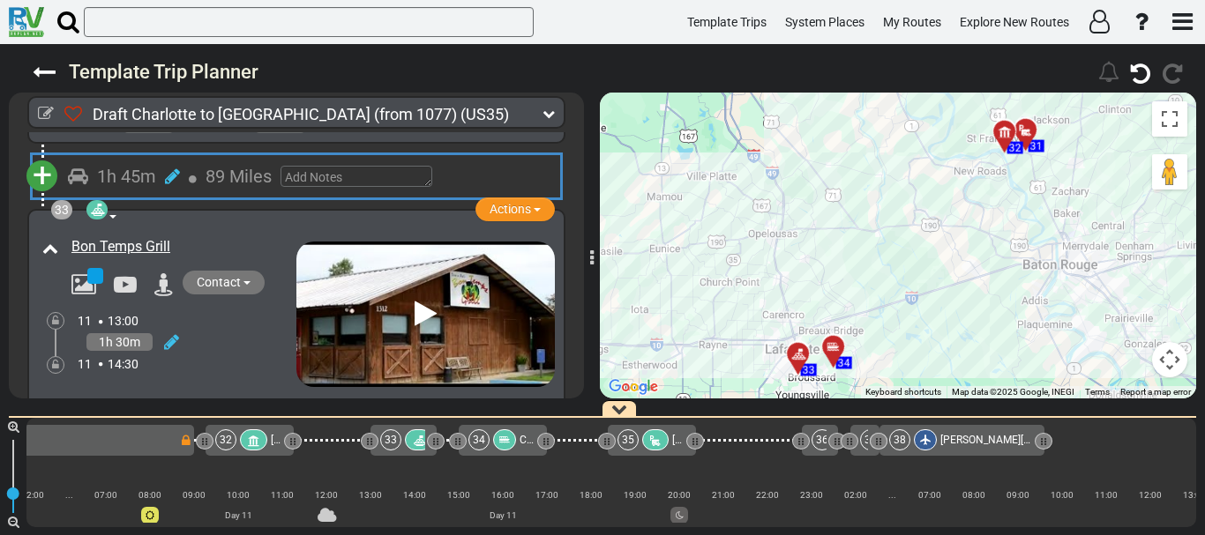
scroll to position [0, 8088]
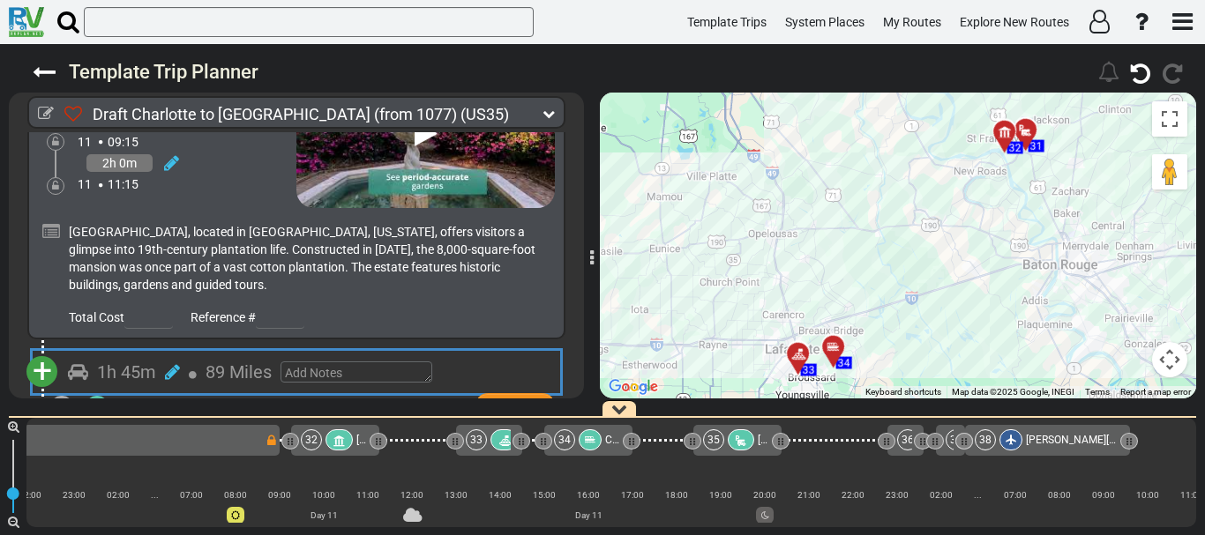
click at [651, 437] on div at bounding box center [662, 440] width 60 height 31
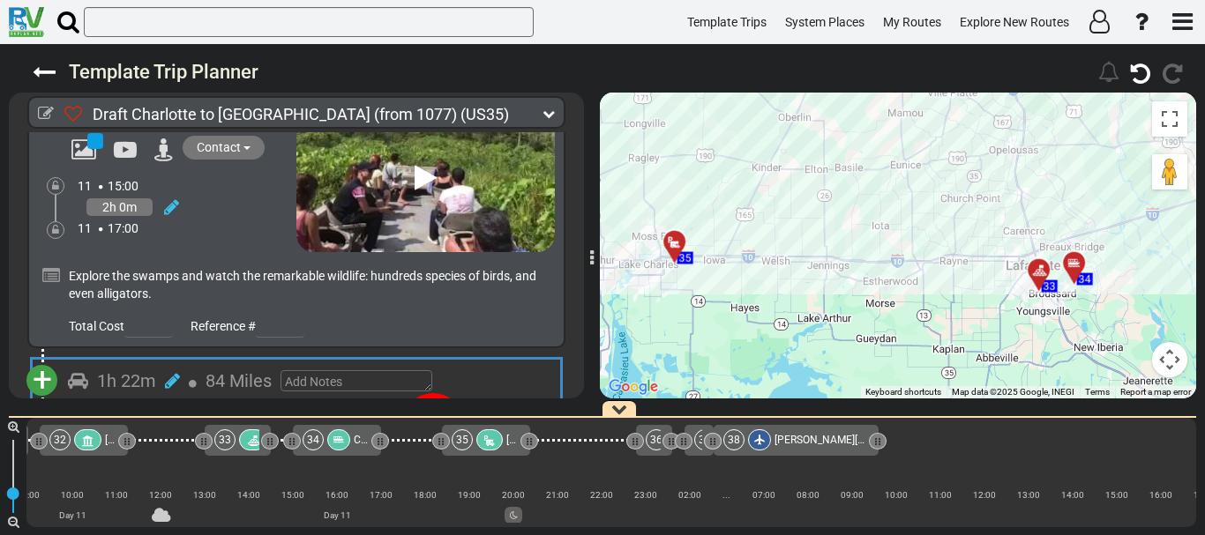
scroll to position [0, 8341]
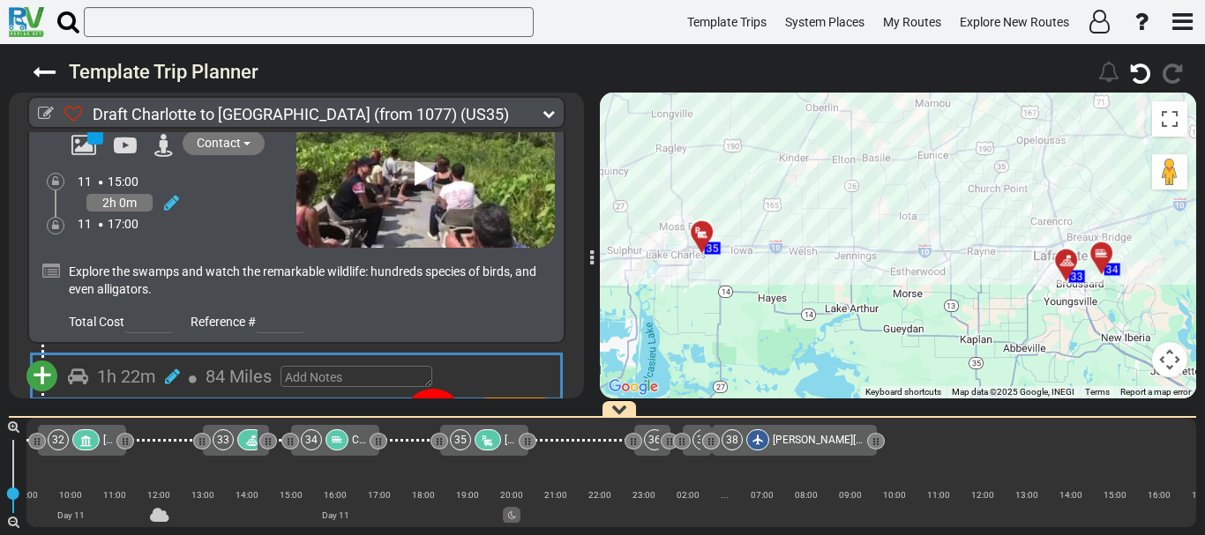
click at [483, 436] on icon at bounding box center [488, 441] width 15 height 12
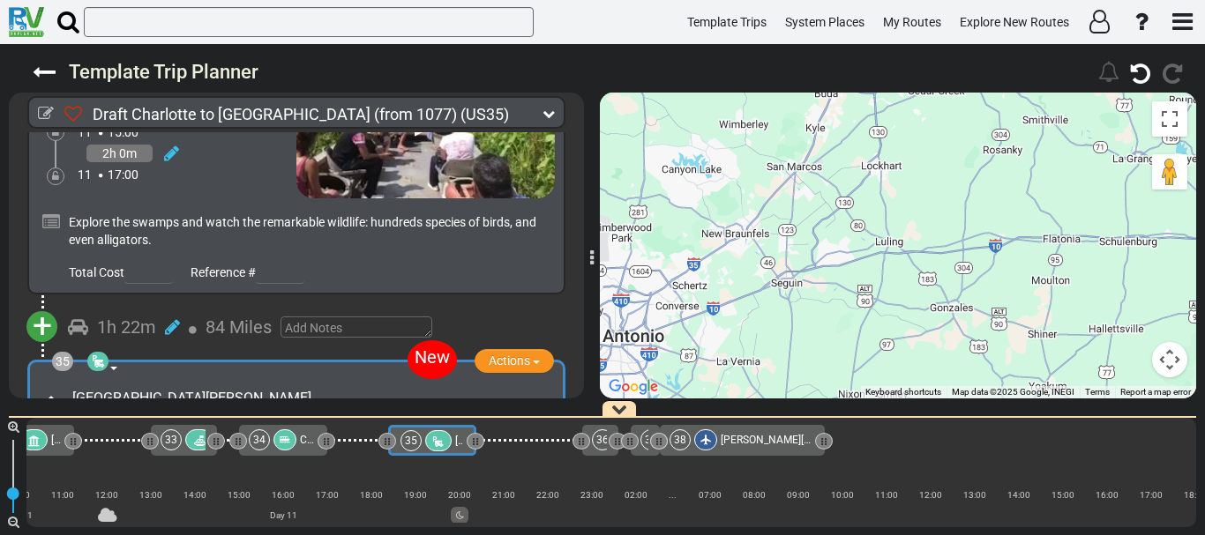
scroll to position [0, 8402]
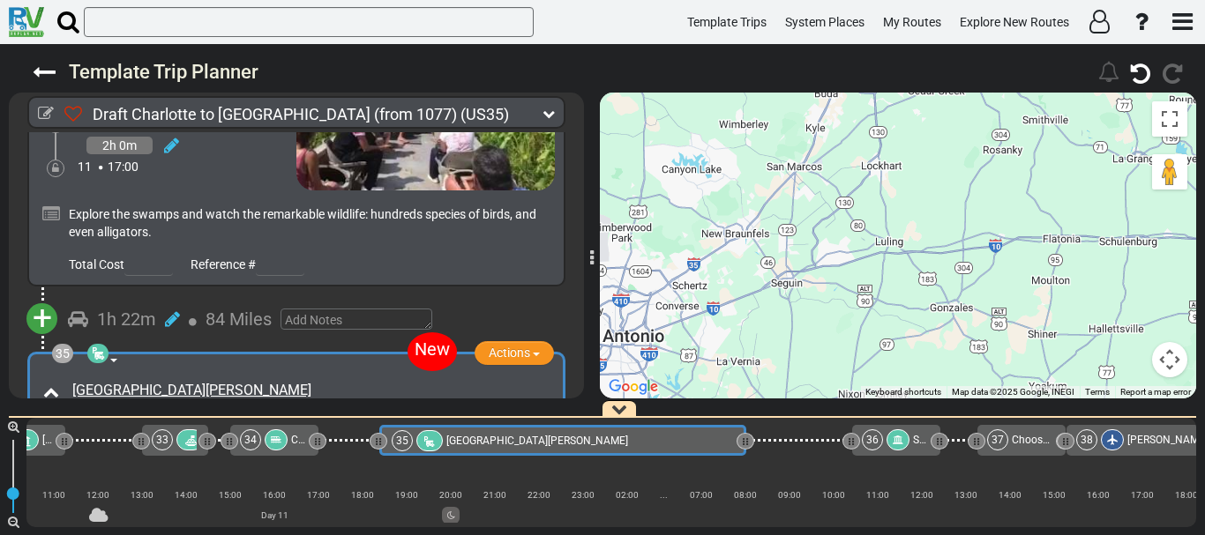
drag, startPoint x: 465, startPoint y: 435, endPoint x: 744, endPoint y: 467, distance: 281.5
click at [744, 467] on div "1 Charlotte Douglas International Airport" at bounding box center [610, 472] width 1169 height 109
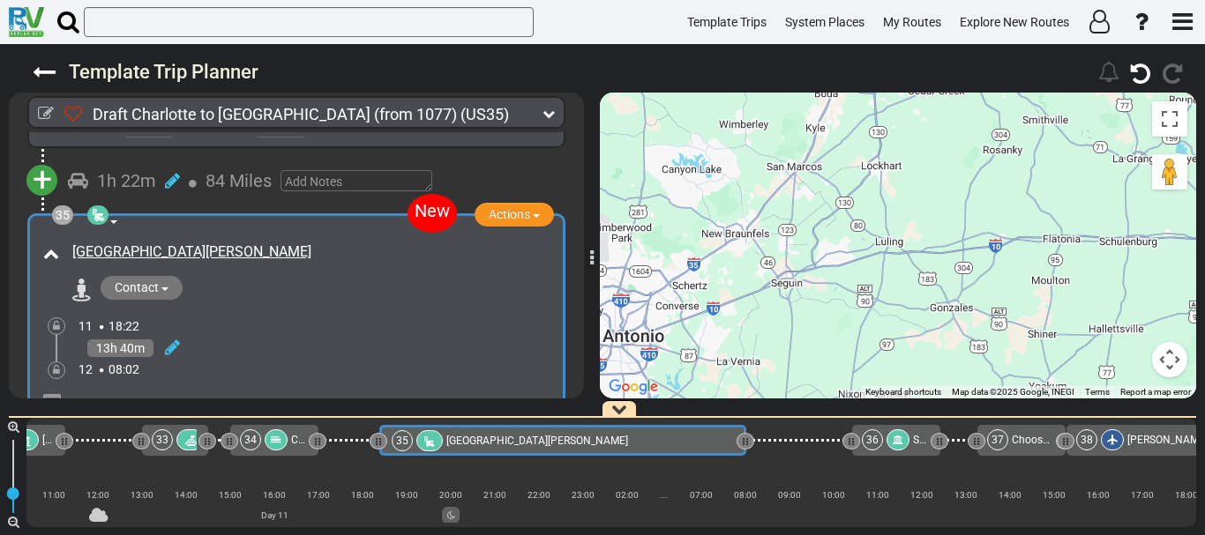
scroll to position [11775, 0]
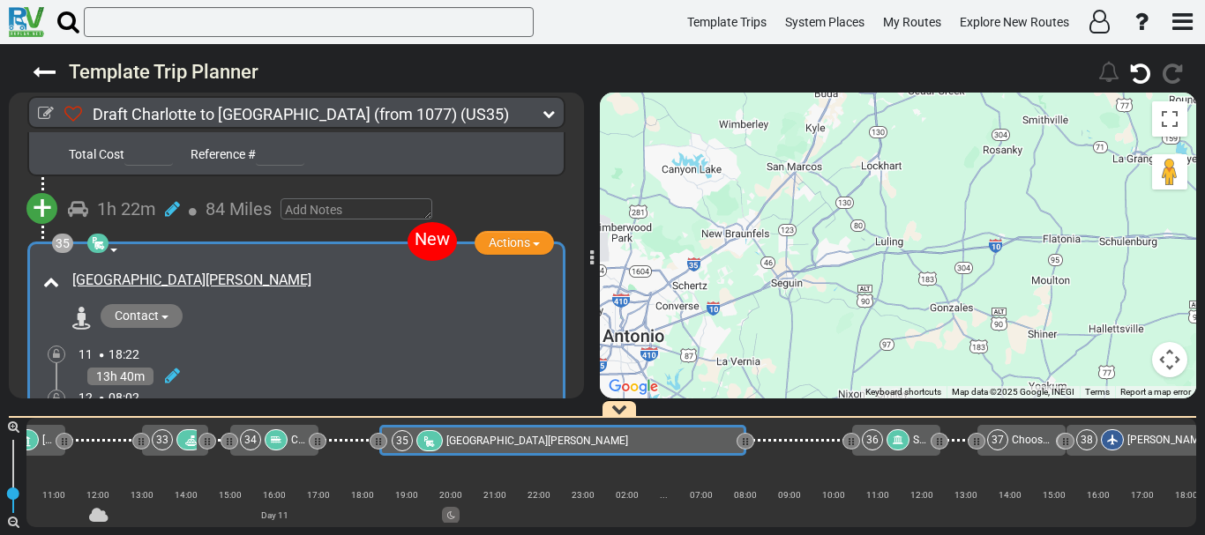
click at [900, 450] on div at bounding box center [897, 439] width 23 height 21
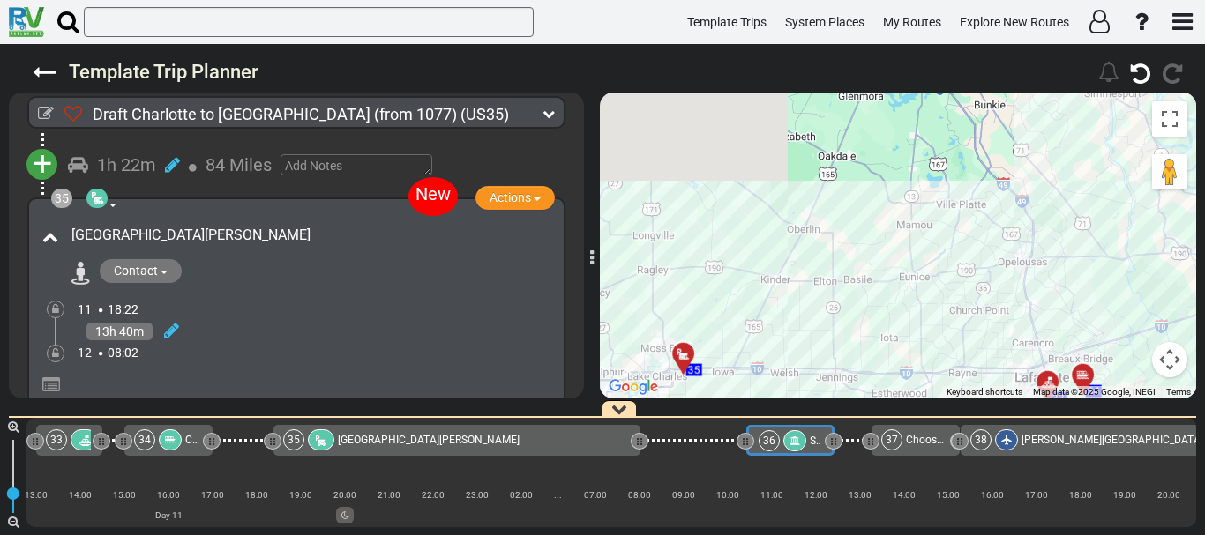
scroll to position [0, 0]
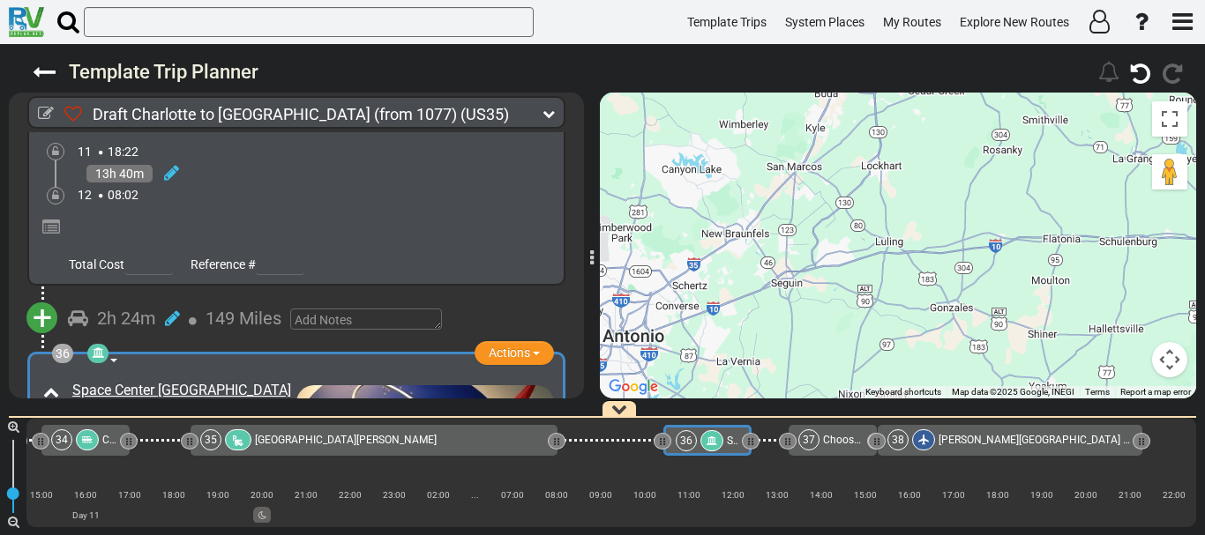
click at [93, 347] on icon at bounding box center [98, 353] width 12 height 12
click at [157, 418] on span "Science Site" at bounding box center [158, 425] width 64 height 14
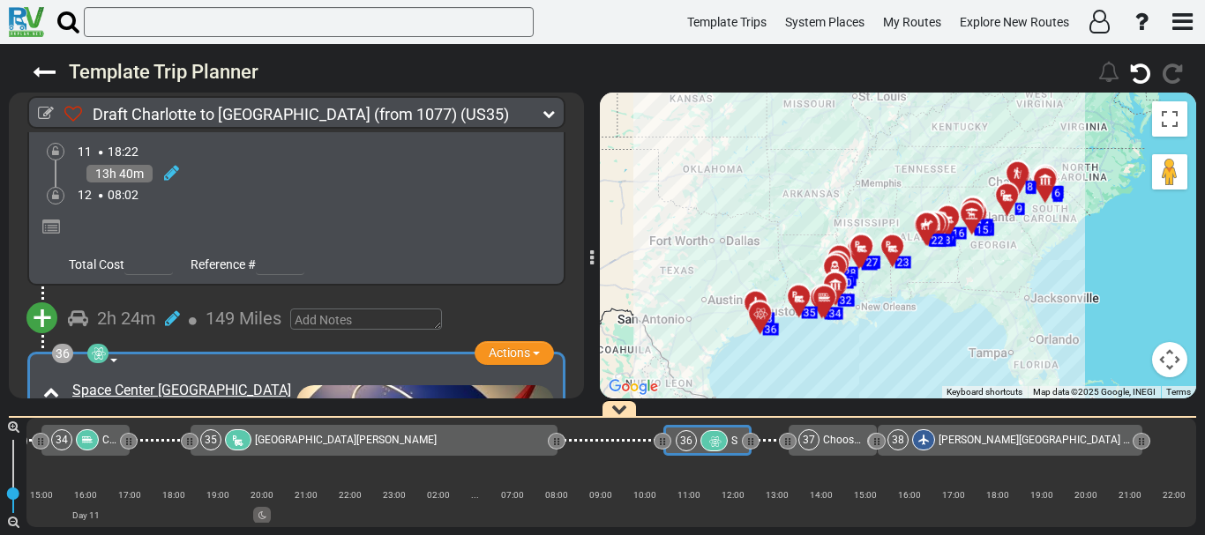
click at [338, 443] on span "Little Lake Charles RV Resort" at bounding box center [346, 440] width 182 height 12
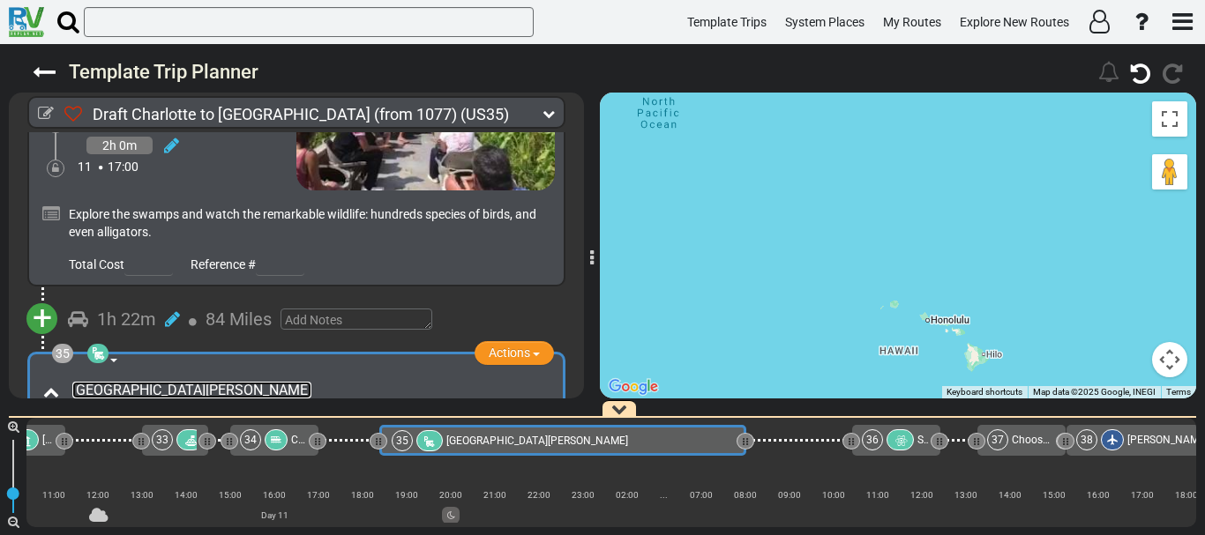
click at [170, 382] on link "Little Lake Charles RV Resort" at bounding box center [191, 390] width 239 height 17
click at [170, 477] on icon at bounding box center [172, 486] width 15 height 18
click at [157, 452] on icon at bounding box center [155, 466] width 16 height 28
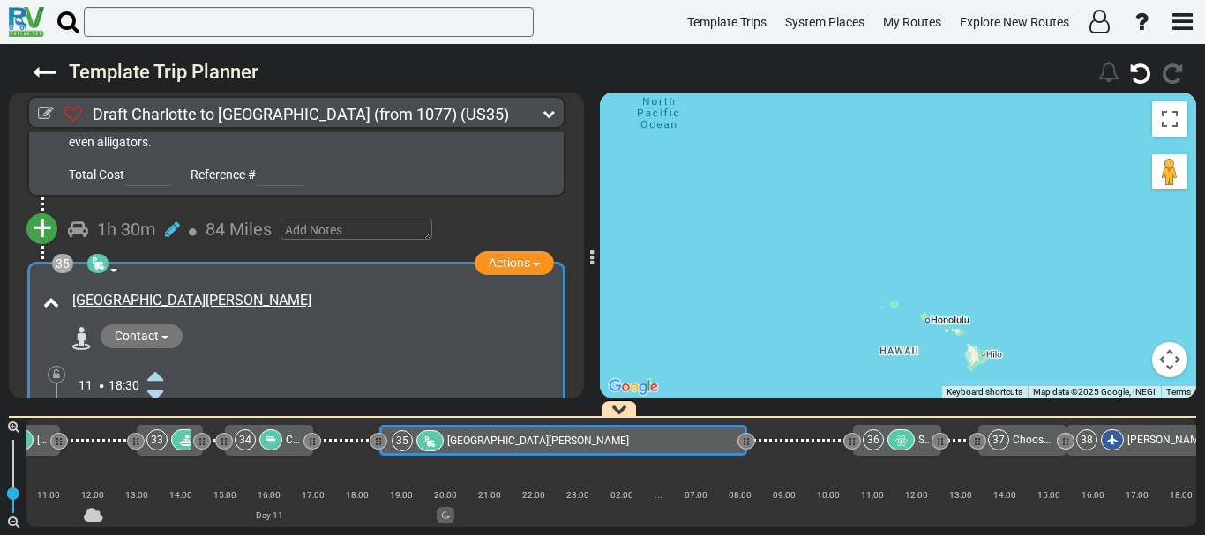
click at [153, 459] on icon at bounding box center [155, 473] width 16 height 28
click at [189, 415] on icon at bounding box center [190, 424] width 18 height 18
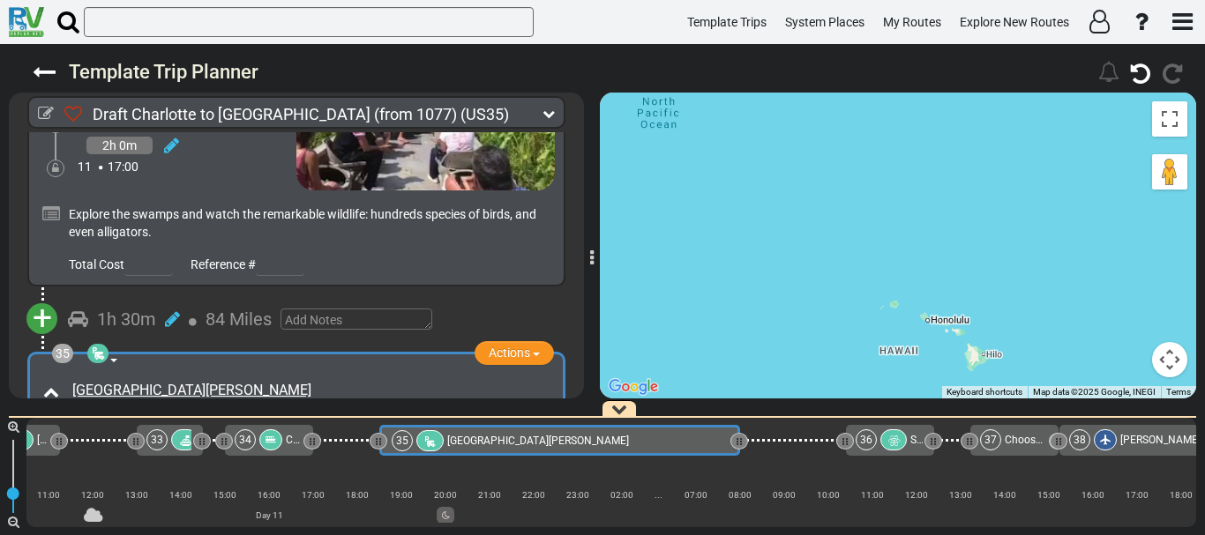
click at [58, 504] on icon at bounding box center [56, 509] width 7 height 11
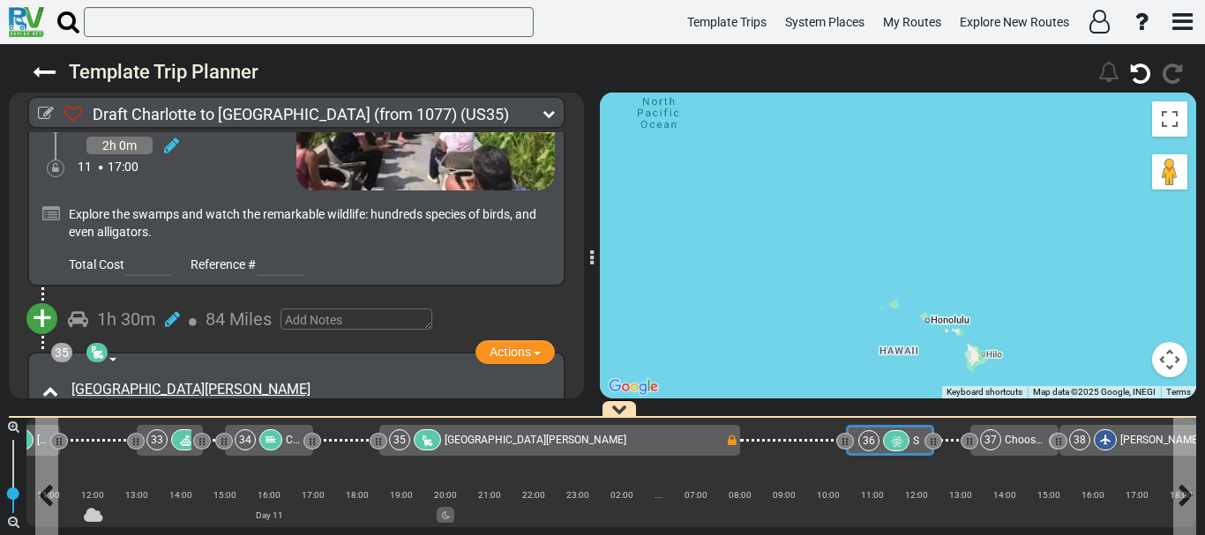
click at [888, 436] on div at bounding box center [896, 440] width 27 height 21
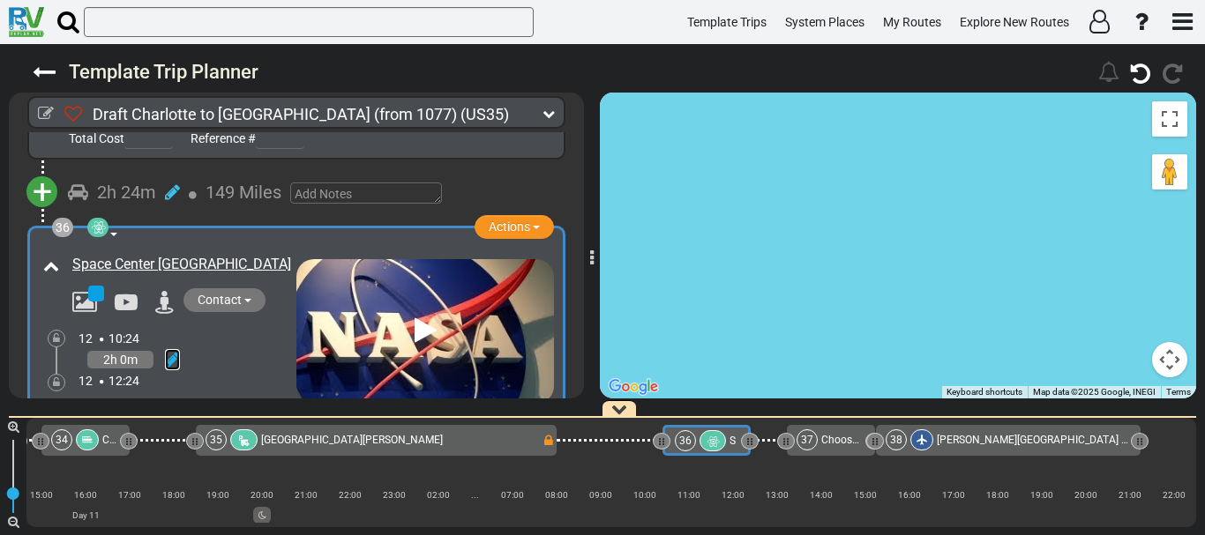
click at [167, 351] on icon at bounding box center [172, 360] width 15 height 18
click at [160, 325] on icon at bounding box center [155, 339] width 16 height 28
click at [160, 403] on icon at bounding box center [155, 417] width 16 height 28
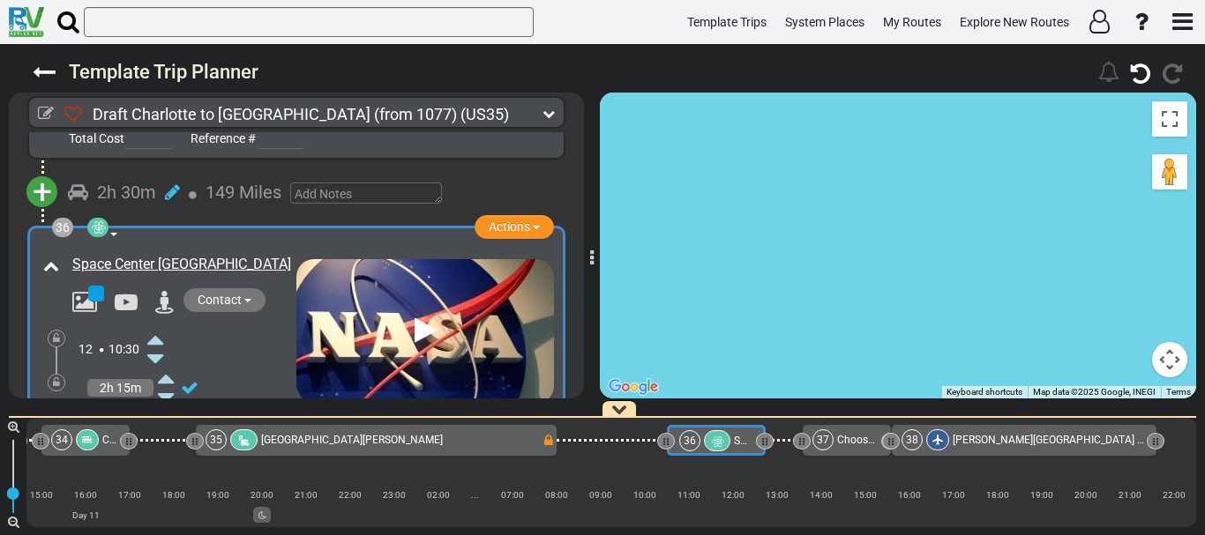
click at [160, 403] on icon at bounding box center [155, 417] width 16 height 28
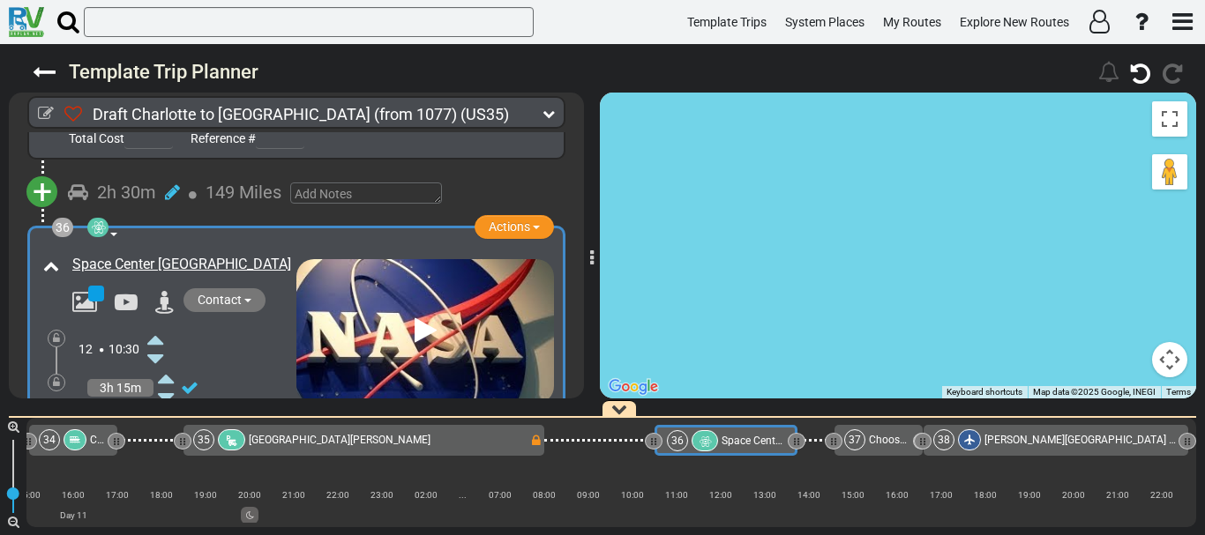
click at [160, 403] on icon at bounding box center [155, 417] width 16 height 28
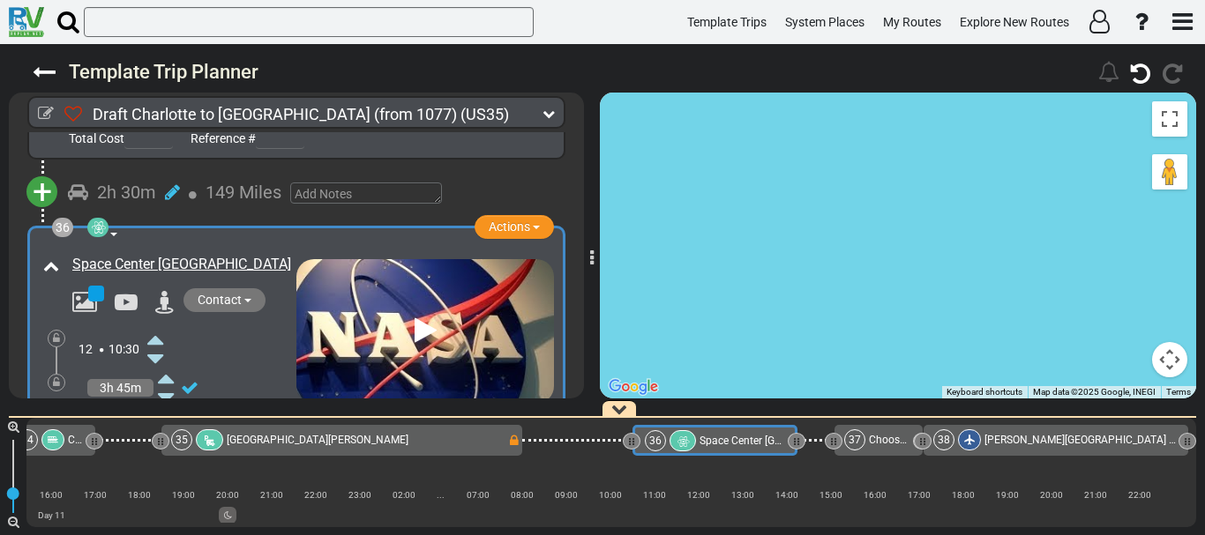
click at [160, 403] on icon at bounding box center [155, 417] width 16 height 28
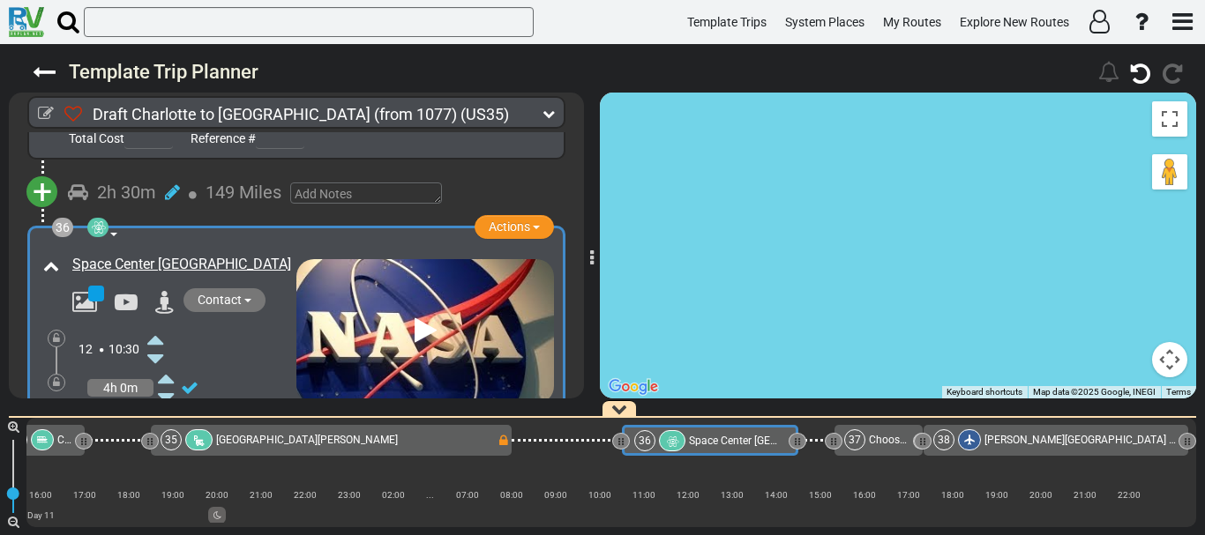
click at [160, 403] on icon at bounding box center [155, 417] width 16 height 28
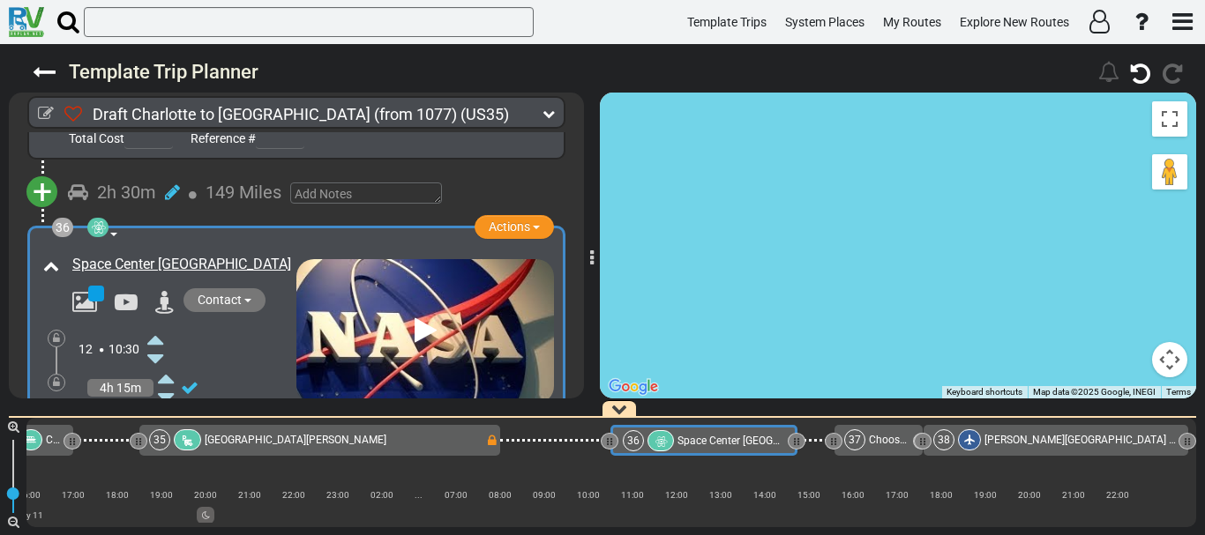
click at [159, 422] on icon at bounding box center [155, 436] width 16 height 28
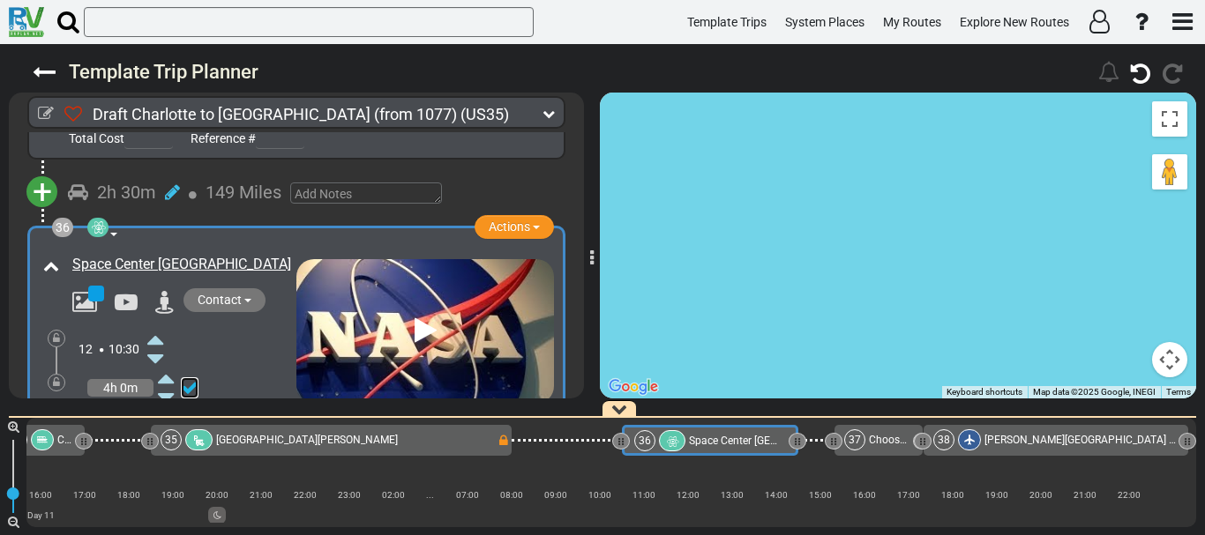
click at [192, 379] on icon at bounding box center [190, 388] width 18 height 18
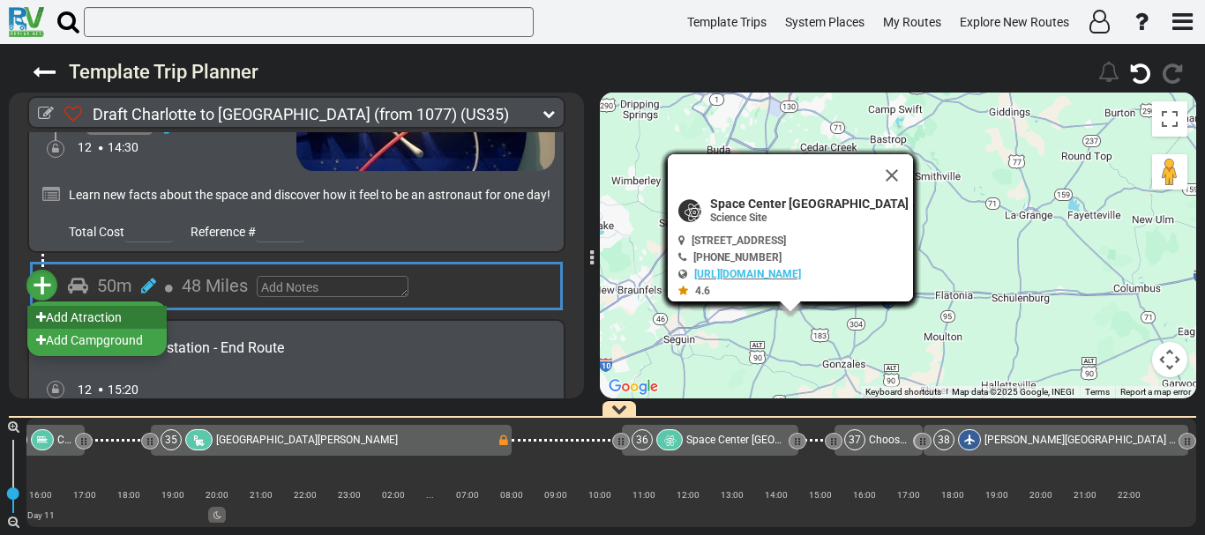
click at [101, 306] on li "Add Atraction" at bounding box center [96, 317] width 139 height 23
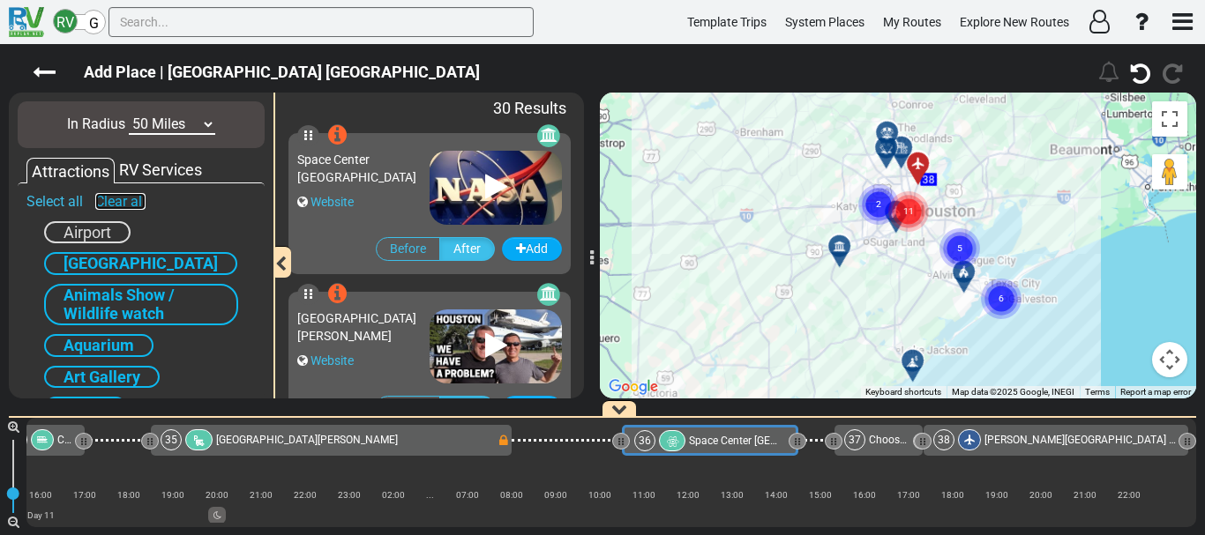
click at [129, 198] on link "Clear all" at bounding box center [120, 201] width 50 height 17
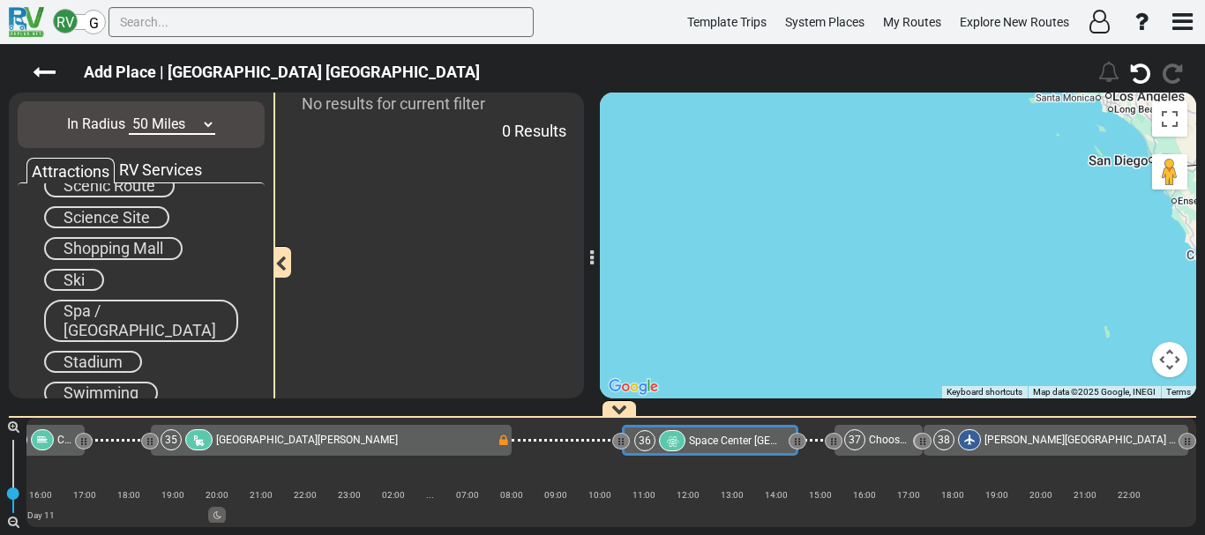
click at [146, 256] on span "Shopping Mall" at bounding box center [113, 248] width 100 height 19
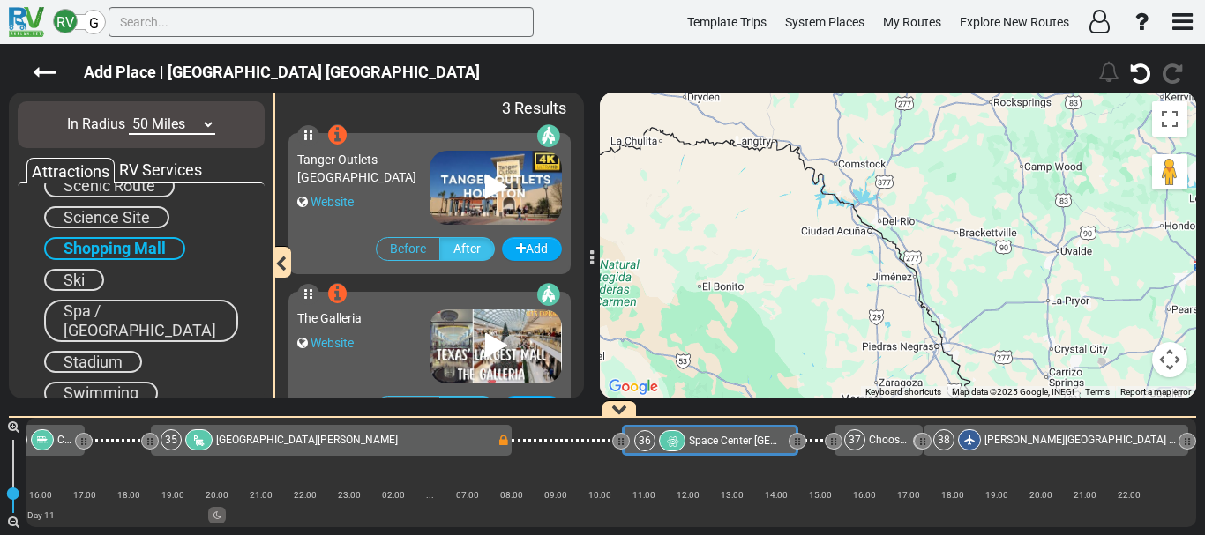
drag, startPoint x: 894, startPoint y: 329, endPoint x: 918, endPoint y: 161, distance: 169.3
click at [918, 161] on div "To activate drag with keyboard, press Alt + Enter. Once in keyboard drag state,…" at bounding box center [898, 246] width 596 height 306
click at [1169, 347] on button "Map camera controls" at bounding box center [1169, 359] width 35 height 35
click at [1122, 343] on button "Zoom out" at bounding box center [1125, 359] width 35 height 35
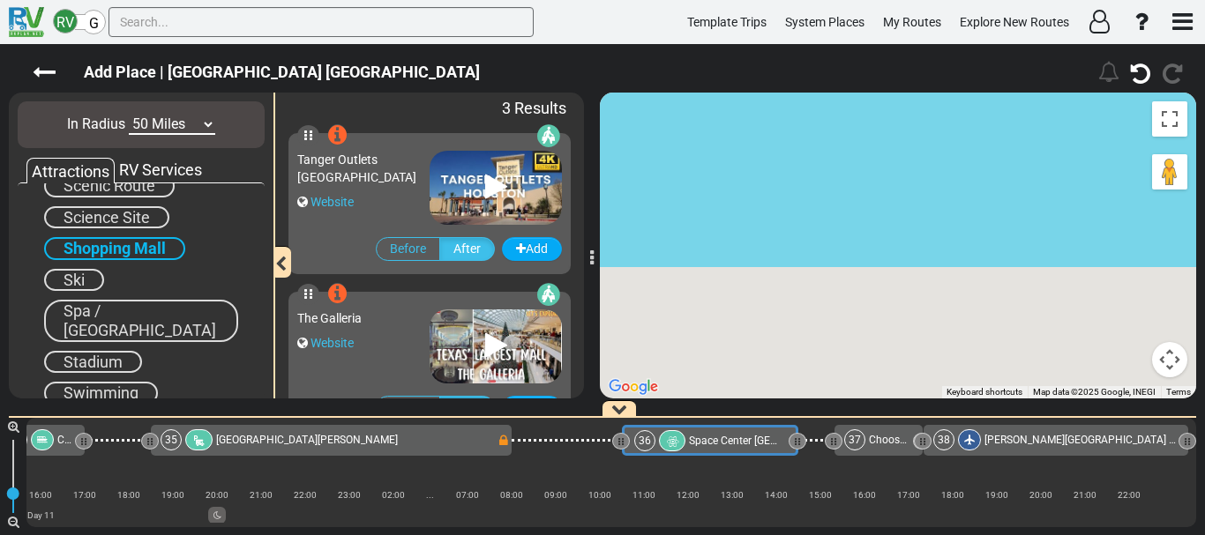
click at [1122, 343] on div "To activate drag with keyboard, press Alt + Enter. Once in keyboard drag state,…" at bounding box center [898, 246] width 596 height 306
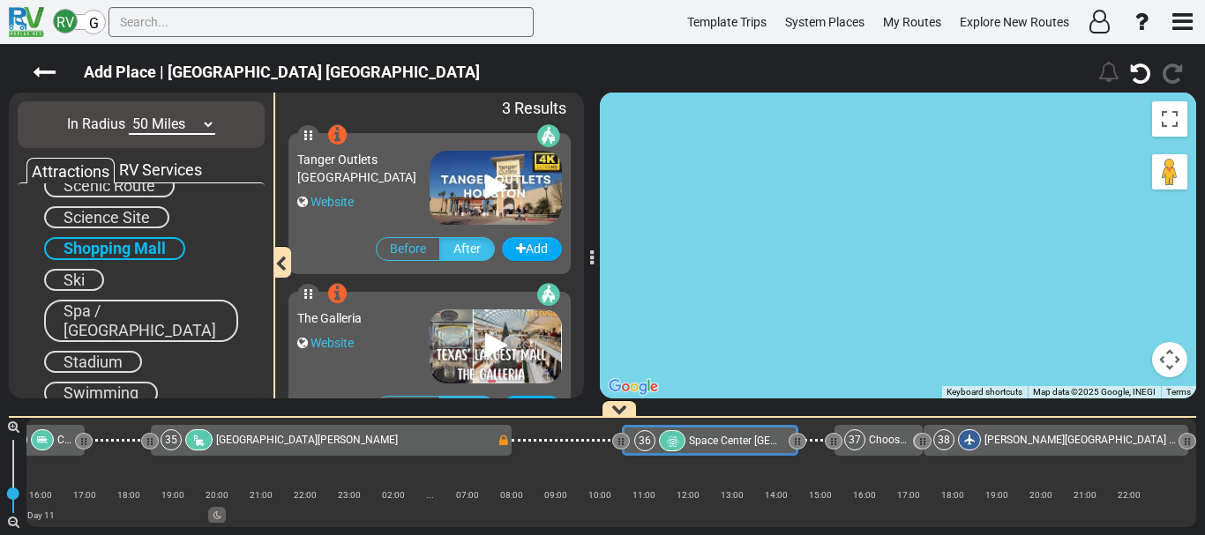
click at [1176, 379] on div "To activate drag with keyboard, press Alt + Enter. Once in keyboard drag state,…" at bounding box center [898, 246] width 596 height 306
click at [1167, 351] on button "Map camera controls" at bounding box center [1169, 359] width 35 height 35
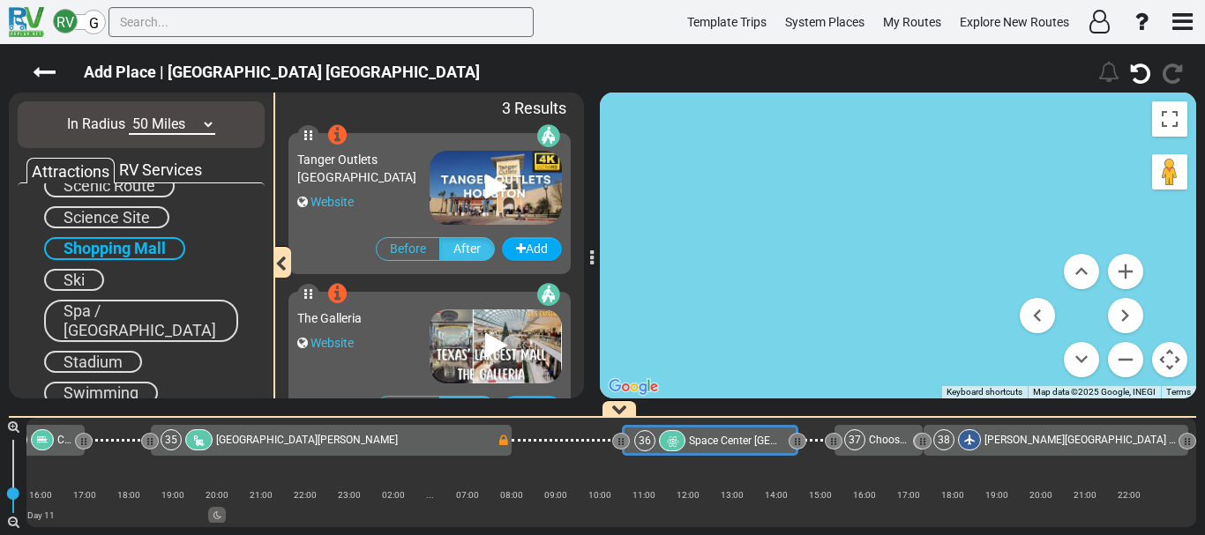
click at [1105, 355] on menu at bounding box center [1081, 315] width 123 height 123
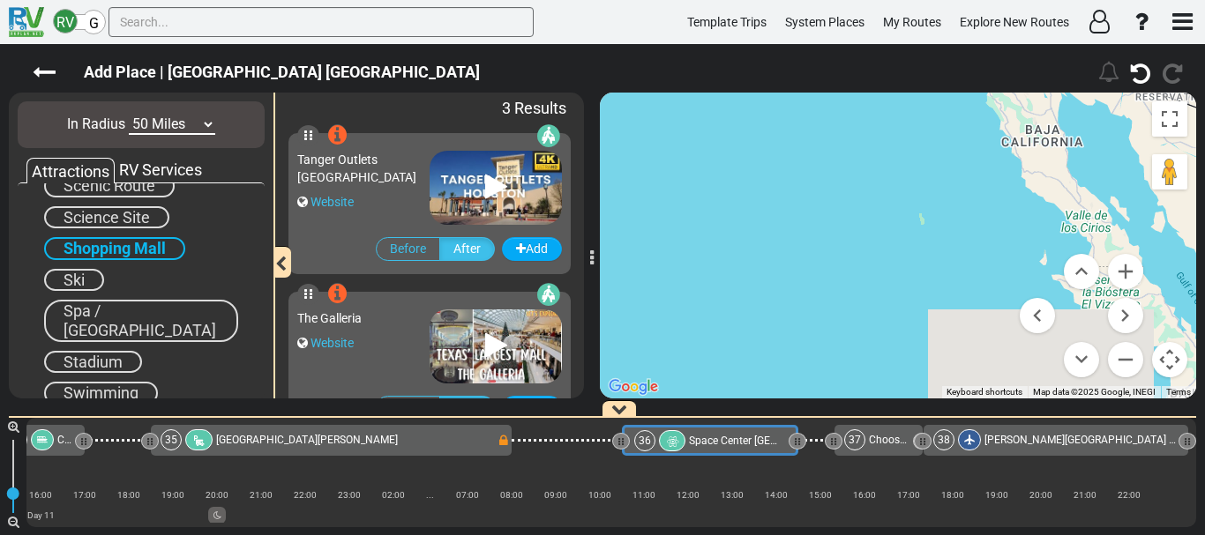
drag, startPoint x: 1005, startPoint y: 192, endPoint x: 663, endPoint y: 237, distance: 344.3
click at [663, 237] on div "To activate drag with keyboard, press Alt + Enter. Once in keyboard drag state,…" at bounding box center [898, 246] width 596 height 306
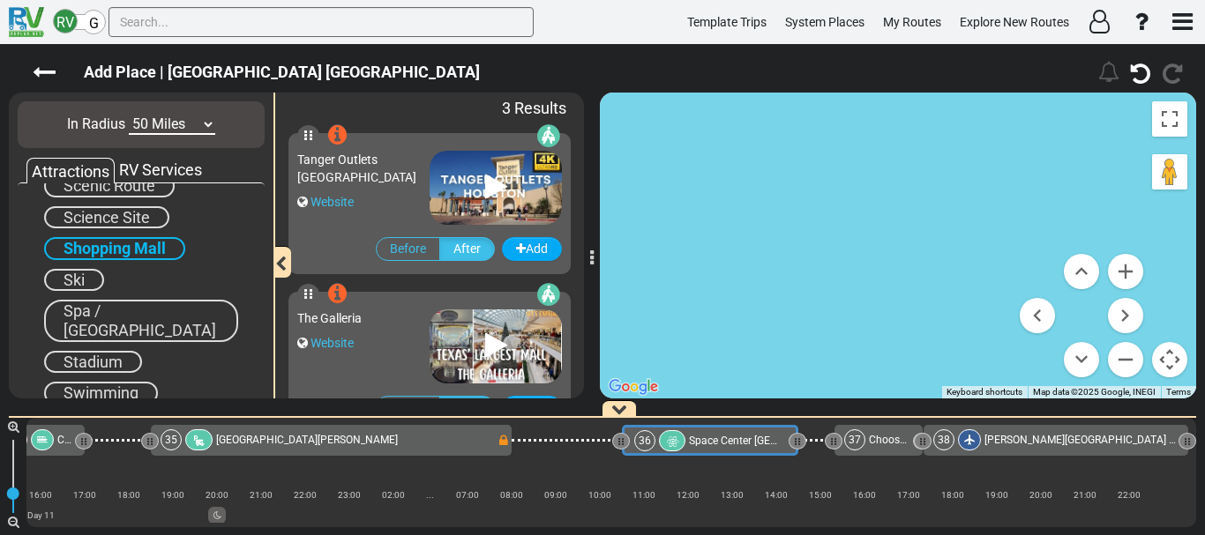
click at [854, 259] on div "To activate drag with keyboard, press Alt + Enter. Once in keyboard drag state,…" at bounding box center [898, 246] width 596 height 306
click at [379, 174] on div "Tanger Outlets [GEOGRAPHIC_DATA]" at bounding box center [363, 168] width 132 height 35
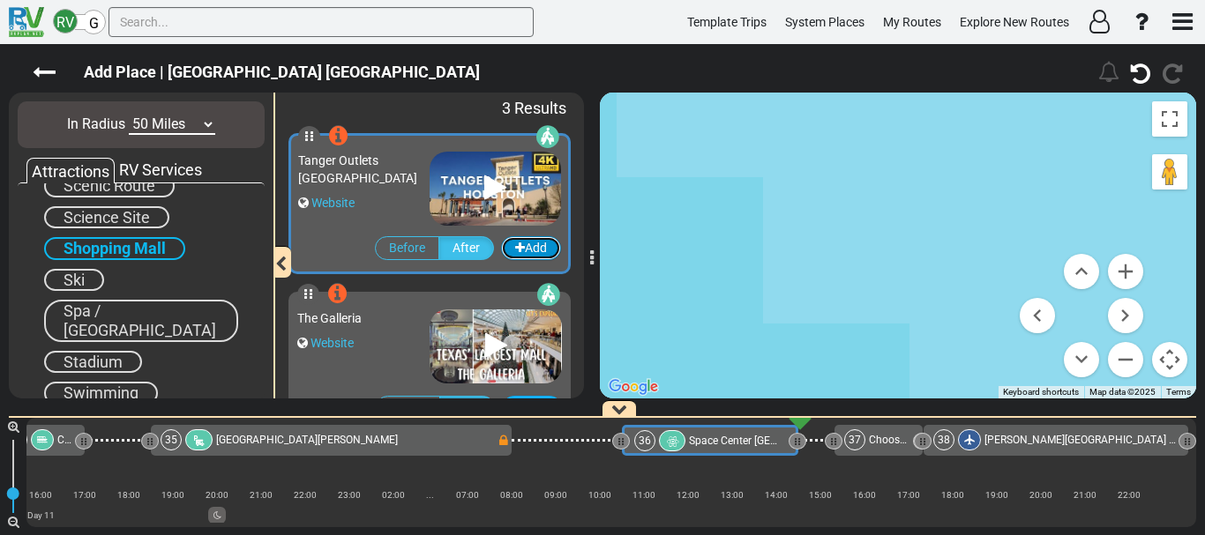
click at [536, 252] on button "Add" at bounding box center [531, 248] width 60 height 24
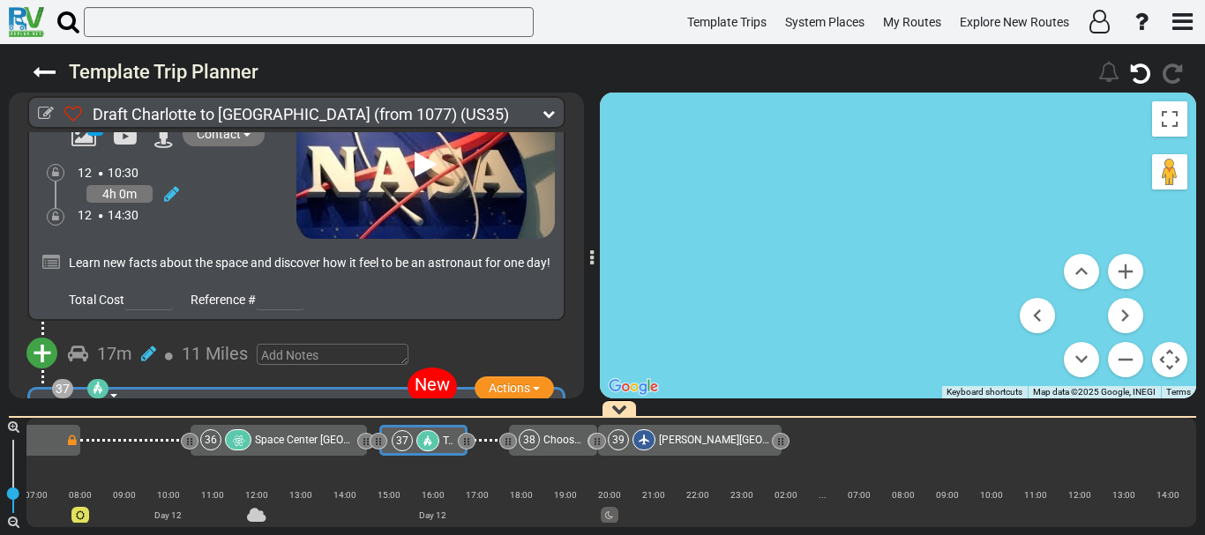
scroll to position [12314, 0]
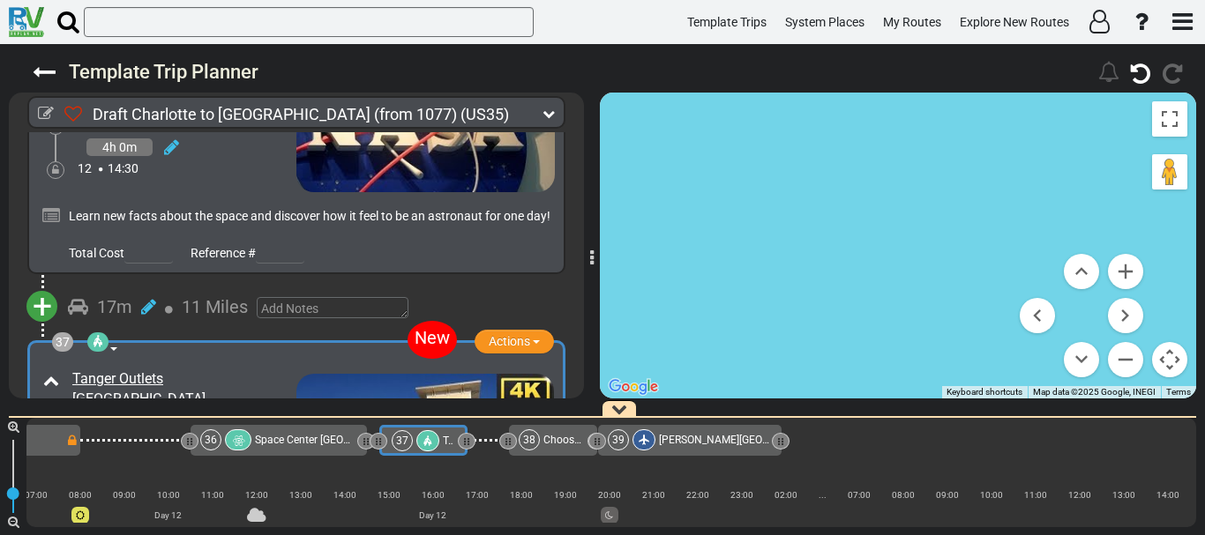
click at [176, 486] on icon at bounding box center [172, 495] width 15 height 18
click at [152, 460] on icon at bounding box center [155, 474] width 16 height 28
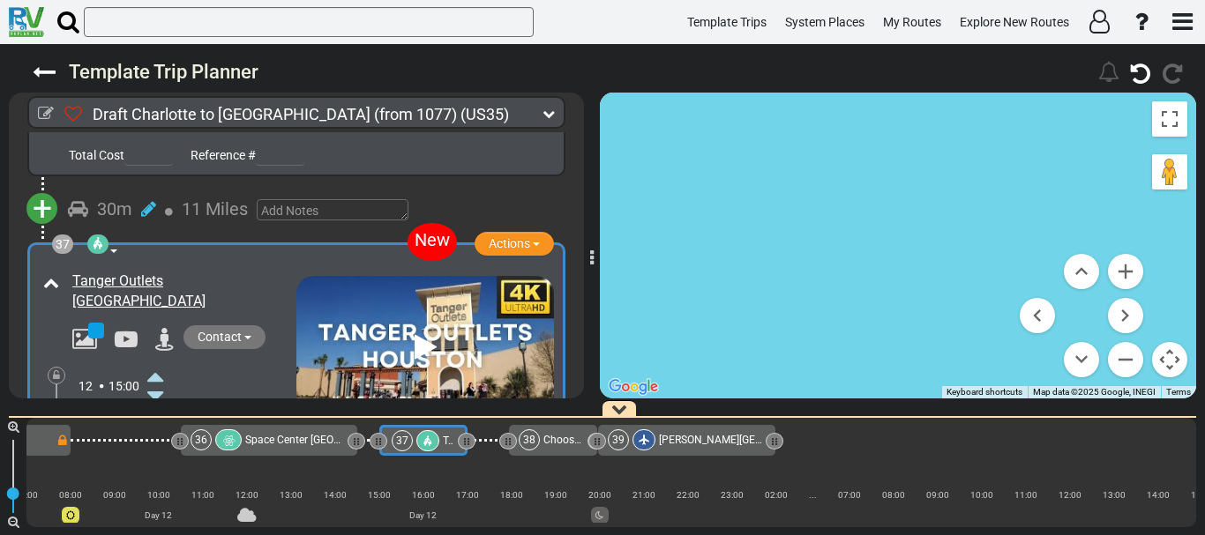
scroll to position [12413, 0]
click at [156, 439] on icon at bounding box center [155, 453] width 16 height 28
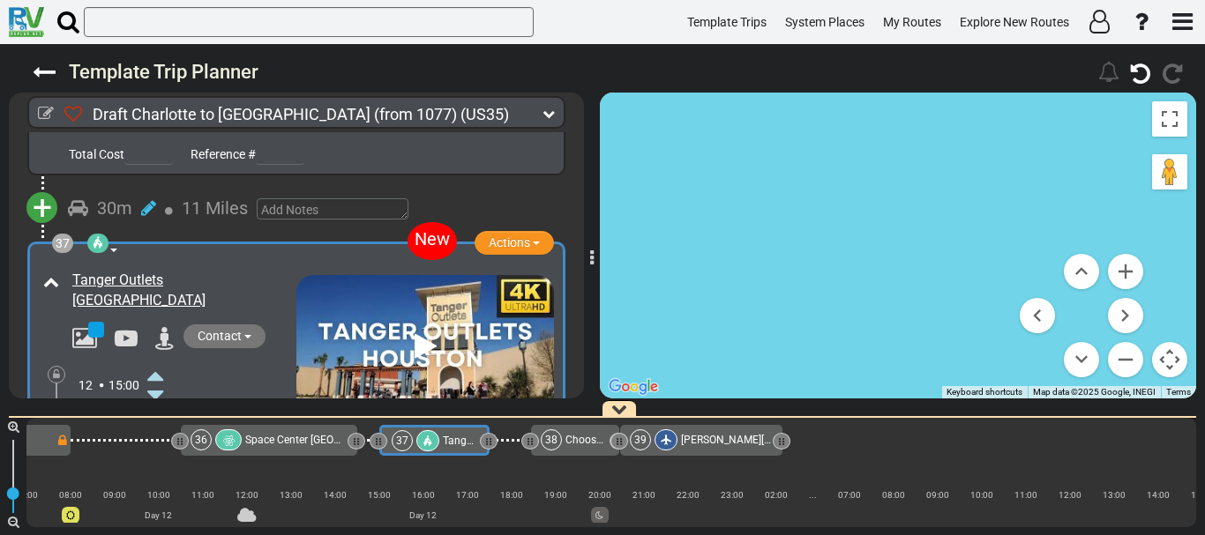
click at [156, 439] on icon at bounding box center [155, 453] width 16 height 28
click at [189, 415] on icon at bounding box center [190, 424] width 18 height 18
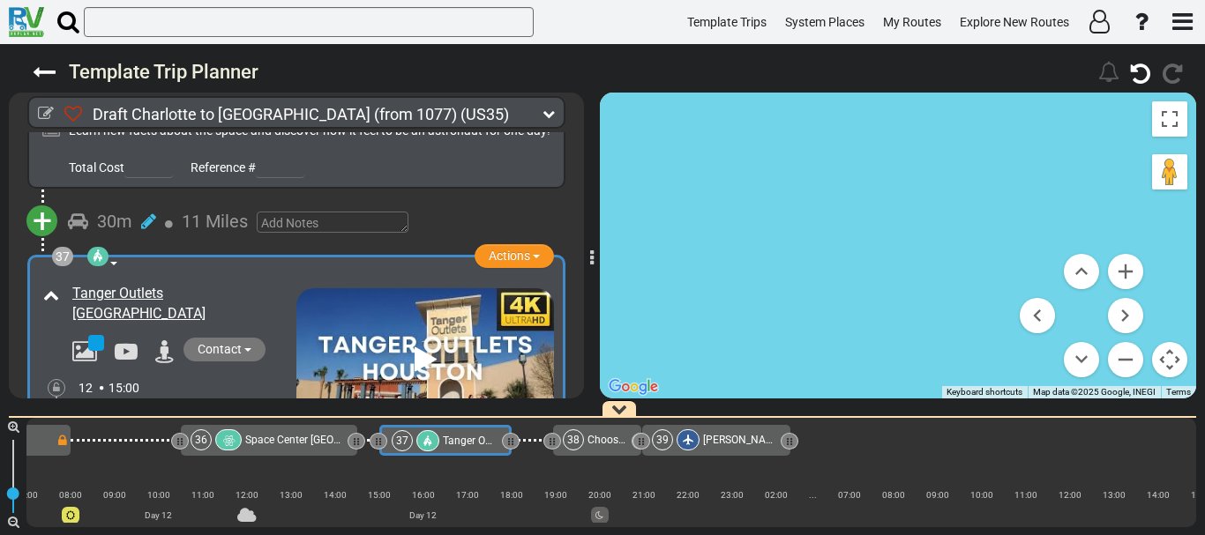
scroll to position [12417, 0]
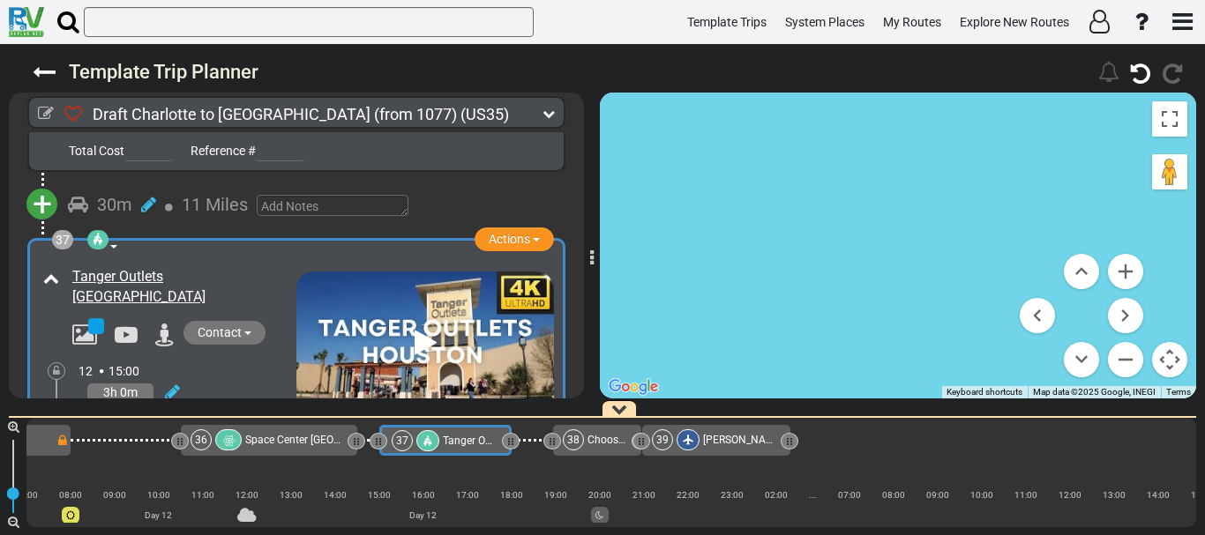
click at [49, 518] on span "+" at bounding box center [42, 538] width 19 height 41
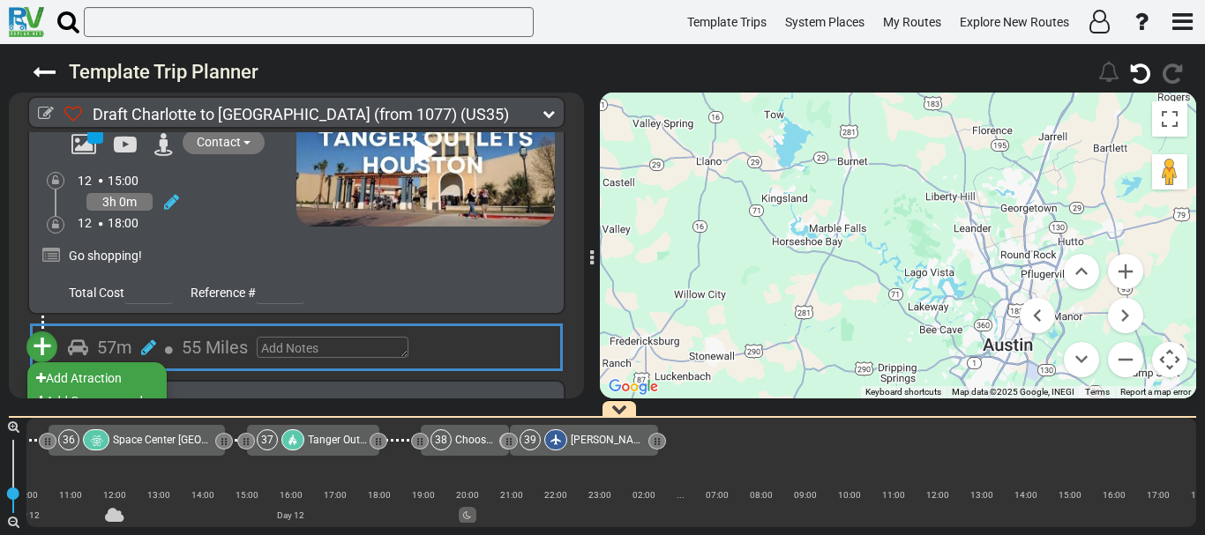
scroll to position [12688, 0]
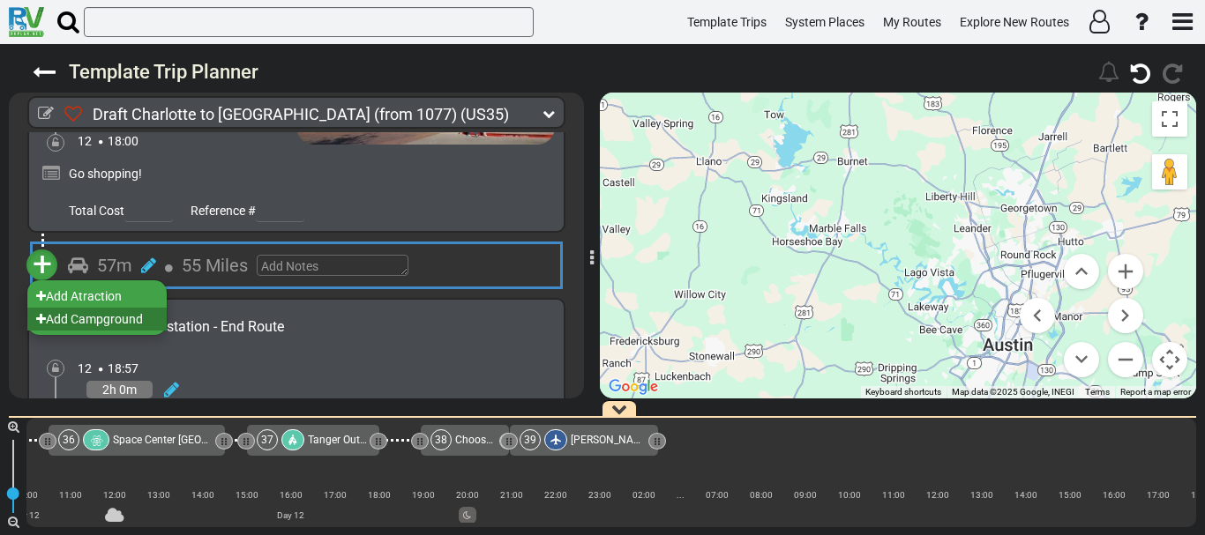
click at [105, 308] on li "Add Campground" at bounding box center [96, 319] width 139 height 23
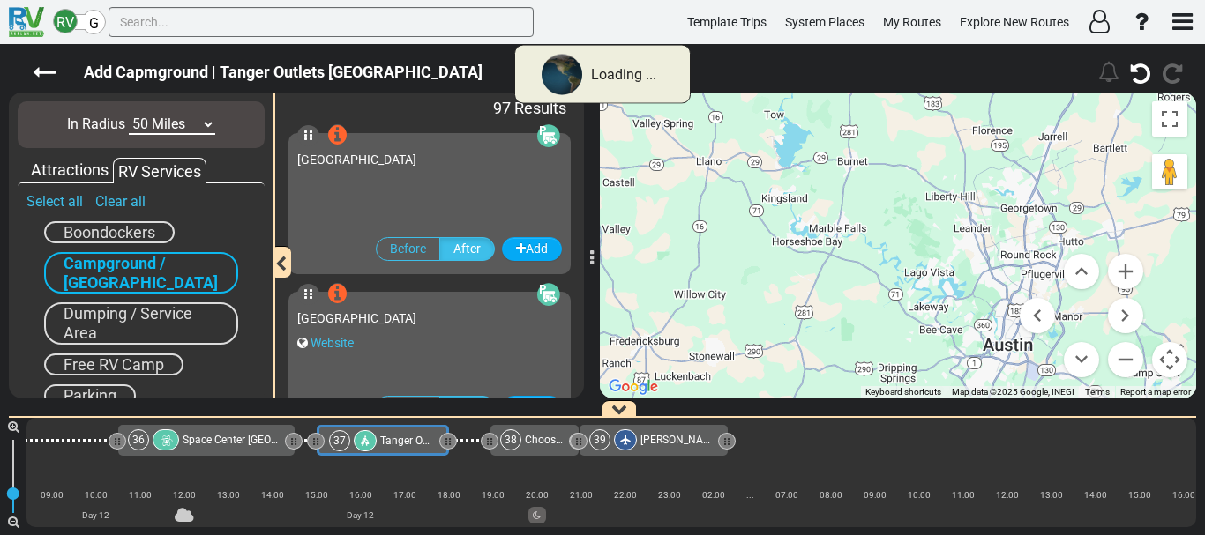
scroll to position [0, 9077]
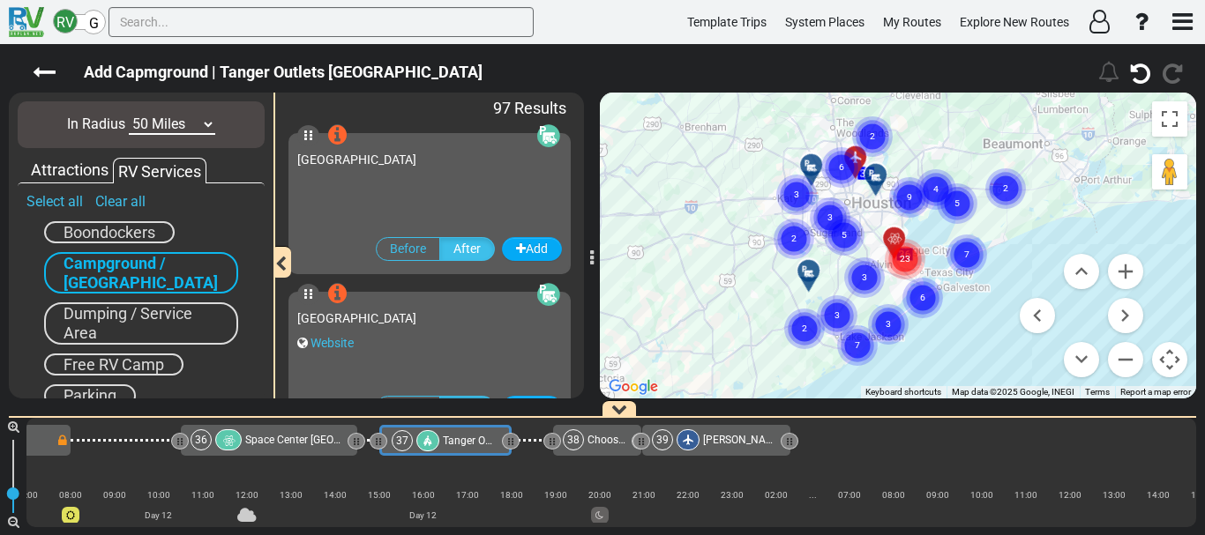
click at [142, 115] on select "10 Miles 50 Miles 100 Miles 250 Miles 500 Miles 1000 Miles" at bounding box center [172, 125] width 86 height 20
select select "number:10"
click at [129, 115] on select "10 Miles 50 Miles 100 Miles 250 Miles 500 Miles 1000 Miles" at bounding box center [172, 125] width 86 height 20
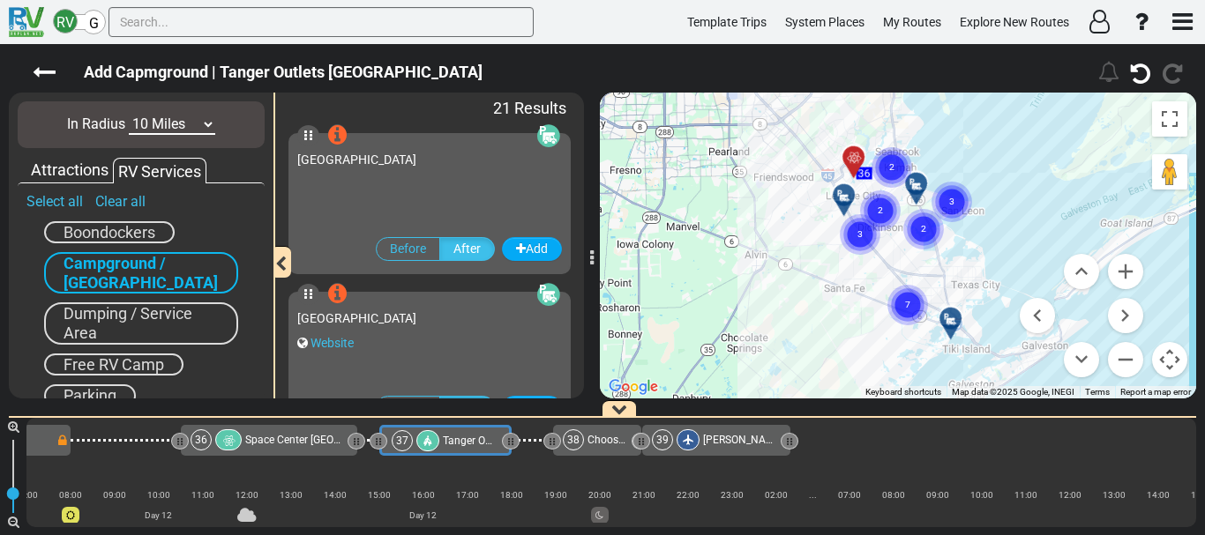
click at [852, 194] on gmp-advanced-marker "3" at bounding box center [860, 213] width 44 height 47
click at [848, 193] on div at bounding box center [849, 202] width 29 height 27
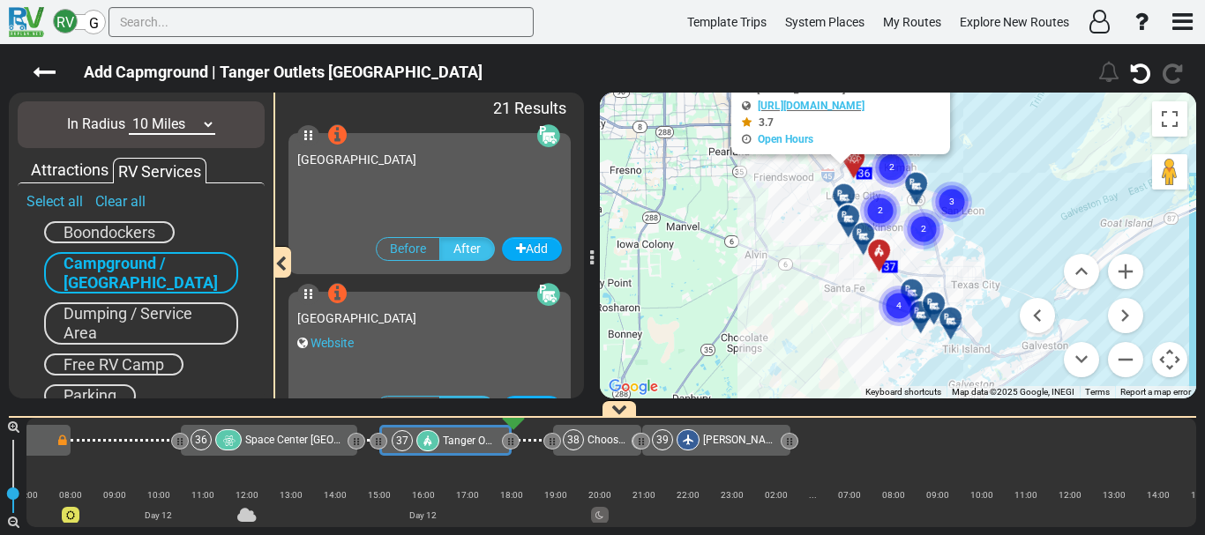
scroll to position [208, 0]
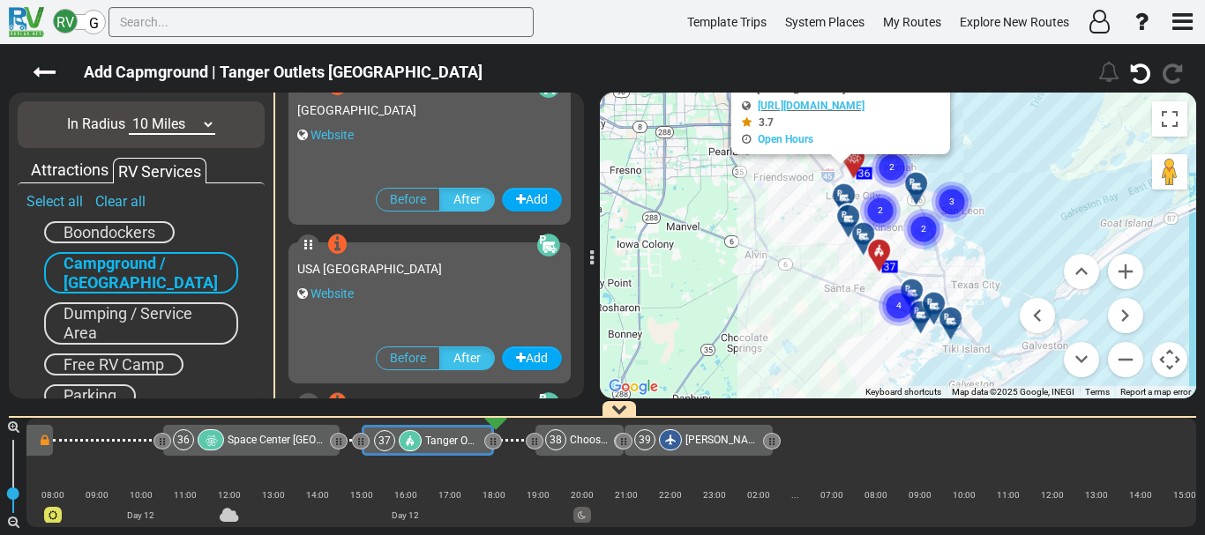
click at [848, 193] on div at bounding box center [849, 202] width 29 height 27
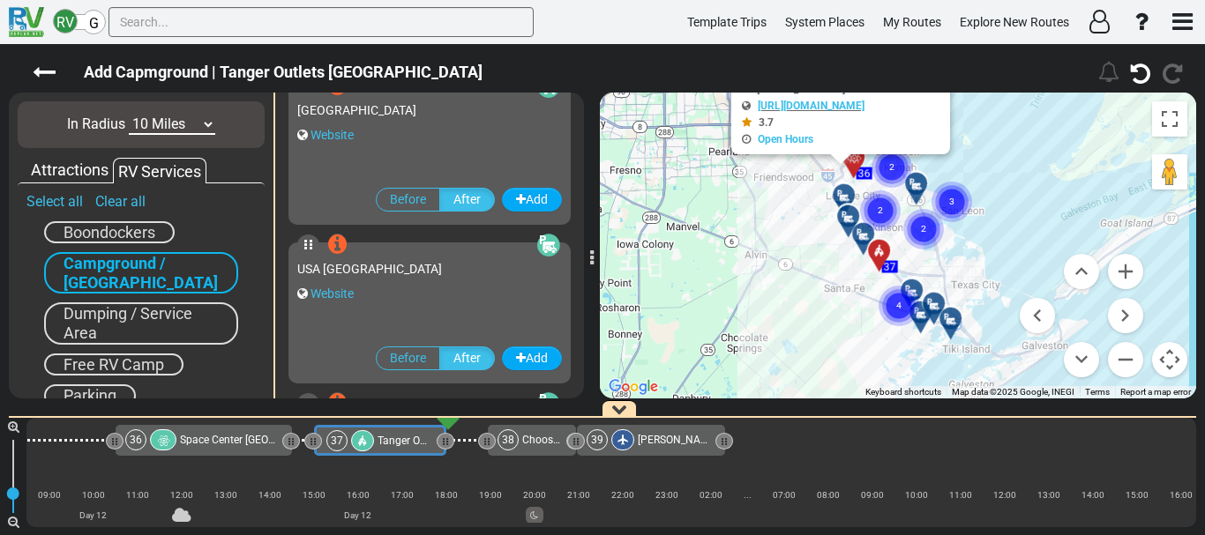
scroll to position [1417, 0]
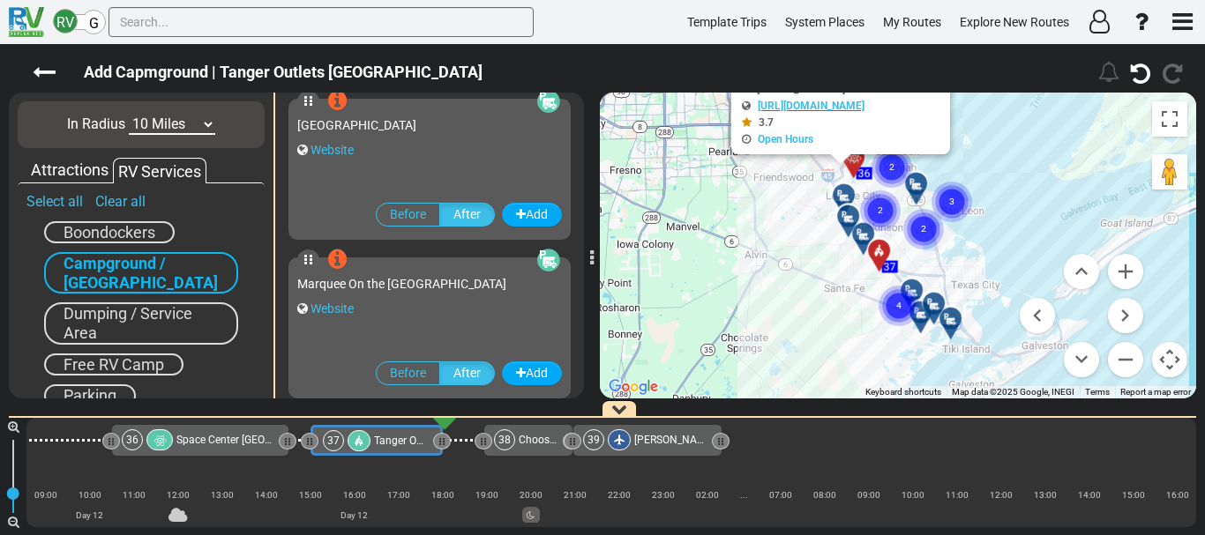
click at [848, 193] on div at bounding box center [849, 202] width 29 height 27
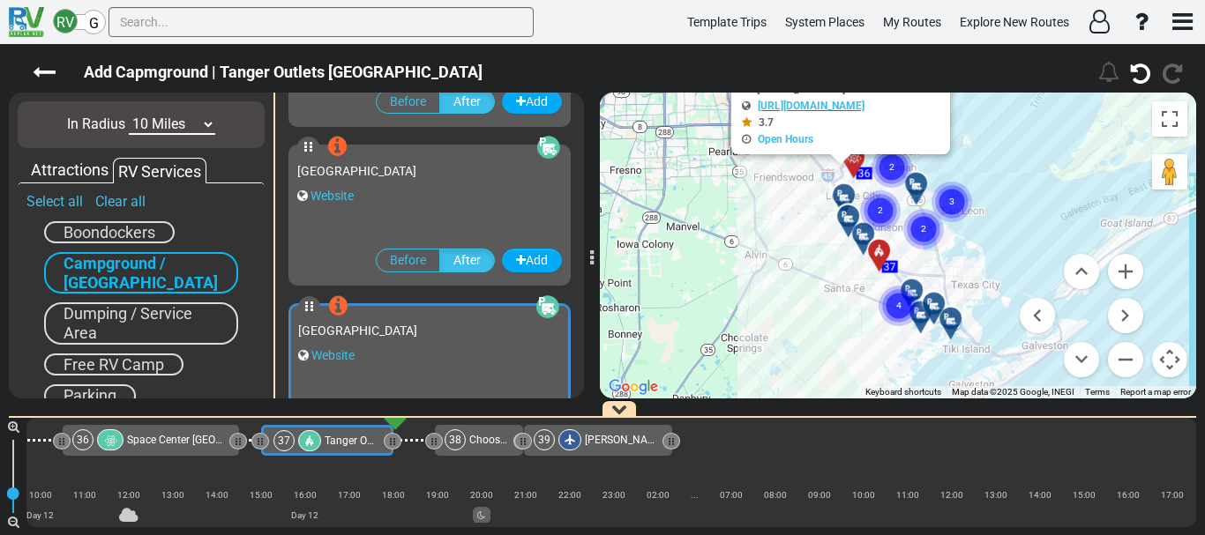
scroll to position [1584, 0]
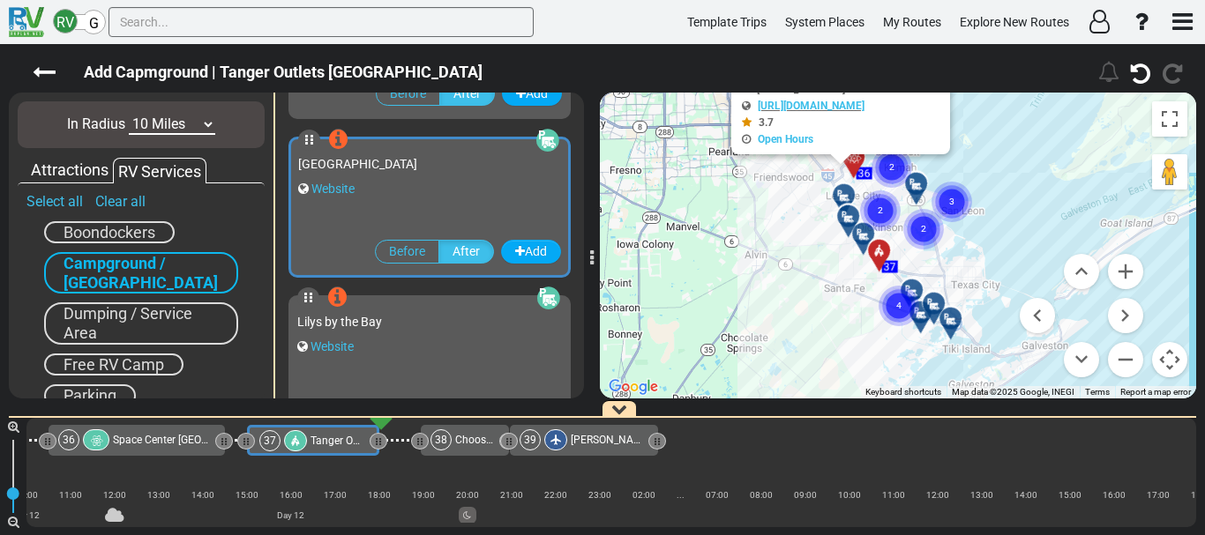
click at [839, 248] on div "To activate drag with keyboard, press Alt + Enter. Once in keyboard drag state,…" at bounding box center [898, 246] width 596 height 306
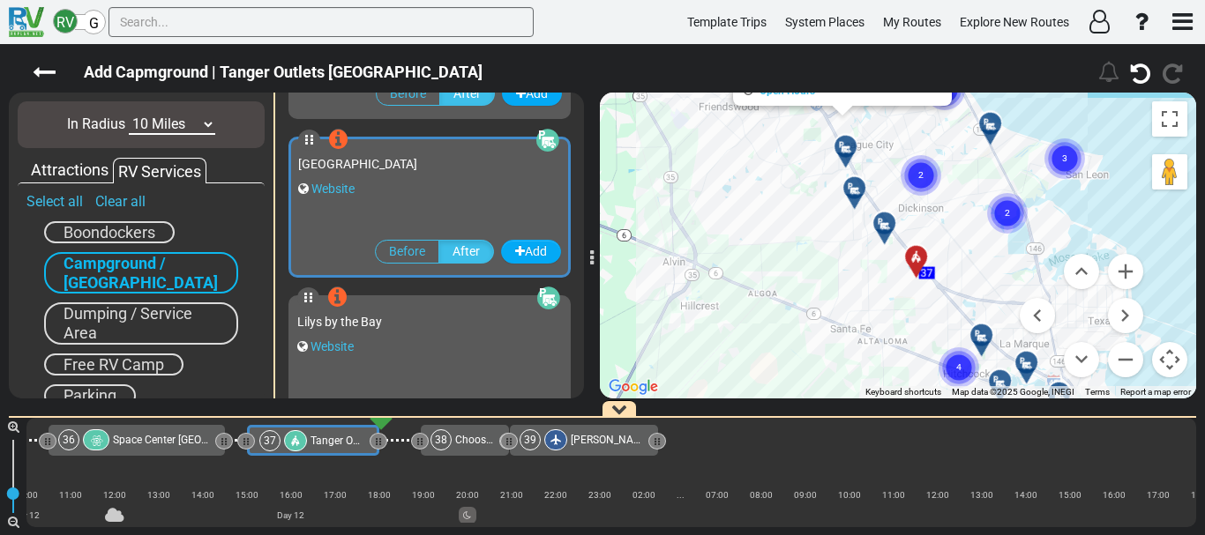
click at [810, 187] on div "To activate drag with keyboard, press Alt + Enter. Once in keyboard drag state,…" at bounding box center [898, 246] width 596 height 306
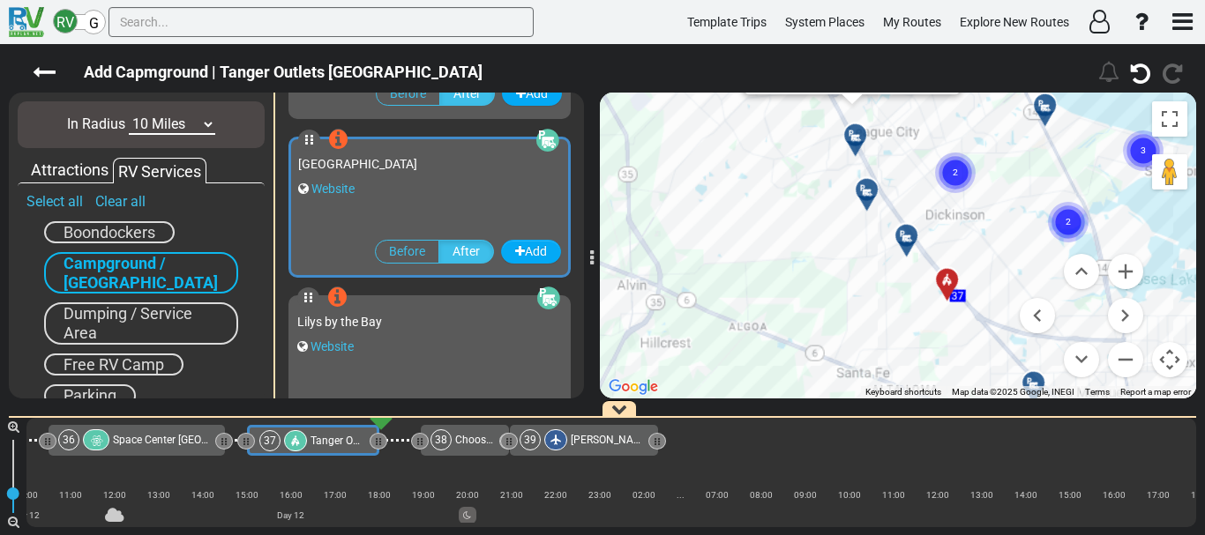
click at [810, 187] on div "To activate drag with keyboard, press Alt + Enter. Once in keyboard drag state,…" at bounding box center [898, 246] width 596 height 306
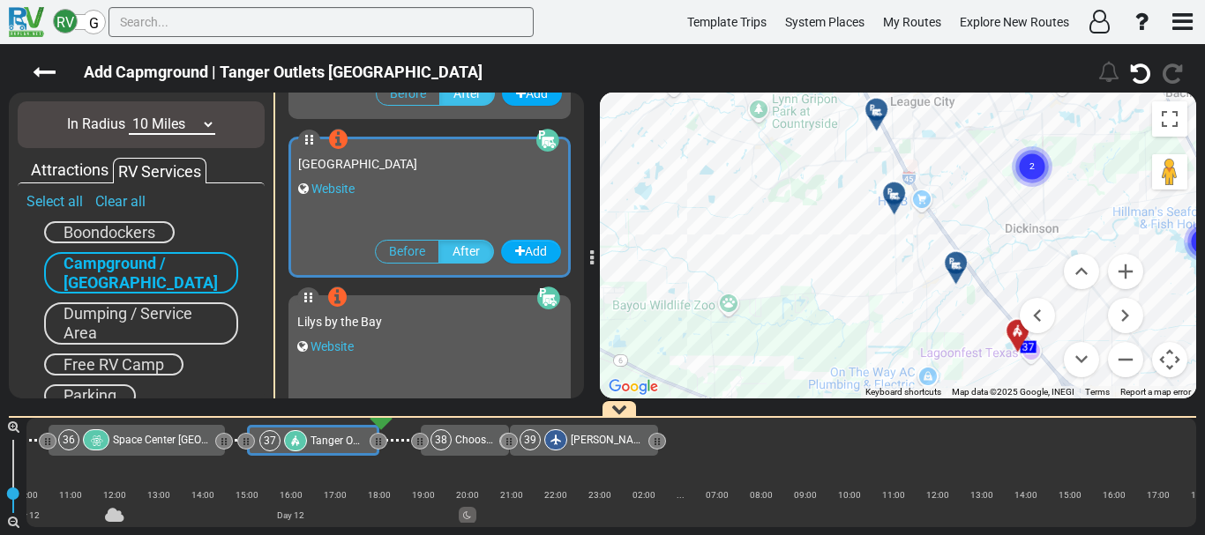
click at [895, 190] on icon at bounding box center [894, 194] width 18 height 14
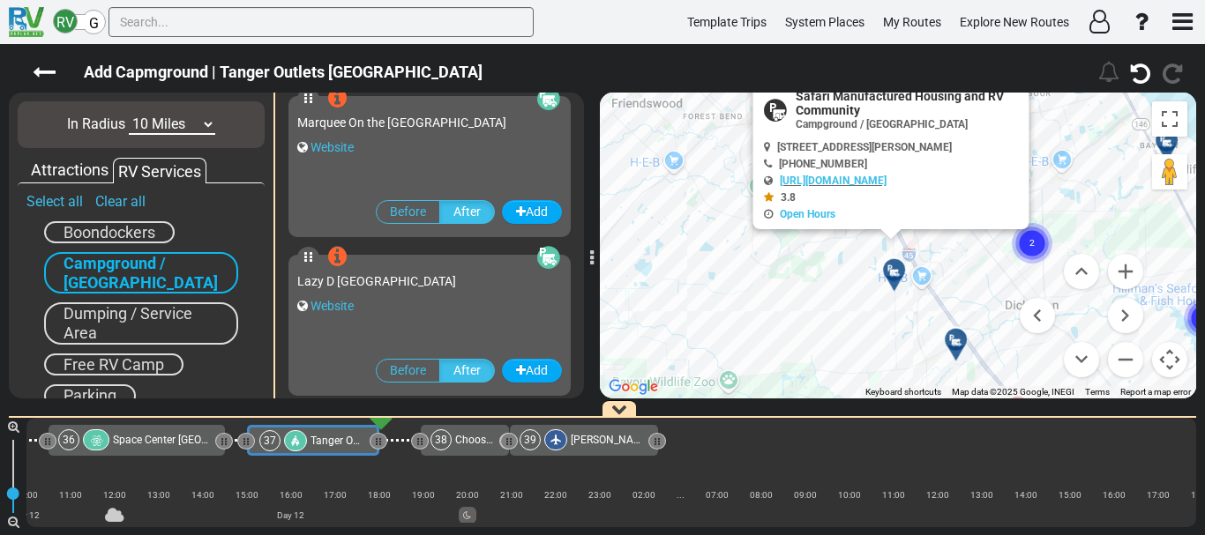
scroll to position [473, 0]
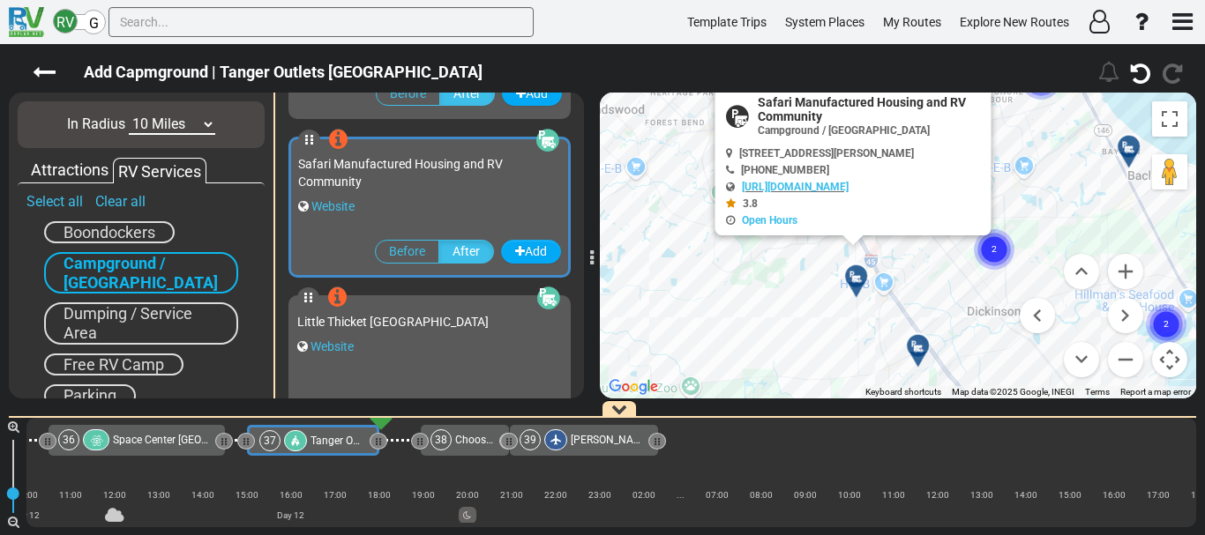
drag, startPoint x: 979, startPoint y: 315, endPoint x: 936, endPoint y: 245, distance: 82.0
click at [936, 245] on div "To activate drag with keyboard, press Alt + Enter. Once in keyboard drag state,…" at bounding box center [898, 246] width 596 height 306
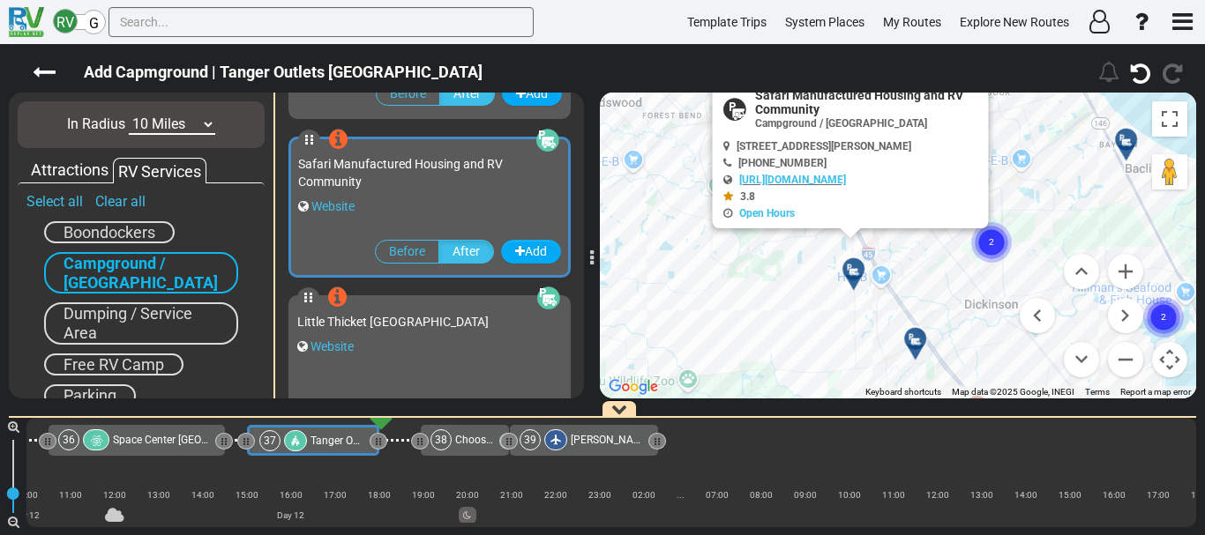
click at [913, 339] on icon at bounding box center [916, 339] width 18 height 14
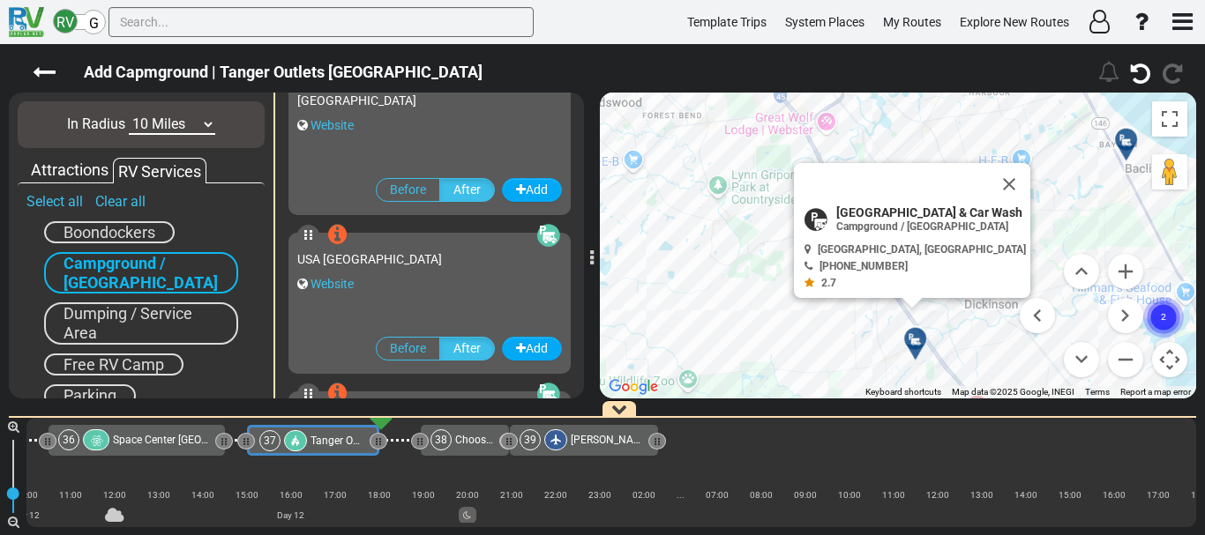
scroll to position [0, 0]
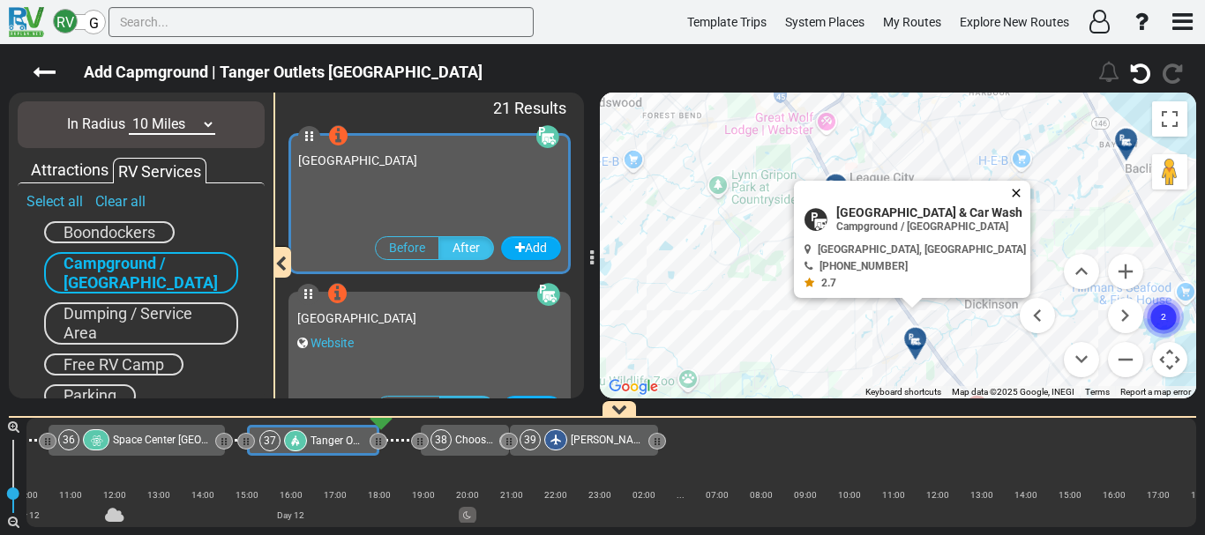
click at [1009, 198] on button "Close" at bounding box center [1019, 193] width 21 height 25
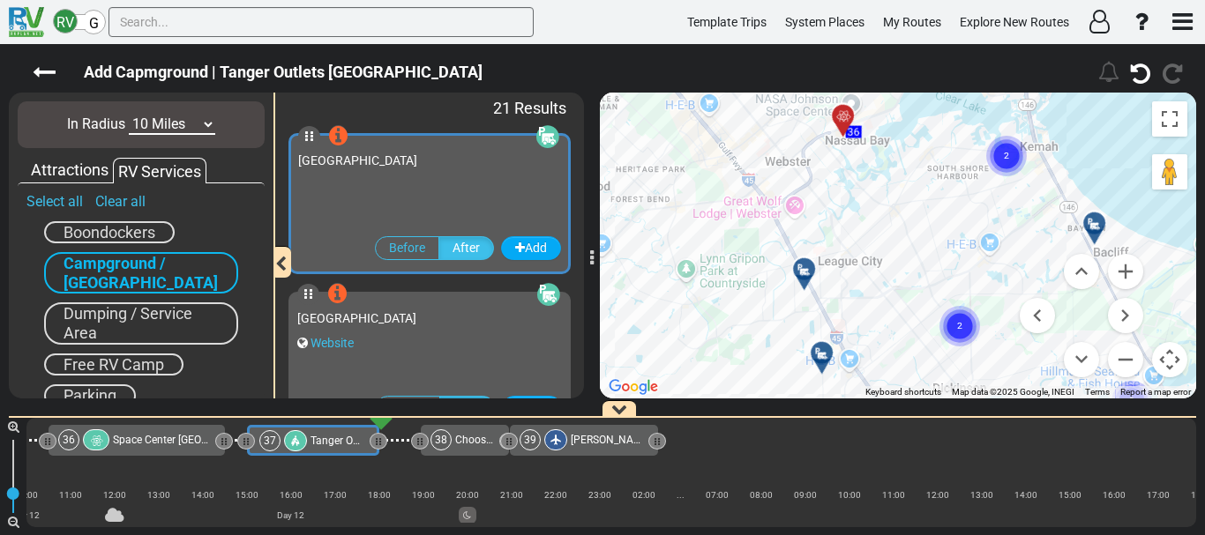
drag, startPoint x: 960, startPoint y: 143, endPoint x: 925, endPoint y: 234, distance: 97.4
click at [925, 234] on div "To activate drag with keyboard, press Alt + Enter. Once in keyboard drag state,…" at bounding box center [898, 246] width 596 height 306
click at [997, 146] on circle "Cluster of 2 markers" at bounding box center [1004, 156] width 41 height 41
click at [997, 146] on div "To navigate, press the arrow keys. To activate drag with keyboard, press Alt + …" at bounding box center [898, 246] width 596 height 306
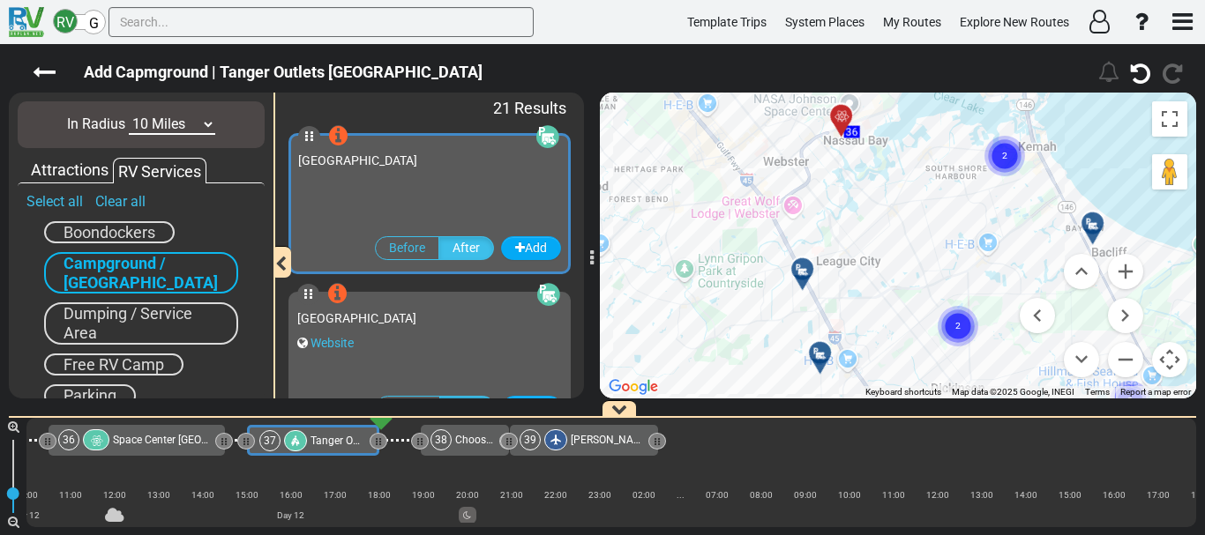
click at [997, 146] on div "To navigate, press the arrow keys. To activate drag with keyboard, press Alt + …" at bounding box center [898, 246] width 596 height 306
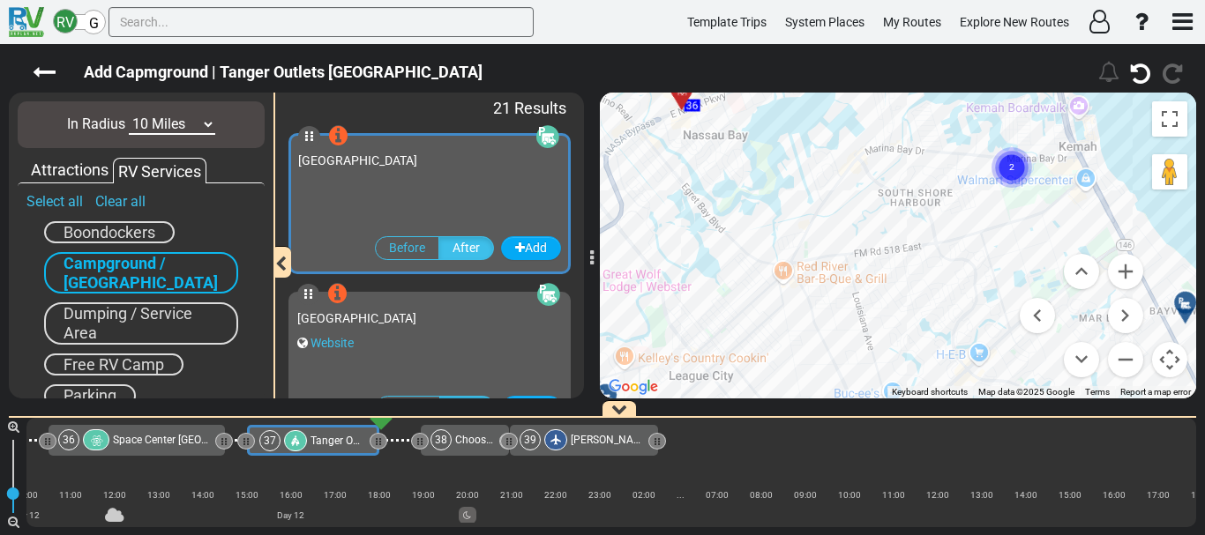
click at [1005, 161] on circle "Cluster of 2 markers" at bounding box center [1011, 167] width 41 height 41
click at [1005, 161] on div at bounding box center [1019, 163] width 29 height 27
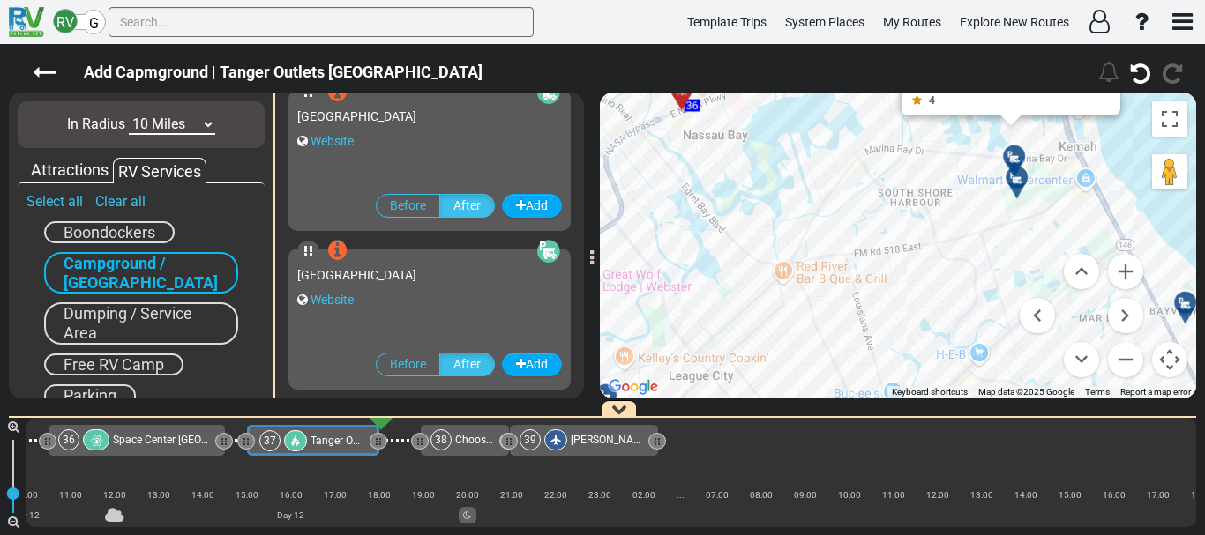
scroll to position [2536, 0]
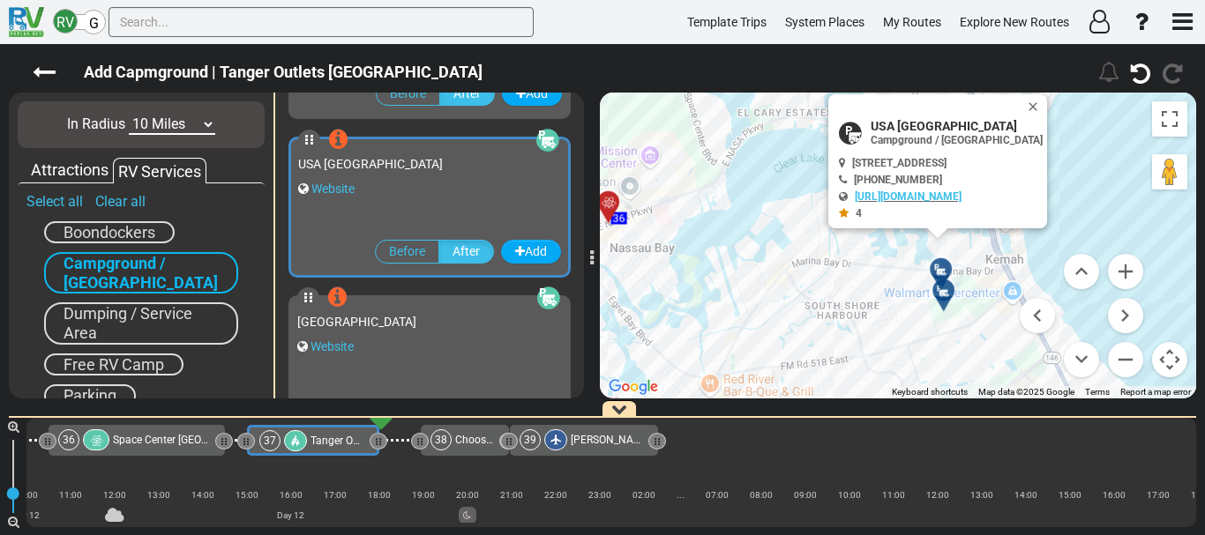
drag, startPoint x: 948, startPoint y: 209, endPoint x: 871, endPoint y: 329, distance: 142.4
click at [871, 329] on div "To activate drag with keyboard, press Alt + Enter. Once in keyboard drag state,…" at bounding box center [898, 246] width 596 height 306
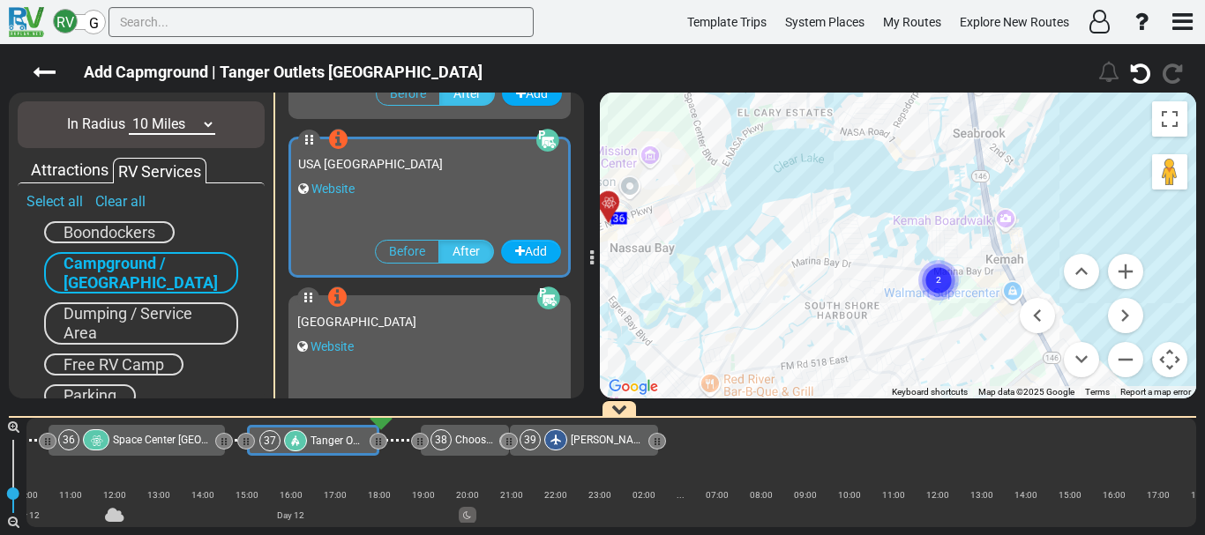
click at [858, 281] on div "To activate drag with keyboard, press Alt + Enter. Once in keyboard drag state,…" at bounding box center [898, 246] width 596 height 306
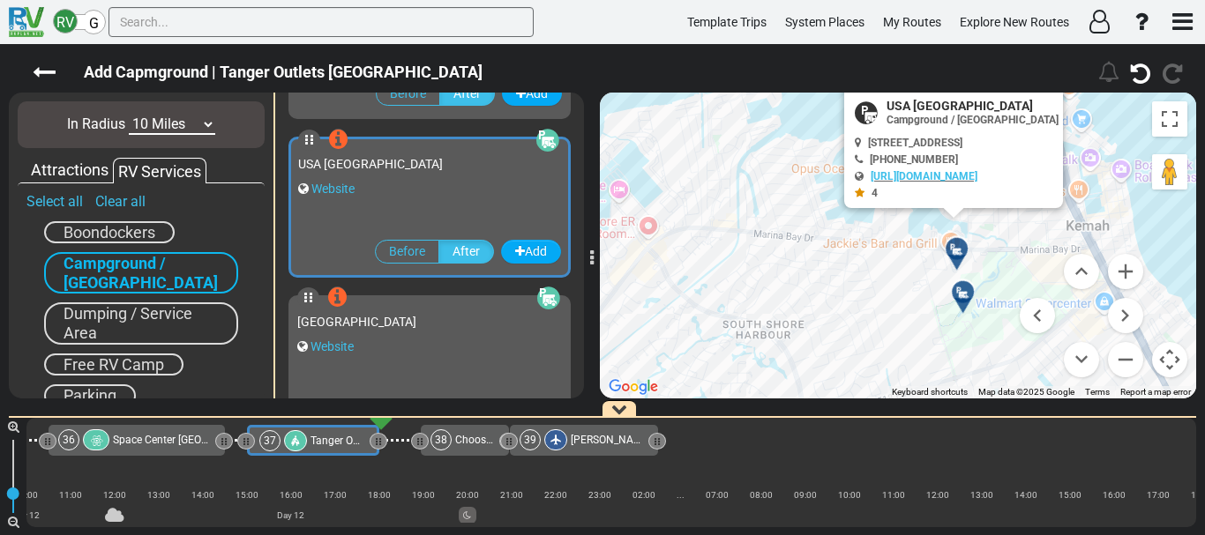
drag, startPoint x: 962, startPoint y: 303, endPoint x: 893, endPoint y: 244, distance: 90.1
click at [893, 244] on div "To activate drag with keyboard, press Alt + Enter. Once in keyboard drag state,…" at bounding box center [898, 246] width 596 height 306
click at [960, 287] on icon at bounding box center [961, 292] width 18 height 14
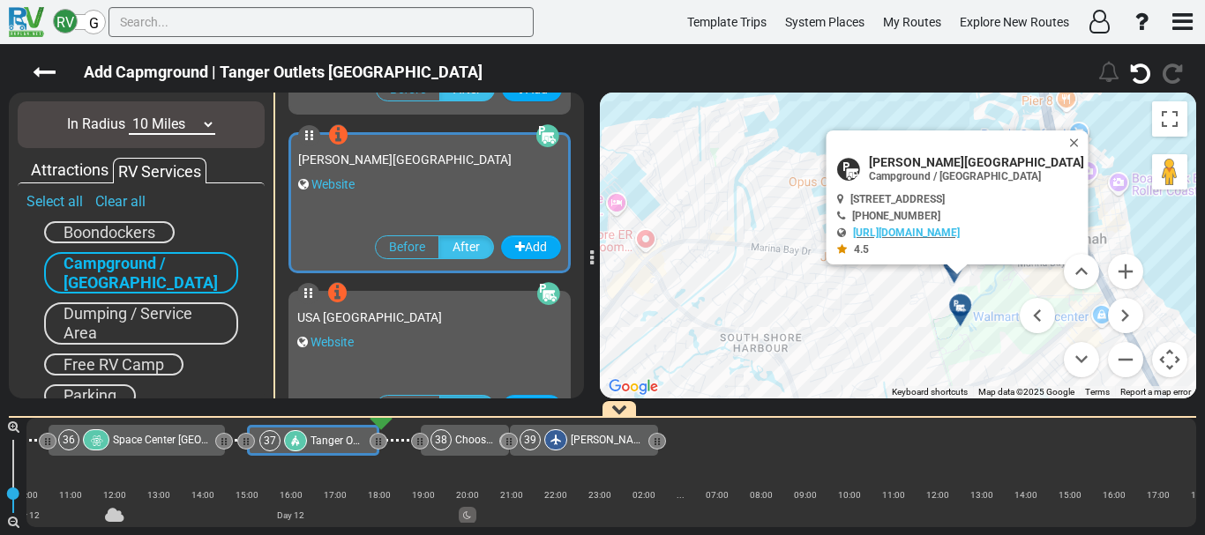
scroll to position [2378, 0]
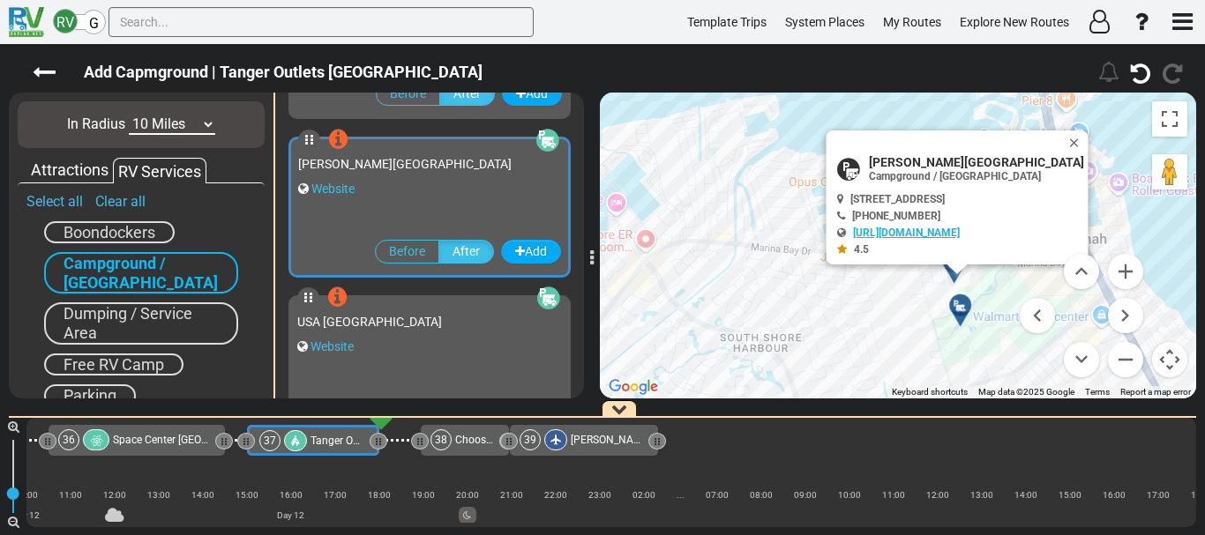
click at [928, 232] on link "[URL][DOMAIN_NAME]" at bounding box center [906, 233] width 107 height 12
click at [539, 238] on div "Add Before After" at bounding box center [429, 248] width 263 height 39
click at [525, 250] on button "Add" at bounding box center [531, 252] width 60 height 24
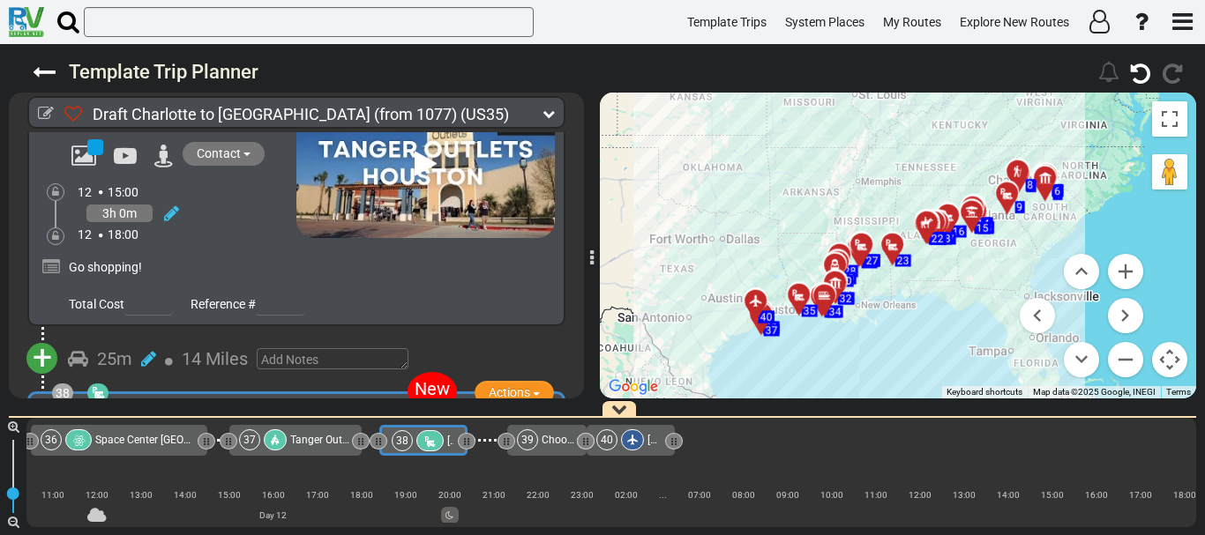
scroll to position [12638, 0]
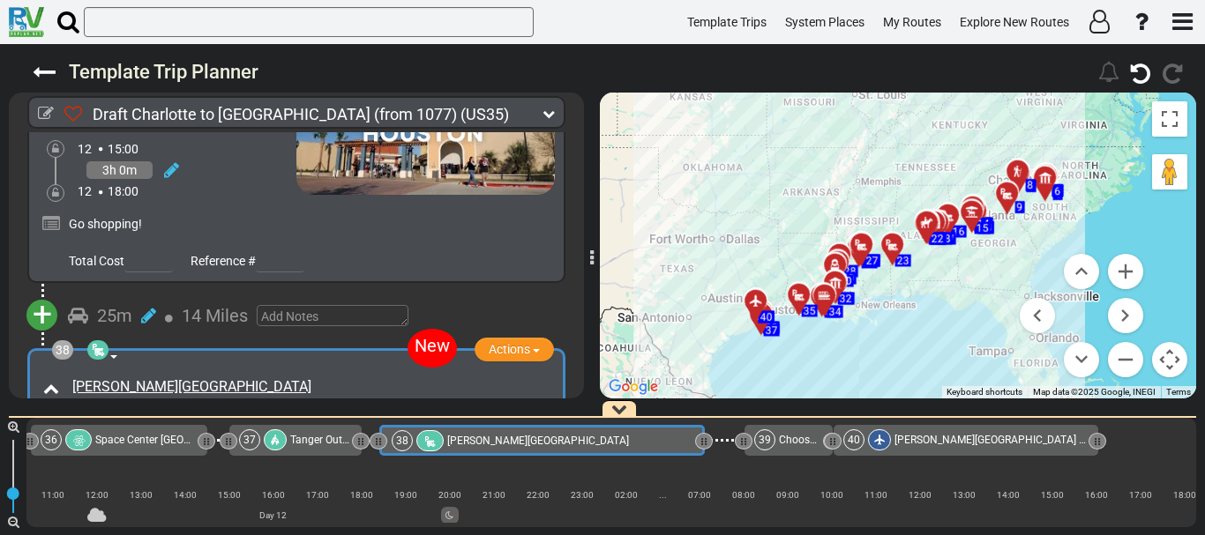
drag, startPoint x: 467, startPoint y: 441, endPoint x: 704, endPoint y: 464, distance: 238.3
click at [704, 464] on div "1 Charlotte Douglas International Airport" at bounding box center [610, 472] width 1169 height 109
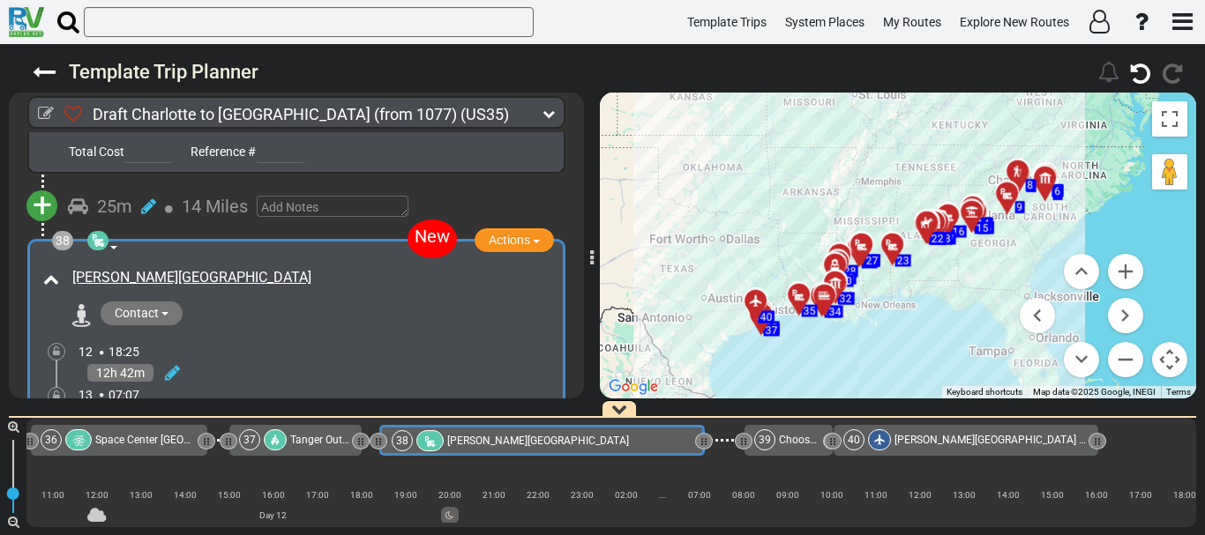
scroll to position [12732, 0]
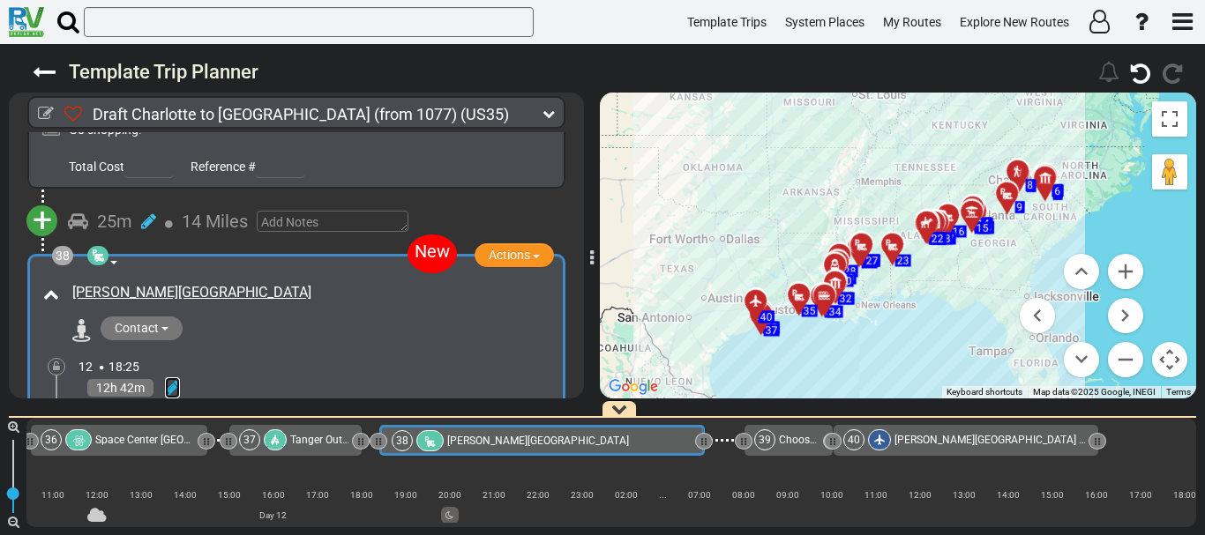
click at [177, 379] on icon at bounding box center [172, 388] width 15 height 18
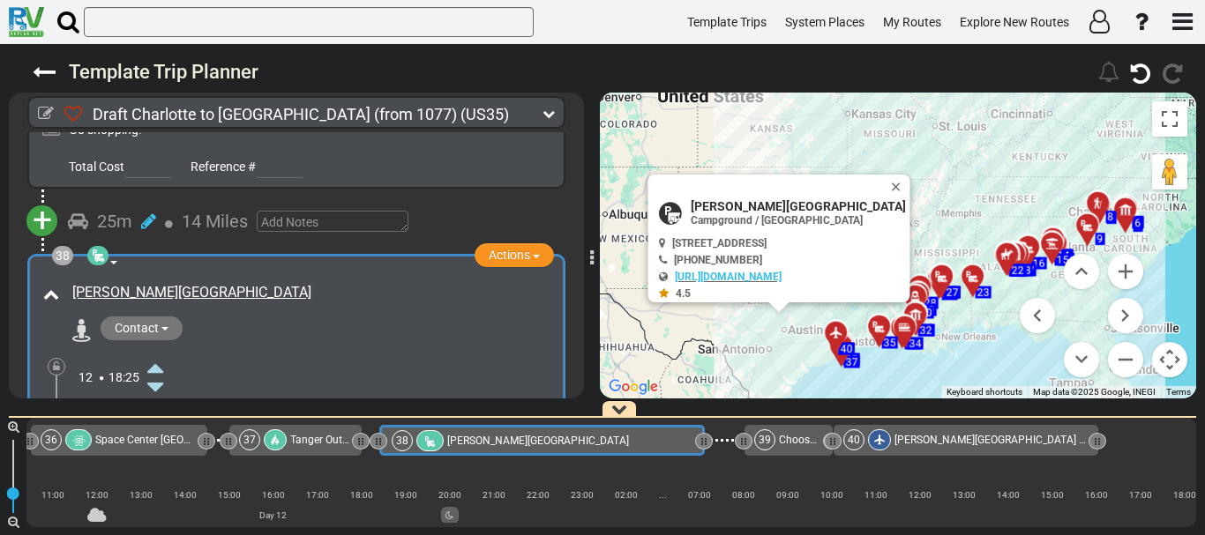
click at [159, 451] on icon at bounding box center [155, 465] width 16 height 28
click at [192, 407] on icon at bounding box center [190, 416] width 18 height 18
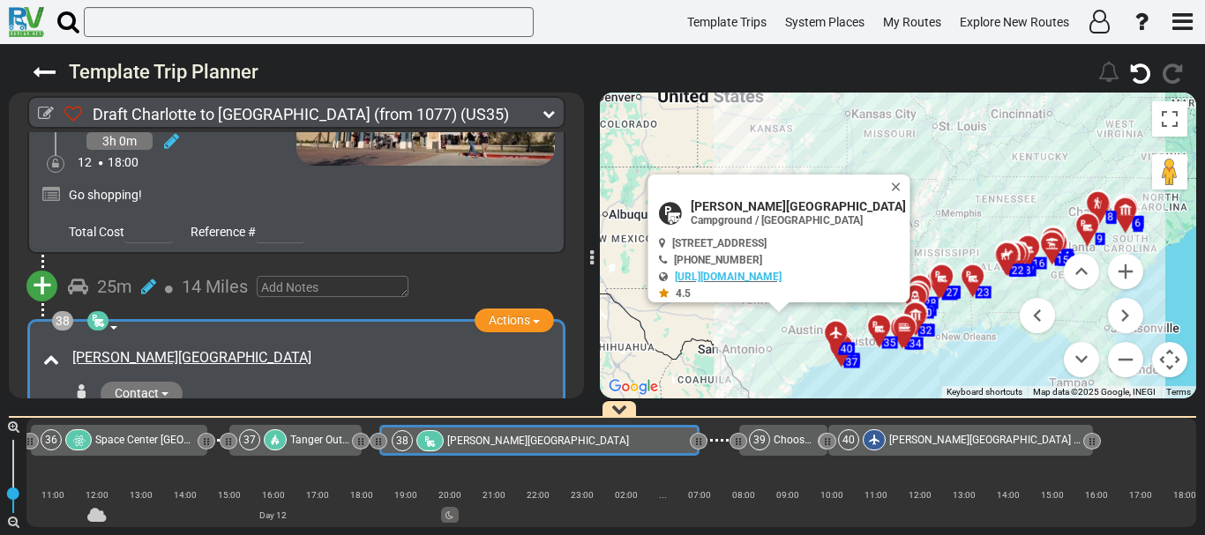
scroll to position [12638, 0]
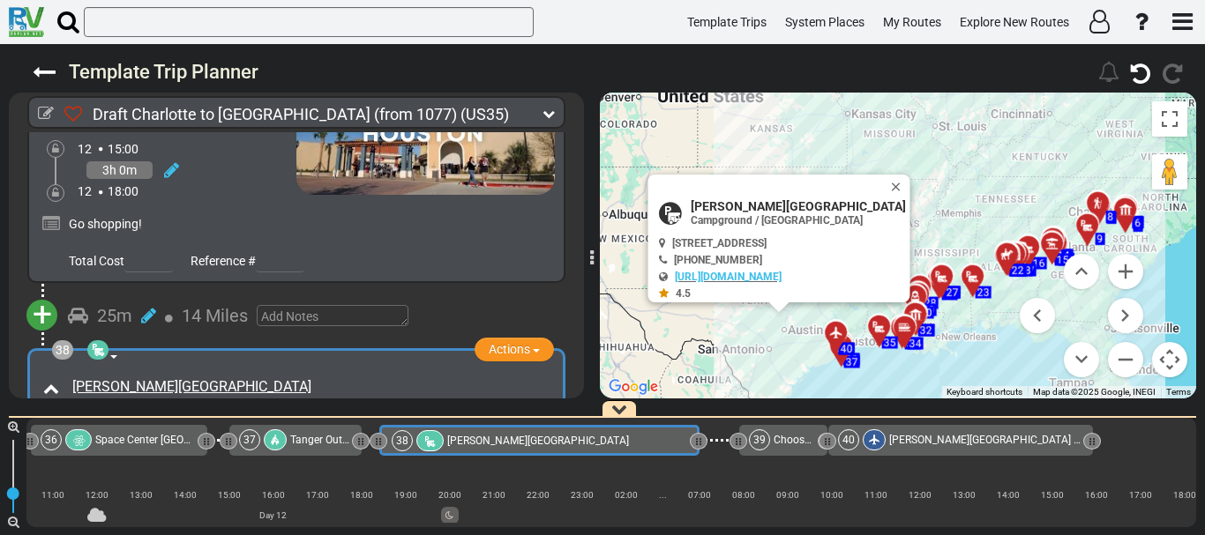
click at [60, 497] on div at bounding box center [57, 506] width 18 height 18
click at [58, 500] on icon at bounding box center [56, 505] width 7 height 11
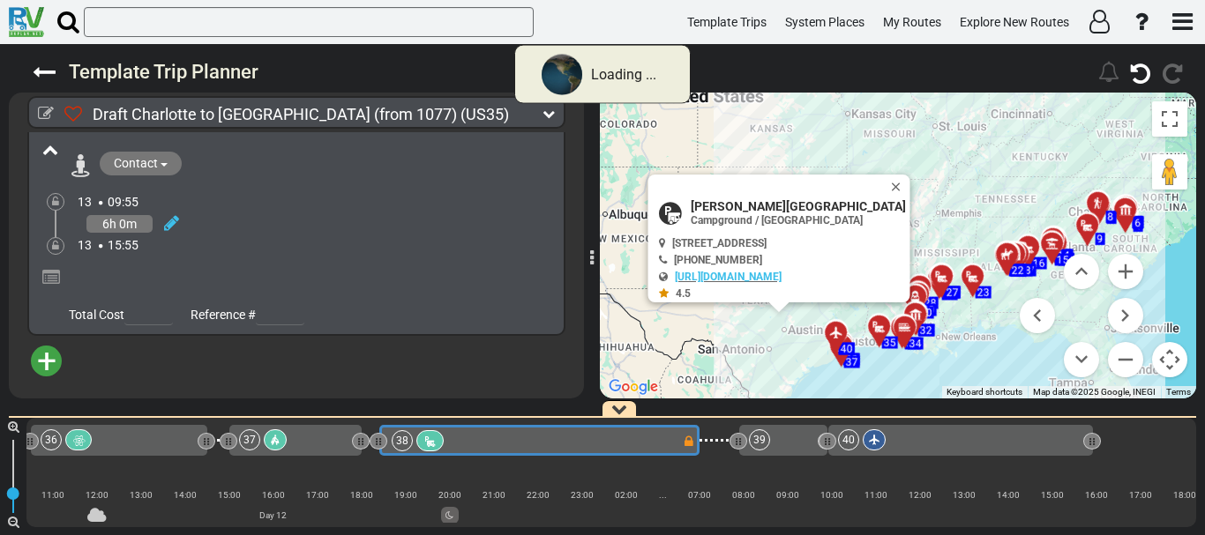
scroll to position [11137, 0]
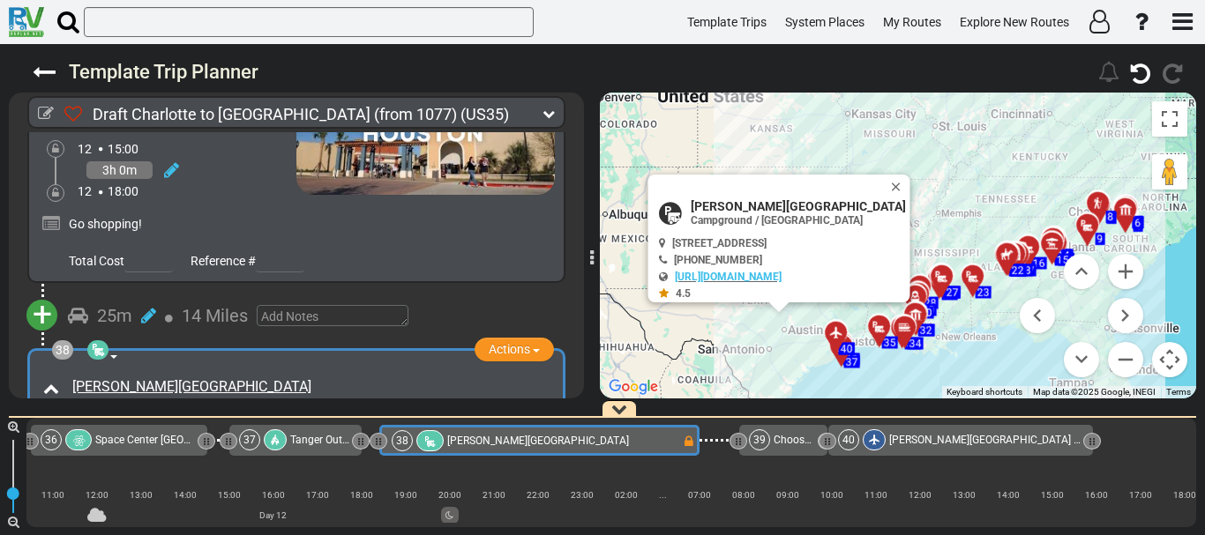
click at [174, 435] on span "Space Center [GEOGRAPHIC_DATA]" at bounding box center [178, 440] width 167 height 12
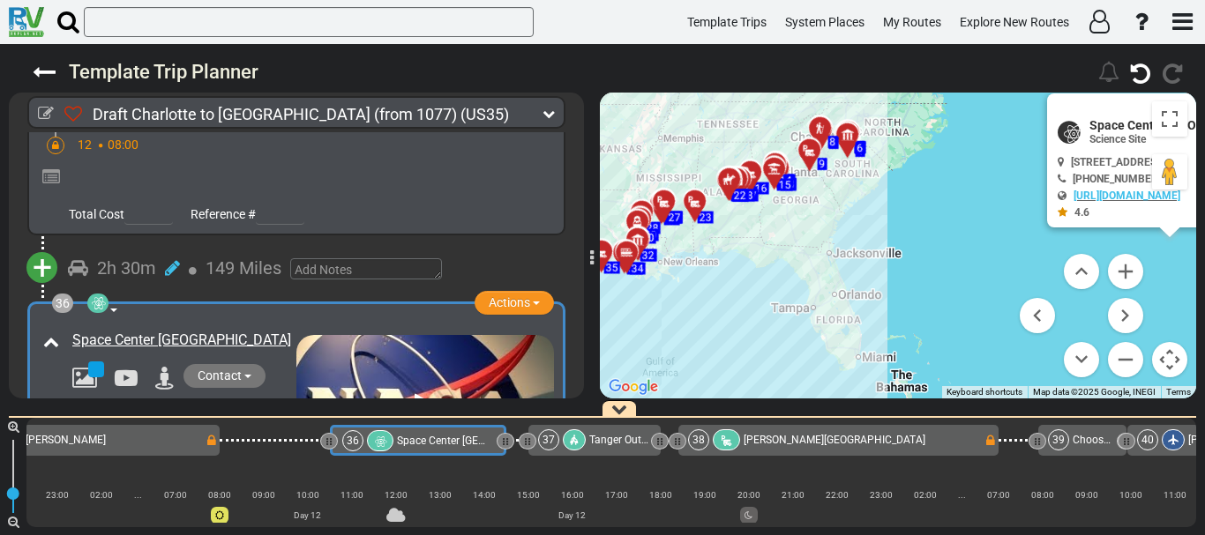
scroll to position [0, 8878]
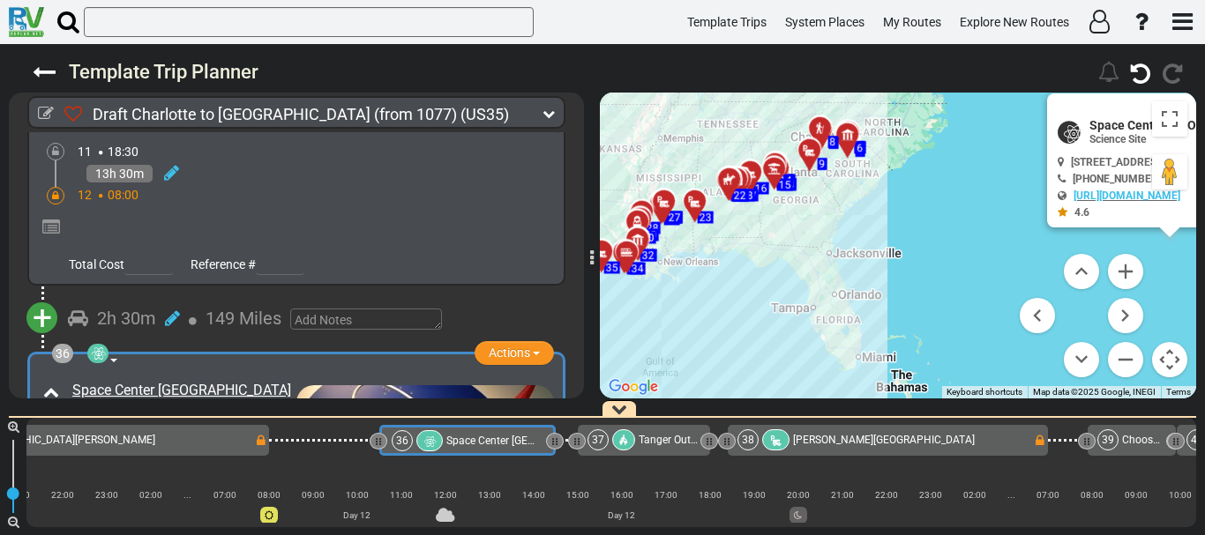
click at [174, 435] on div "35 Little Lake Charles RV Resort" at bounding box center [85, 439] width 335 height 21
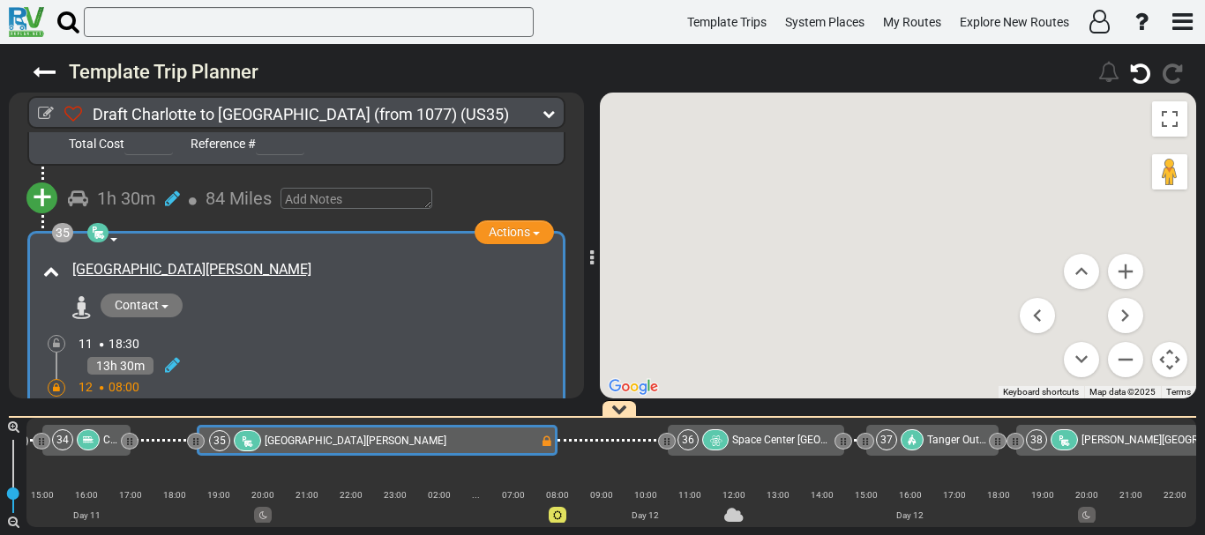
scroll to position [0, 8407]
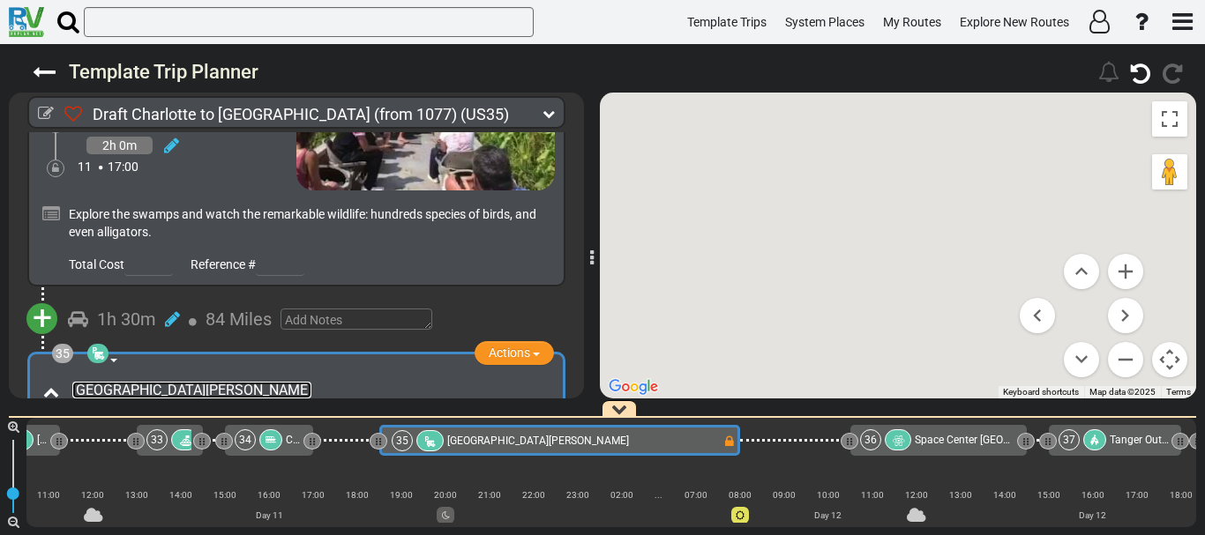
click at [108, 382] on link "Little Lake Charles RV Resort" at bounding box center [191, 390] width 239 height 17
click at [1132, 354] on button "Zoom out" at bounding box center [1125, 359] width 35 height 35
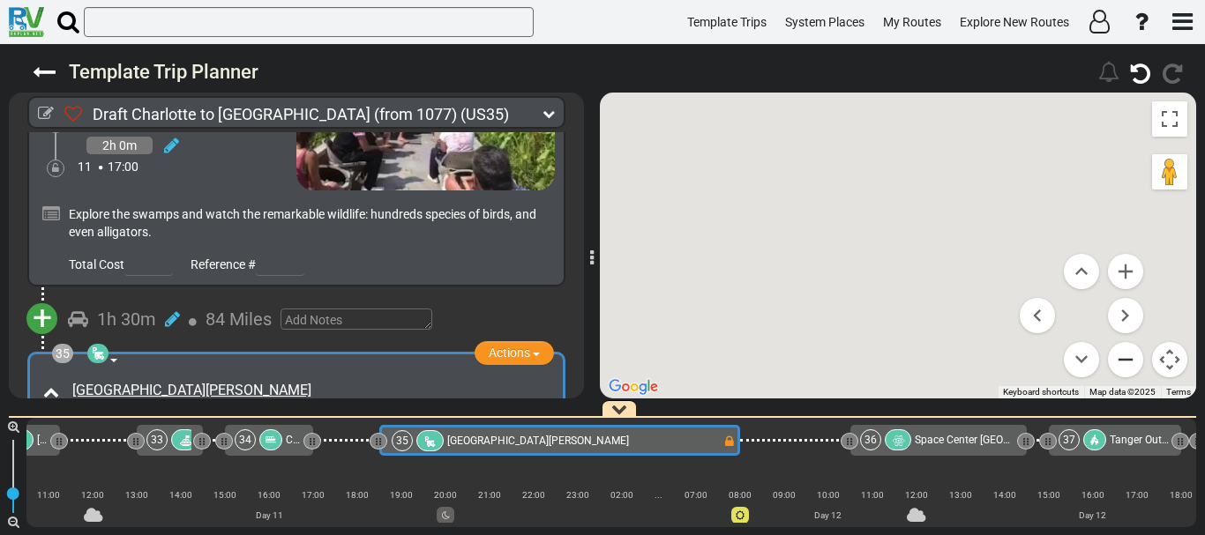
click at [1132, 354] on button "Zoom out" at bounding box center [1125, 359] width 35 height 35
click at [1183, 364] on button "Map camera controls" at bounding box center [1169, 359] width 35 height 35
click at [1086, 348] on button "Move down" at bounding box center [1081, 359] width 35 height 35
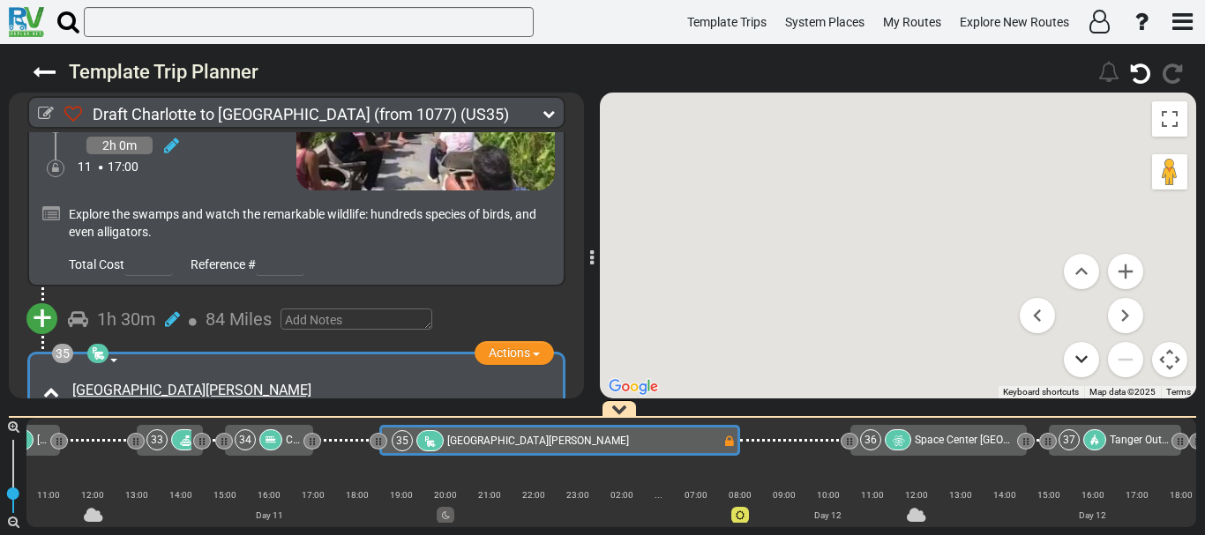
click at [1086, 348] on button "Move down" at bounding box center [1081, 359] width 35 height 35
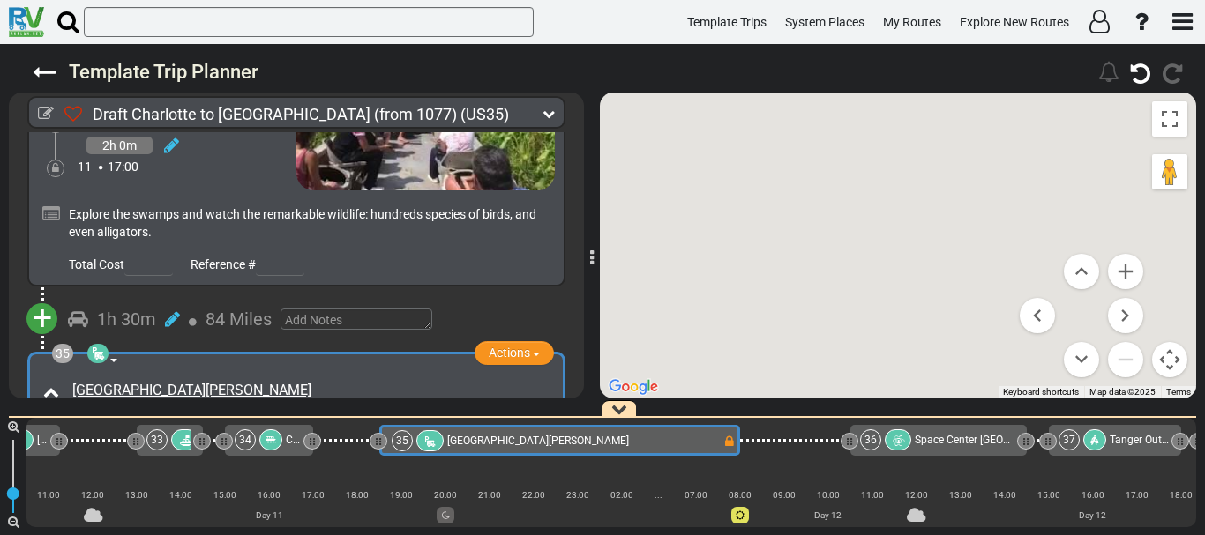
click at [433, 415] on div "Contact frontdesk@littlelakecharles.com 3374331114 http://www.littlelakecharles…" at bounding box center [308, 429] width 490 height 28
click at [282, 437] on div "34" at bounding box center [260, 439] width 51 height 21
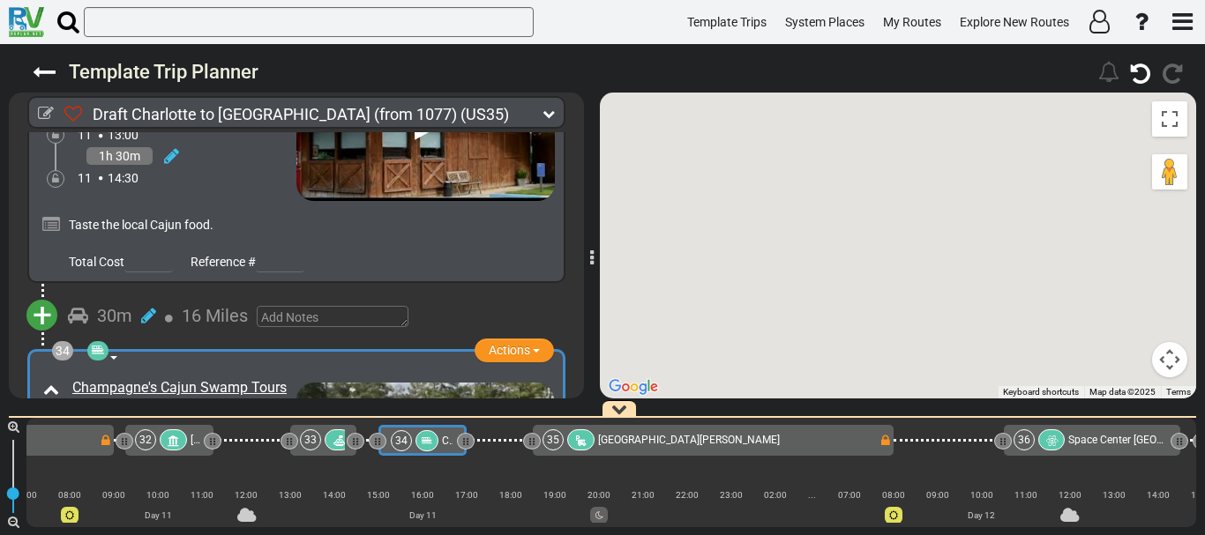
scroll to position [0, 8253]
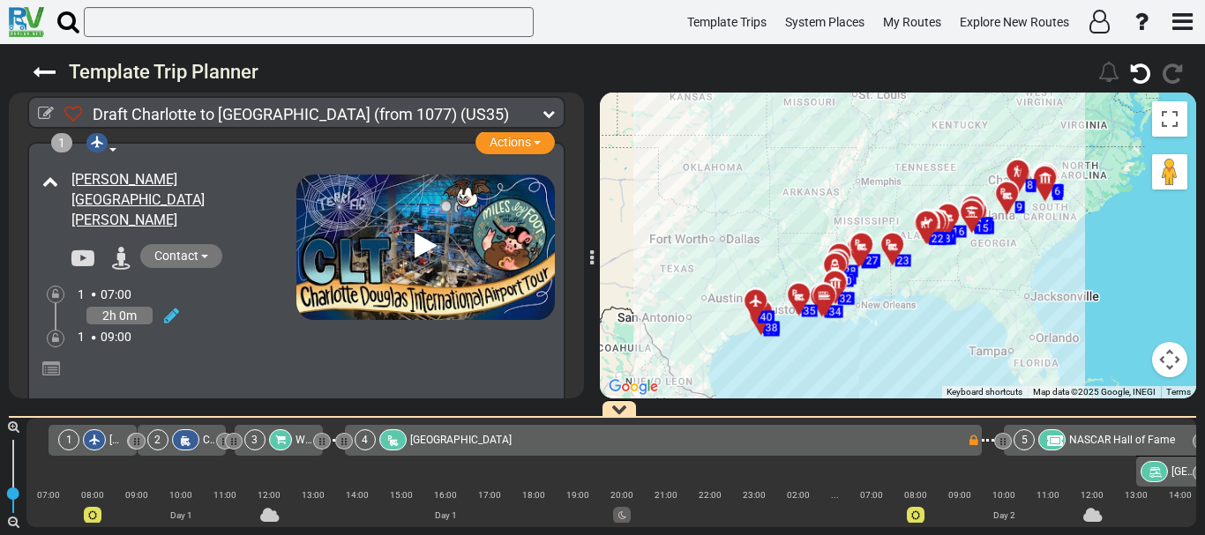
click at [804, 342] on div "To activate drag with keyboard, press Alt + Enter. Once in keyboard drag state,…" at bounding box center [898, 246] width 596 height 306
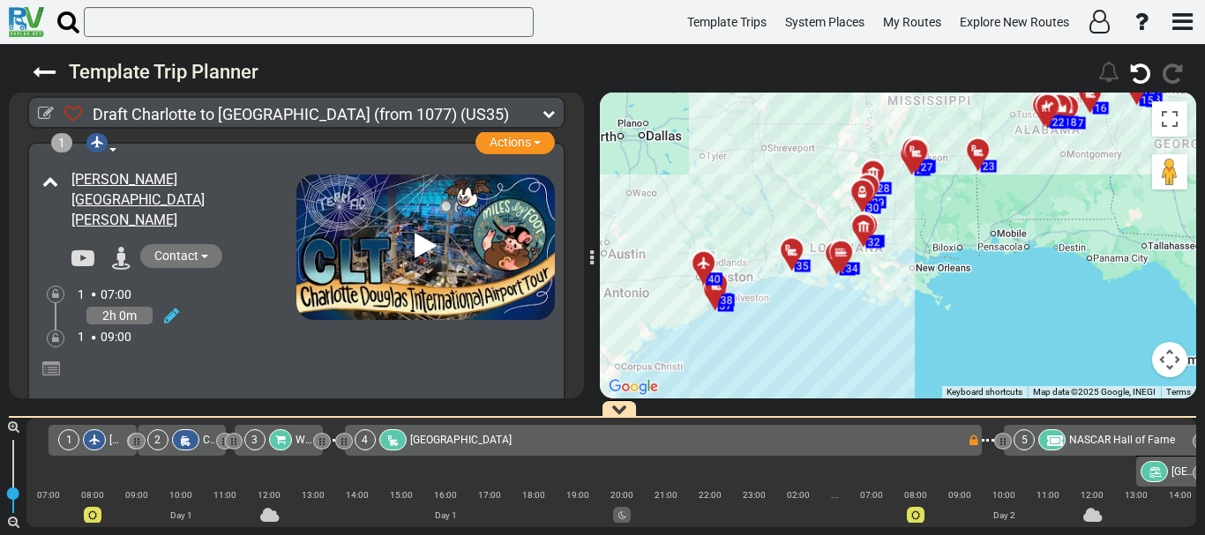
click at [804, 342] on div "To activate drag with keyboard, press Alt + Enter. Once in keyboard drag state,…" at bounding box center [898, 246] width 596 height 306
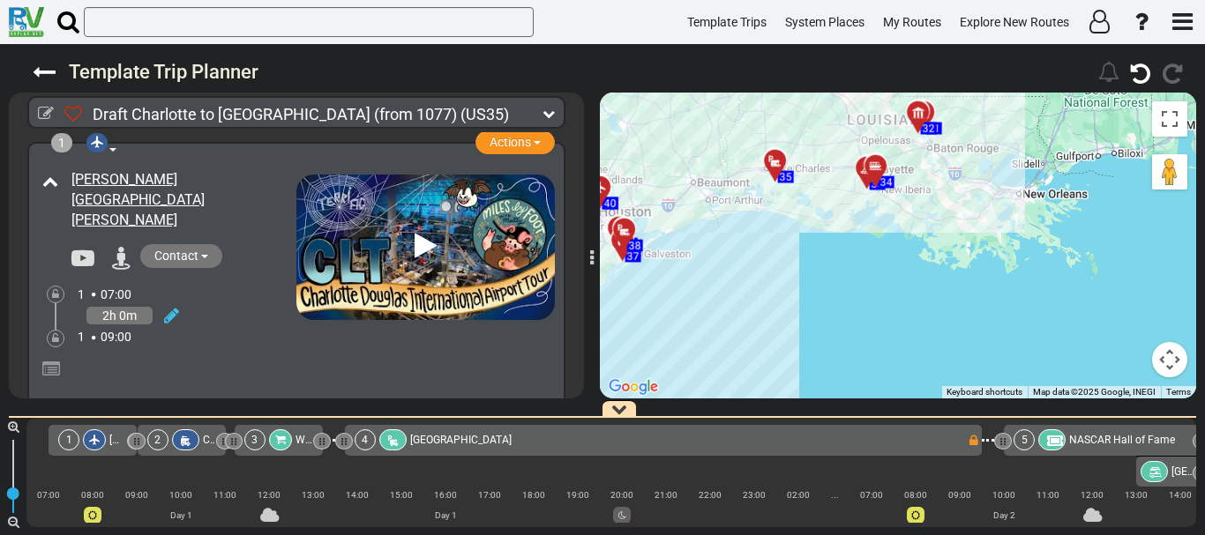
click at [804, 342] on div "To activate drag with keyboard, press Alt + Enter. Once in keyboard drag state,…" at bounding box center [898, 246] width 596 height 306
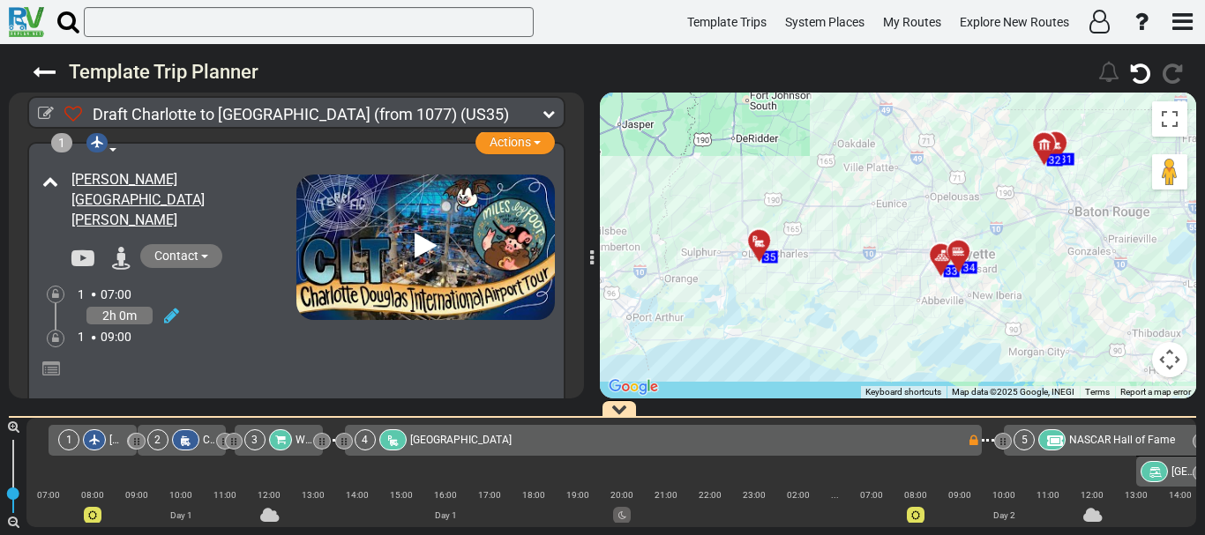
drag, startPoint x: 779, startPoint y: 129, endPoint x: 794, endPoint y: 397, distance: 268.5
click at [794, 397] on div "To activate drag with keyboard, press Alt + Enter. Once in keyboard drag state,…" at bounding box center [898, 246] width 596 height 306
click at [762, 240] on div at bounding box center [765, 248] width 29 height 27
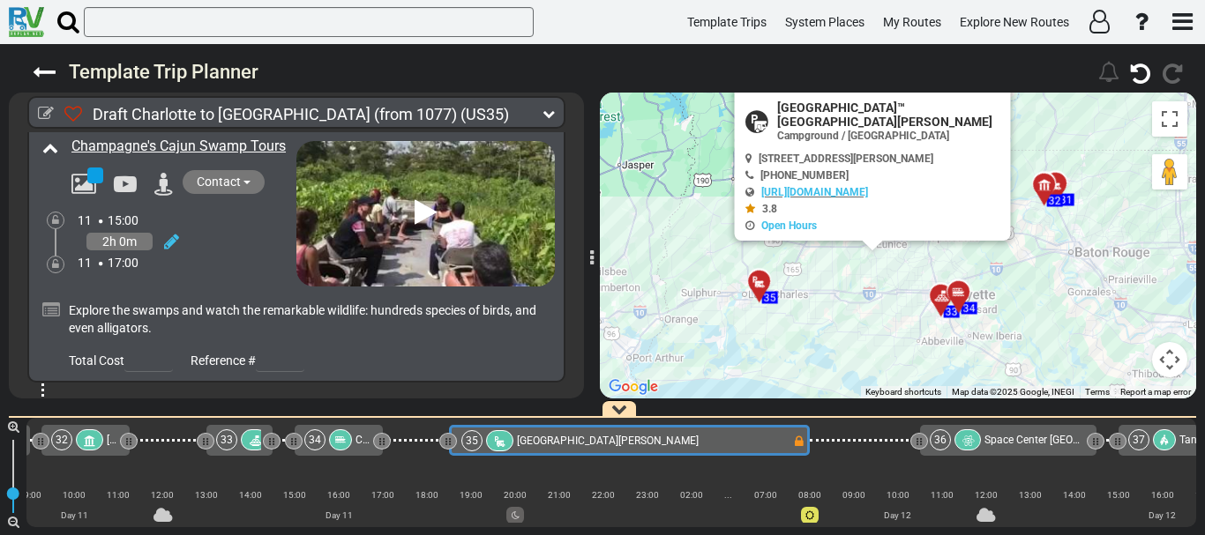
scroll to position [0, 8407]
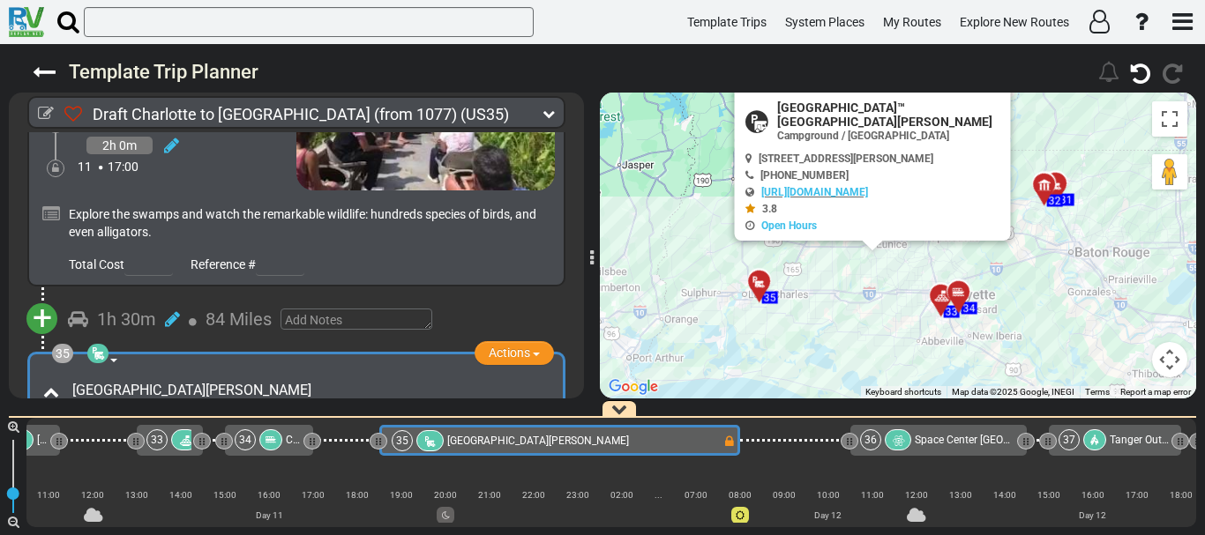
drag, startPoint x: 336, startPoint y: 230, endPoint x: 76, endPoint y: 237, distance: 260.3
click at [76, 381] on div "Little Lake Charles RV Resort" at bounding box center [310, 391] width 477 height 20
copy link "Little Lake Charles RV Resort"
click at [842, 195] on link "http://www.littlelakecharles.com" at bounding box center [814, 192] width 107 height 12
click at [463, 441] on span "Little Lake Charles RV Resort" at bounding box center [538, 441] width 182 height 12
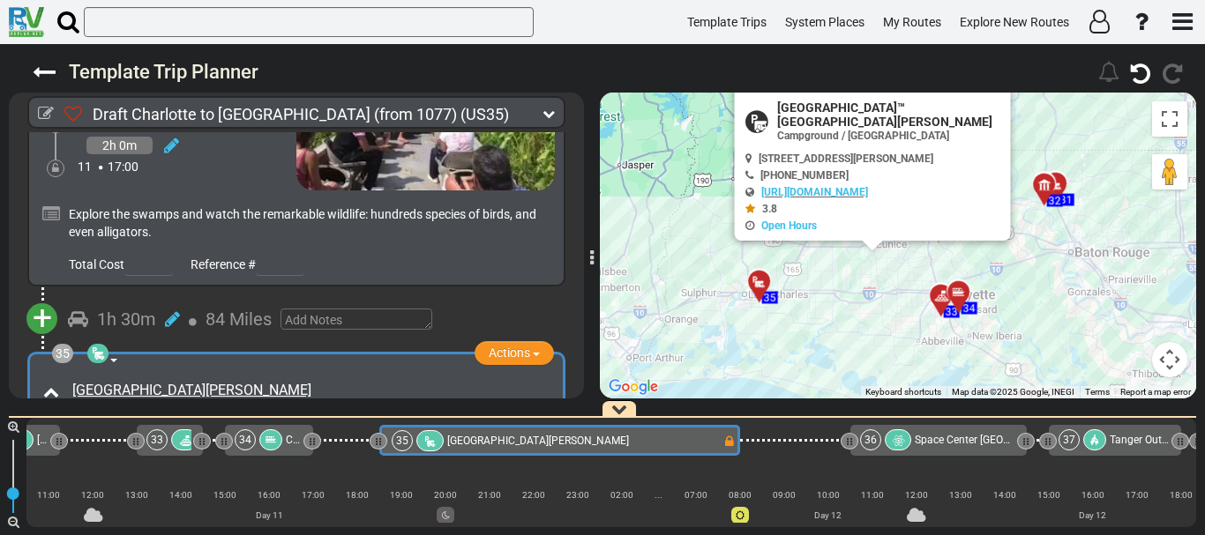
click at [567, 351] on div "35 Campground / Rv Park Actions Add Activity Replace Add Notes" at bounding box center [296, 476] width 575 height 250
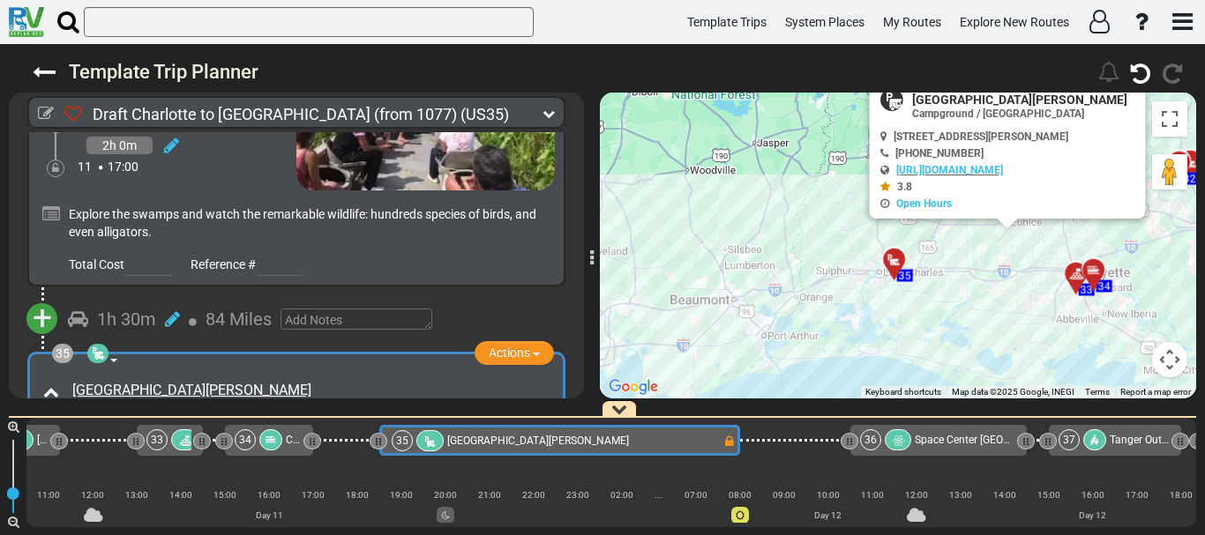
drag, startPoint x: 706, startPoint y: 350, endPoint x: 855, endPoint y: 328, distance: 150.7
click at [855, 328] on div "To activate drag with keyboard, press Alt + Enter. Once in keyboard drag state,…" at bounding box center [898, 246] width 596 height 306
drag, startPoint x: 297, startPoint y: 241, endPoint x: 3, endPoint y: 226, distance: 294.9
click at [3, 226] on div "Draft Charlotte to Houston (from 1077) (US35) 13 Days 1,457 Miles 112 miles per…" at bounding box center [602, 289] width 1205 height 491
click at [950, 132] on span "4200 Luke Powers Rd, Lake Charles, LA 70615, USA" at bounding box center [983, 137] width 175 height 12
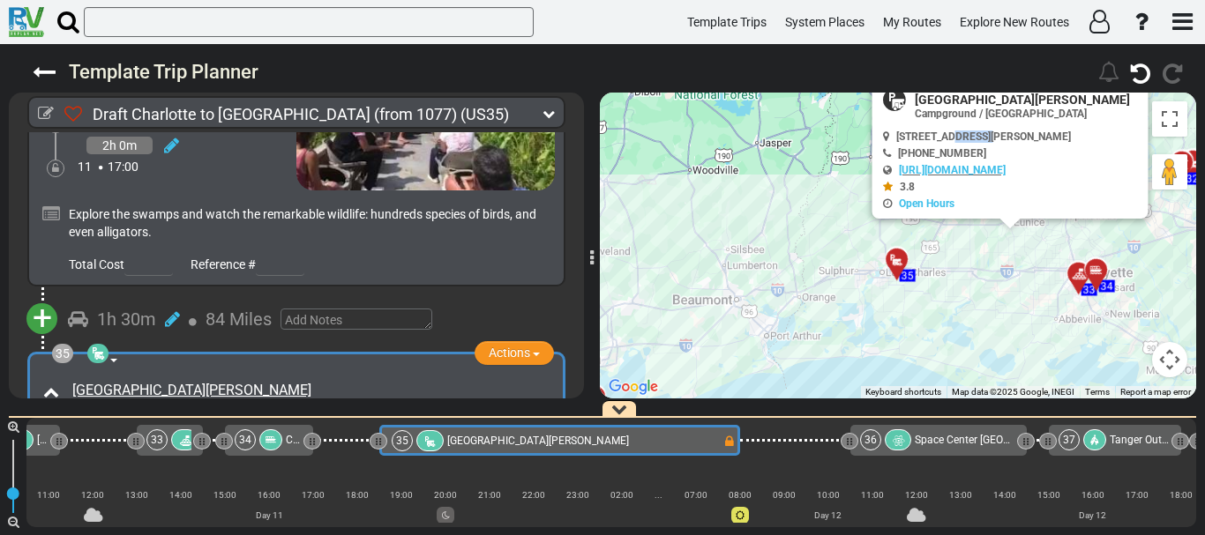
click at [950, 132] on span "4200 Luke Powers Rd, Lake Charles, LA 70615, USA" at bounding box center [983, 137] width 175 height 12
copy div "4200 Luke Powers Rd, Lake Charles, LA 70615, USA"
drag, startPoint x: 282, startPoint y: 234, endPoint x: 69, endPoint y: 233, distance: 213.4
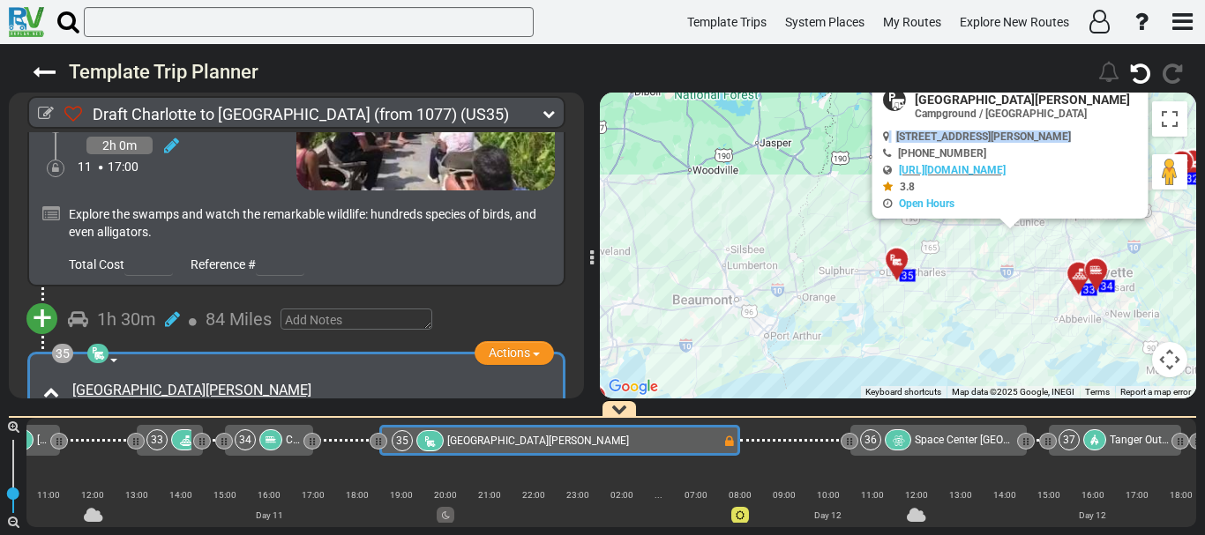
click at [69, 377] on div "Little Lake Charles RV Resort" at bounding box center [308, 391] width 490 height 29
copy link "Little Lake Charles RV Resort"
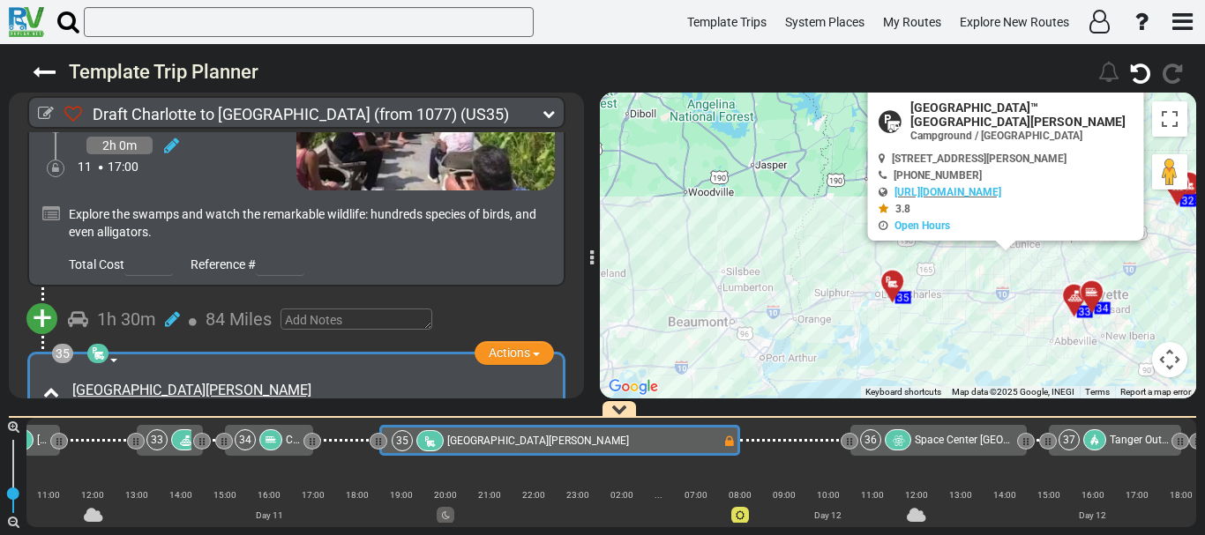
click at [306, 415] on div "Contact frontdesk@littlelakecharles.com 3374331114 http://www.littlelakecharles…" at bounding box center [308, 429] width 490 height 28
drag, startPoint x: 270, startPoint y: 233, endPoint x: 71, endPoint y: 235, distance: 198.4
click at [71, 377] on div "Little Lake Charles RV Resort" at bounding box center [308, 391] width 490 height 29
copy link "Little Lake Charles RV Resort"
click at [1116, 447] on div "Tanger Outlets [GEOGRAPHIC_DATA]" at bounding box center [1139, 439] width 60 height 21
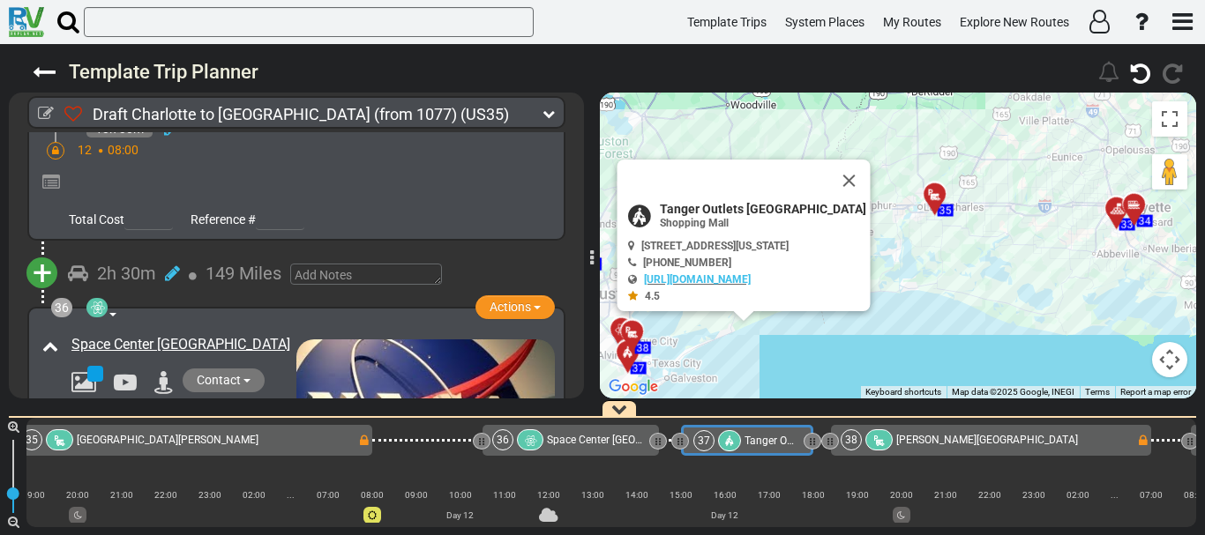
scroll to position [0, 9077]
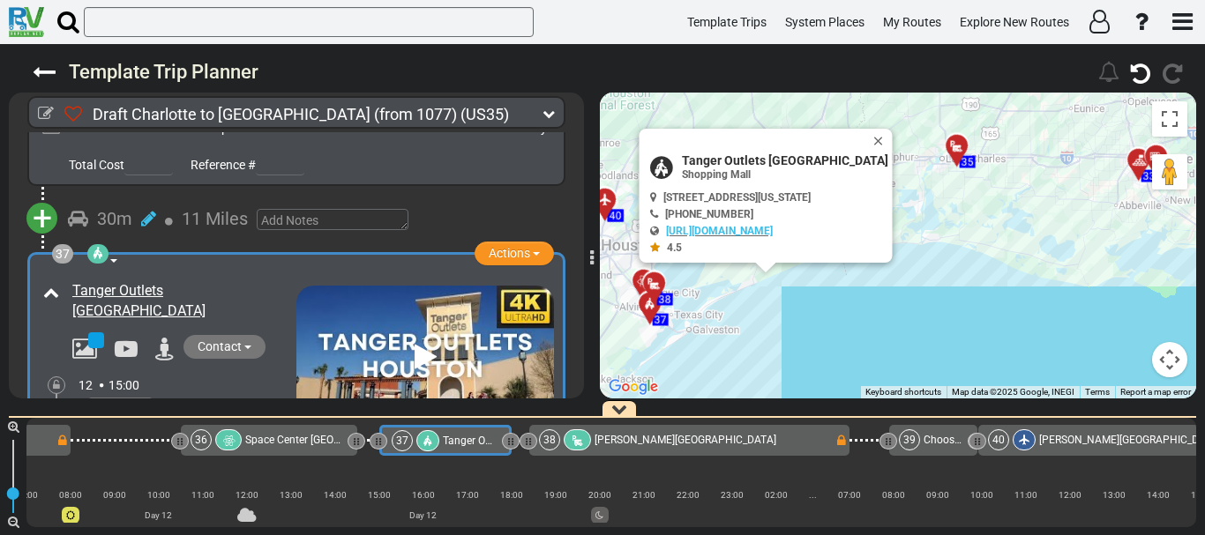
click at [599, 440] on span "[PERSON_NAME][GEOGRAPHIC_DATA]" at bounding box center [685, 440] width 182 height 12
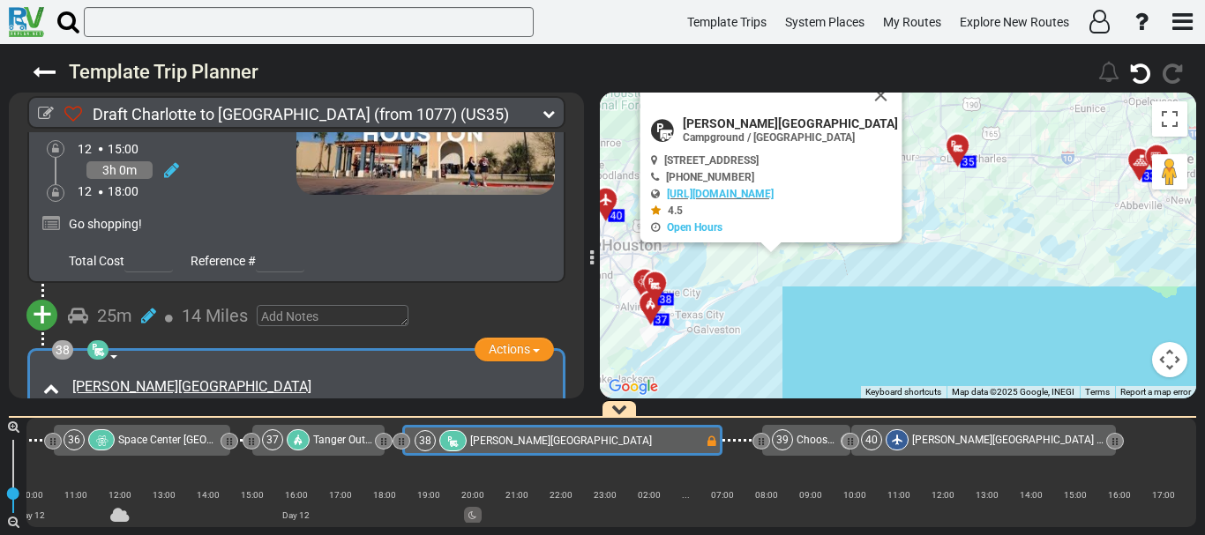
scroll to position [0, 9227]
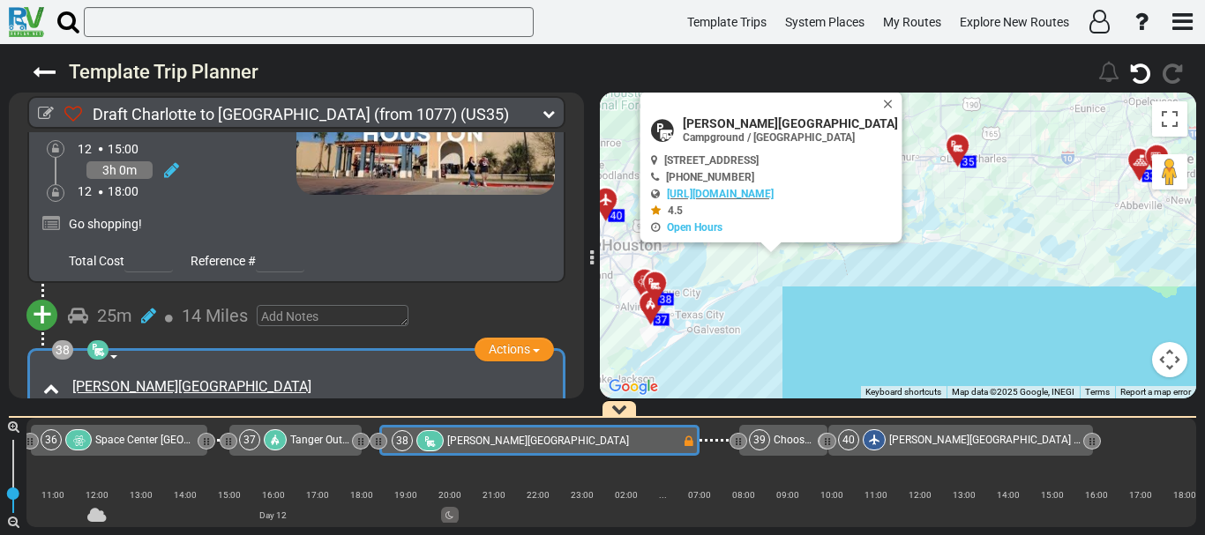
click at [146, 415] on span "Contact" at bounding box center [137, 422] width 44 height 14
click at [721, 122] on span "[PERSON_NAME][GEOGRAPHIC_DATA]" at bounding box center [790, 123] width 215 height 14
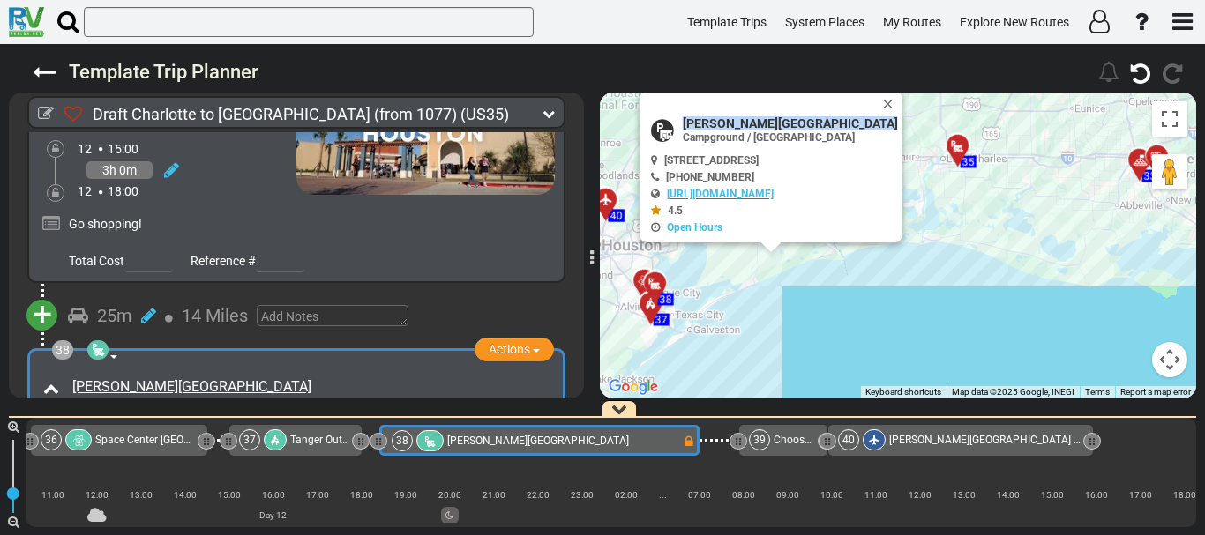
click at [721, 122] on span "[PERSON_NAME][GEOGRAPHIC_DATA]" at bounding box center [790, 123] width 215 height 14
copy div "[PERSON_NAME][GEOGRAPHIC_DATA]"
click at [167, 373] on div "Brickhouse RV Resort Contact admin@brickhouservresort.com" at bounding box center [308, 406] width 490 height 66
click at [168, 411] on button "Contact" at bounding box center [142, 423] width 82 height 24
click at [767, 111] on div at bounding box center [766, 104] width 230 height 25
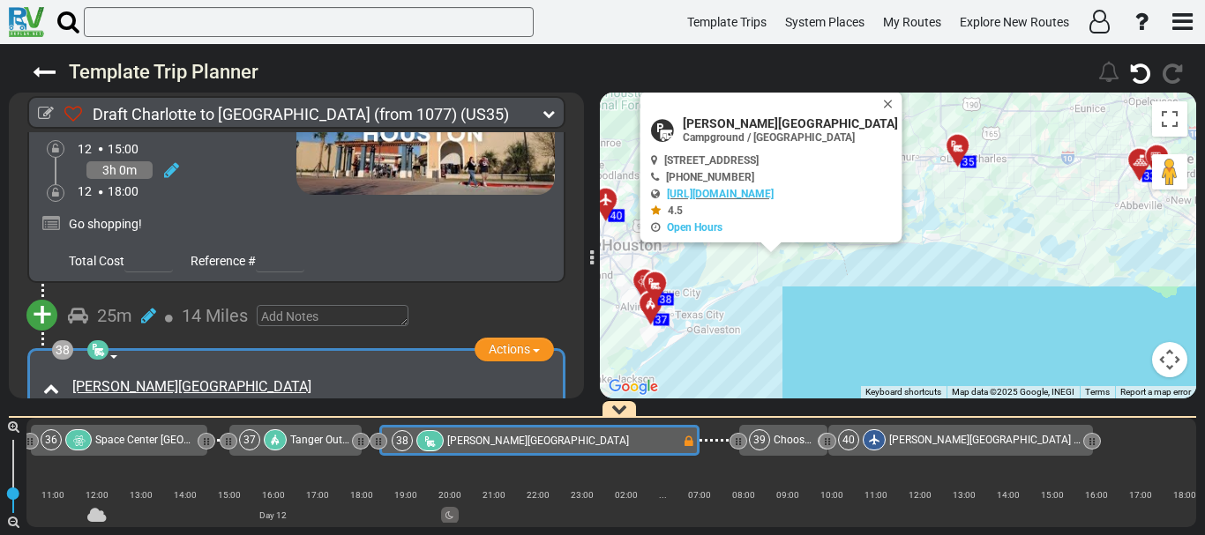
click at [767, 111] on div at bounding box center [766, 104] width 230 height 25
copy div
click at [767, 121] on span "[PERSON_NAME][GEOGRAPHIC_DATA]" at bounding box center [790, 123] width 215 height 14
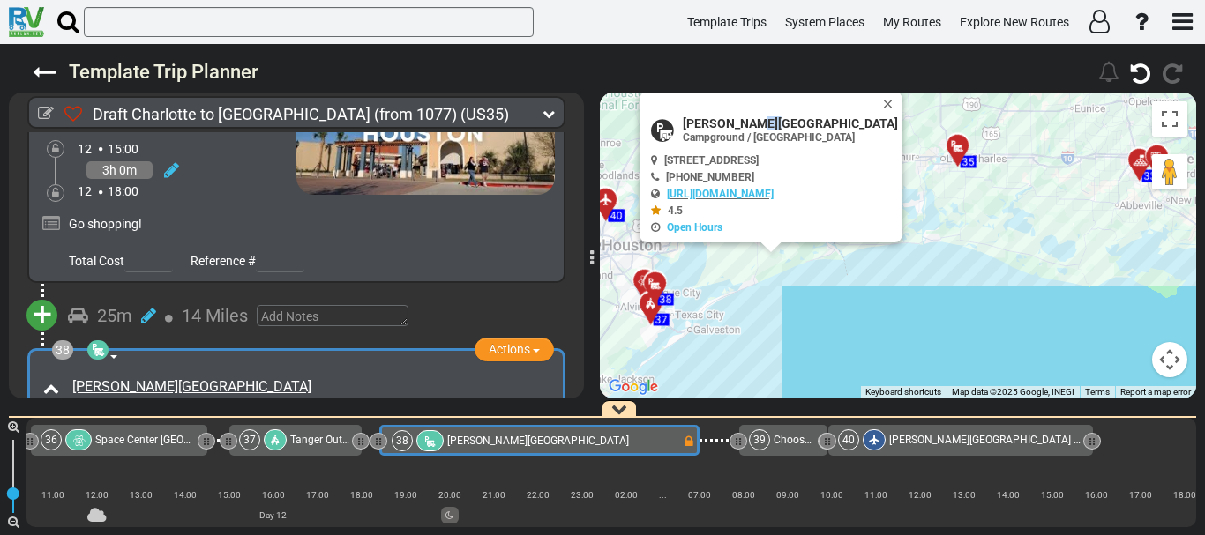
click at [767, 121] on span "[PERSON_NAME][GEOGRAPHIC_DATA]" at bounding box center [790, 123] width 215 height 14
copy div "[PERSON_NAME][GEOGRAPHIC_DATA]"
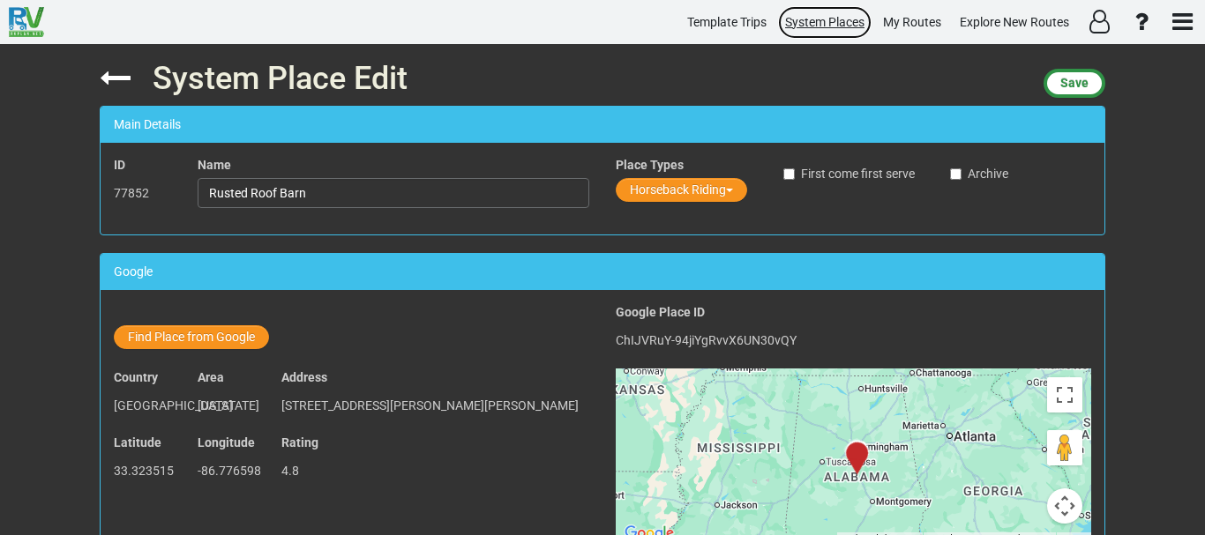
click at [791, 25] on span "System Places" at bounding box center [824, 22] width 79 height 14
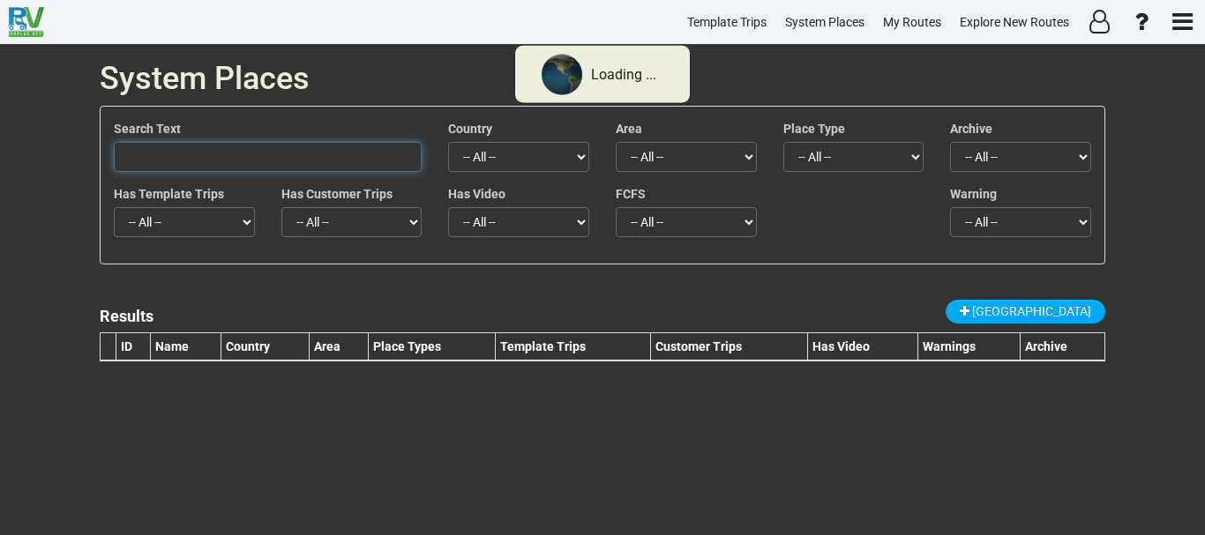
click at [239, 161] on input "text" at bounding box center [268, 157] width 308 height 30
paste input "[GEOGRAPHIC_DATA]™ [GEOGRAPHIC_DATA][PERSON_NAME]"
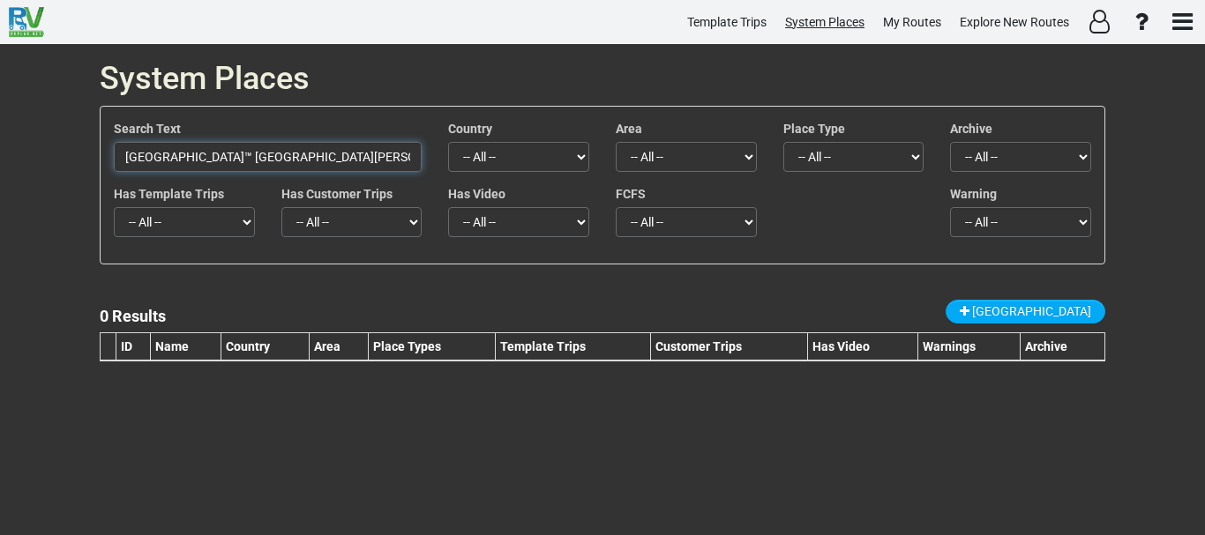
type input "[GEOGRAPHIC_DATA]™ [GEOGRAPHIC_DATA][PERSON_NAME]"
click at [374, 148] on input "[GEOGRAPHIC_DATA]™ [GEOGRAPHIC_DATA][PERSON_NAME]" at bounding box center [268, 157] width 308 height 30
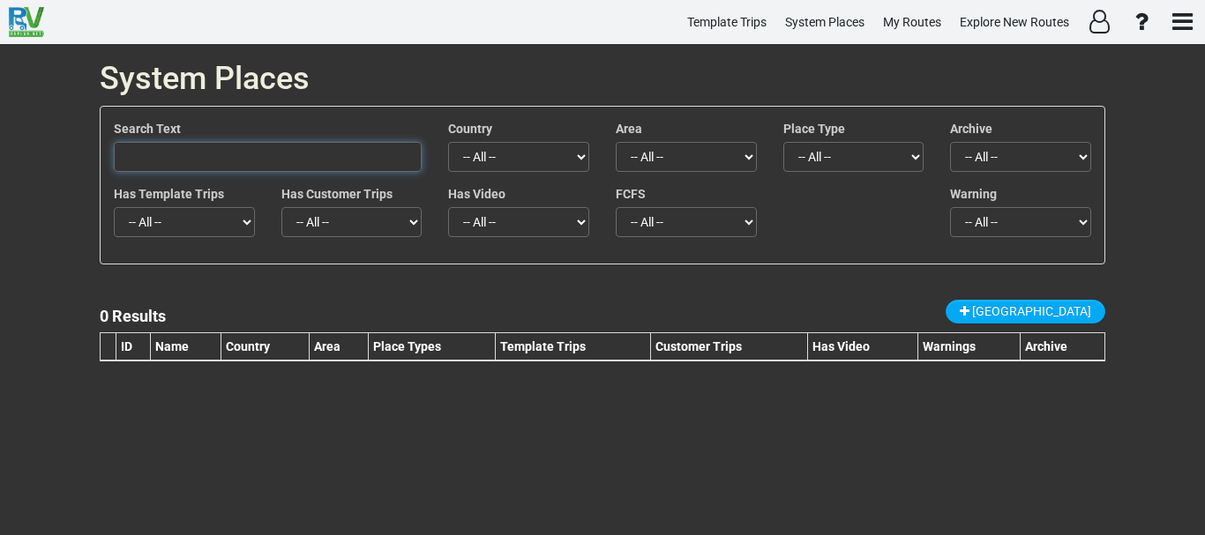
paste input "[GEOGRAPHIC_DATA][PERSON_NAME]"
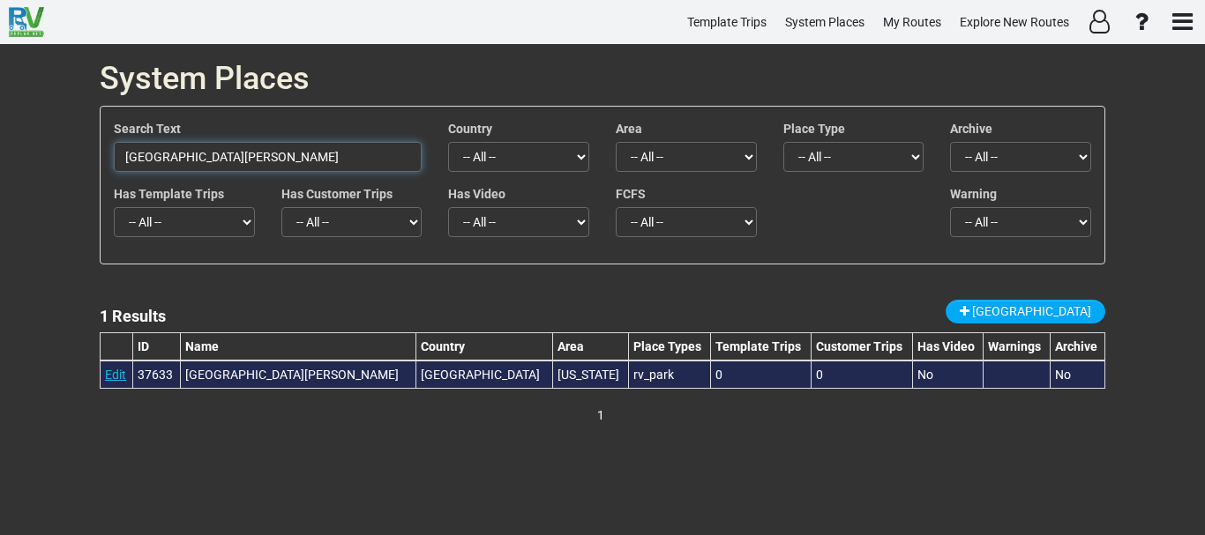
type input "[GEOGRAPHIC_DATA][PERSON_NAME]"
click at [114, 372] on link "Edit" at bounding box center [115, 375] width 21 height 14
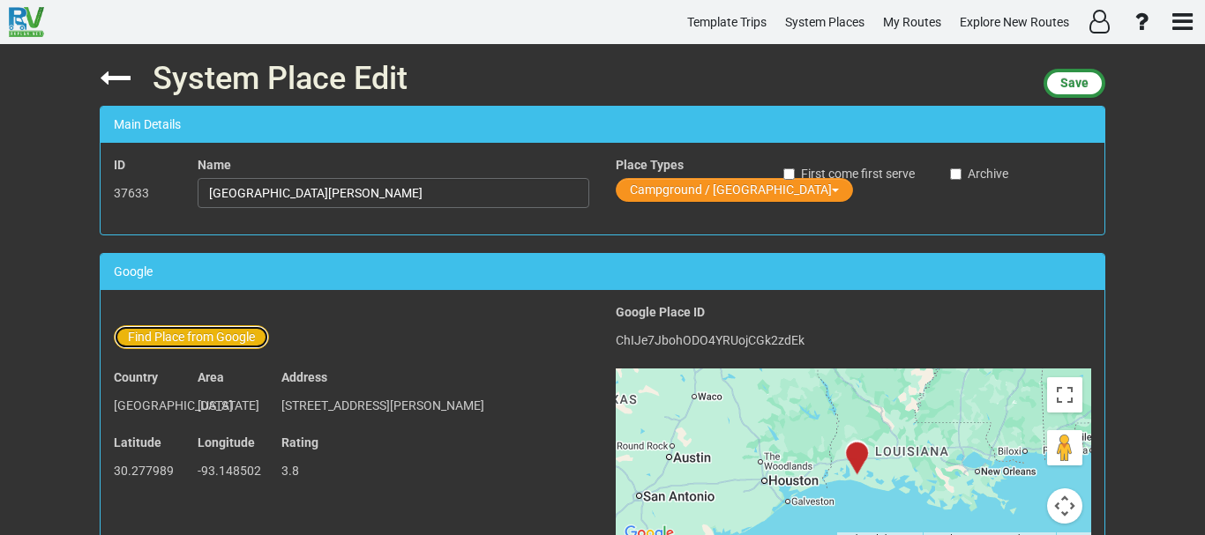
click at [176, 341] on button "Find Place from Google" at bounding box center [191, 337] width 155 height 24
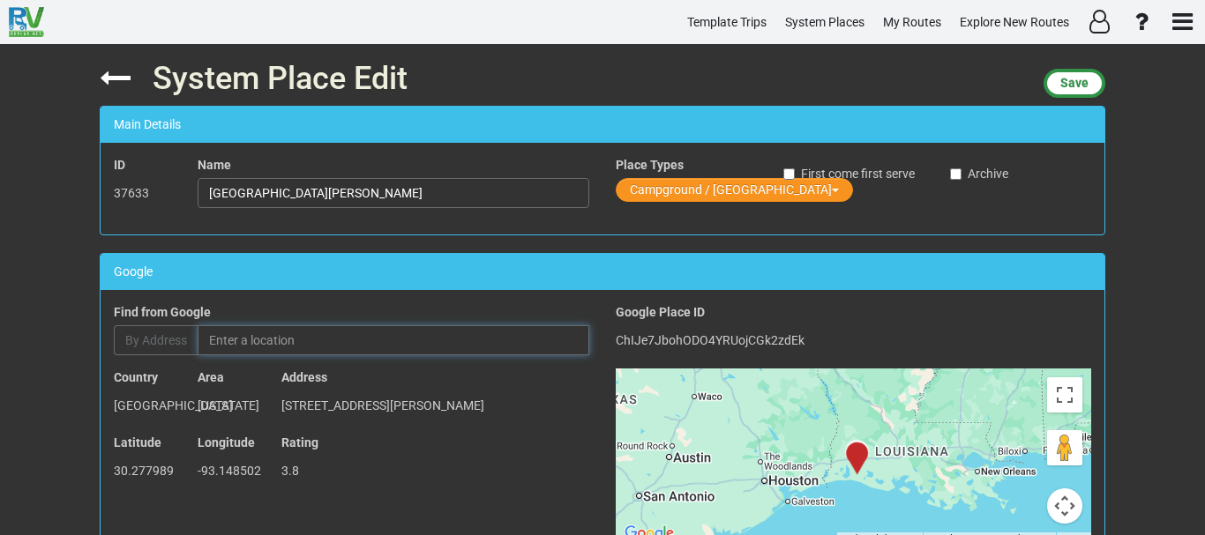
click at [258, 334] on input "text" at bounding box center [394, 340] width 392 height 30
paste input "[GEOGRAPHIC_DATA]™ [GEOGRAPHIC_DATA][PERSON_NAME]"
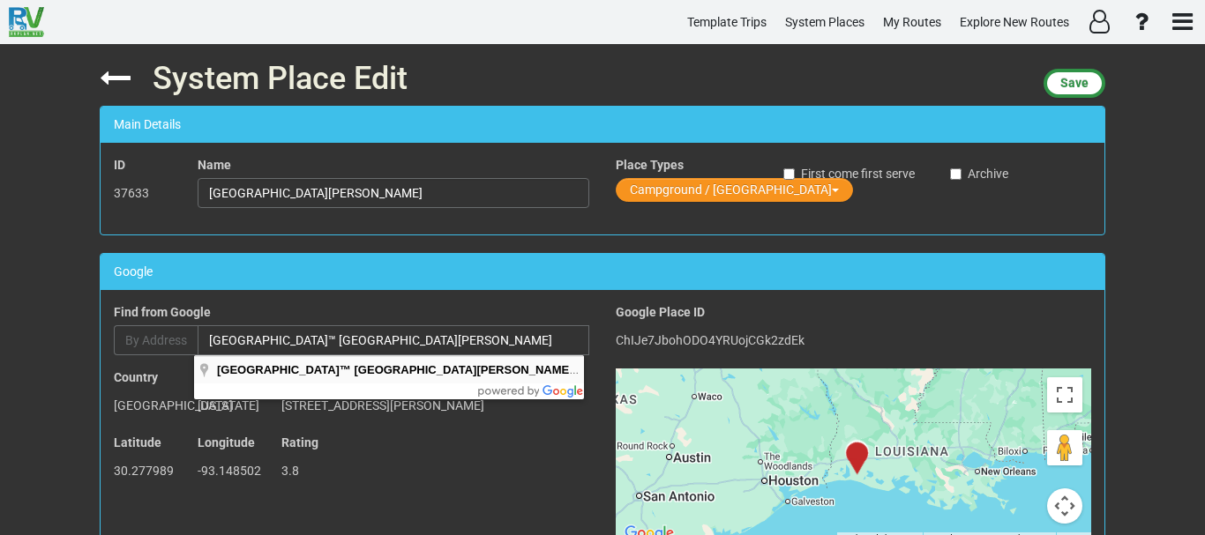
type input "[GEOGRAPHIC_DATA]™ [GEOGRAPHIC_DATA][PERSON_NAME], [PERSON_NAME][GEOGRAPHIC_DAT…"
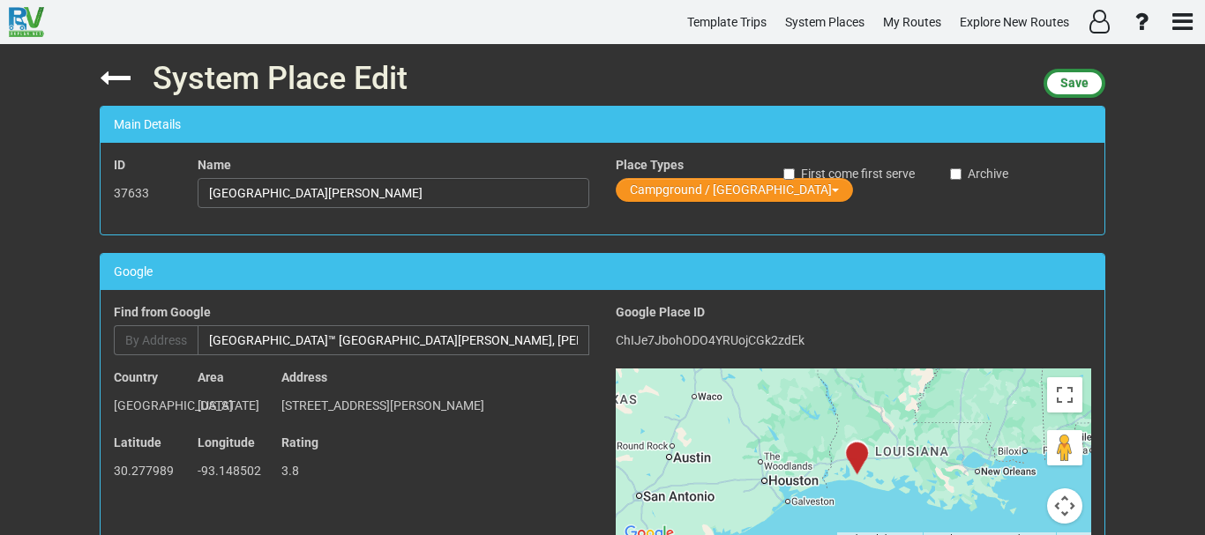
type input "[GEOGRAPHIC_DATA]™ [GEOGRAPHIC_DATA][PERSON_NAME]"
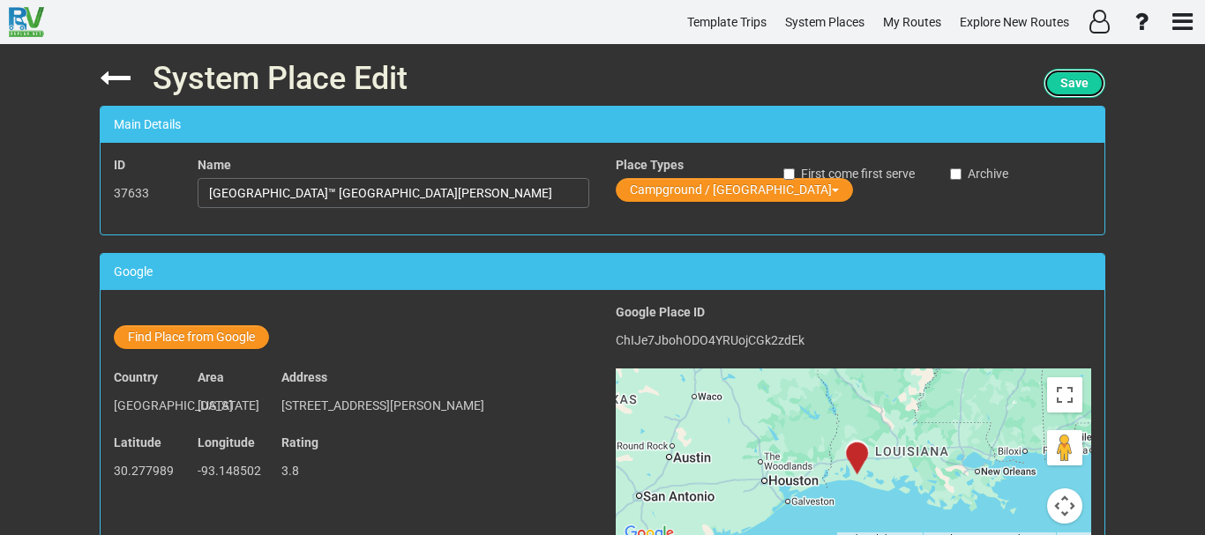
click at [1079, 77] on span "Save" at bounding box center [1074, 83] width 28 height 14
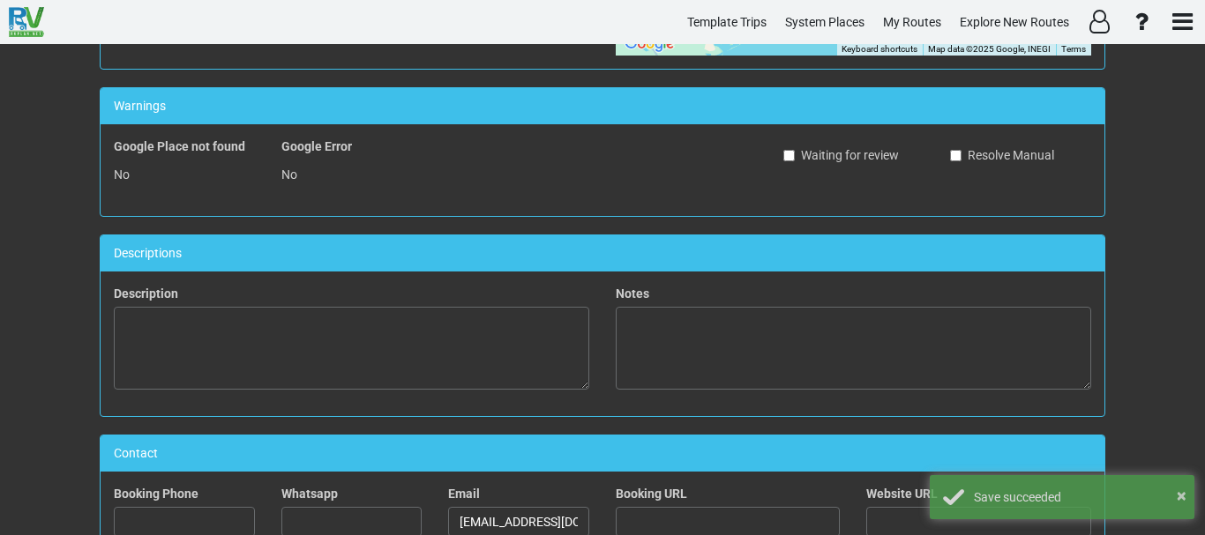
scroll to position [498, 0]
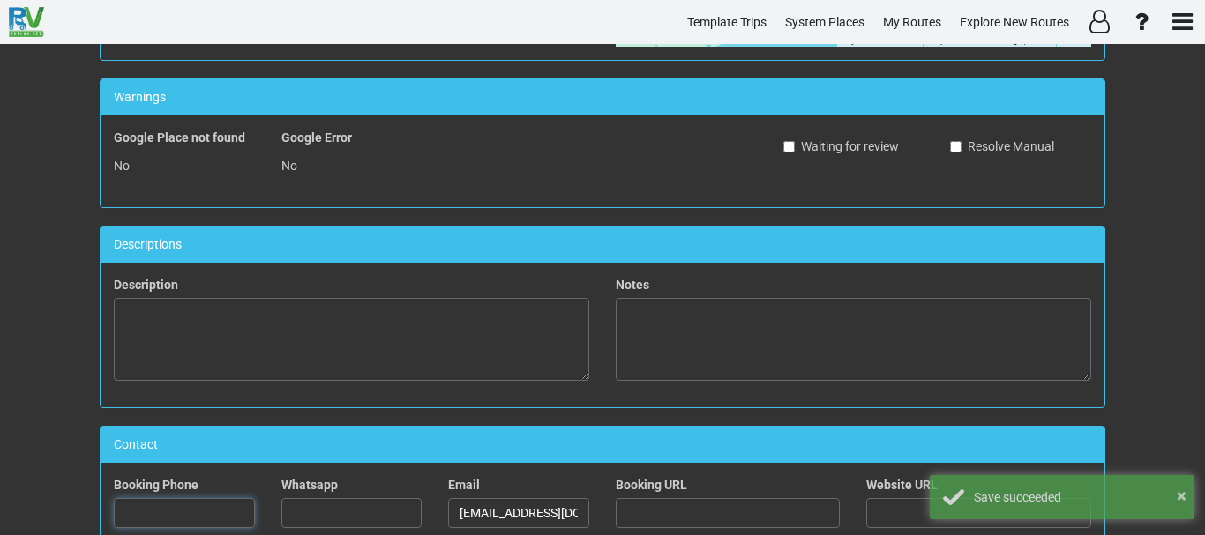
click at [184, 509] on input "text" at bounding box center [184, 513] width 141 height 30
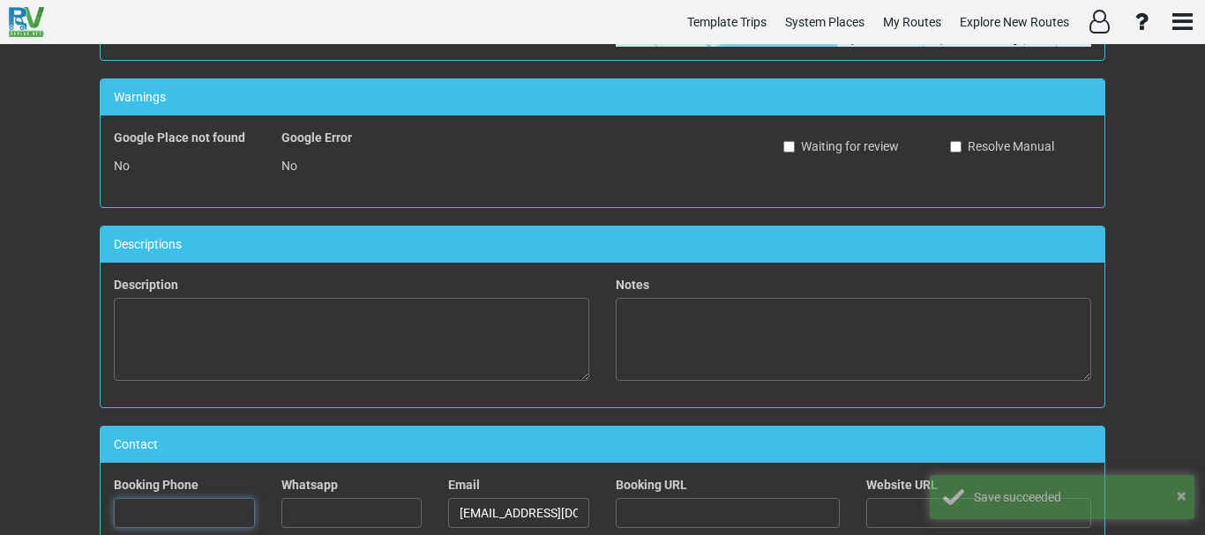
paste input "[PHONE_NUMBER]"
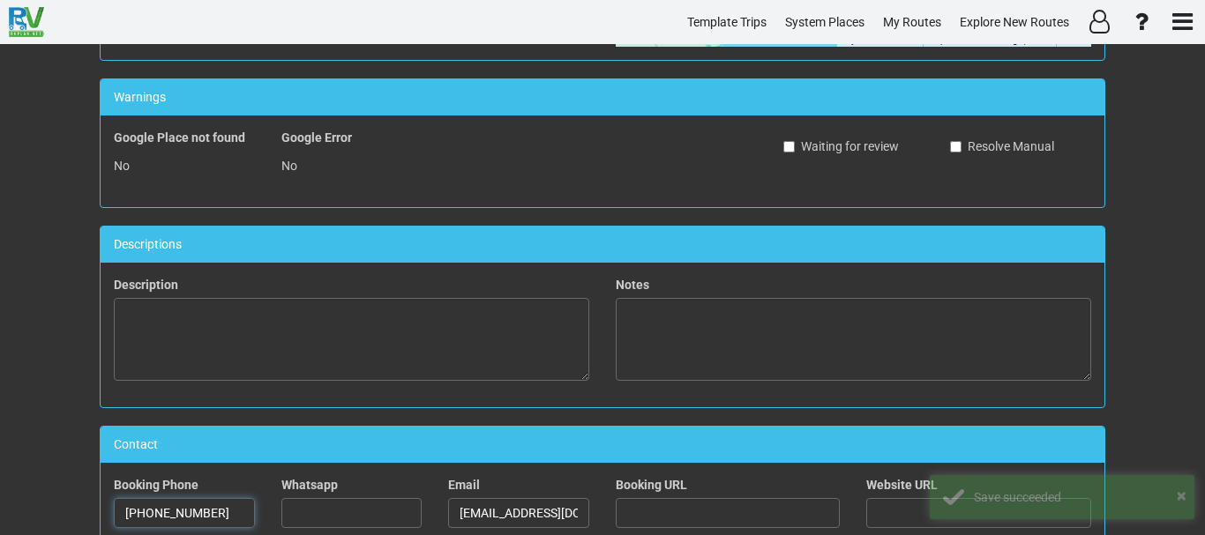
type input "[PHONE_NUMBER]"
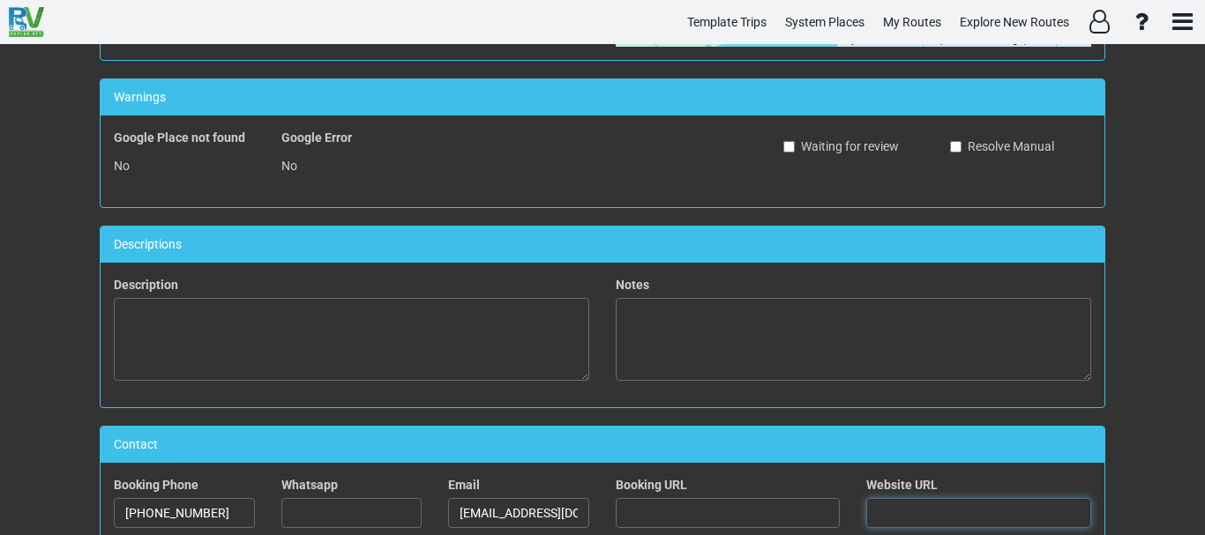
click at [893, 518] on input "text" at bounding box center [978, 513] width 225 height 30
paste input "[URL][DOMAIN_NAME]"
type input "[URL][DOMAIN_NAME]"
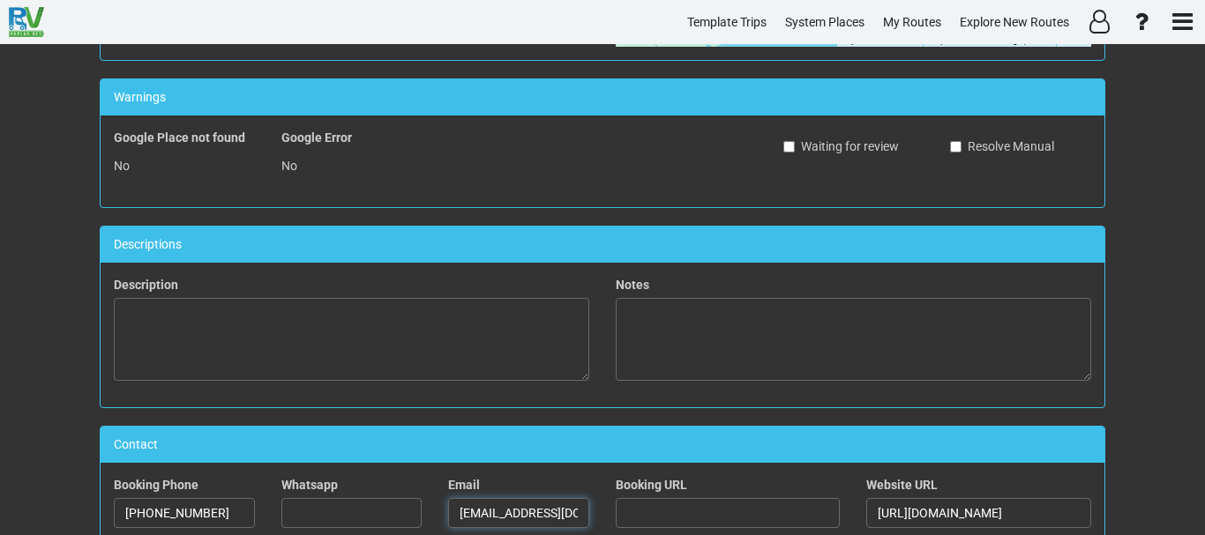
click at [555, 518] on input "[EMAIL_ADDRESS][DOMAIN_NAME]" at bounding box center [518, 513] width 141 height 30
paste input "[EMAIL_ADDRESS][DOMAIN_NAME]"
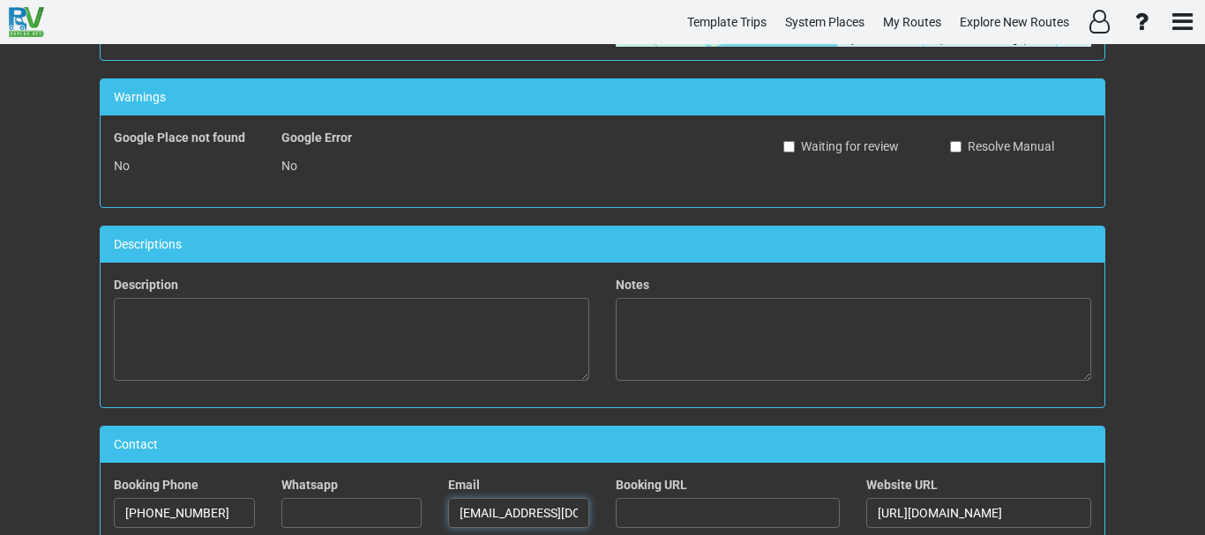
scroll to position [0, 103]
type input "[EMAIL_ADDRESS][DOMAIN_NAME]"
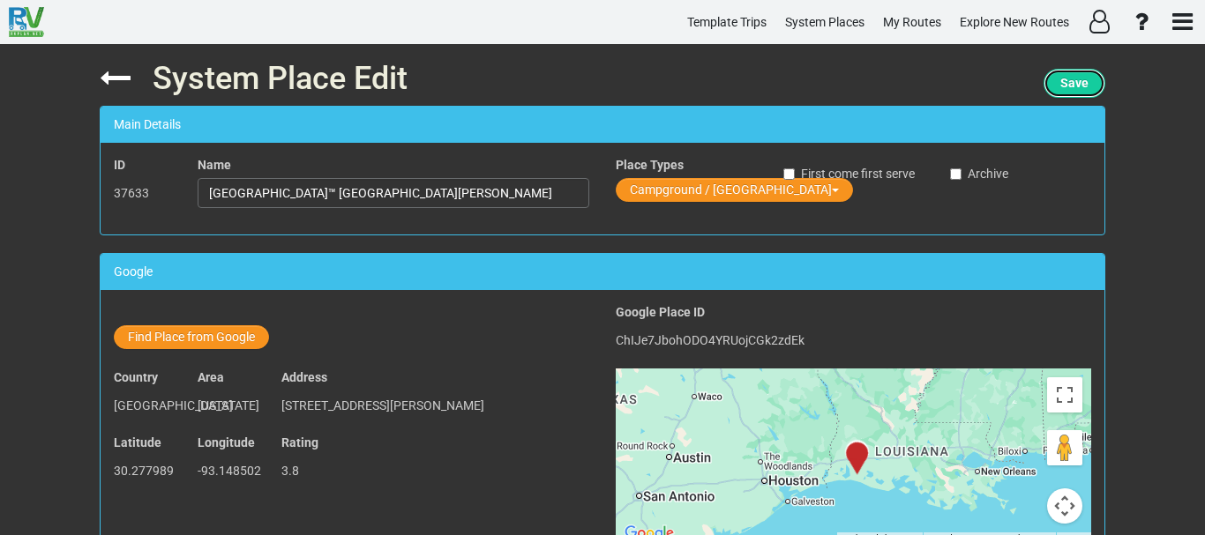
click at [1084, 85] on span "Save" at bounding box center [1074, 83] width 28 height 14
click at [350, 194] on input "[GEOGRAPHIC_DATA]™ [GEOGRAPHIC_DATA][PERSON_NAME]" at bounding box center [394, 193] width 392 height 30
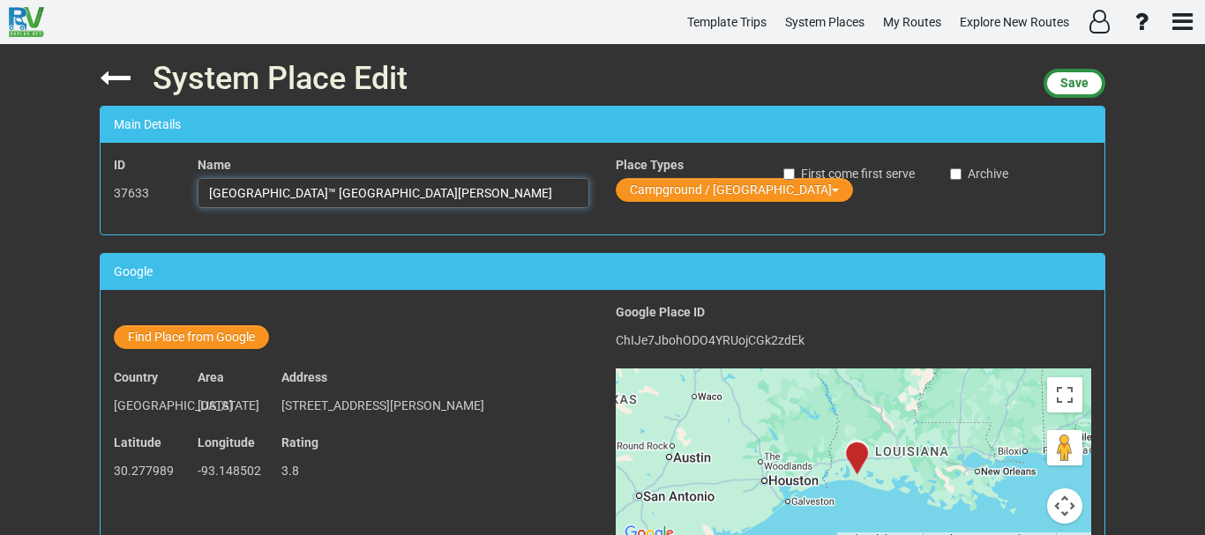
scroll to position [1134, 0]
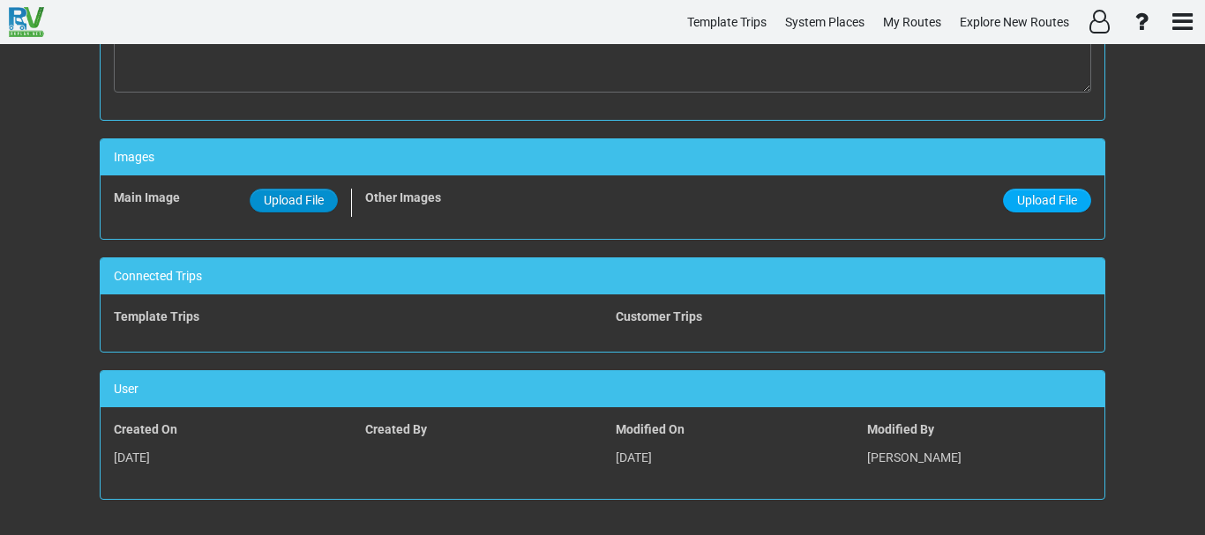
click at [324, 210] on label "Upload File" at bounding box center [294, 201] width 88 height 24
click at [0, 0] on input "Upload File" at bounding box center [0, 0] width 0 height 0
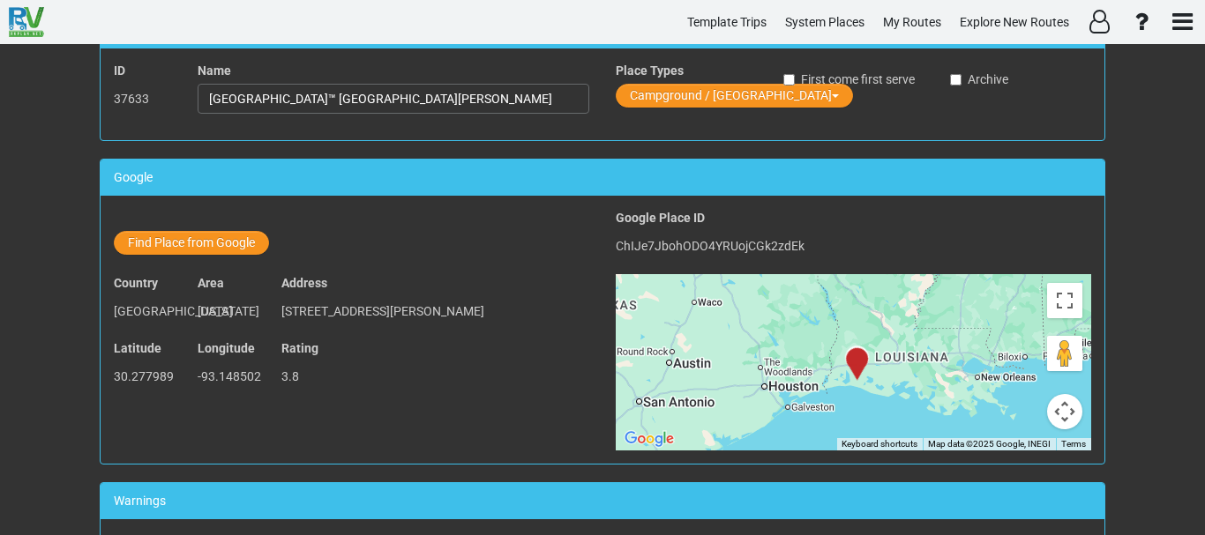
scroll to position [0, 0]
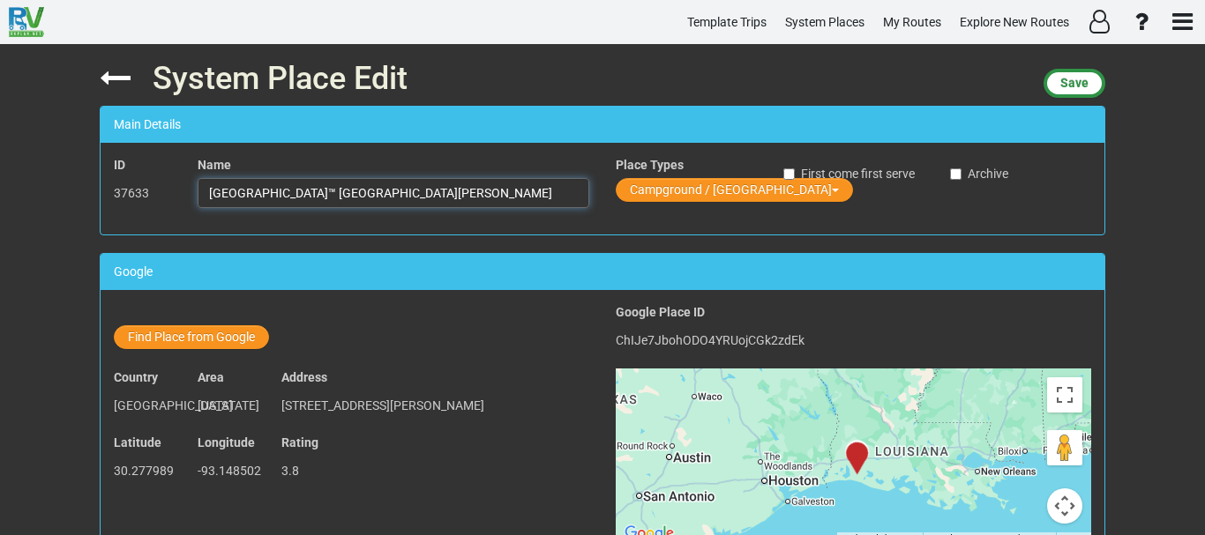
click at [292, 202] on input "[GEOGRAPHIC_DATA]™ [GEOGRAPHIC_DATA][PERSON_NAME]" at bounding box center [394, 193] width 392 height 30
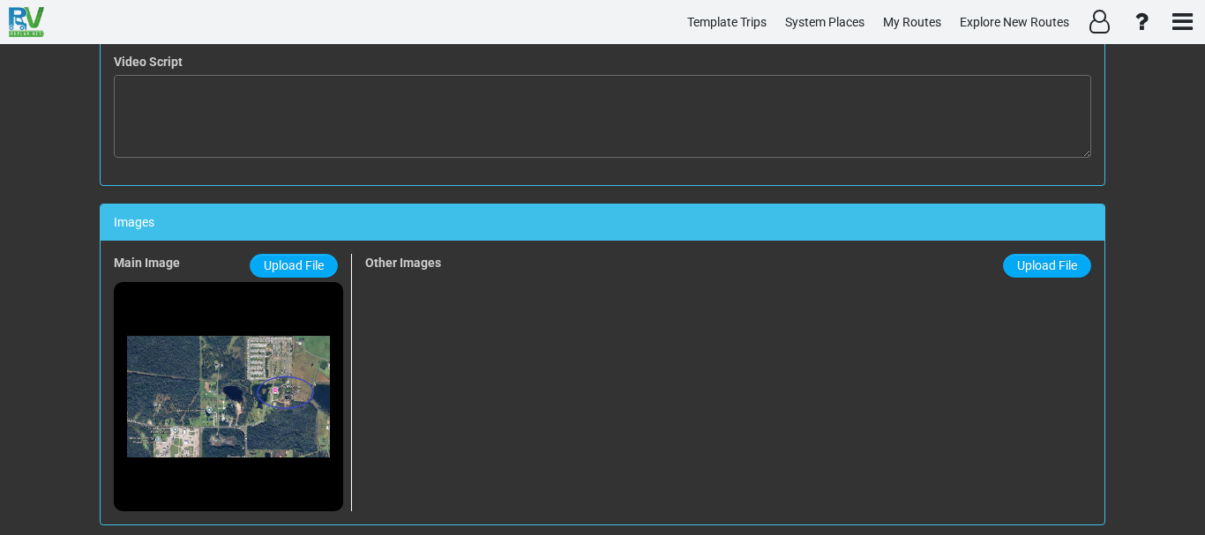
scroll to position [1059, 0]
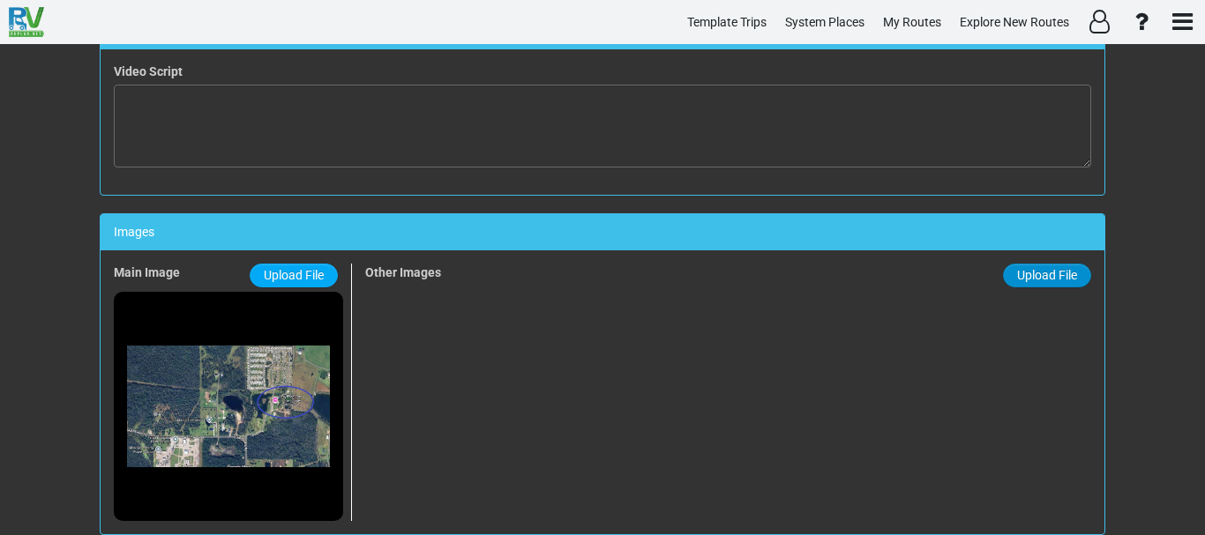
click at [1040, 287] on label "Upload File" at bounding box center [1047, 276] width 88 height 24
click at [0, 0] on input "Upload File" at bounding box center [0, 0] width 0 height 0
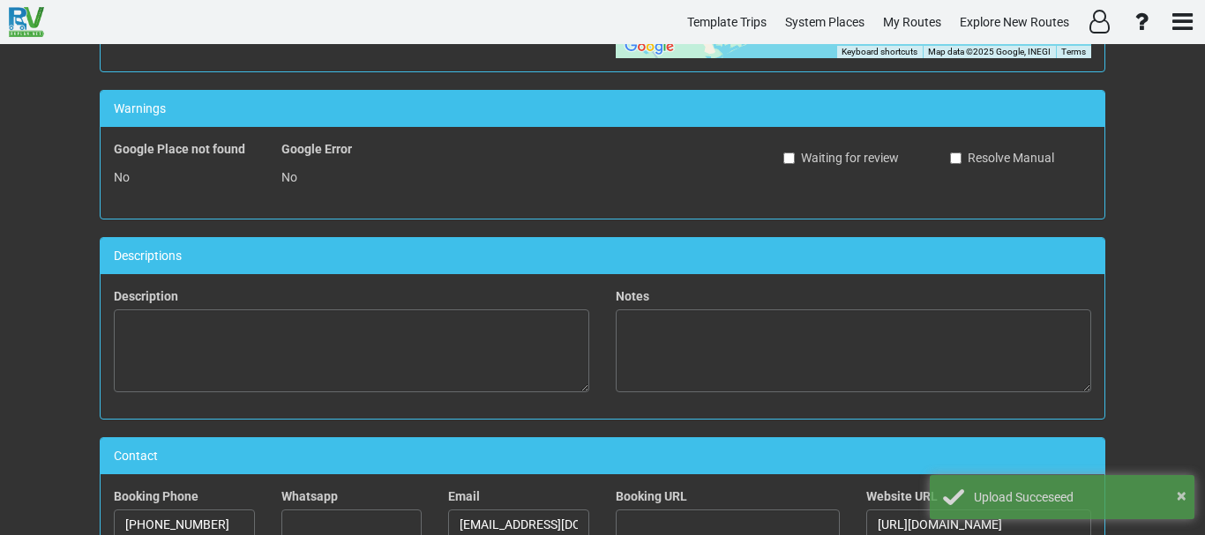
scroll to position [0, 0]
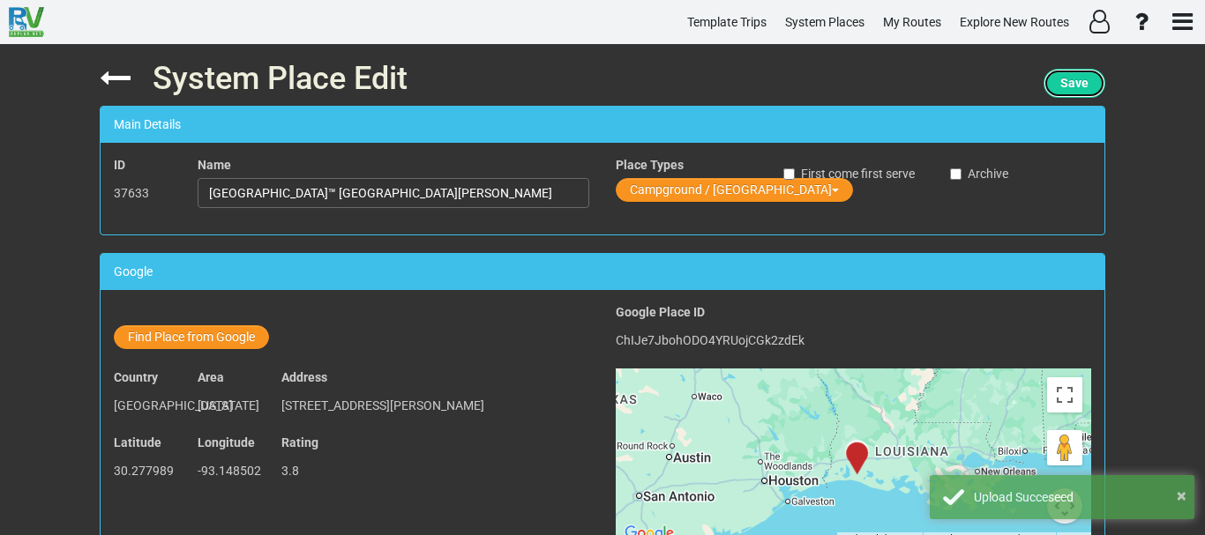
click at [1046, 83] on button "Save" at bounding box center [1074, 83] width 62 height 29
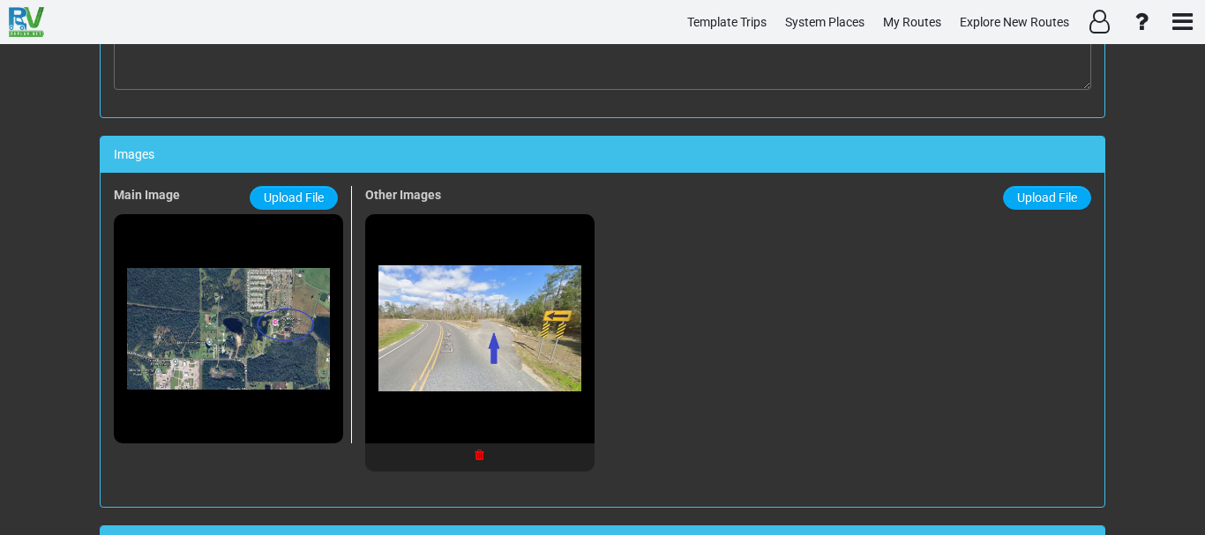
scroll to position [1101, 0]
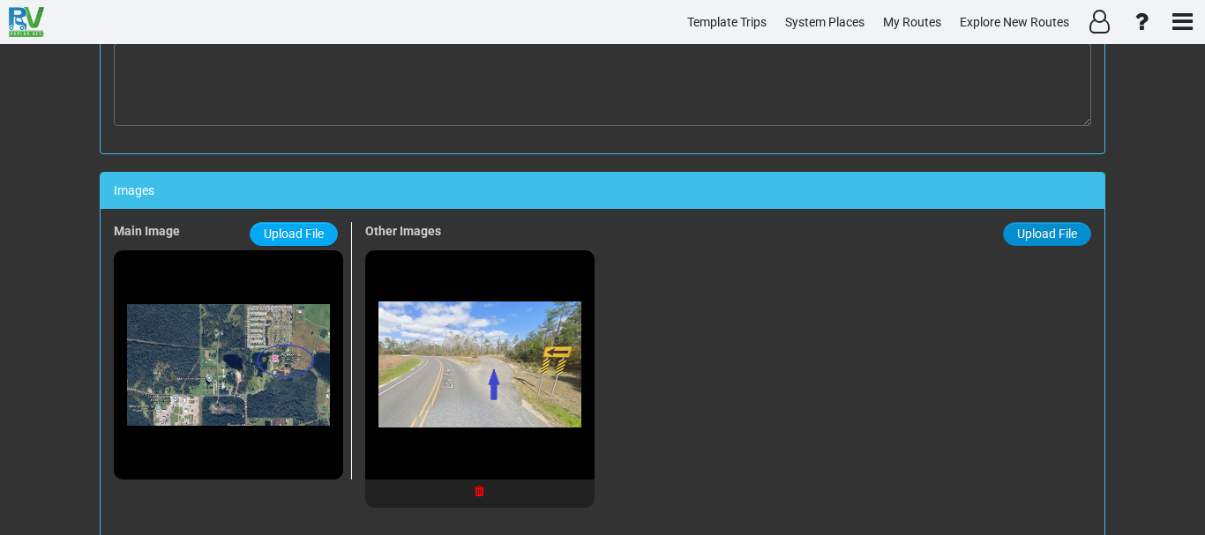
click at [1020, 240] on span "Upload File" at bounding box center [1047, 234] width 60 height 14
click at [0, 0] on input "Upload File" at bounding box center [0, 0] width 0 height 0
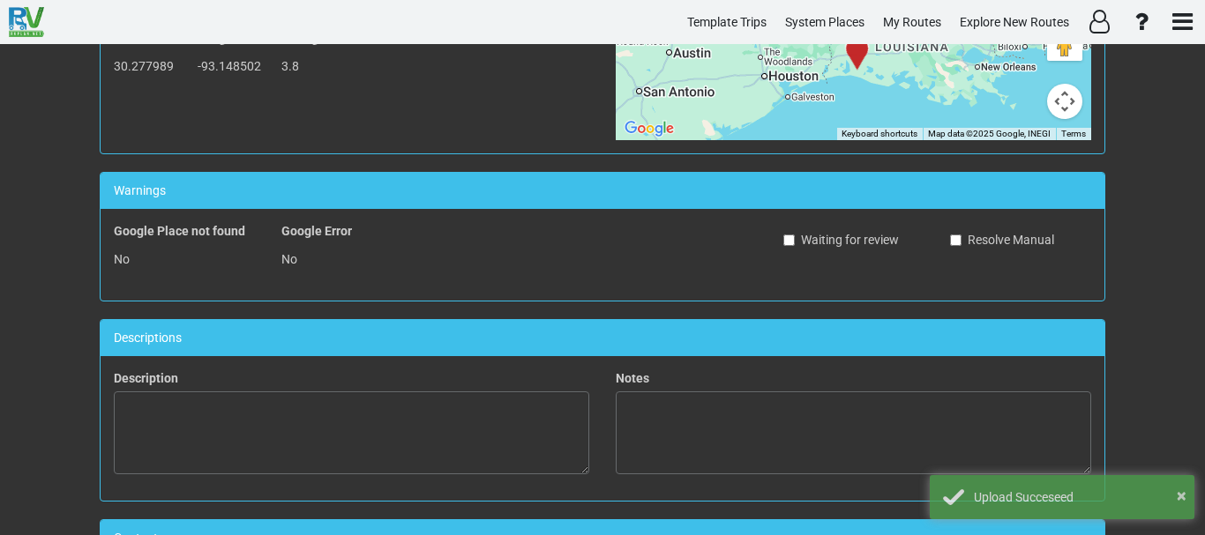
scroll to position [0, 0]
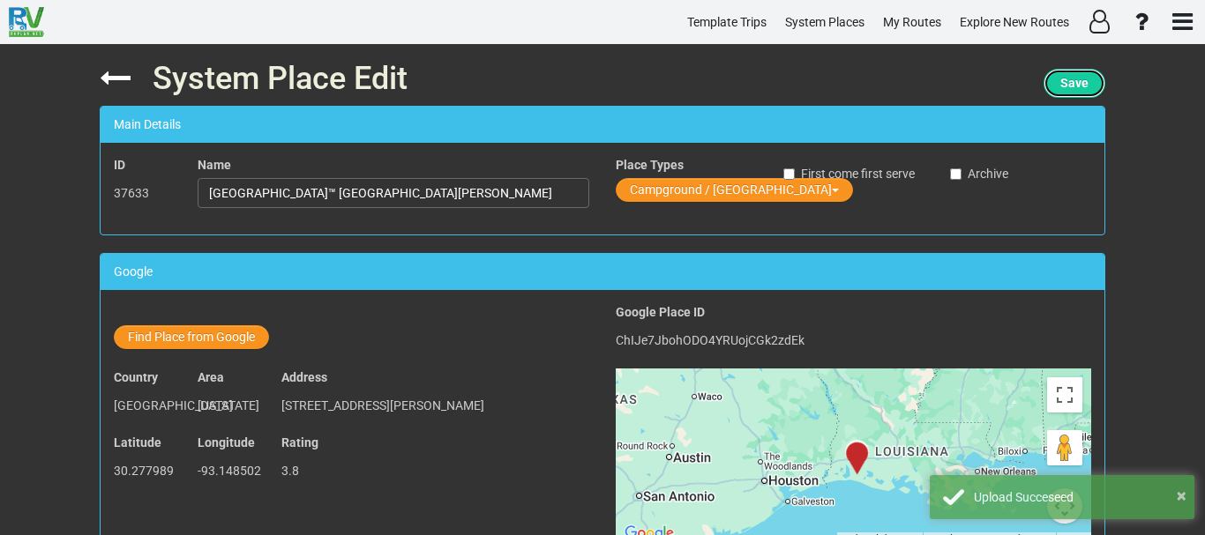
click at [1063, 87] on span "Save" at bounding box center [1074, 83] width 28 height 14
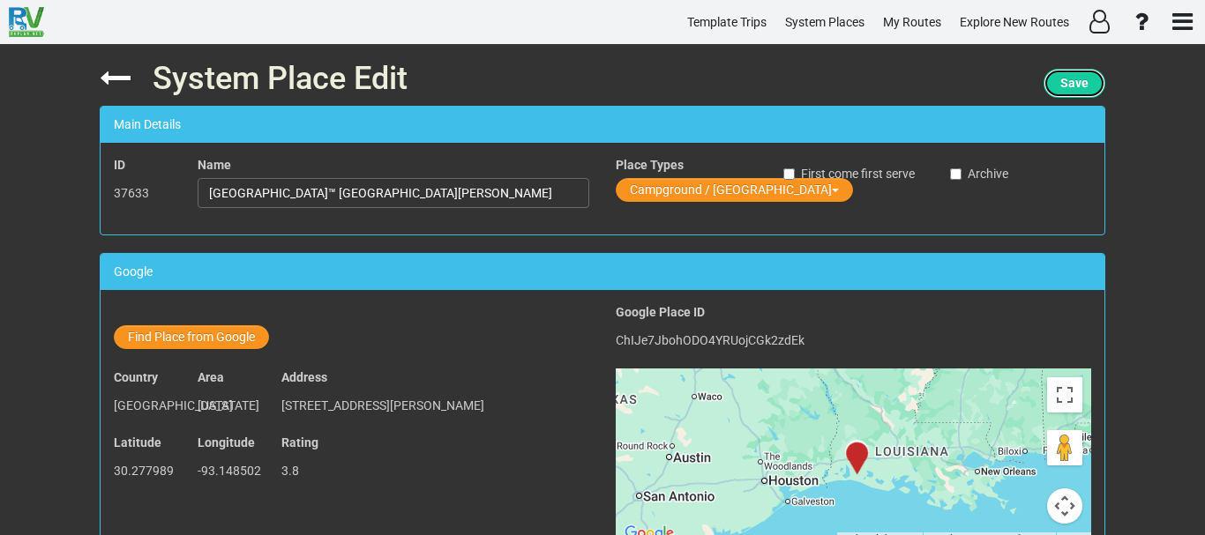
click at [1063, 87] on span "Save" at bounding box center [1074, 83] width 28 height 14
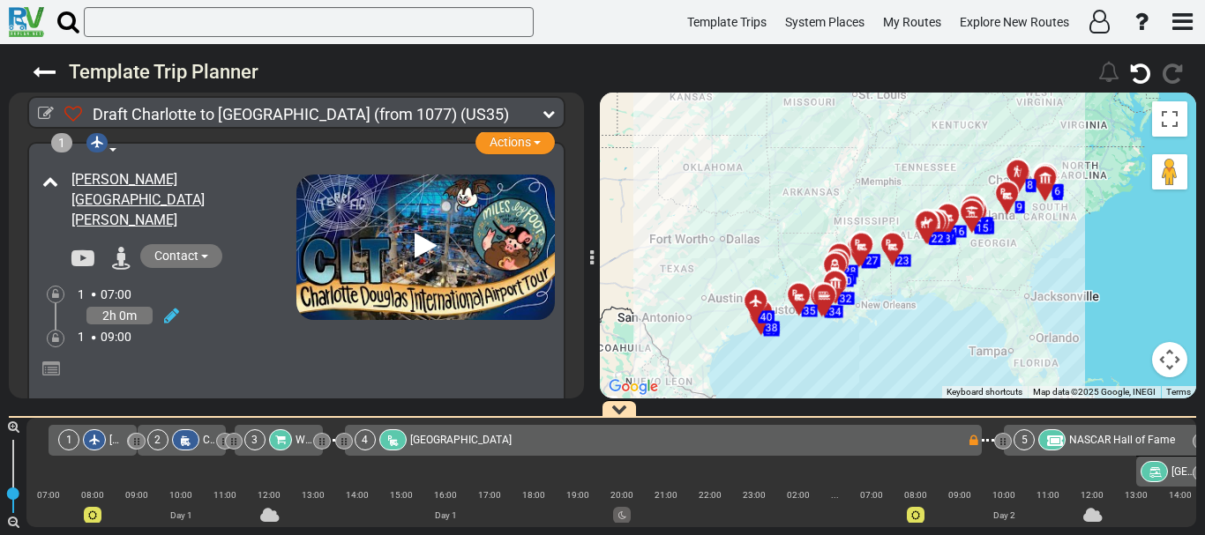
click at [751, 303] on div at bounding box center [761, 308] width 29 height 27
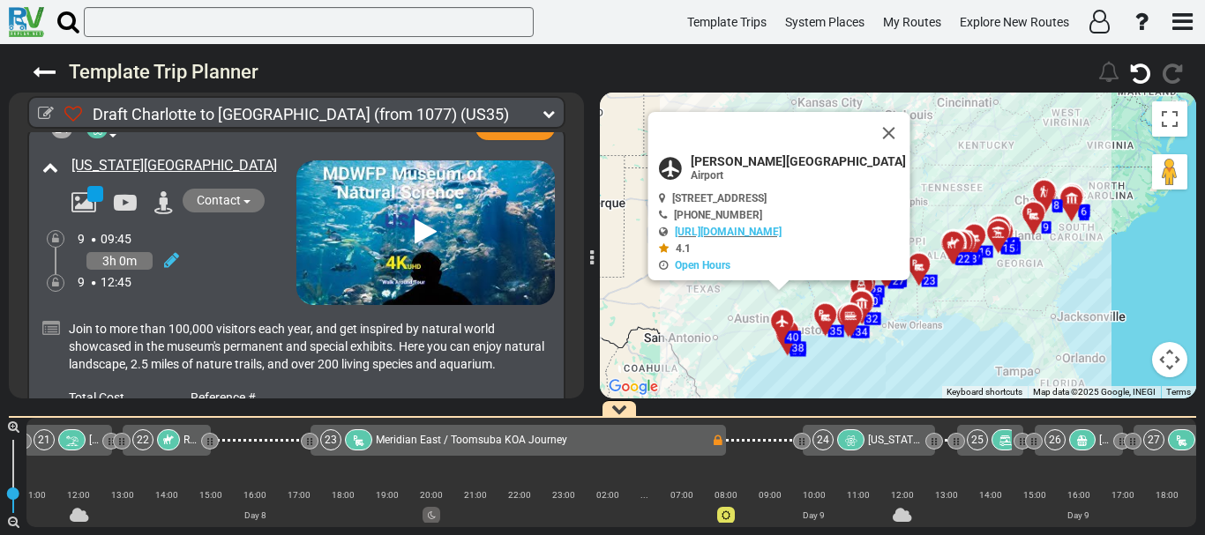
scroll to position [0, 9414]
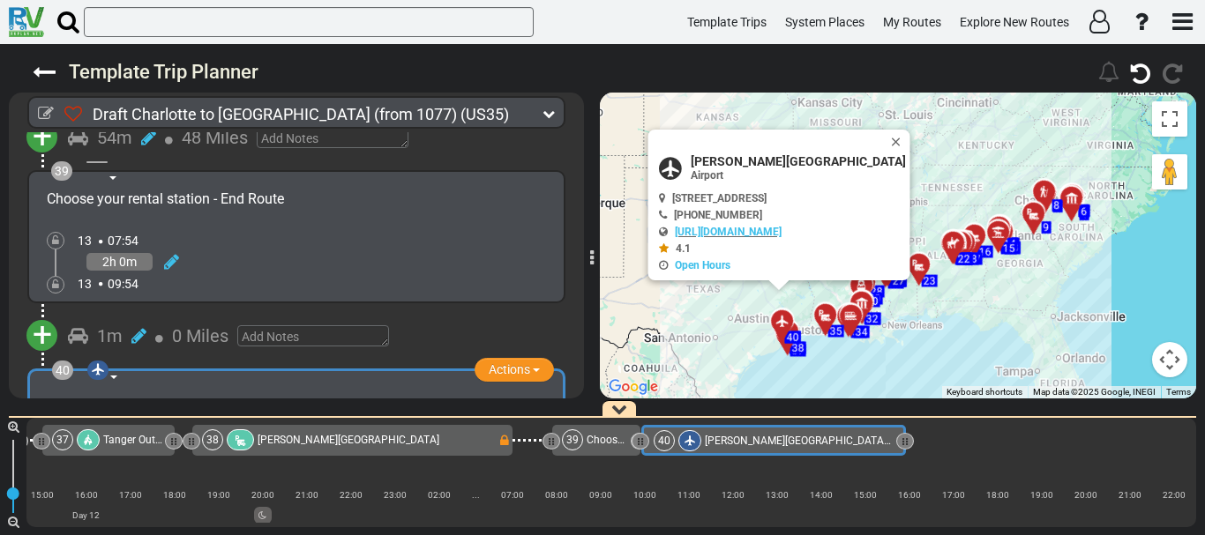
click at [314, 438] on span "[PERSON_NAME][GEOGRAPHIC_DATA]" at bounding box center [349, 440] width 182 height 12
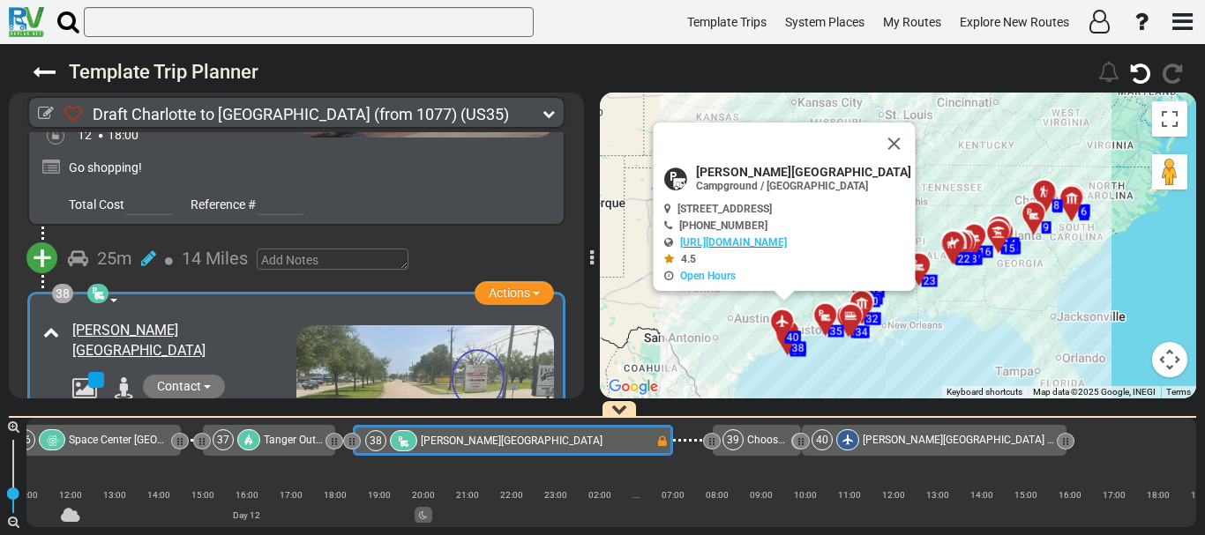
scroll to position [0, 9227]
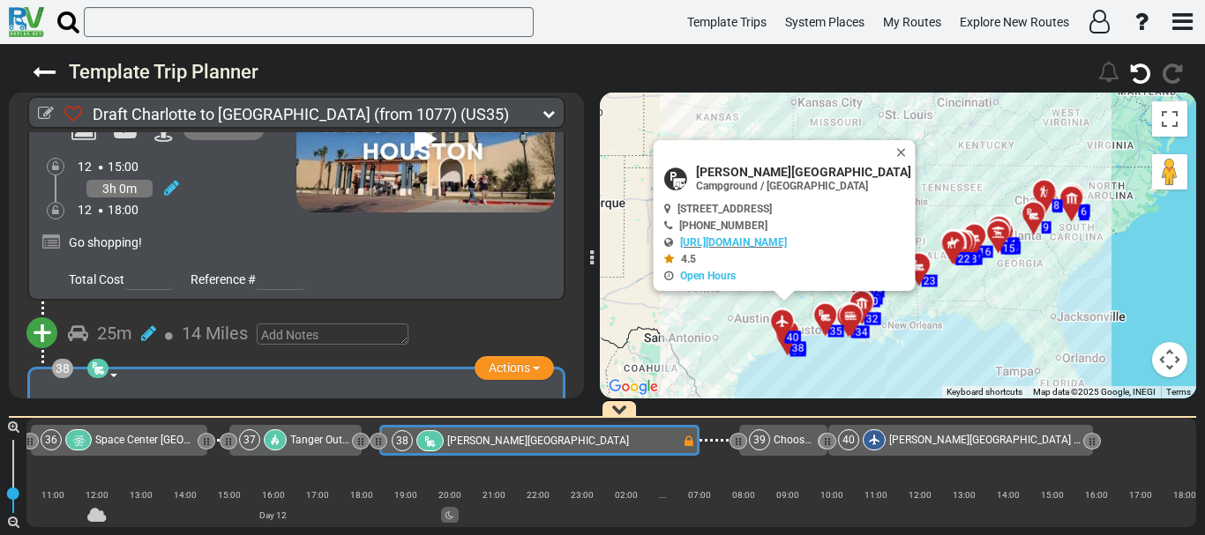
click at [322, 432] on div "Tanger Outlets [GEOGRAPHIC_DATA]" at bounding box center [320, 439] width 60 height 21
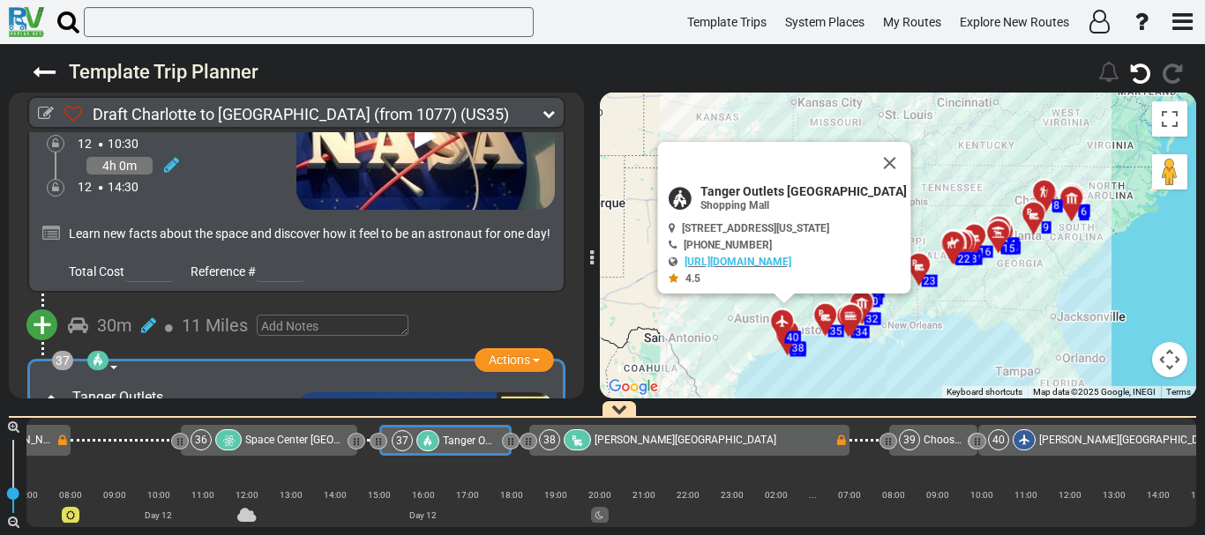
scroll to position [12336, 0]
click at [501, 393] on img at bounding box center [425, 465] width 258 height 145
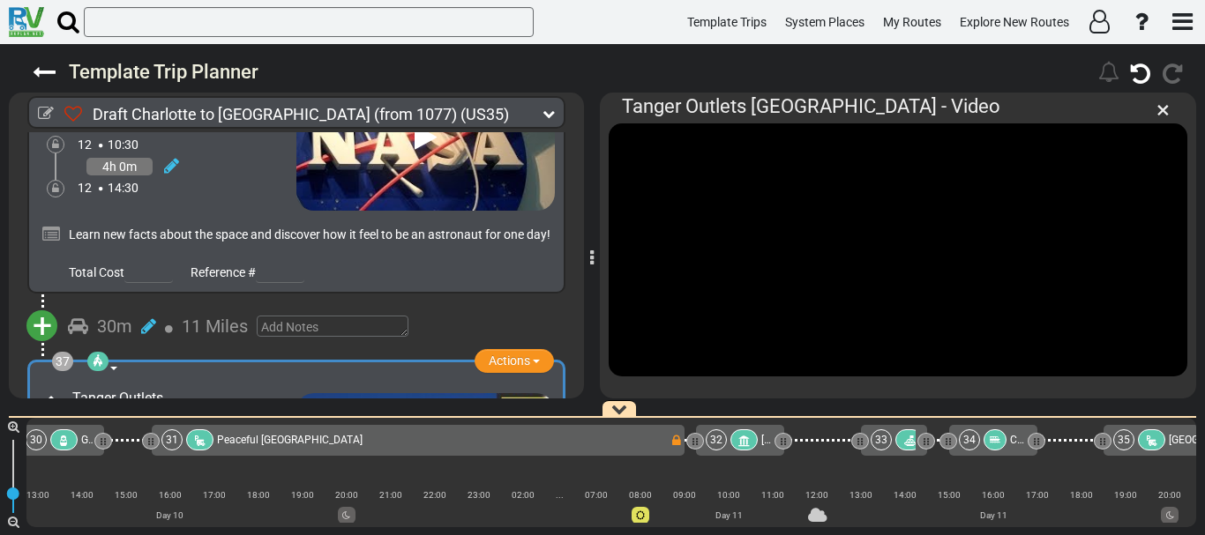
scroll to position [0, 7691]
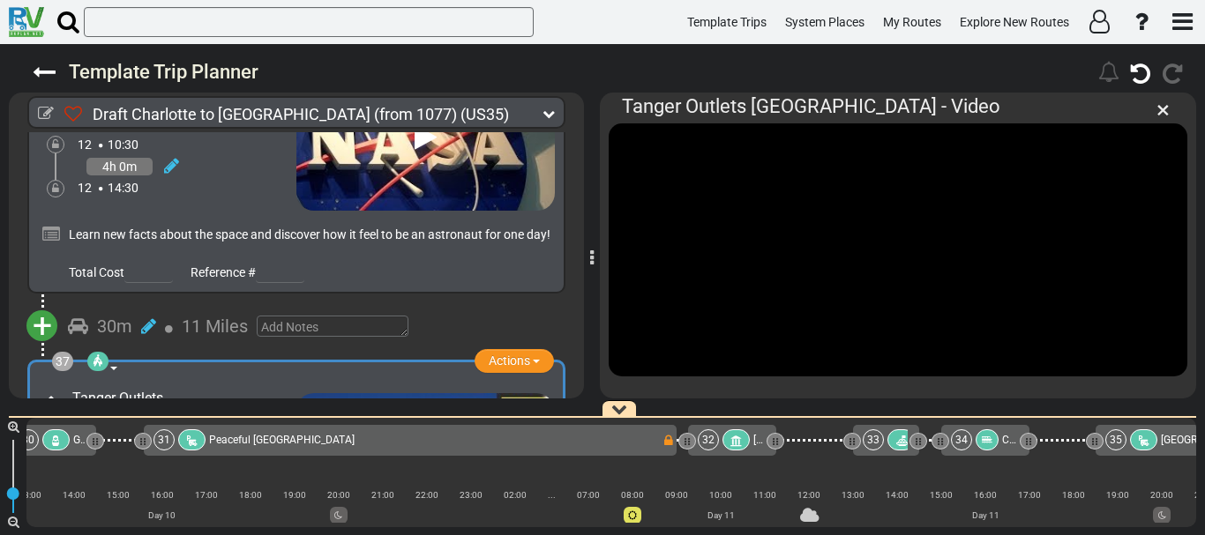
click at [975, 437] on div "34" at bounding box center [976, 439] width 51 height 21
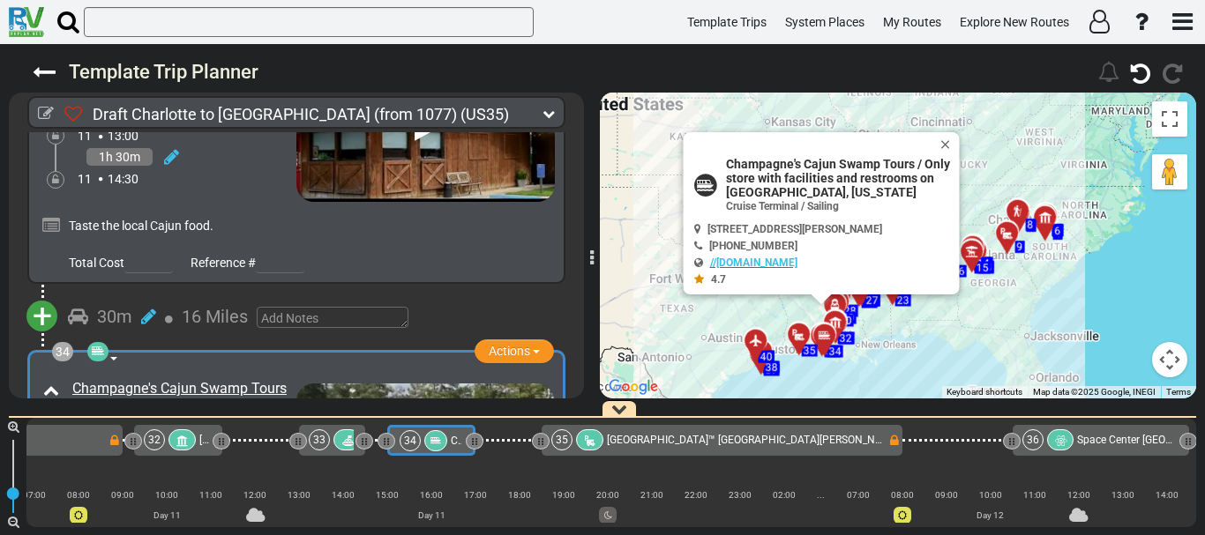
scroll to position [0, 8253]
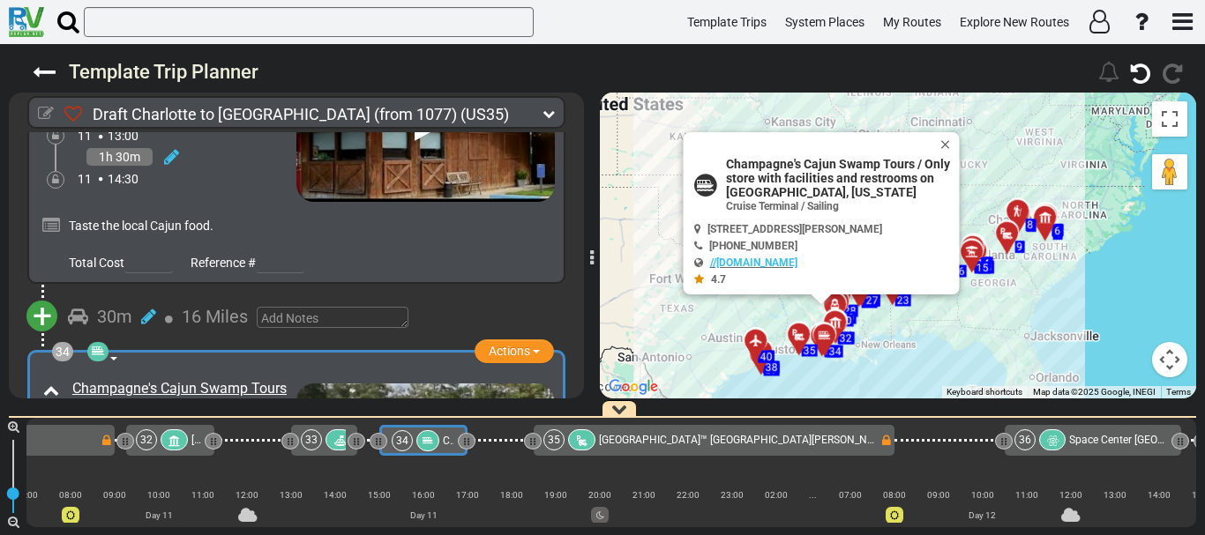
click at [42, 116] on icon at bounding box center [46, 114] width 16 height 16
select select "number:351"
select select "number:32"
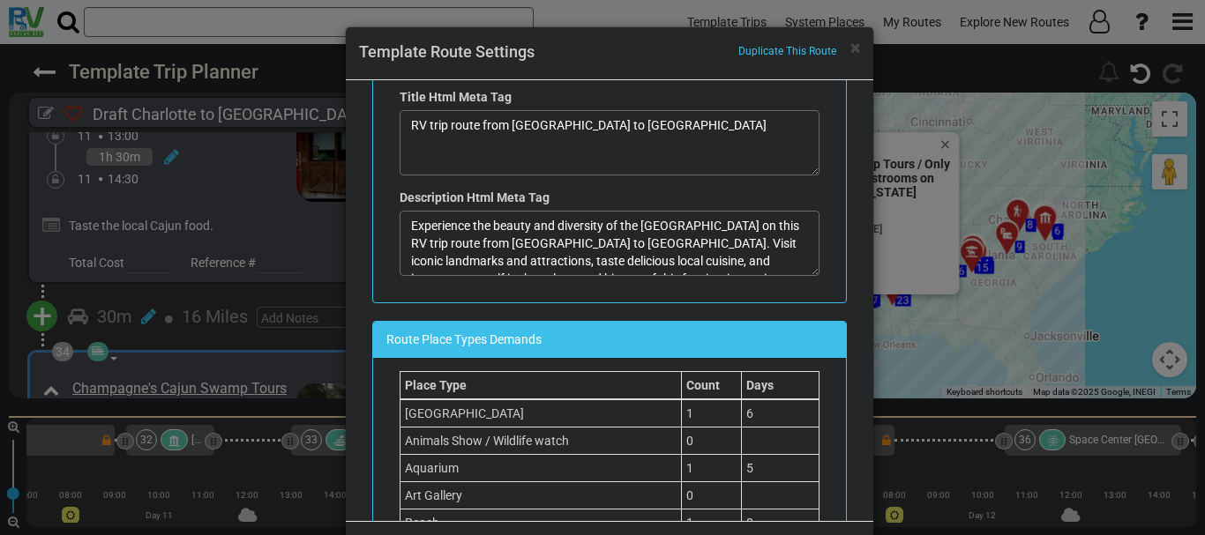
scroll to position [836, 0]
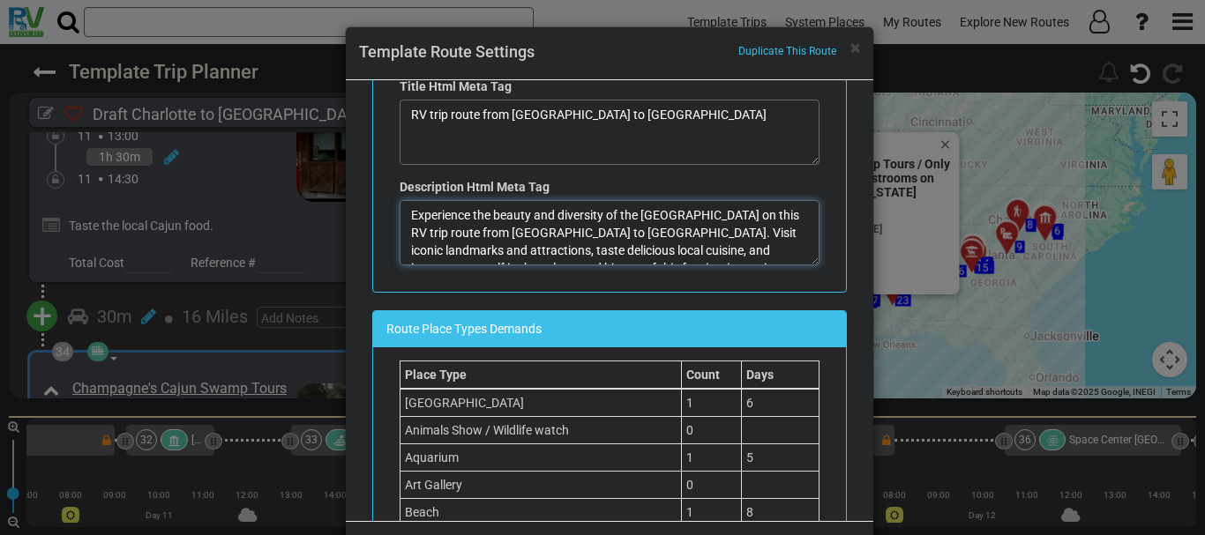
click at [617, 229] on textarea "Experience the beauty and diversity of the [GEOGRAPHIC_DATA] on this RV trip ro…" at bounding box center [610, 232] width 420 height 65
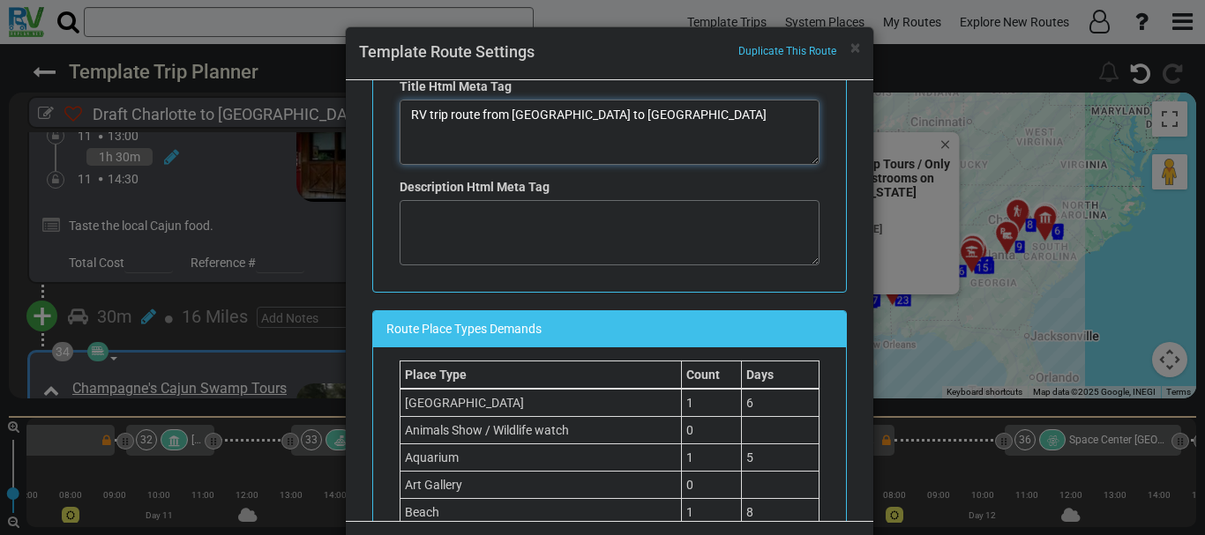
click at [601, 111] on textarea "RV trip route from [GEOGRAPHIC_DATA] to [GEOGRAPHIC_DATA]" at bounding box center [610, 132] width 420 height 65
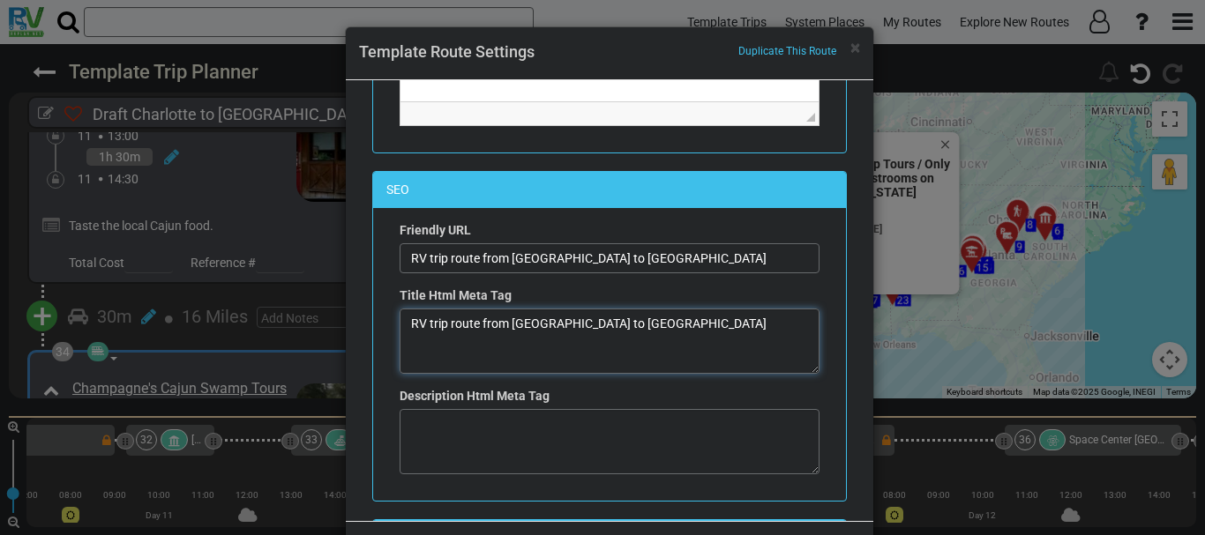
scroll to position [0, 0]
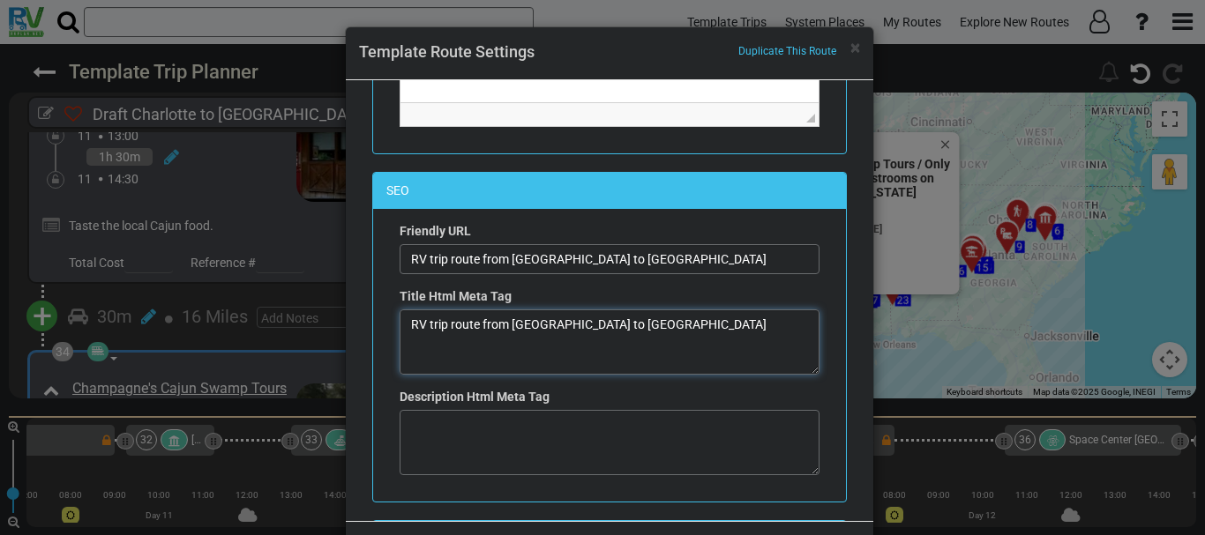
type textarea "RV trip route from [GEOGRAPHIC_DATA] to [GEOGRAPHIC_DATA]"
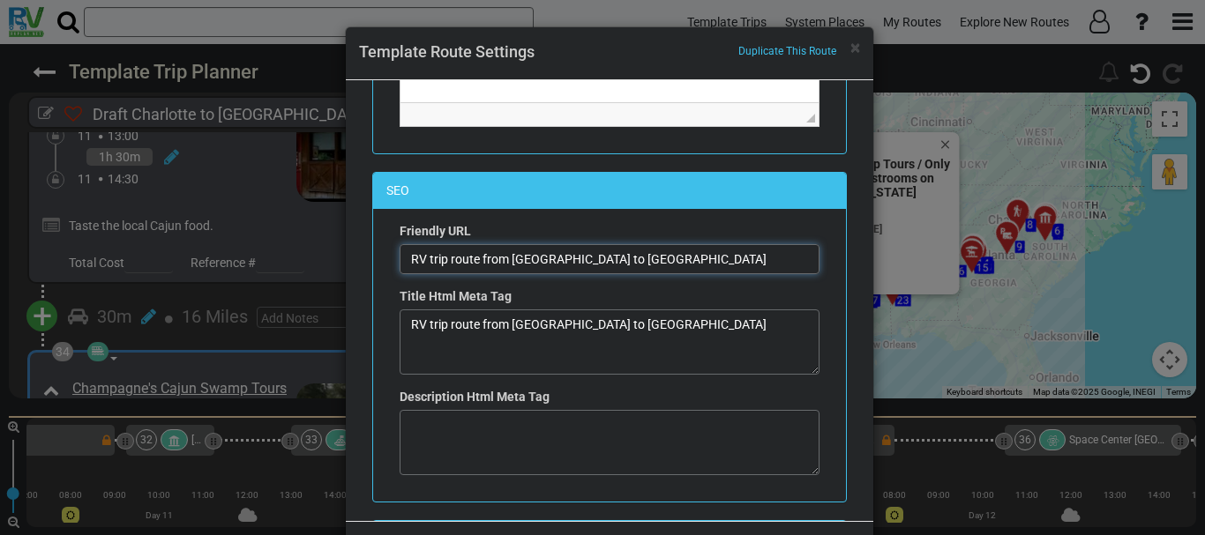
click at [606, 260] on input "RV trip route from [GEOGRAPHIC_DATA] to [GEOGRAPHIC_DATA]" at bounding box center [610, 259] width 420 height 30
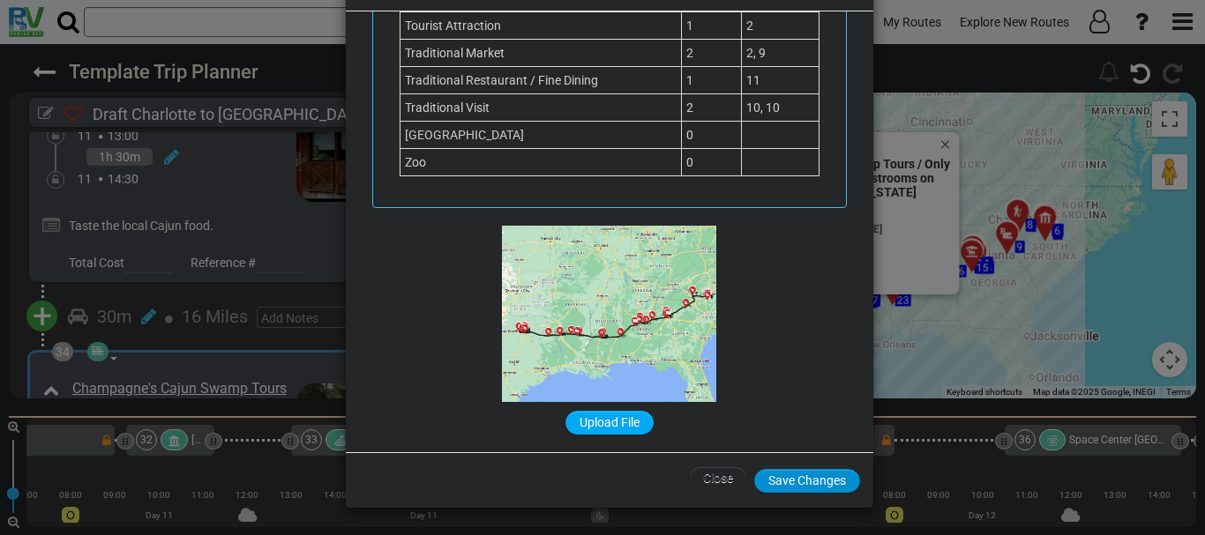
type input "RV trip route from [GEOGRAPHIC_DATA] to [GEOGRAPHIC_DATA]"
click at [810, 477] on button "Save Changes" at bounding box center [807, 481] width 106 height 24
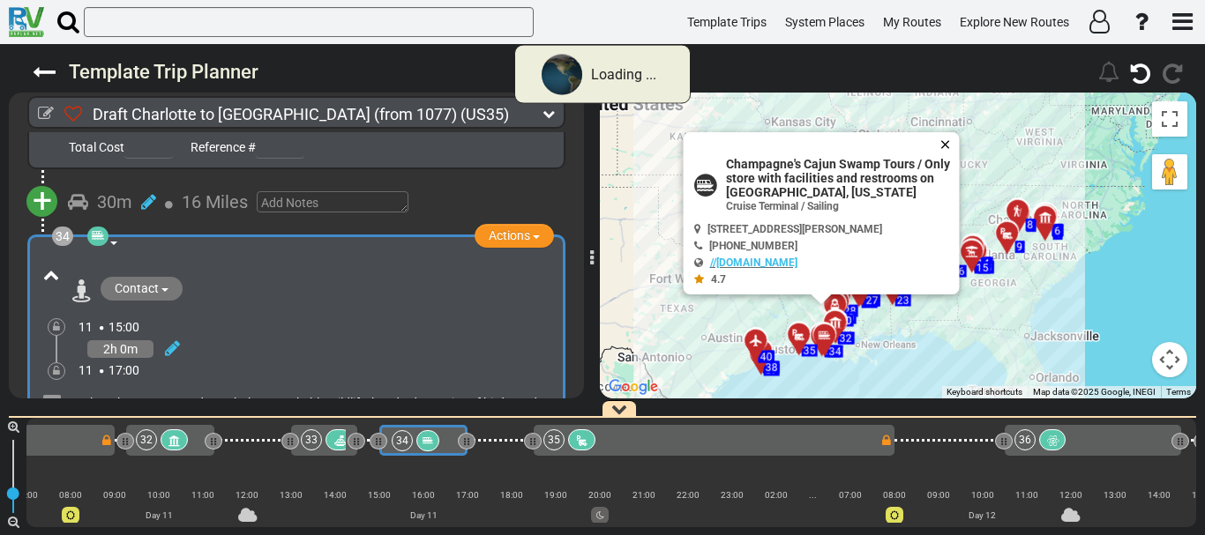
click at [945, 143] on button "Close" at bounding box center [948, 144] width 21 height 25
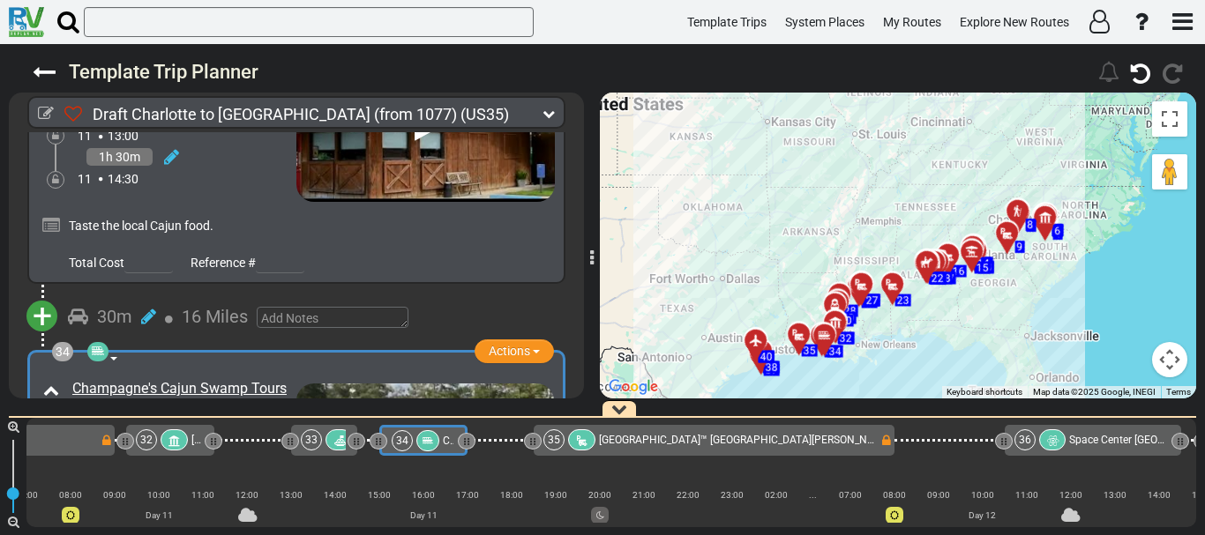
click at [919, 325] on div "To activate drag with keyboard, press Alt + Enter. Once in keyboard drag state,…" at bounding box center [898, 246] width 596 height 306
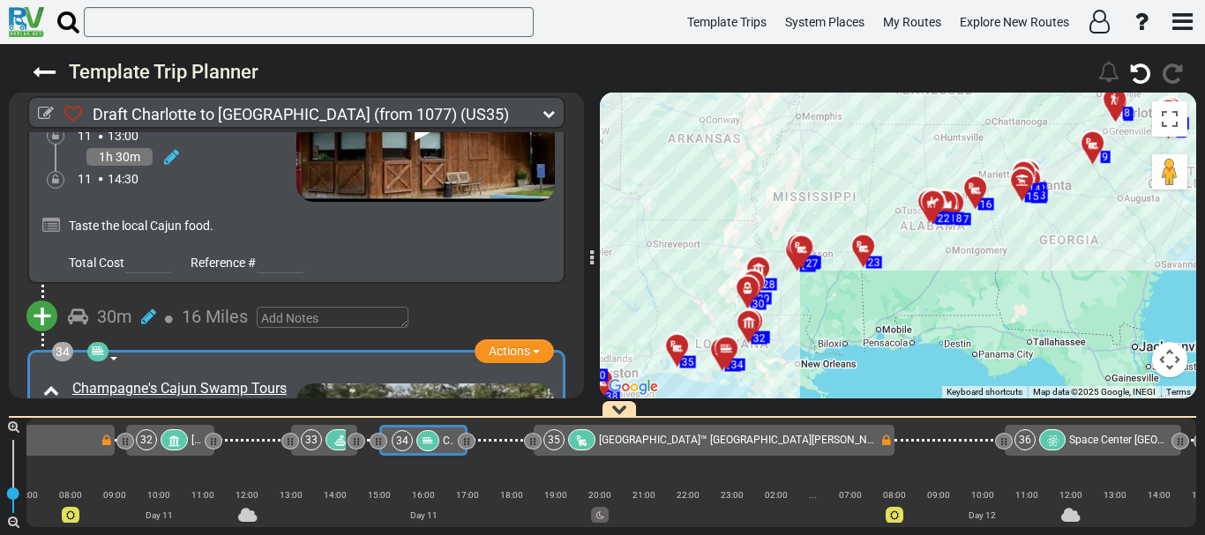
click at [919, 325] on div "To activate drag with keyboard, press Alt + Enter. Once in keyboard drag state,…" at bounding box center [898, 246] width 596 height 306
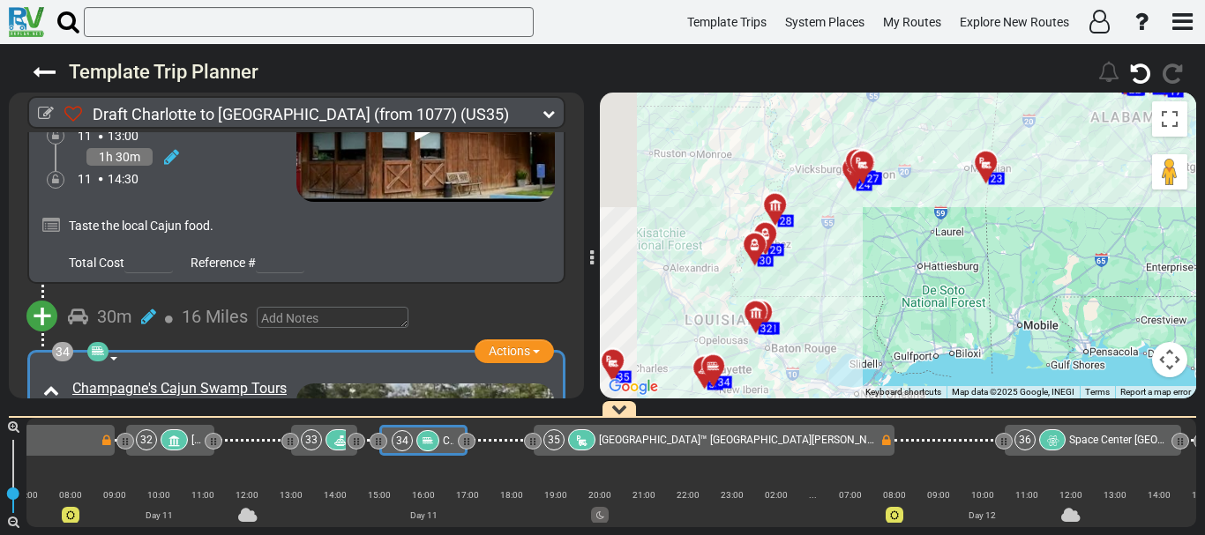
drag, startPoint x: 717, startPoint y: 288, endPoint x: 922, endPoint y: 279, distance: 205.7
click at [922, 279] on div "To activate drag with keyboard, press Alt + Enter. Once in keyboard drag state,…" at bounding box center [898, 246] width 596 height 306
